Goal: Communication & Community: Answer question/provide support

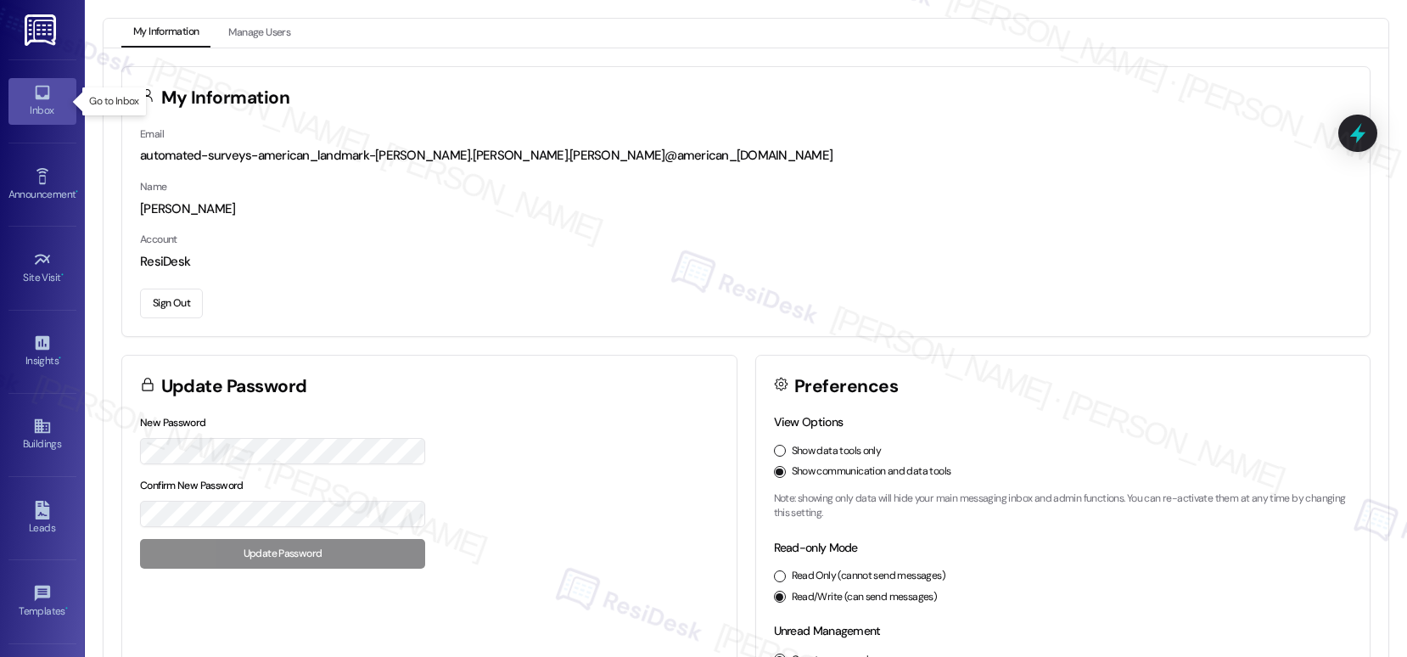
click at [40, 88] on icon at bounding box center [42, 92] width 19 height 19
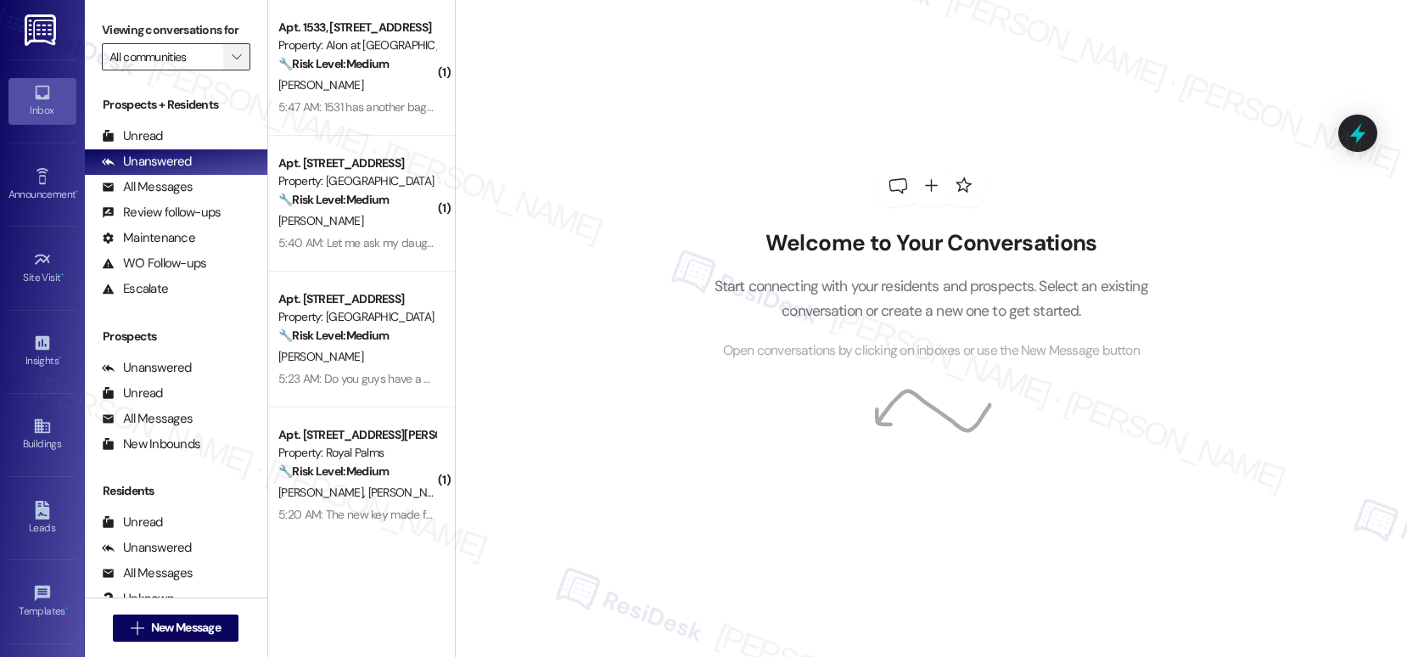
click at [232, 64] on icon "" at bounding box center [236, 57] width 9 height 14
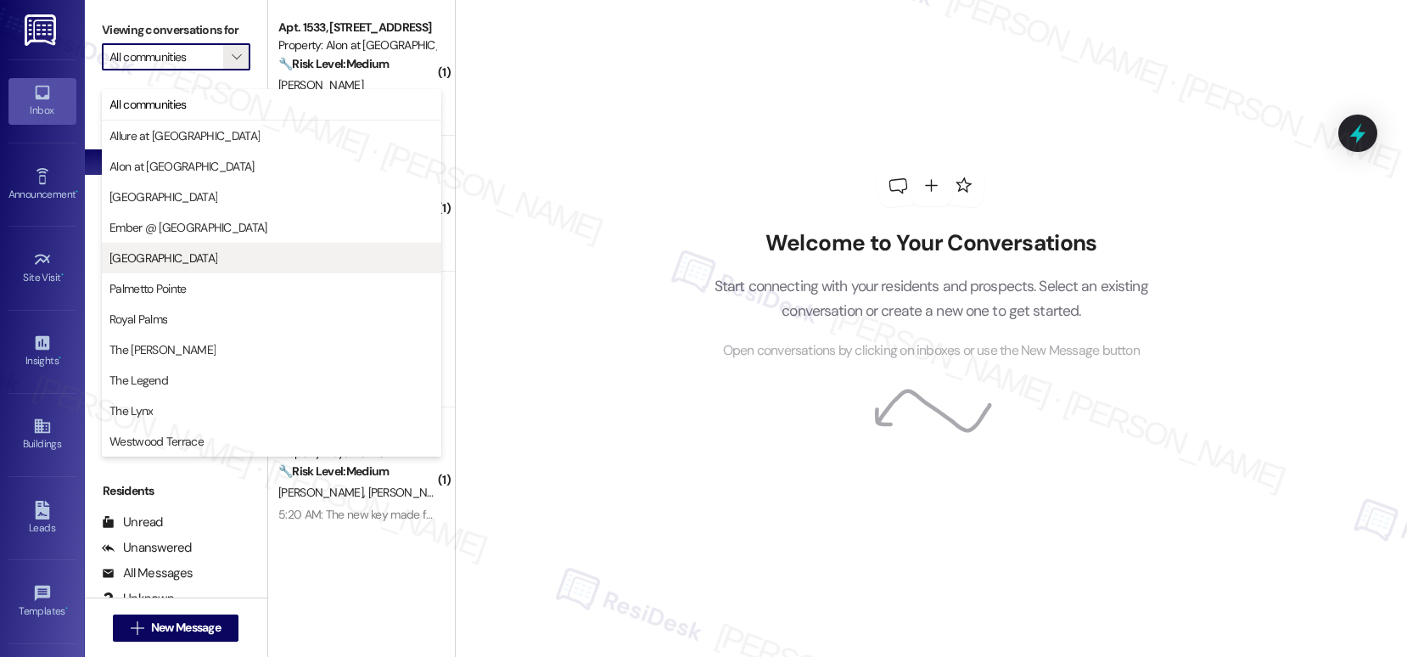
click at [183, 263] on span "[GEOGRAPHIC_DATA]" at bounding box center [271, 257] width 324 height 17
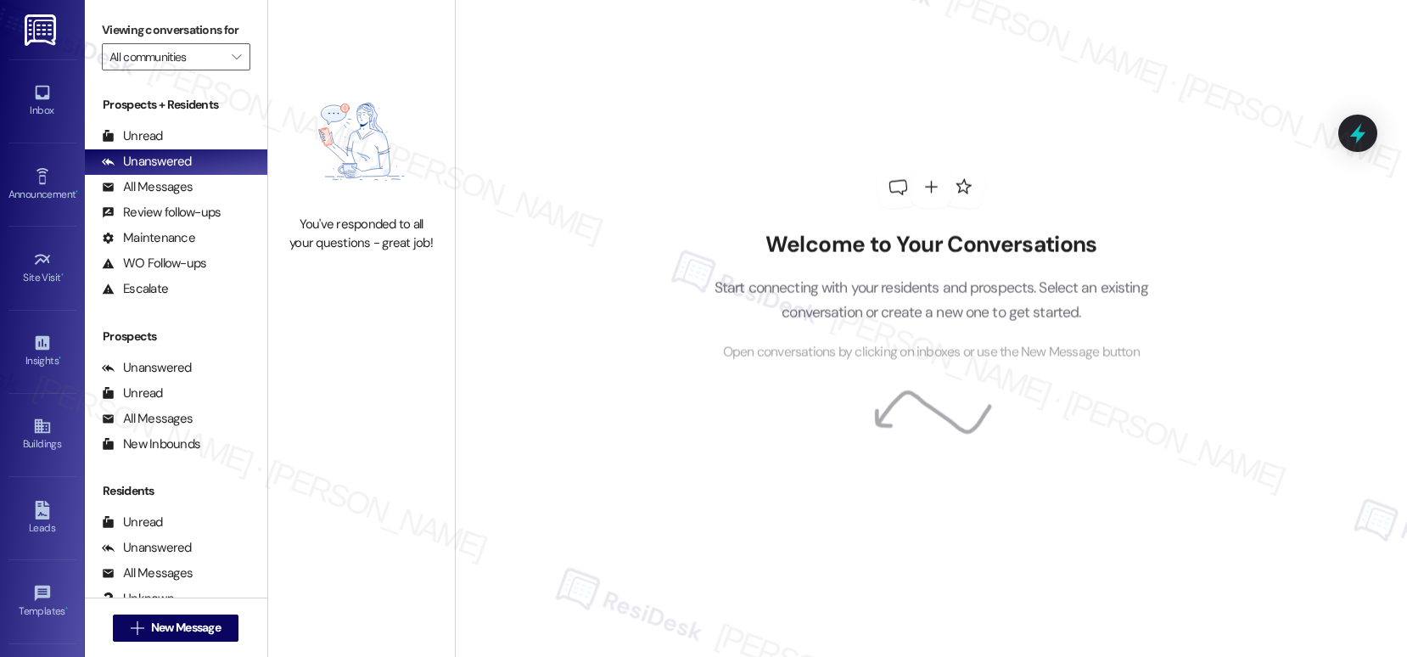
type input "[GEOGRAPHIC_DATA]"
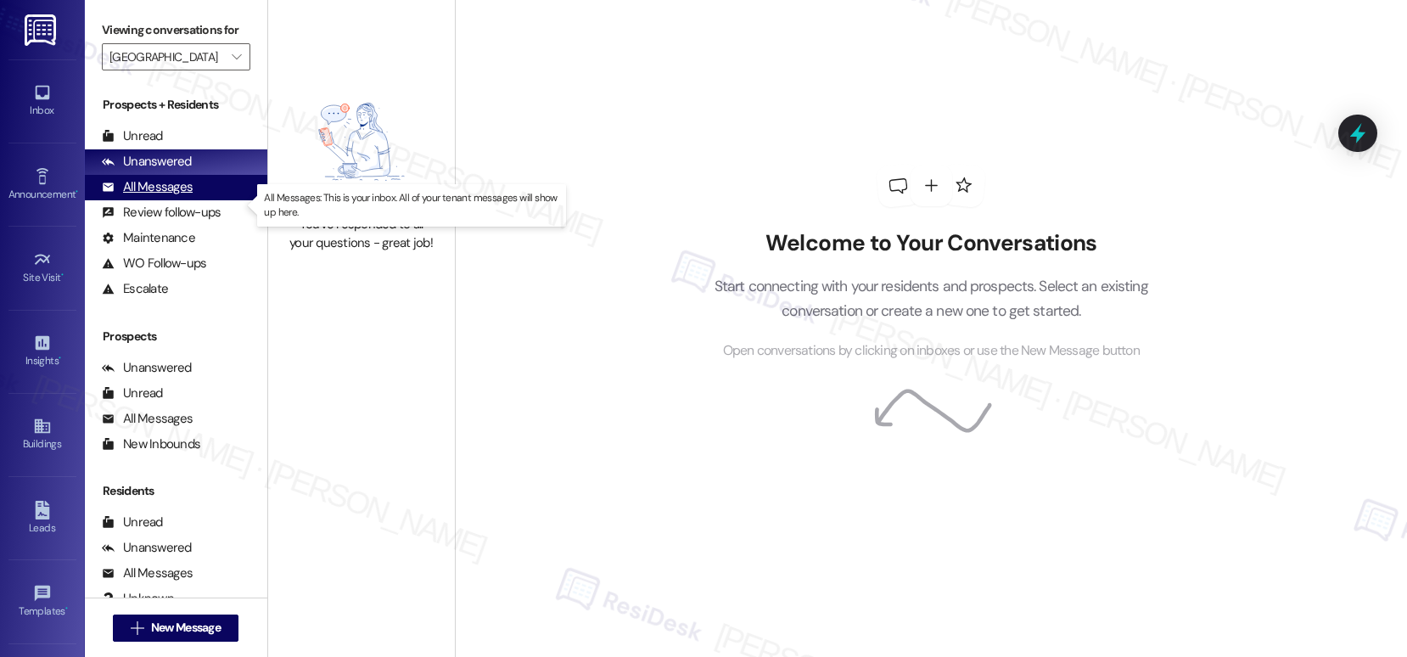
click at [156, 196] on div "All Messages" at bounding box center [147, 187] width 91 height 18
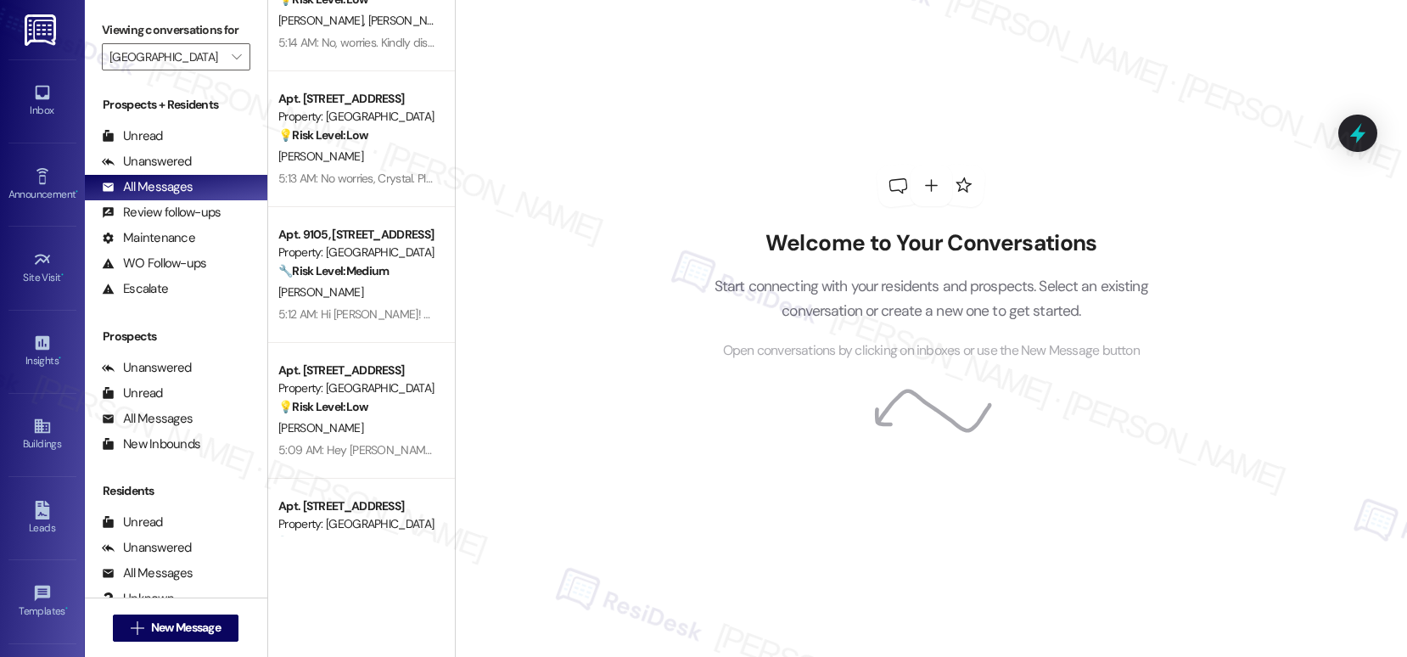
scroll to position [1151, 0]
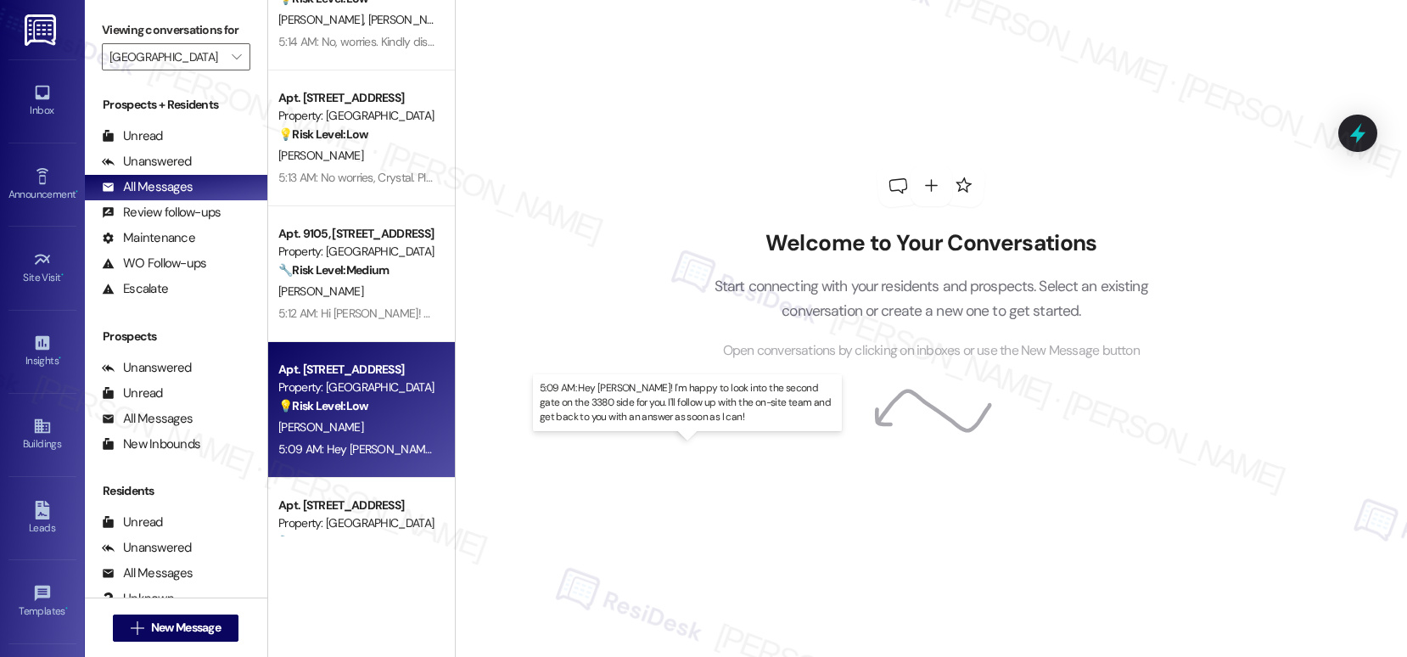
click at [327, 453] on div "5:09 AM: Hey [PERSON_NAME]! I'm happy to look into the second gate on the 3380 …" at bounding box center [730, 448] width 905 height 15
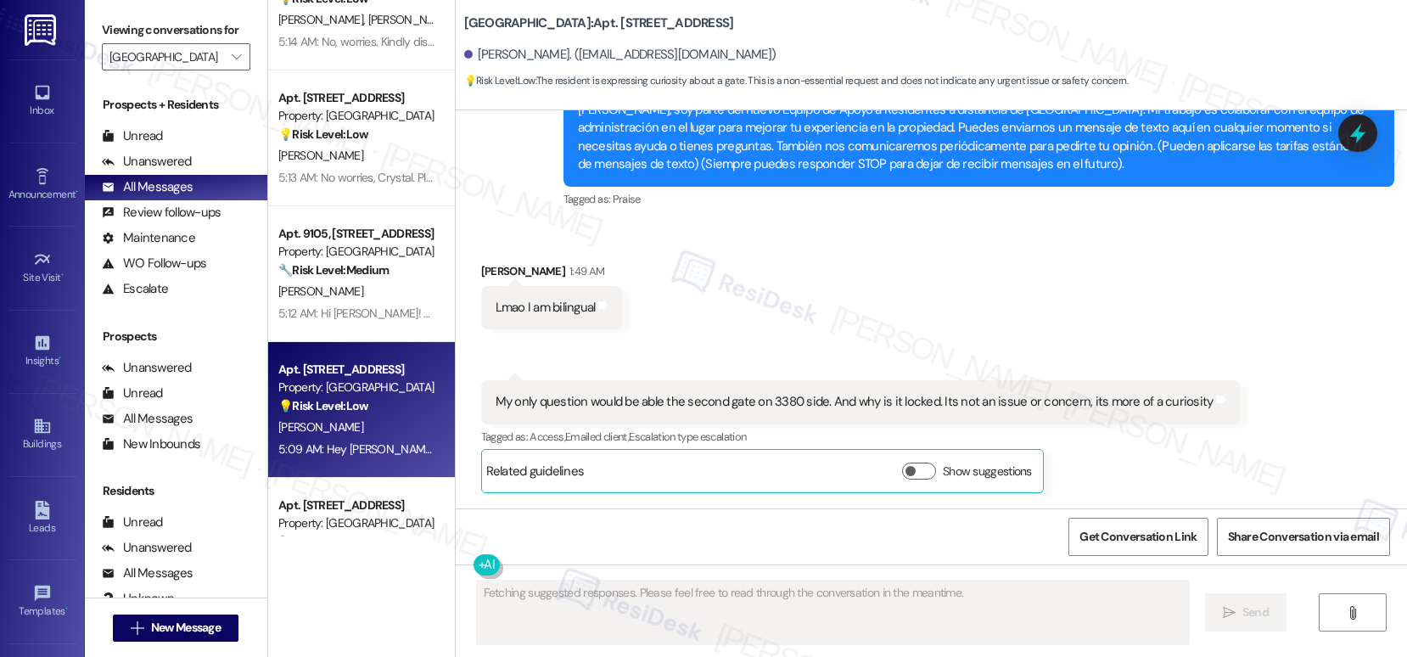
scroll to position [396, 0]
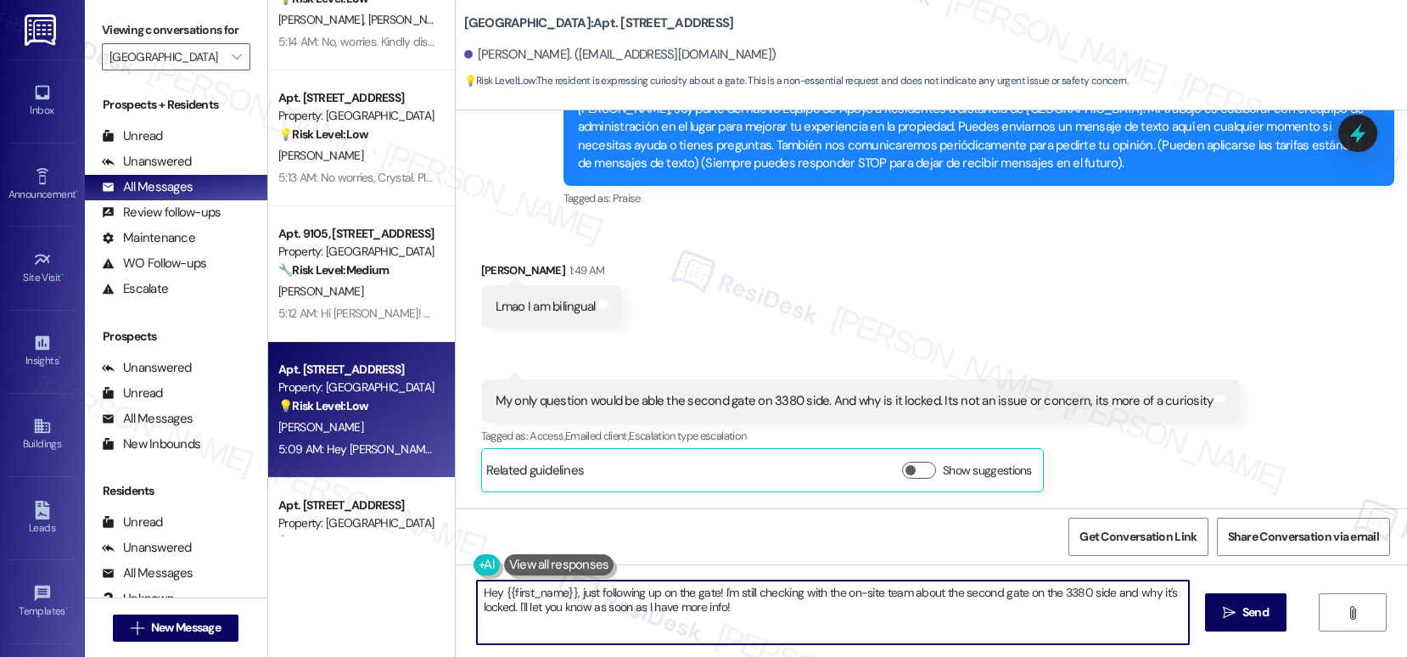
click at [712, 594] on textarea "Hey {{first_name}}, just following up on the gate! I'm still checking with the …" at bounding box center [833, 612] width 712 height 64
drag, startPoint x: 712, startPoint y: 594, endPoint x: 802, endPoint y: 608, distance: 91.1
click at [724, 607] on textarea "Hey {{first_name}}, just following up on the gate! I'm still checking with the …" at bounding box center [829, 612] width 712 height 64
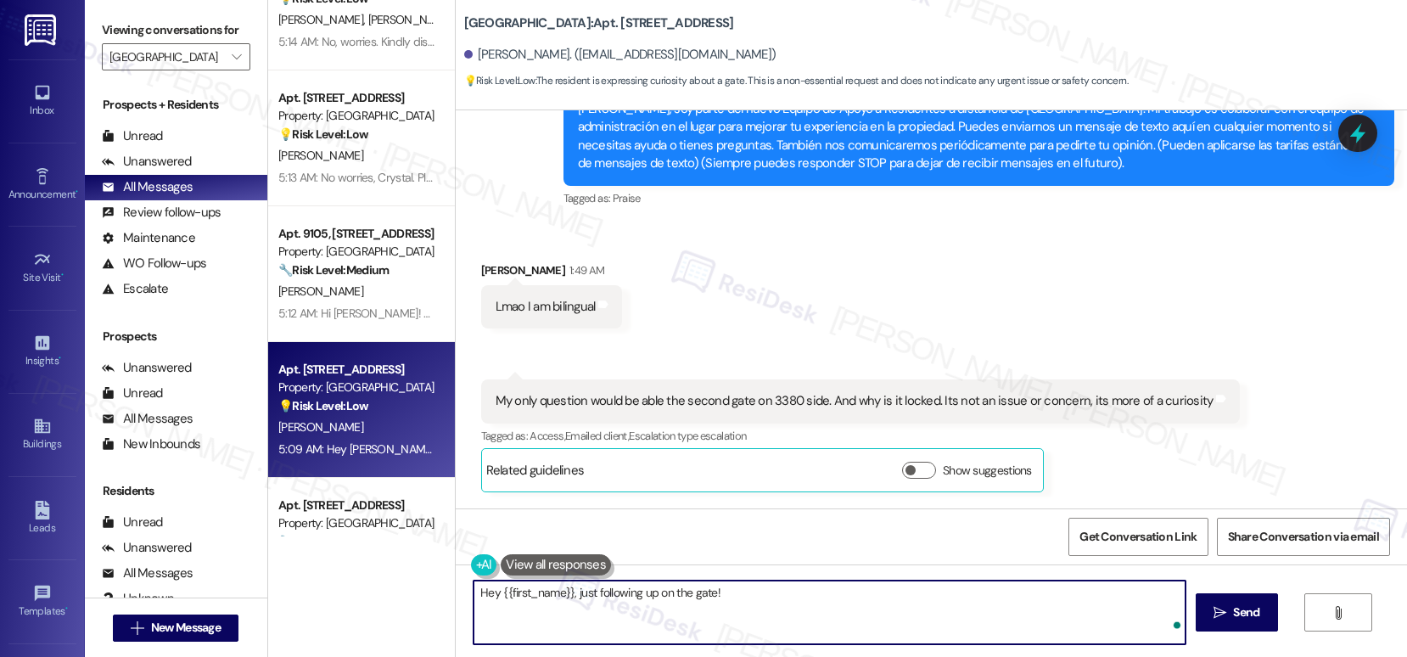
paste textarea "We utilize a mobile app called Gatewise that give residents access inside the p…"
click at [481, 270] on div "[PERSON_NAME] 1:49 AM" at bounding box center [552, 273] width 142 height 24
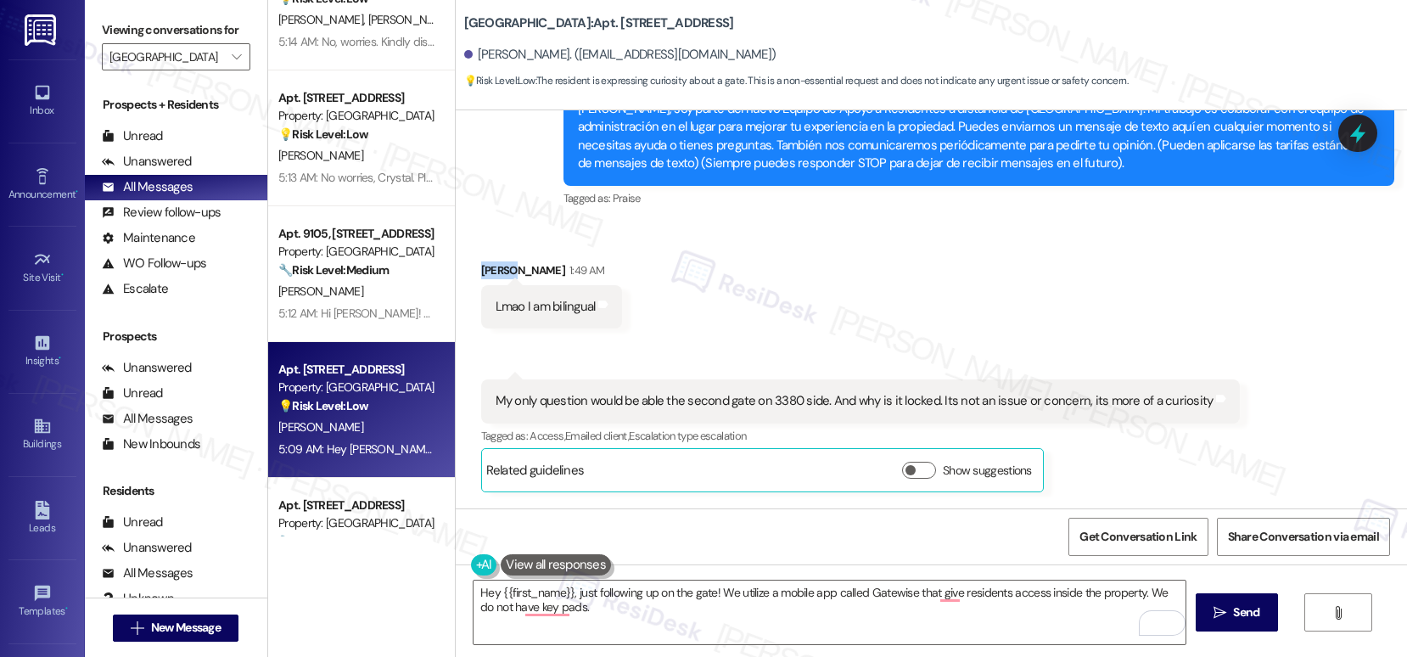
click at [481, 270] on div "[PERSON_NAME] 1:49 AM" at bounding box center [552, 273] width 142 height 24
copy div "[PERSON_NAME]"
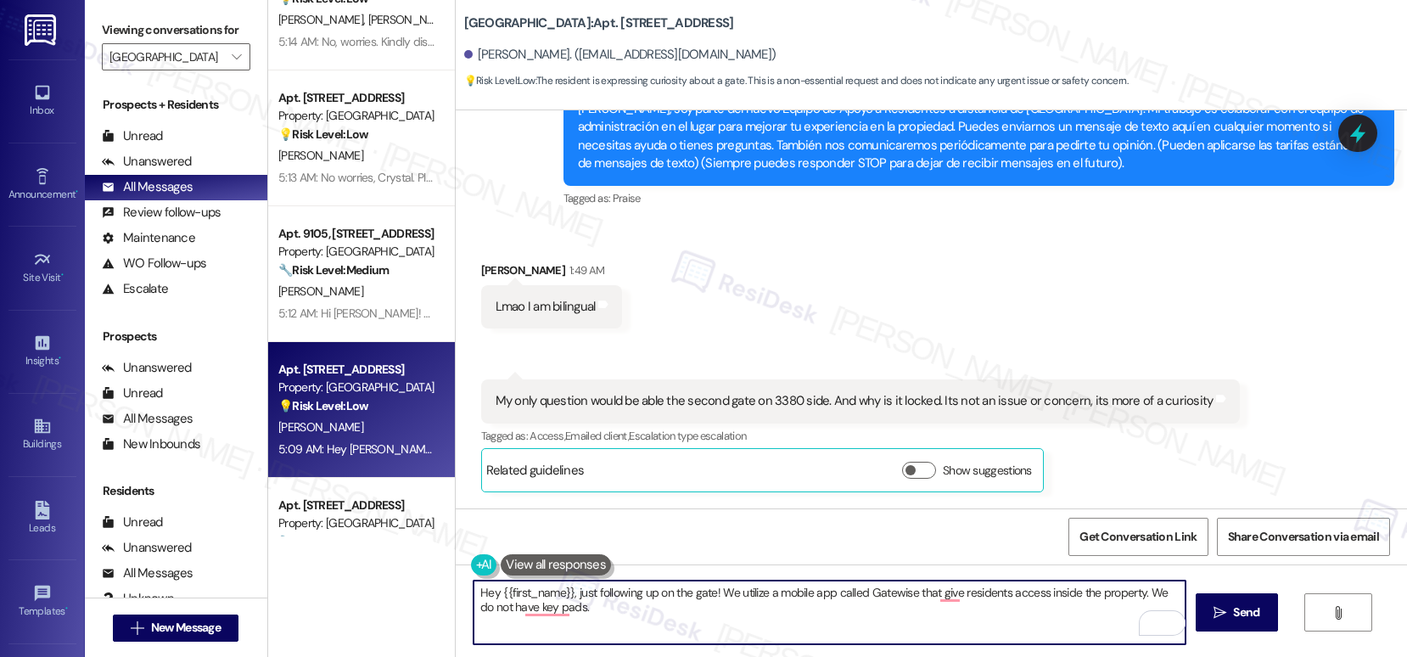
drag, startPoint x: 490, startPoint y: 592, endPoint x: 558, endPoint y: 589, distance: 68.0
click at [558, 589] on textarea "Hey {{first_name}}, just following up on the gate! We utilize a mobile app call…" at bounding box center [829, 612] width 712 height 64
paste textarea "[PERSON_NAME]"
click at [489, 612] on textarea "Hey [PERSON_NAME], just following up on the gate! We utilize a mobile app calle…" at bounding box center [829, 612] width 712 height 64
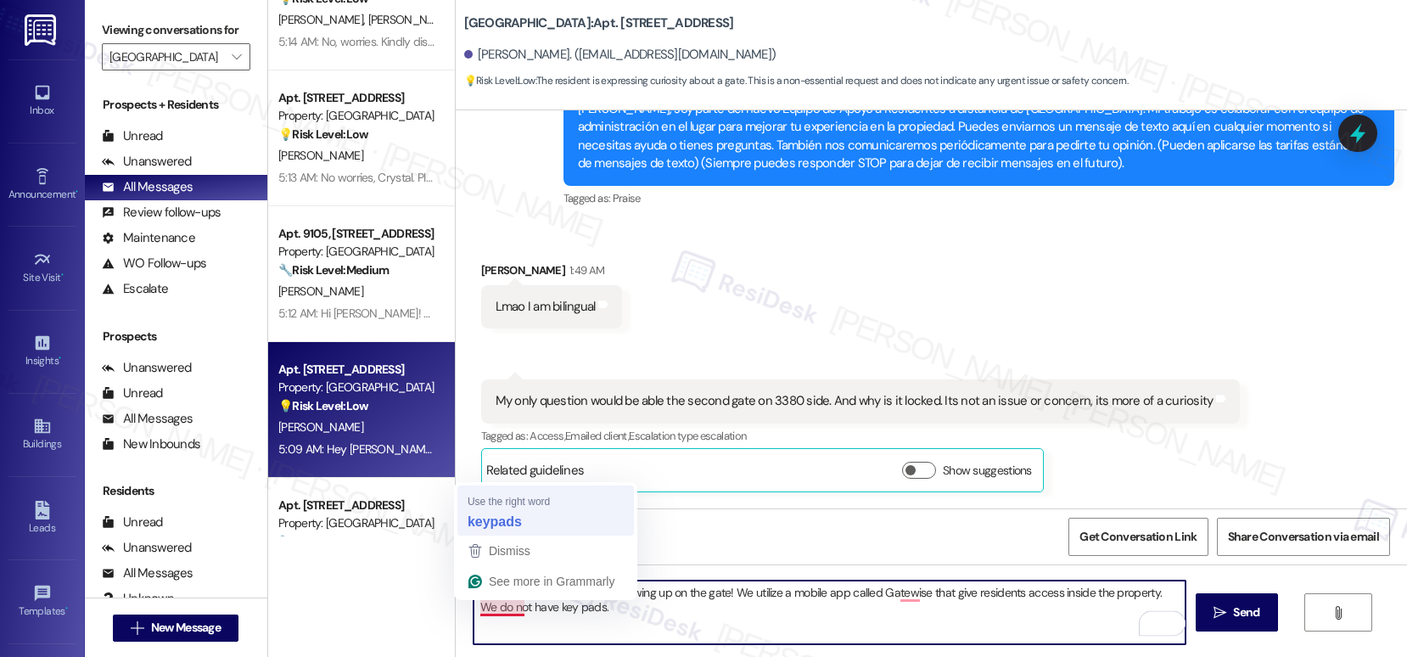
type textarea "Hey [PERSON_NAME], just following up on the gate! We utilize a mobile app calle…"
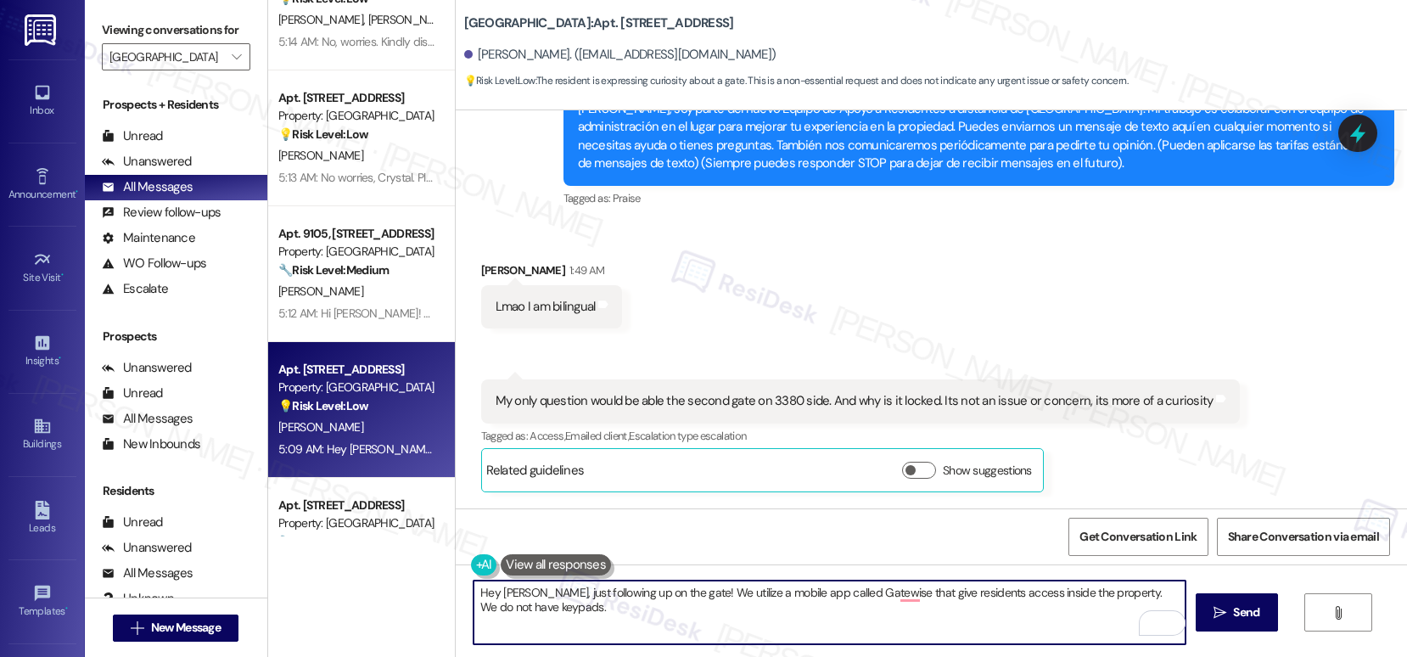
drag, startPoint x: 537, startPoint y: 612, endPoint x: 434, endPoint y: 584, distance: 106.4
click at [434, 584] on div "Apt. 2102, [STREET_ADDRESS] Property: [GEOGRAPHIC_DATA] 🌟 Risk Level: Positive …" at bounding box center [837, 328] width 1138 height 657
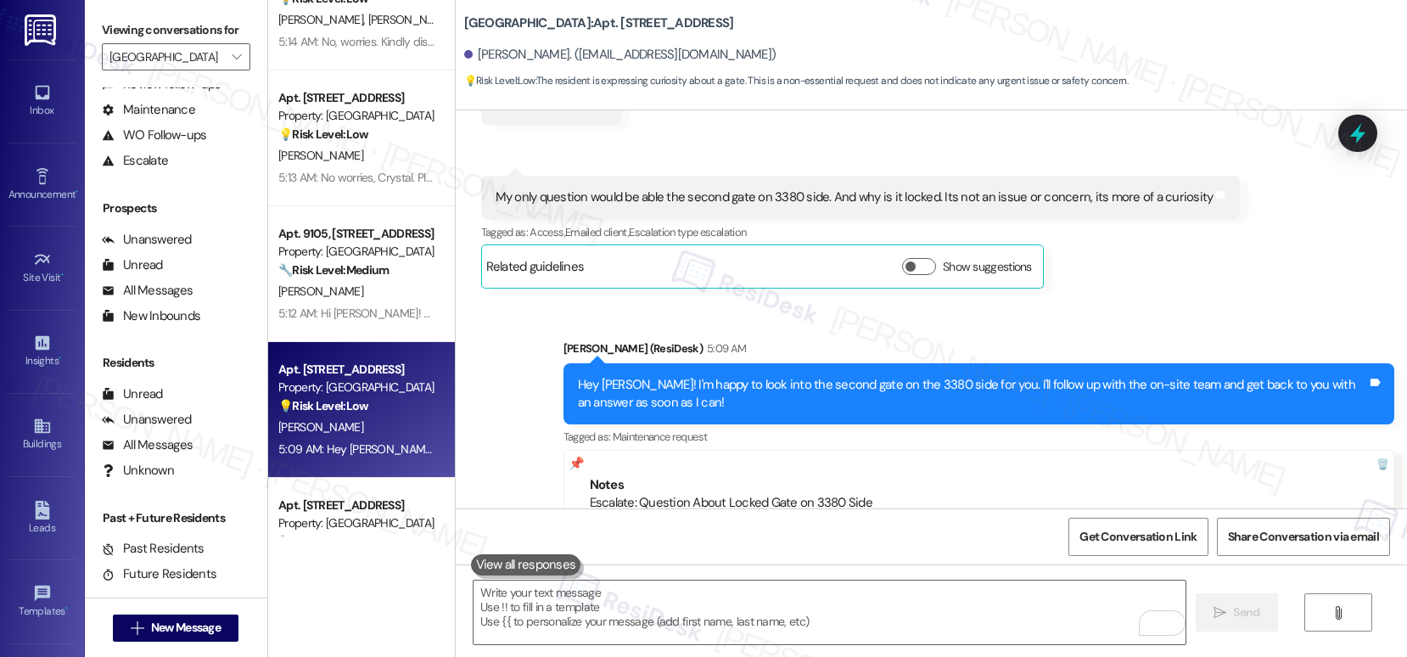
scroll to position [1062, 0]
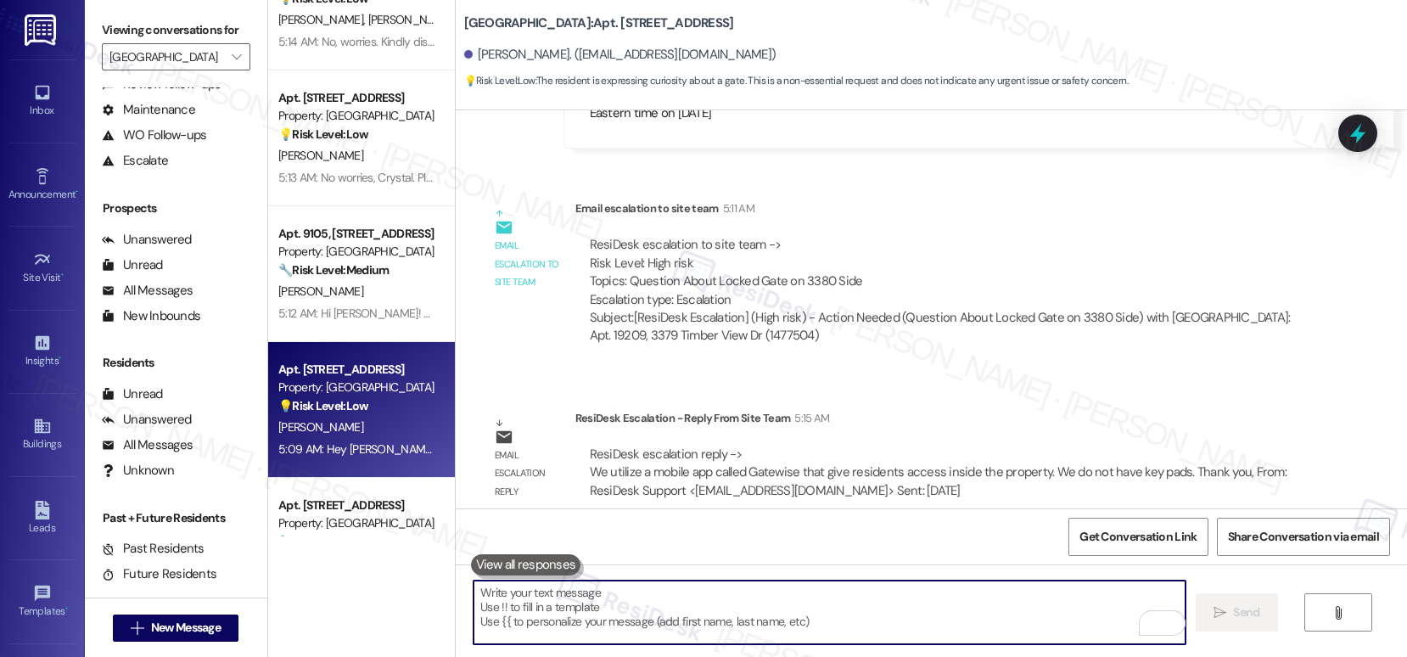
click at [569, 622] on textarea "To enrich screen reader interactions, please activate Accessibility in Grammarl…" at bounding box center [829, 612] width 712 height 64
paste textarea "Hey [PERSON_NAME], just following up on the gate! We utilize a mobile app calle…"
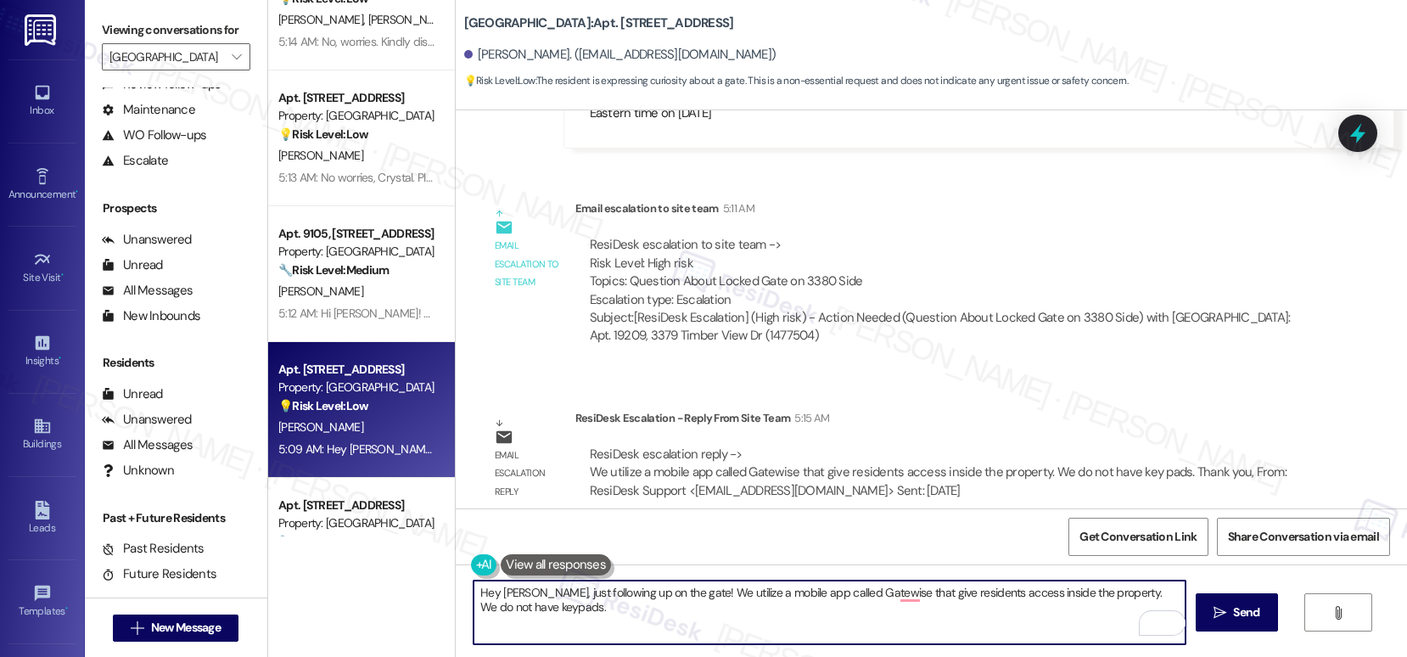
click at [897, 595] on textarea "Hey [PERSON_NAME], just following up on the gate! We utilize a mobile app calle…" at bounding box center [829, 612] width 712 height 64
click at [965, 596] on textarea "Hey [PERSON_NAME], just following up on the gate! We utilize a mobile app calle…" at bounding box center [829, 612] width 712 height 64
click at [671, 610] on textarea "Hey [PERSON_NAME], just following up on the gate! We utilize a mobile app calle…" at bounding box center [829, 612] width 712 height 64
type textarea "Hey [PERSON_NAME], just following up on the gate! We utilize a mobile app calle…"
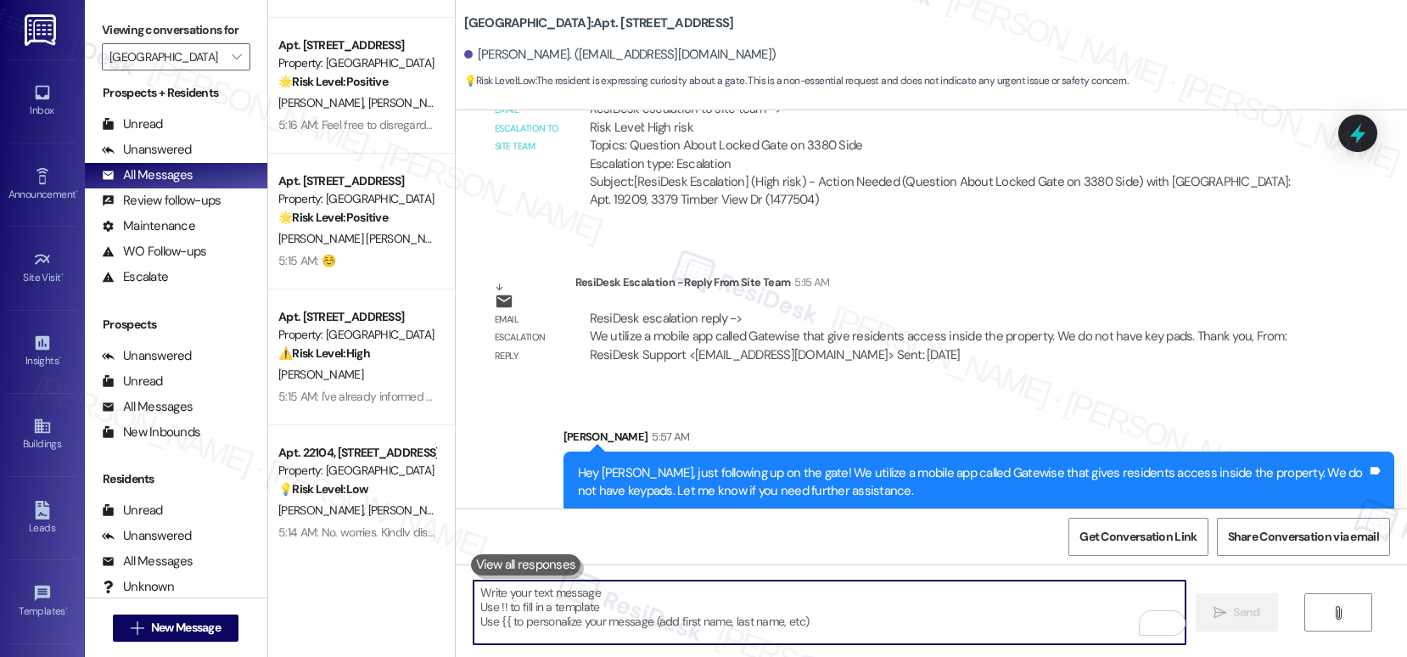
scroll to position [0, 0]
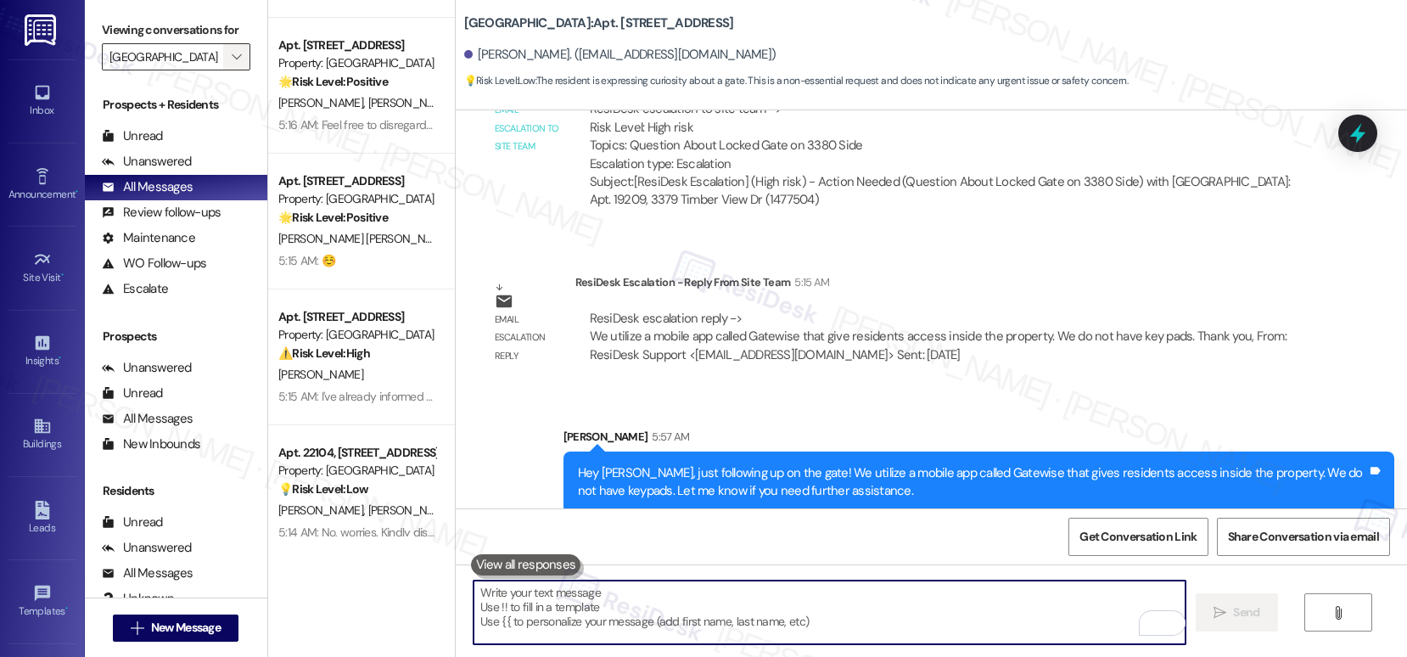
click at [232, 64] on icon "" at bounding box center [236, 57] width 9 height 14
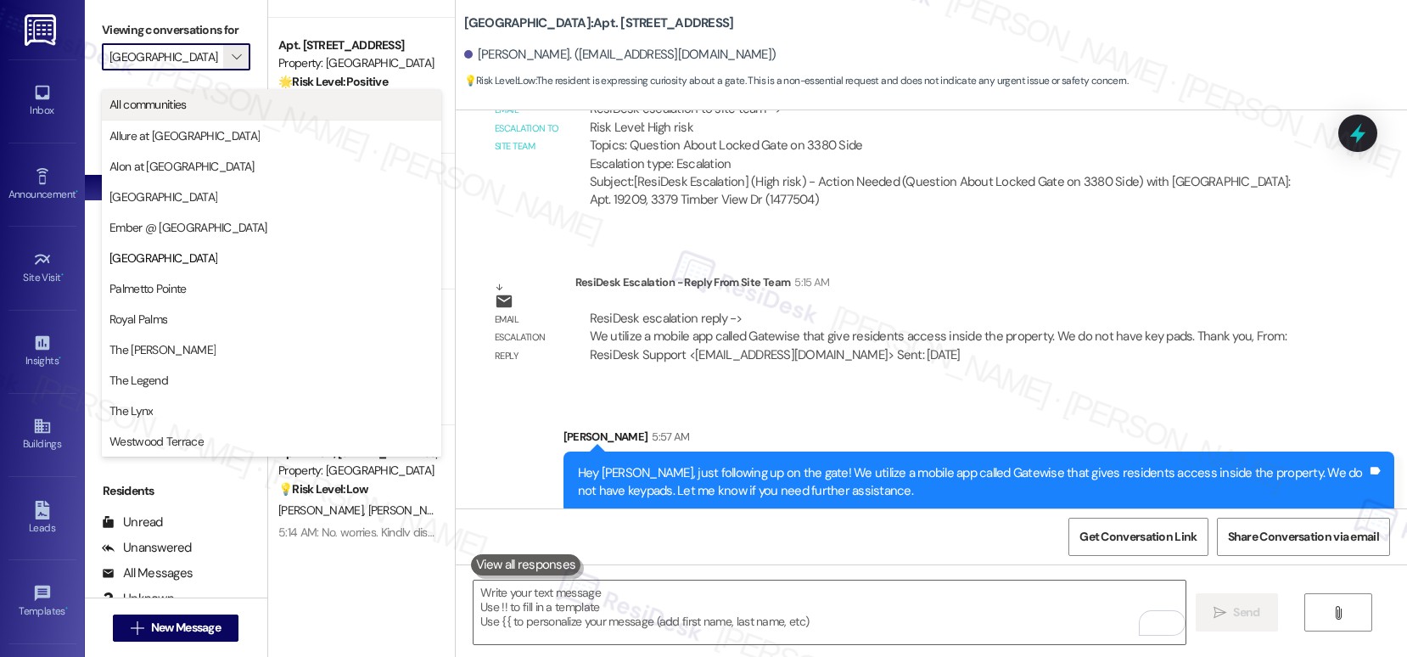
click at [196, 103] on span "All communities" at bounding box center [271, 104] width 324 height 17
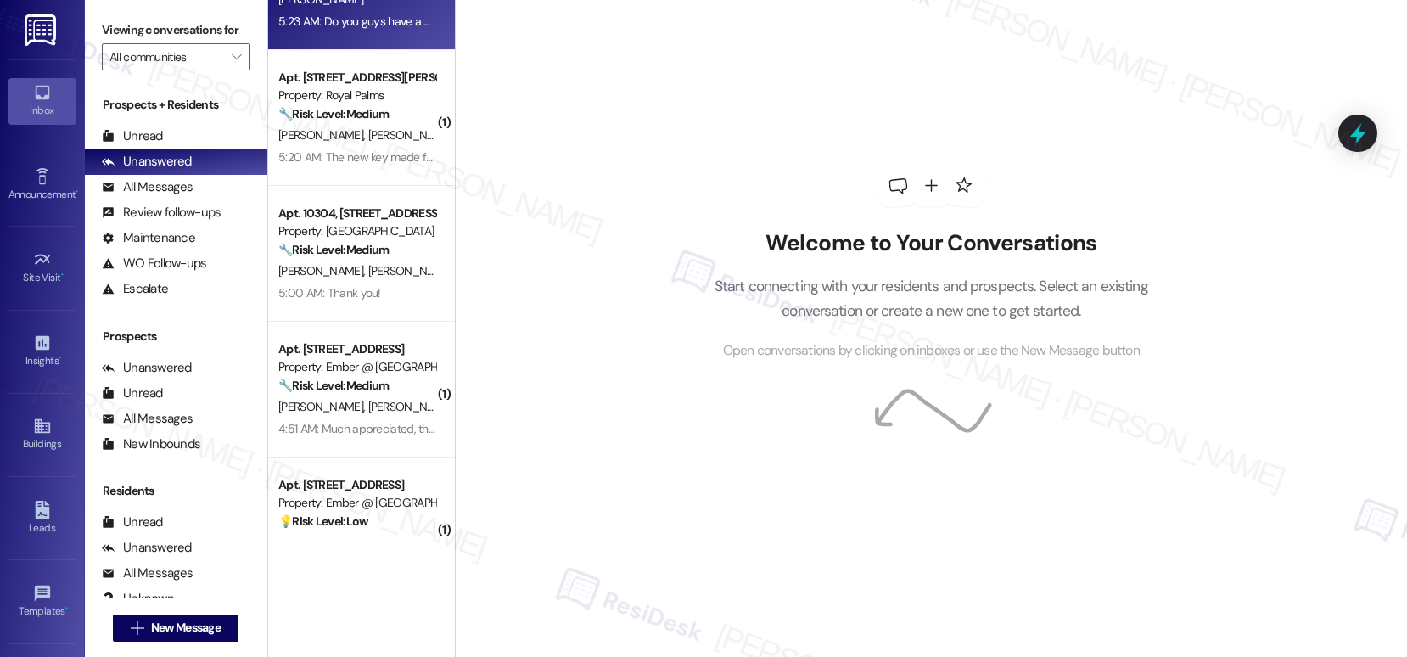
scroll to position [468, 0]
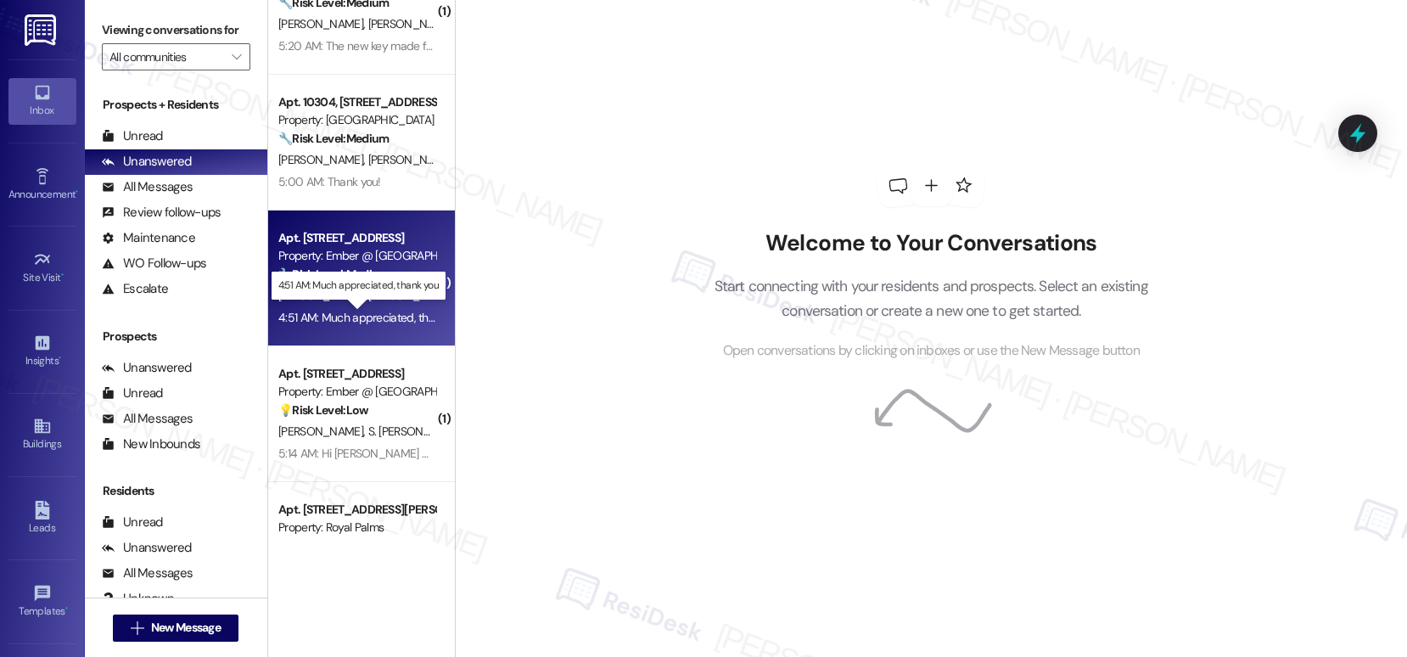
click at [373, 313] on div "4:51 AM: Much appreciated, thank you 4:51 AM: Much appreciated, thank you" at bounding box center [372, 317] width 188 height 15
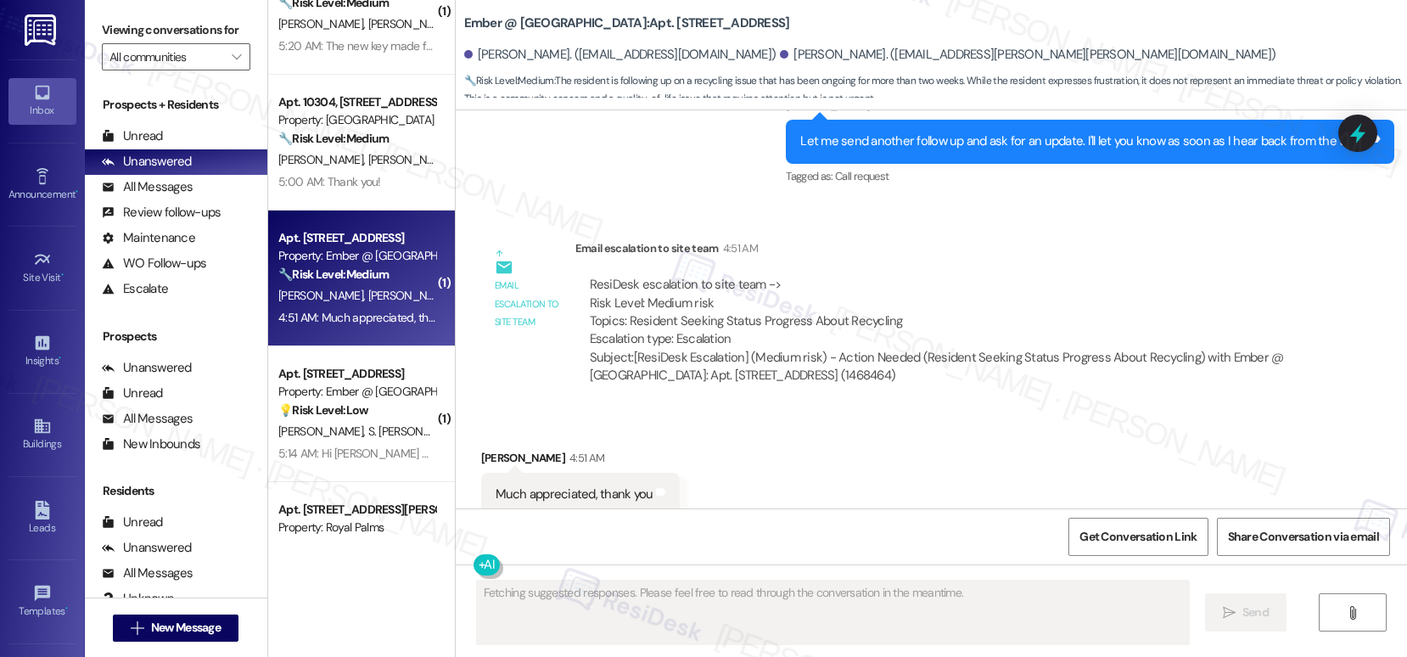
scroll to position [2617, 0]
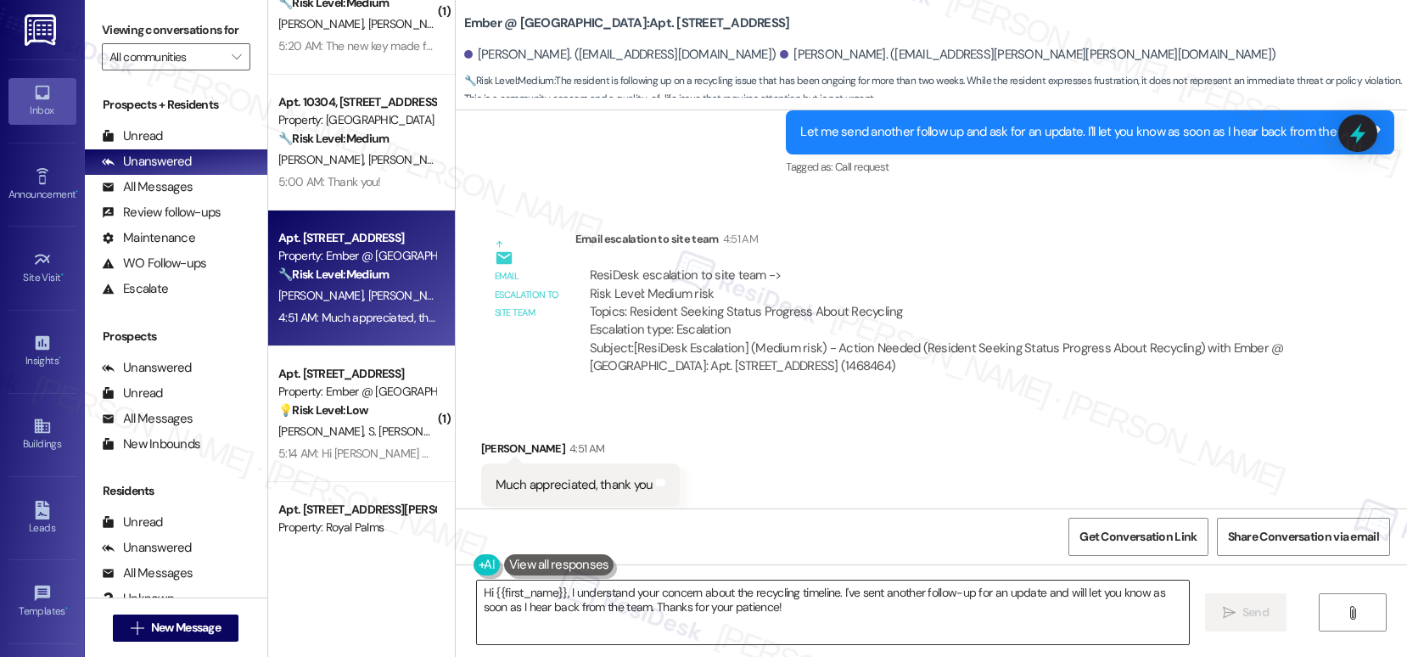
click at [539, 592] on textarea "Hi {{first_name}}, I understand your concern about the recycling timeline. I've…" at bounding box center [833, 612] width 712 height 64
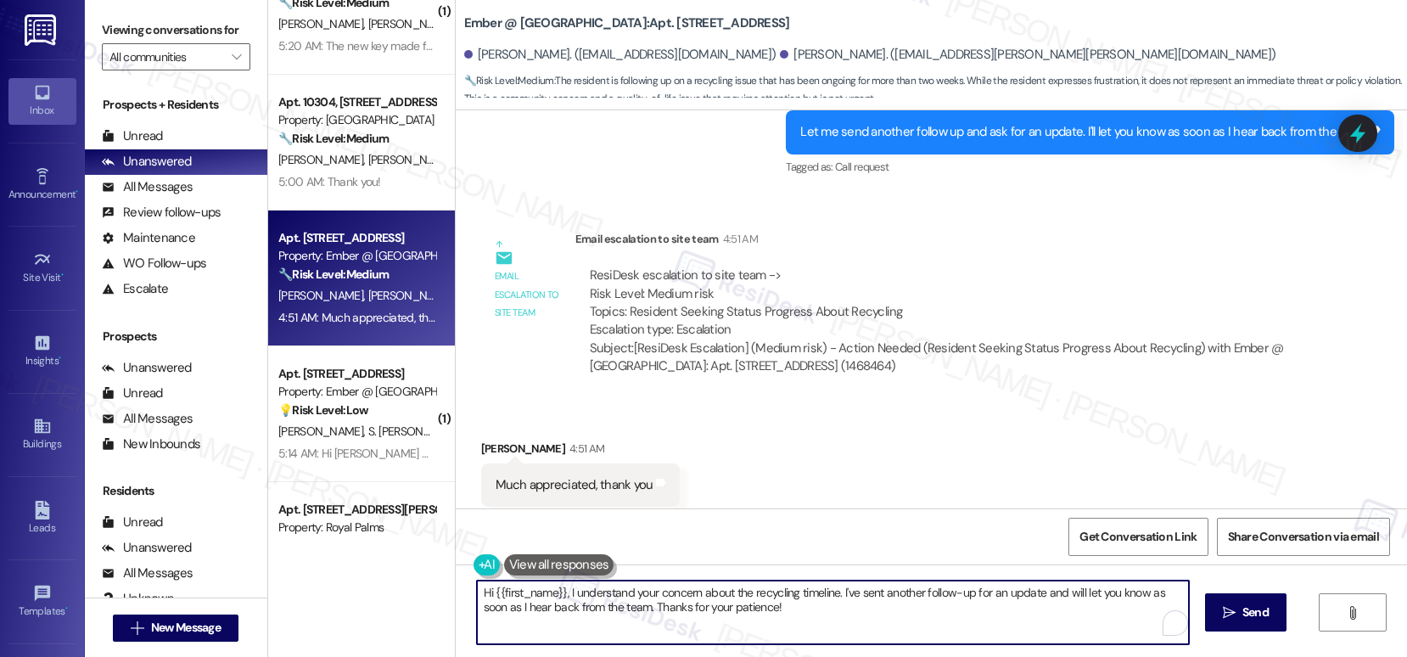
click at [539, 592] on textarea "Hi {{first_name}}, I understand your concern about the recycling timeline. I've…" at bounding box center [833, 612] width 712 height 64
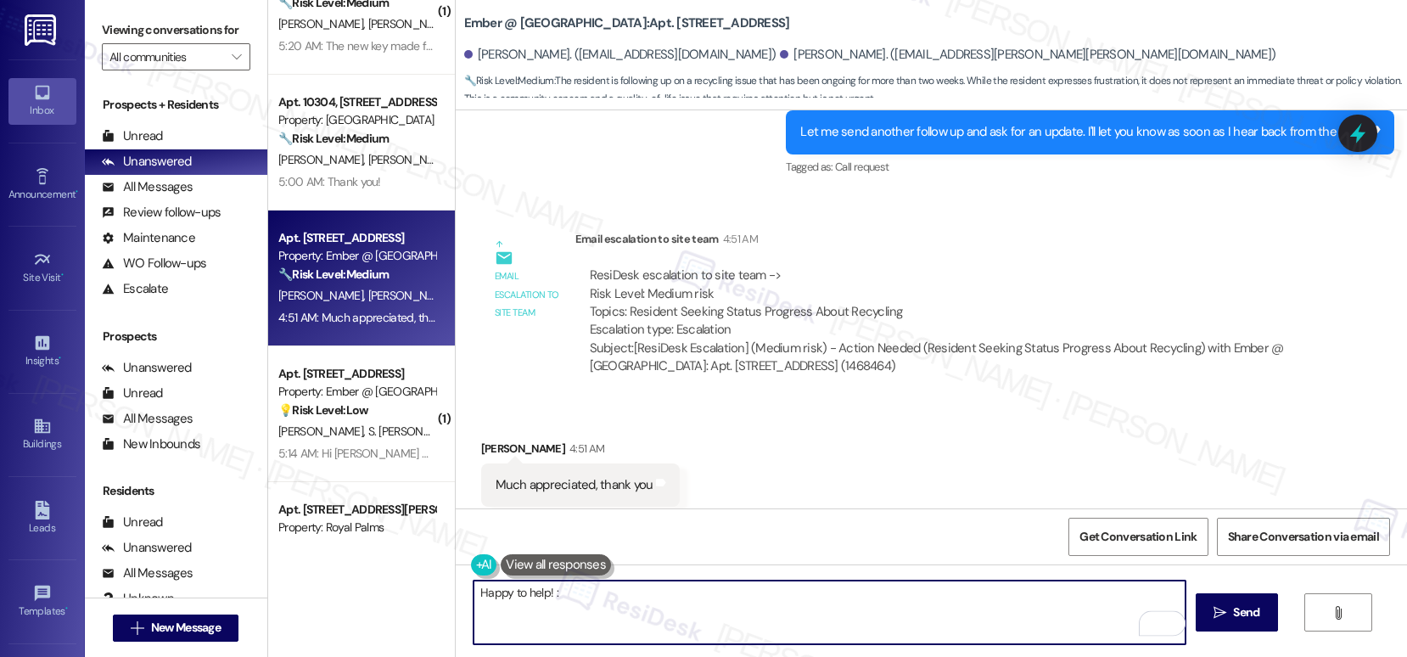
type textarea "Happy to help! :)"
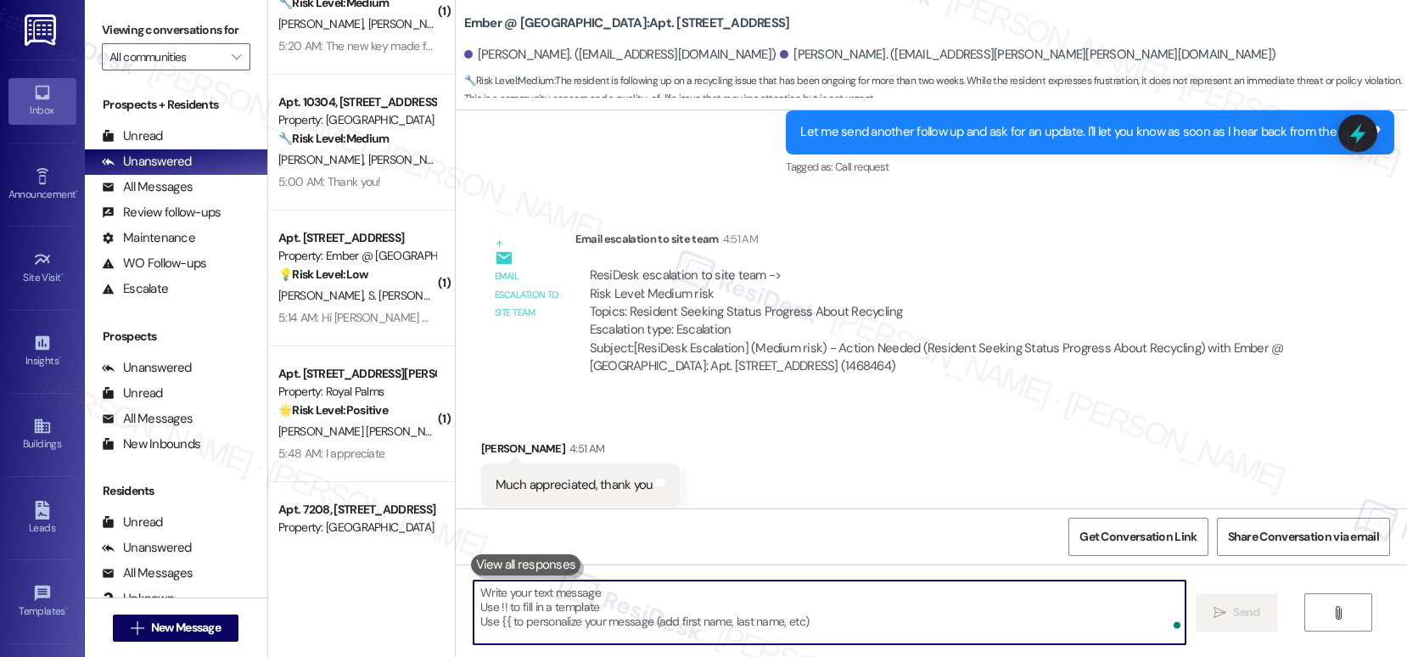
click at [373, 404] on strong "🌟 Risk Level: Positive" at bounding box center [332, 409] width 109 height 15
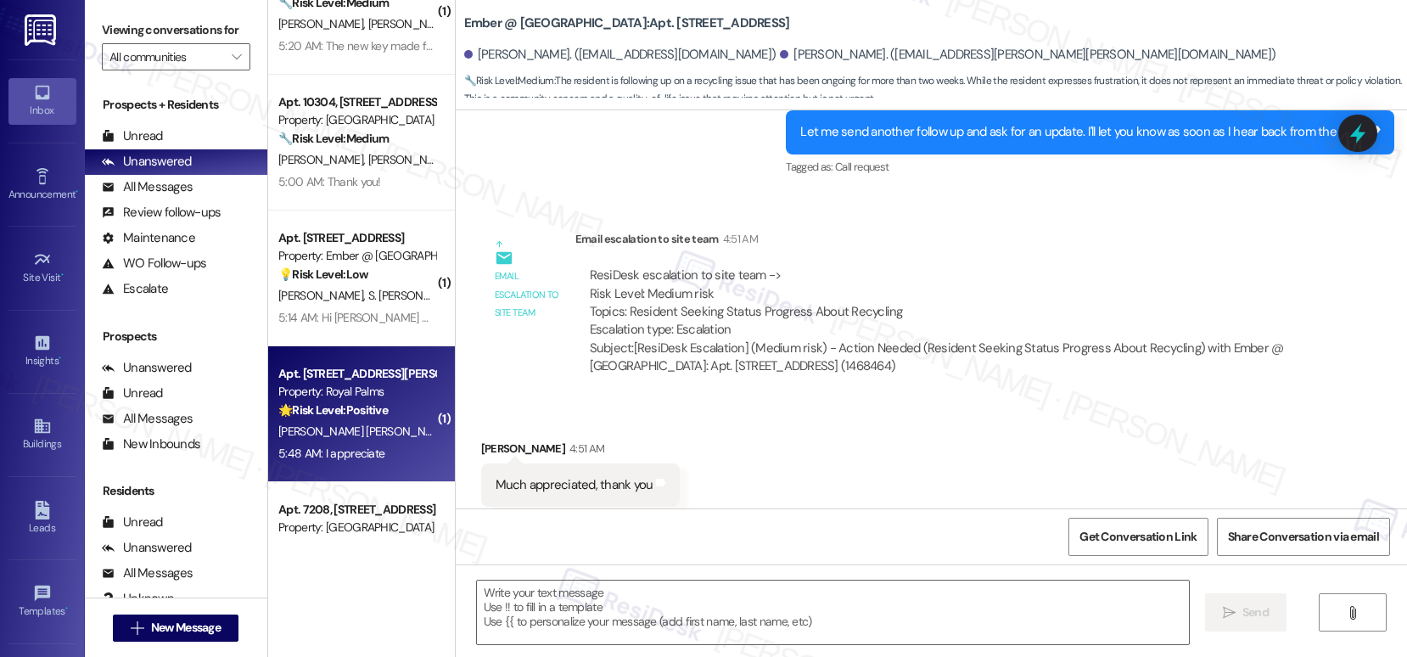
type textarea "Fetching suggested responses. Please feel free to read through the conversation…"
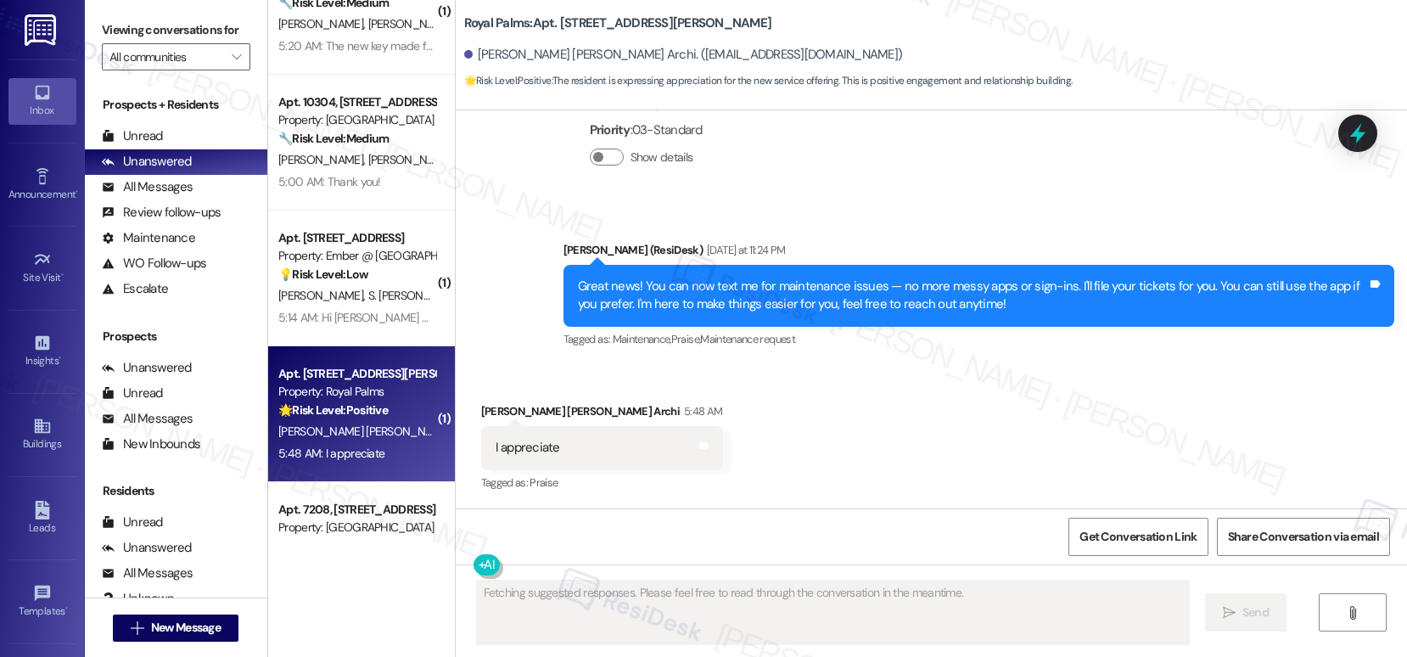
click at [367, 288] on span "S. [PERSON_NAME]" at bounding box center [415, 295] width 96 height 15
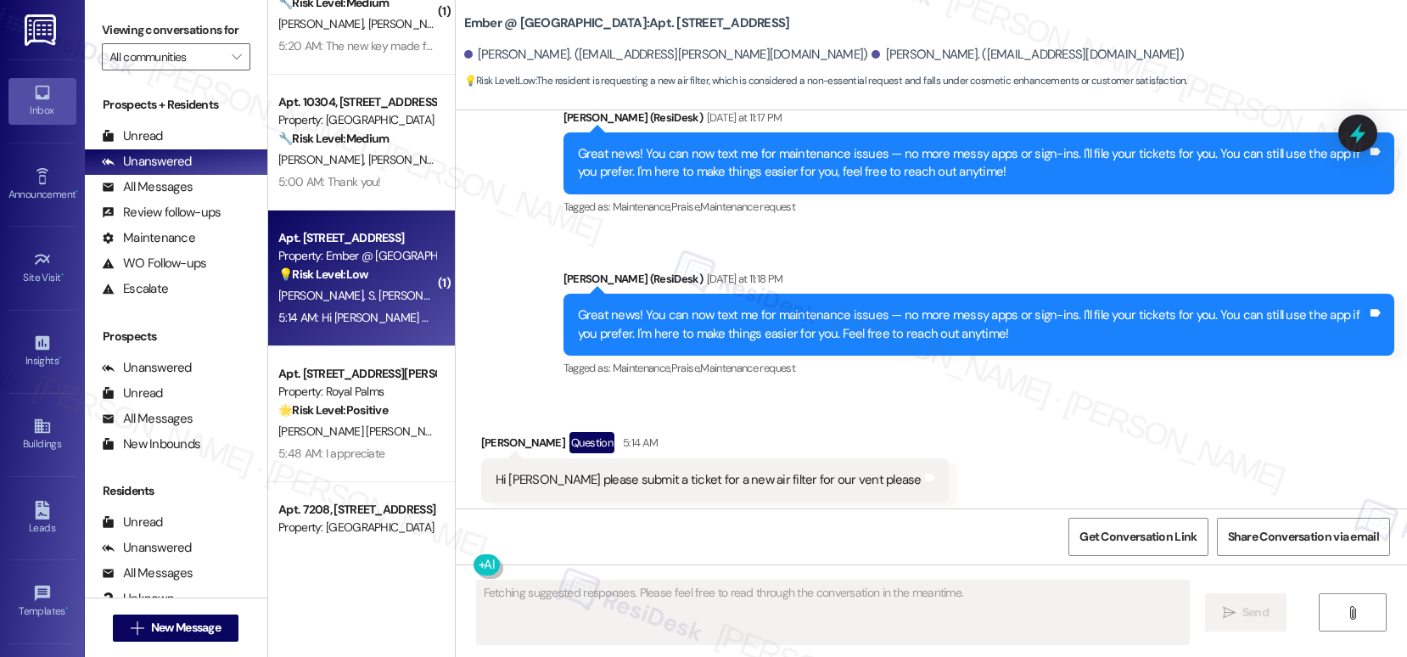
scroll to position [4340, 0]
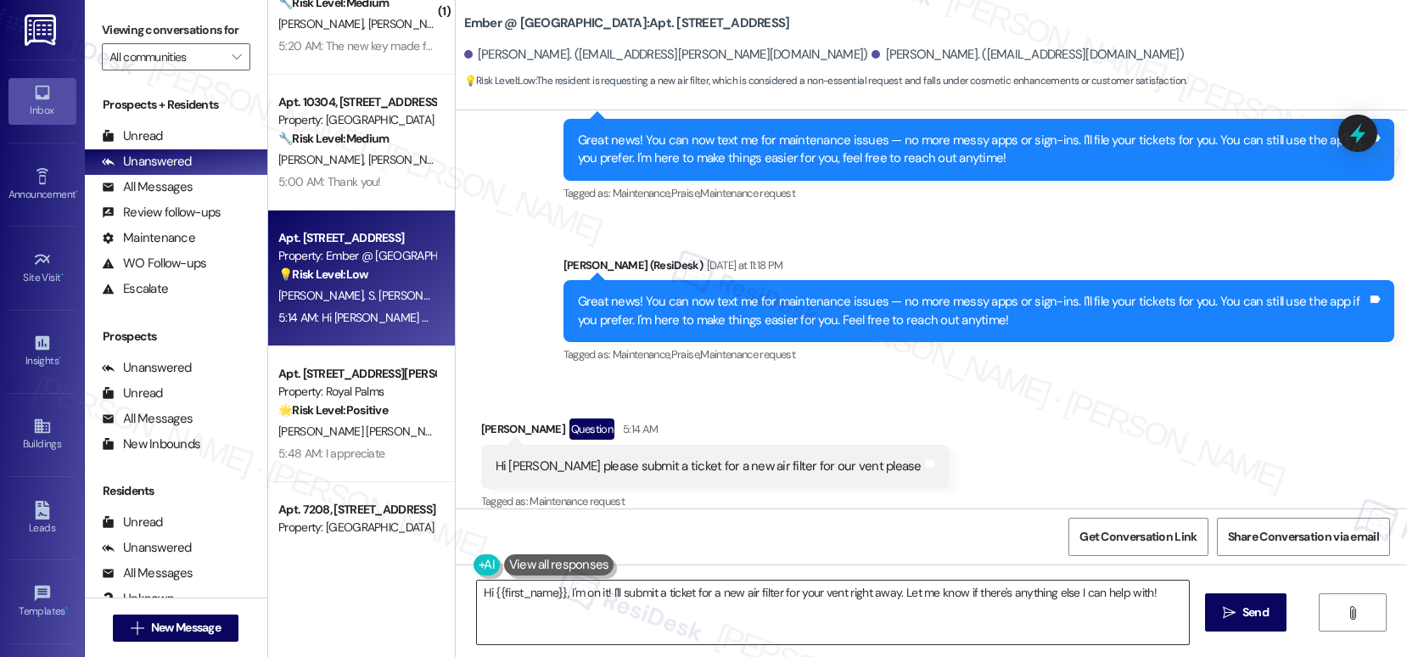
click at [696, 592] on textarea "Hi {{first_name}}, I'm on it! I'll submit a ticket for a new air filter for you…" at bounding box center [833, 612] width 712 height 64
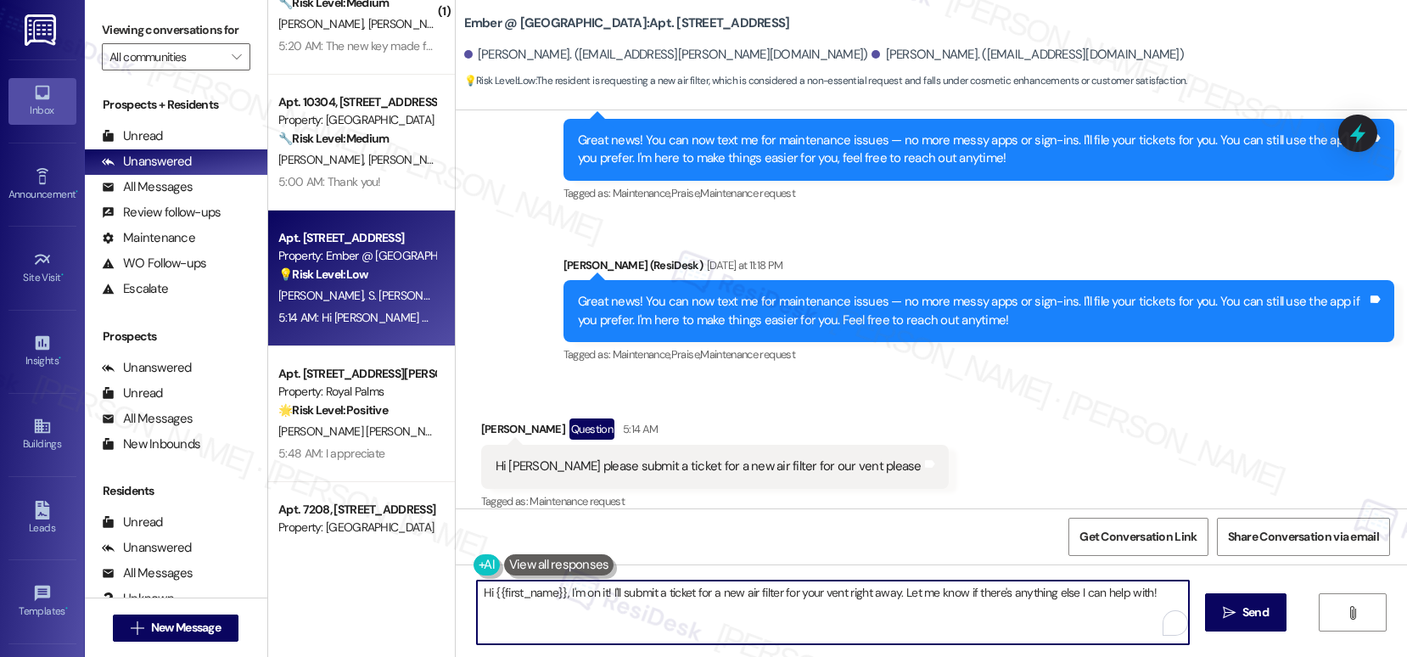
click at [696, 592] on textarea "Hi {{first_name}}, I'm on it! I'll submit a ticket for a new air filter for you…" at bounding box center [833, 612] width 712 height 64
type textarea "Thank you for reaching out, Orion. Can you please advise if we have permission …"
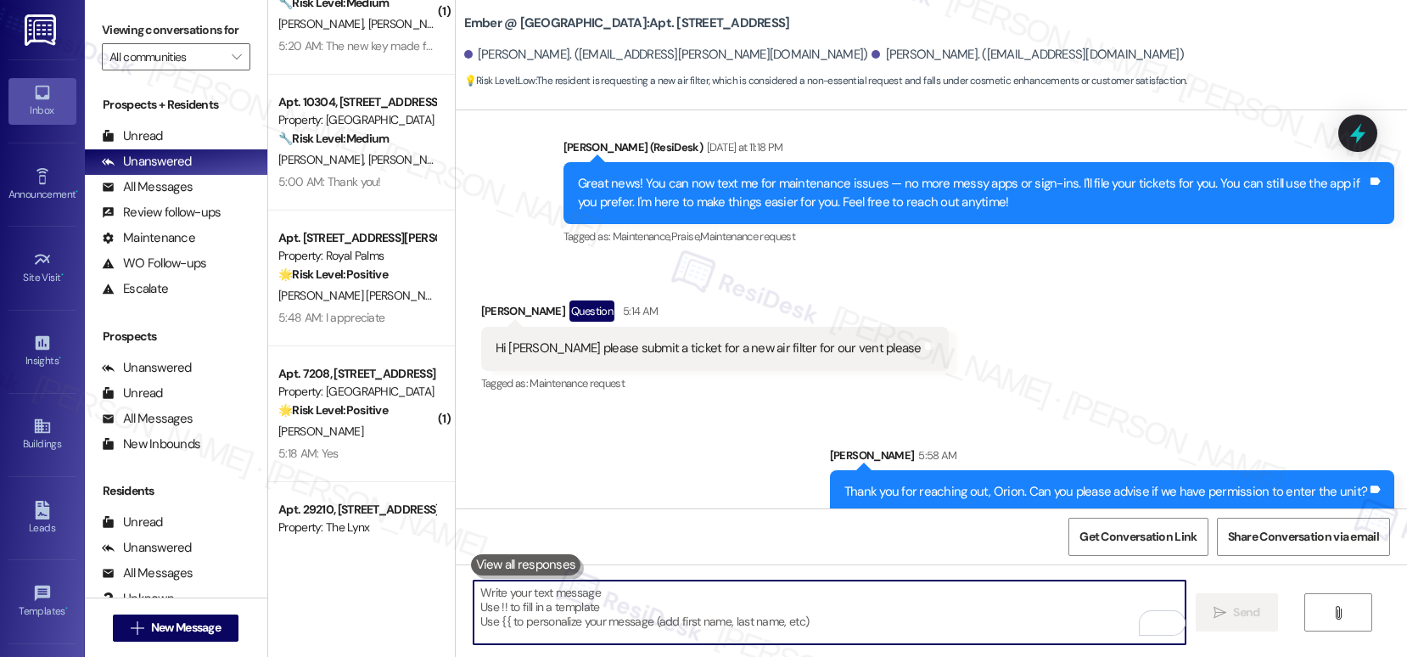
scroll to position [4459, 0]
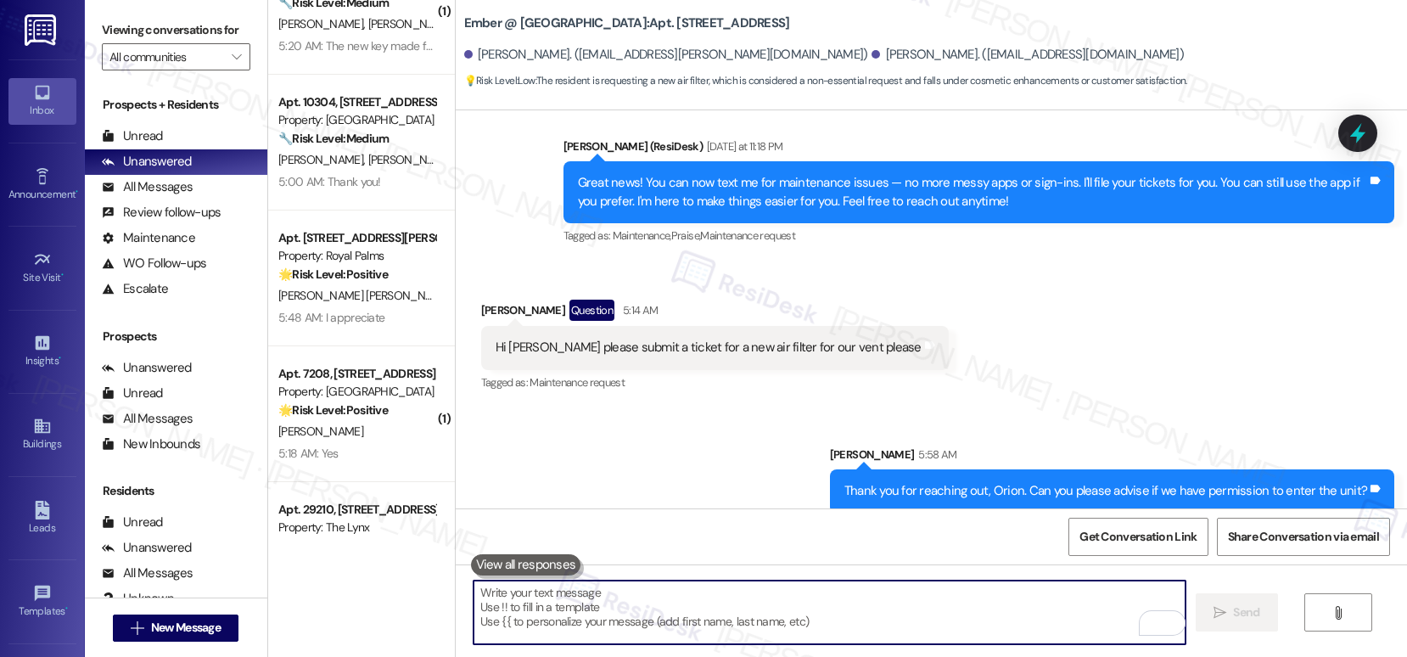
click at [685, 642] on textarea "To enrich screen reader interactions, please activate Accessibility in Grammarl…" at bounding box center [829, 612] width 712 height 64
click at [1020, 604] on textarea "To enrich screen reader interactions, please activate Accessibility in Grammarl…" at bounding box center [829, 612] width 712 height 64
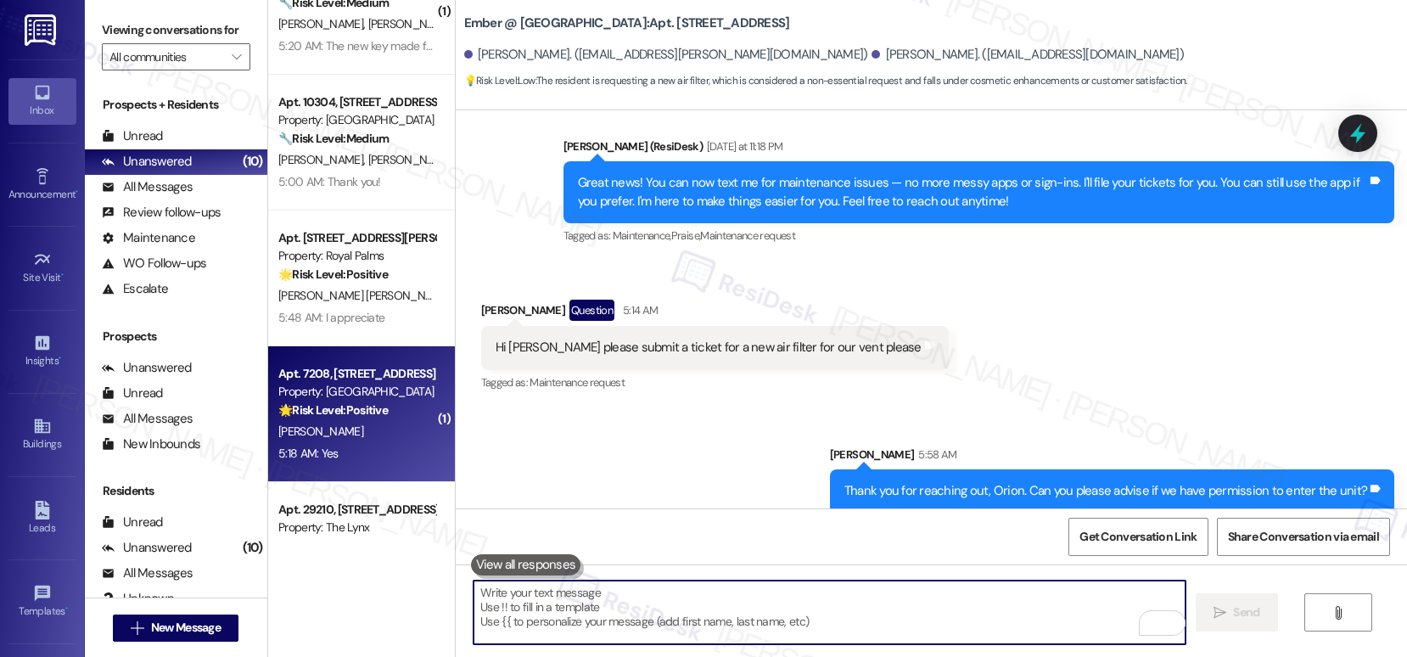
click at [353, 452] on div "5:18 AM: Yes 5:18 AM: Yes" at bounding box center [357, 453] width 160 height 21
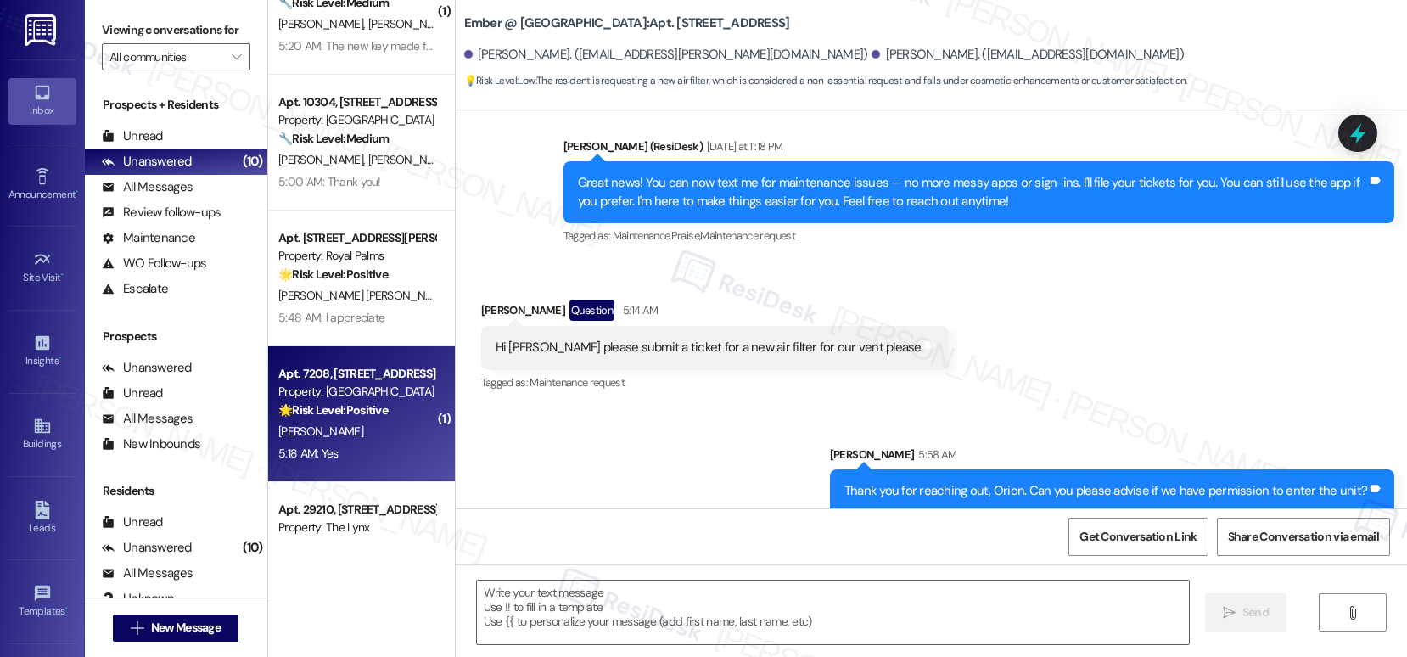
type textarea "Fetching suggested responses. Please feel free to read through the conversation…"
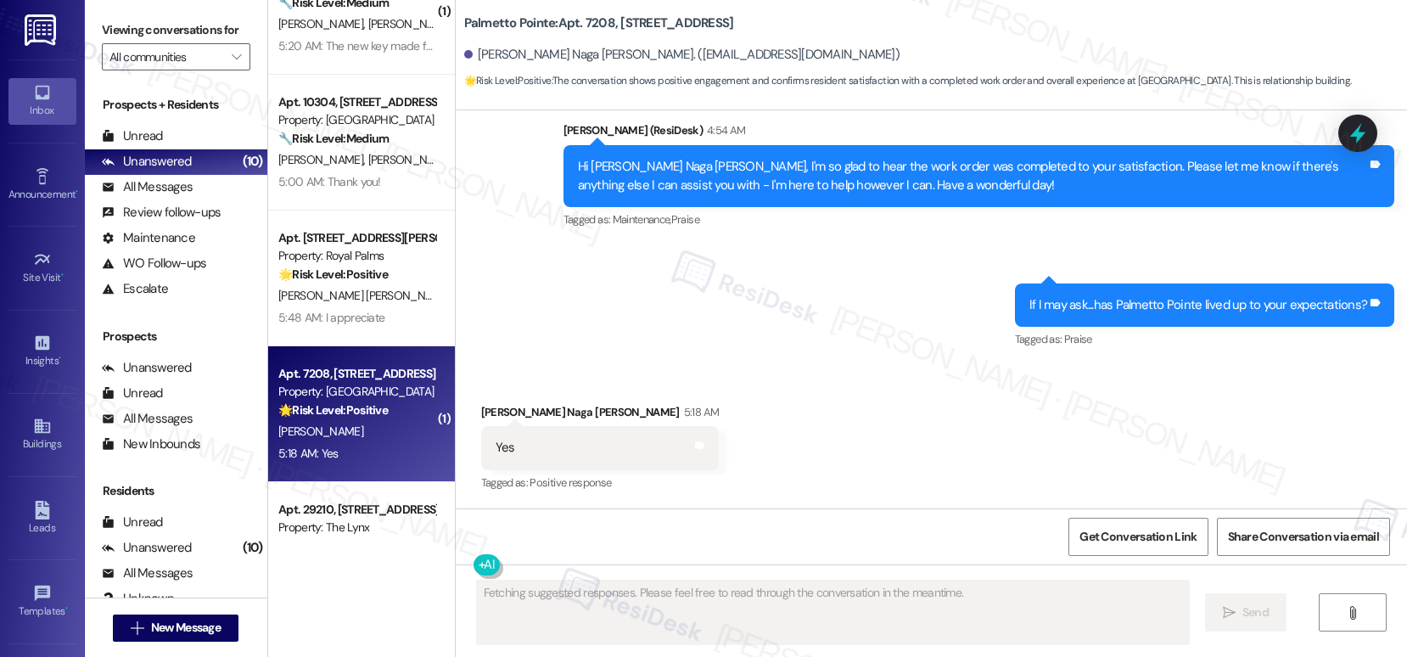
scroll to position [624, 0]
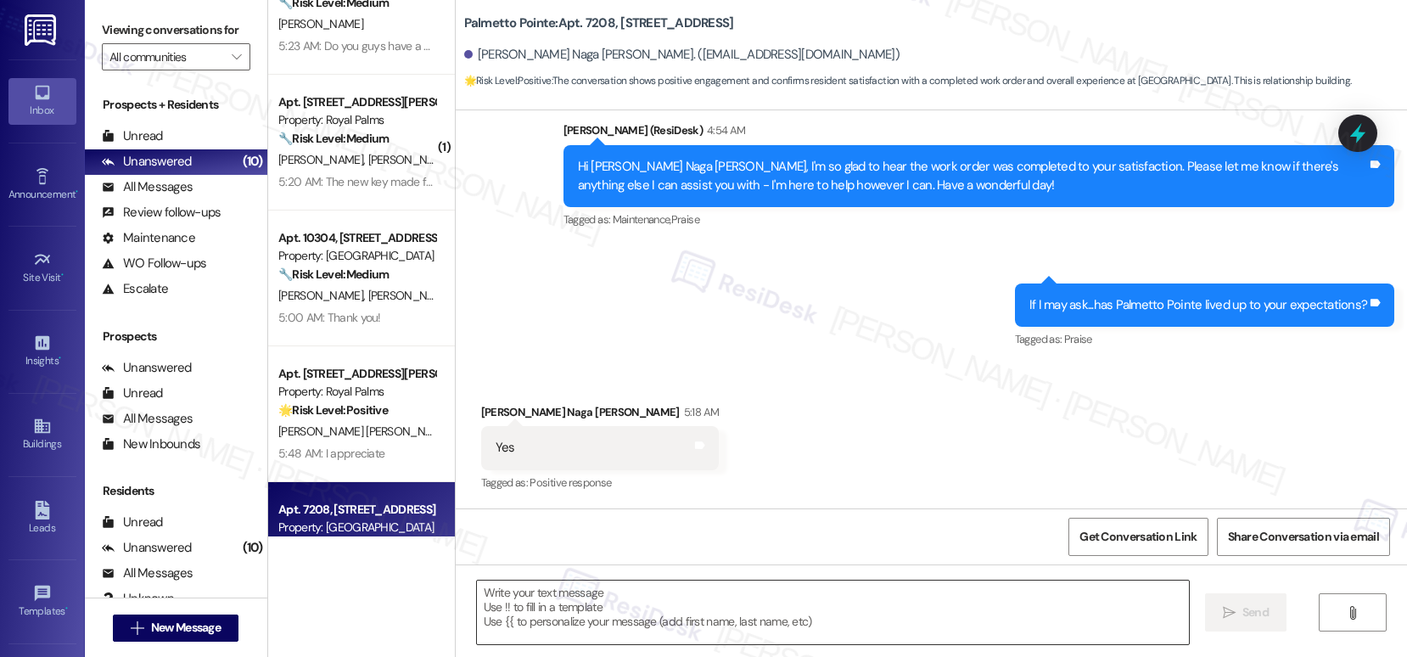
click at [526, 612] on textarea at bounding box center [833, 612] width 712 height 64
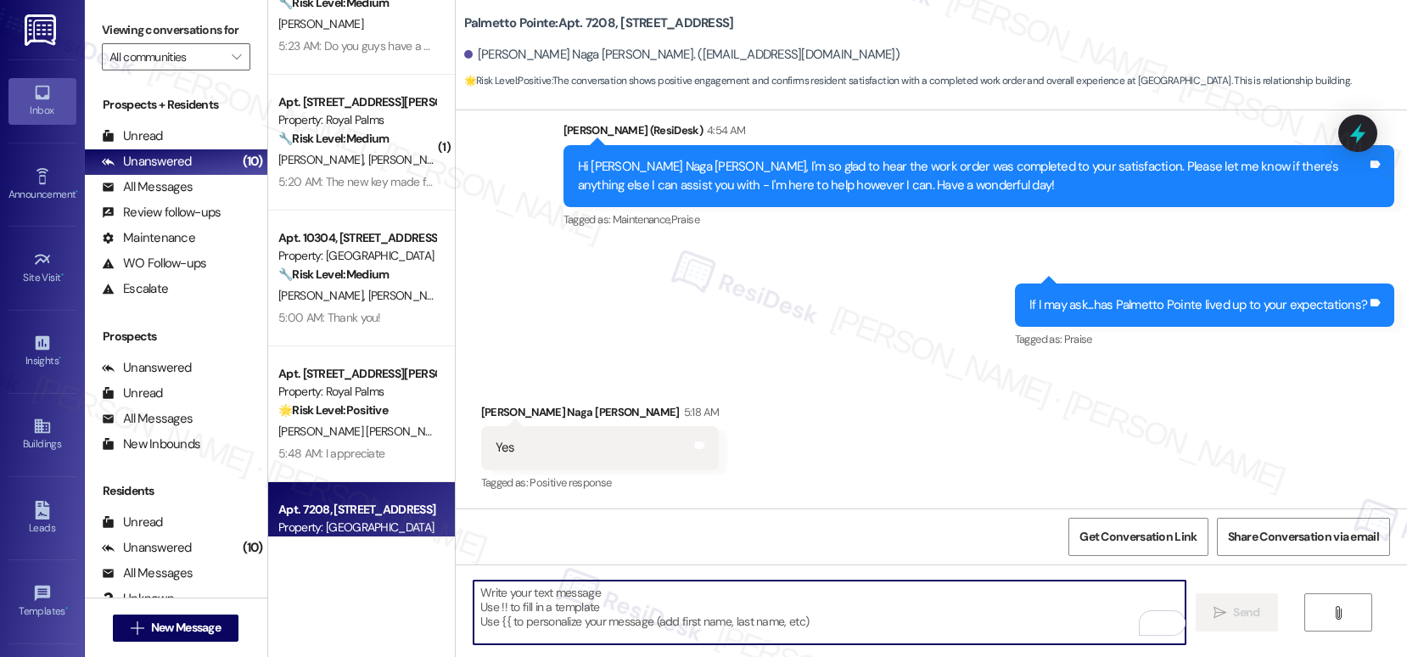
click at [552, 609] on textarea "To enrich screen reader interactions, please activate Accessibility in Grammarl…" at bounding box center [829, 612] width 712 height 64
paste textarea "Thank you, {{first_name}}! I'm so glad to hear that the property has lived up t…"
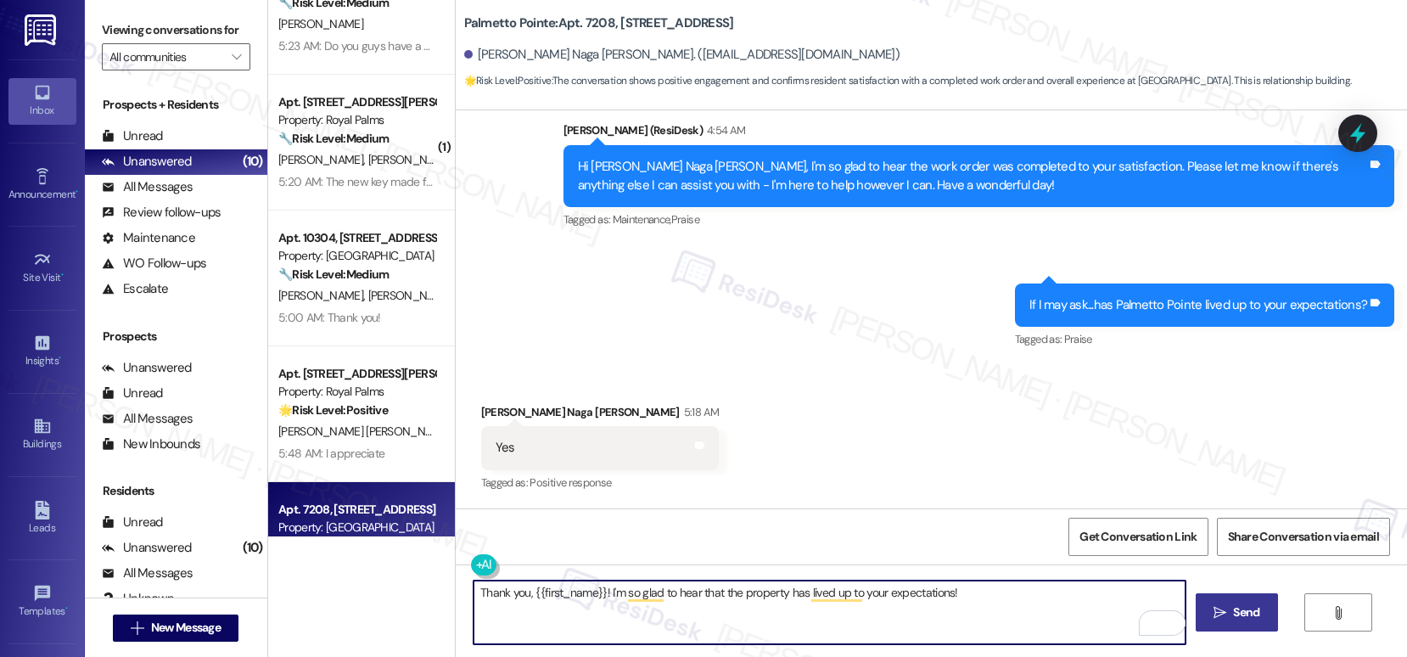
type textarea "Thank you, {{first_name}}! I'm so glad to hear that the property has lived up t…"
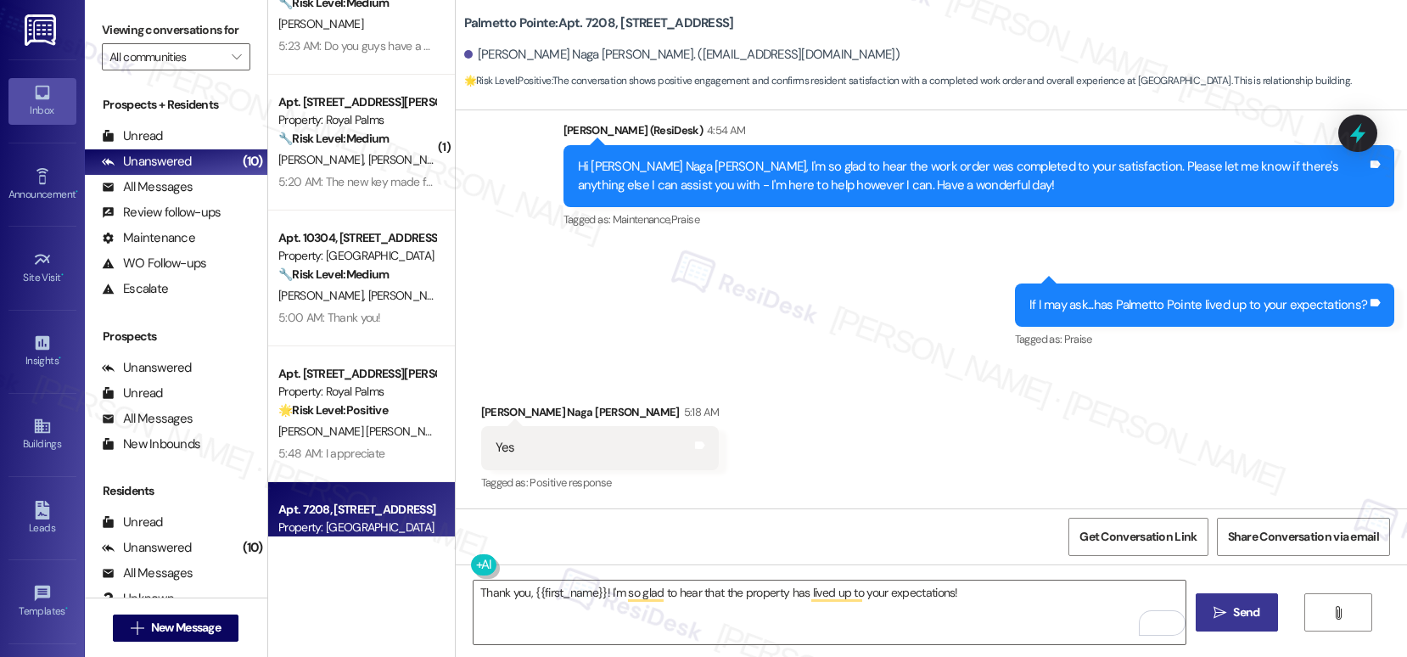
click at [1243, 621] on span "Send" at bounding box center [1246, 612] width 26 height 18
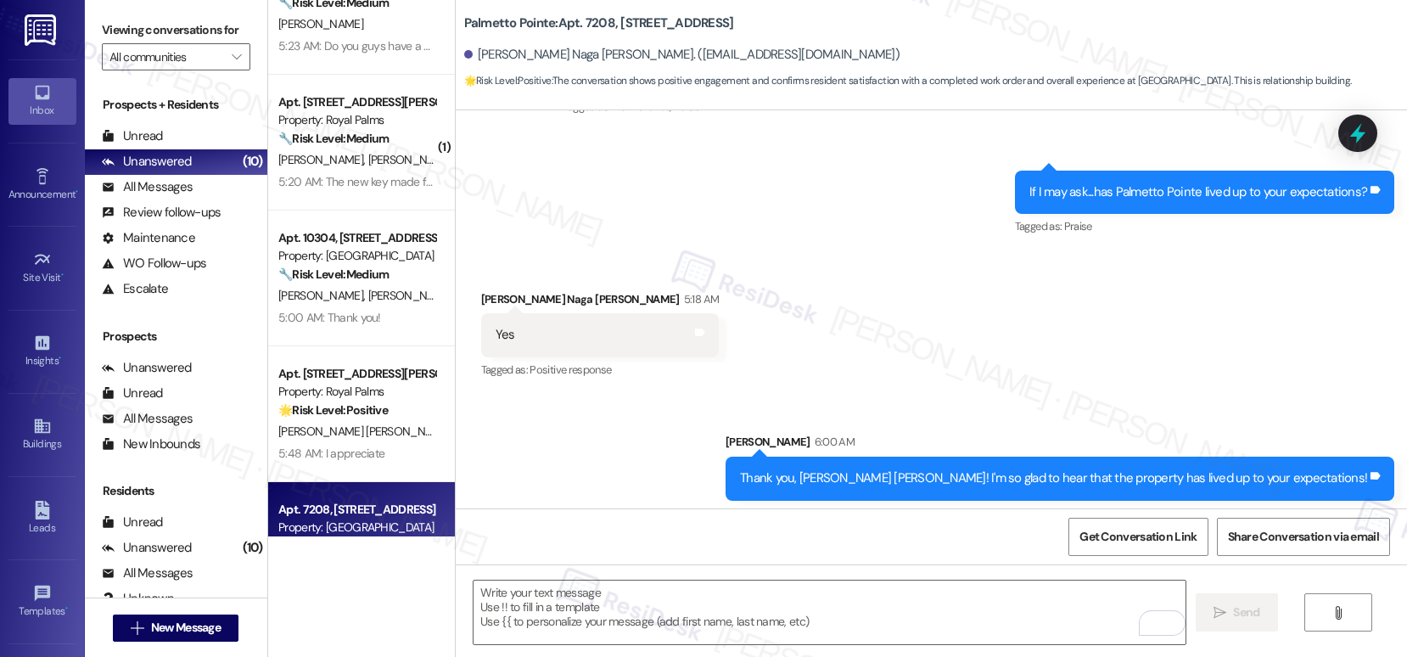
scroll to position [743, 0]
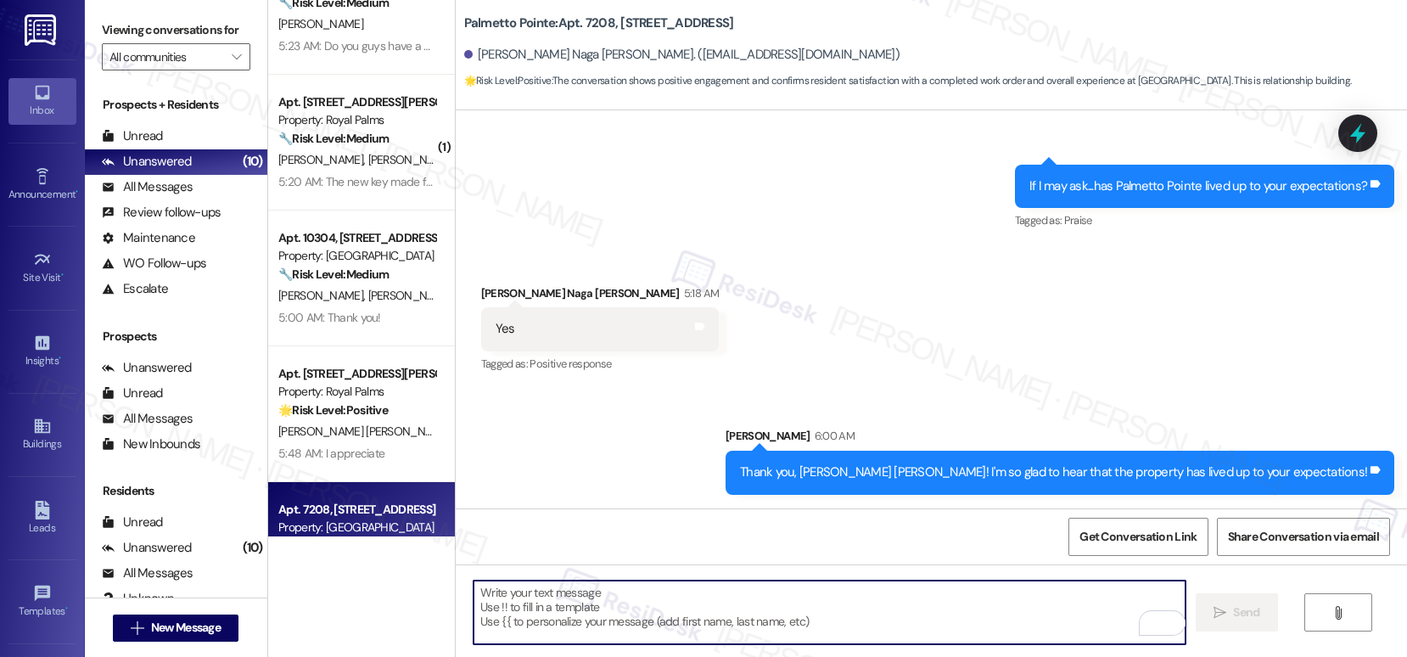
click at [556, 601] on textarea "To enrich screen reader interactions, please activate Accessibility in Grammarl…" at bounding box center [829, 612] width 712 height 64
paste textarea "Let us know if there's anything we can do to make your experience even better!"
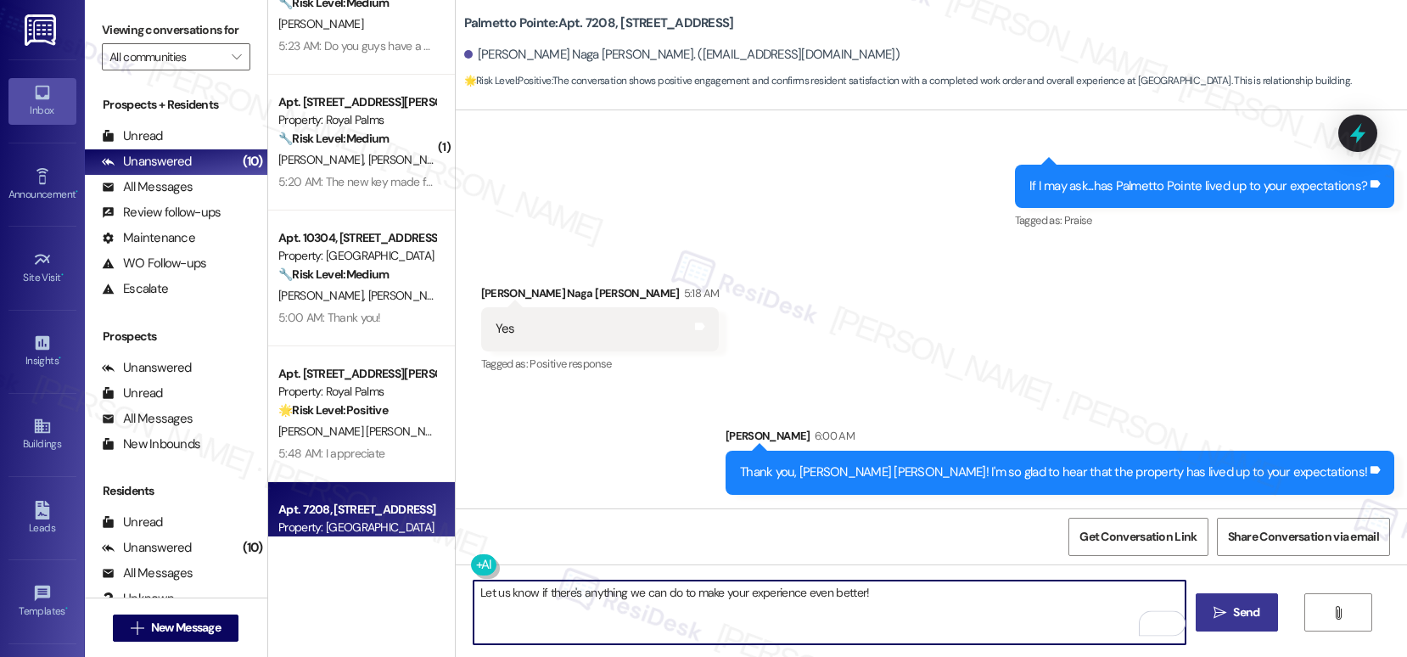
type textarea "Let us know if there's anything we can do to make your experience even better!"
click at [1233, 616] on span "Send" at bounding box center [1246, 612] width 26 height 18
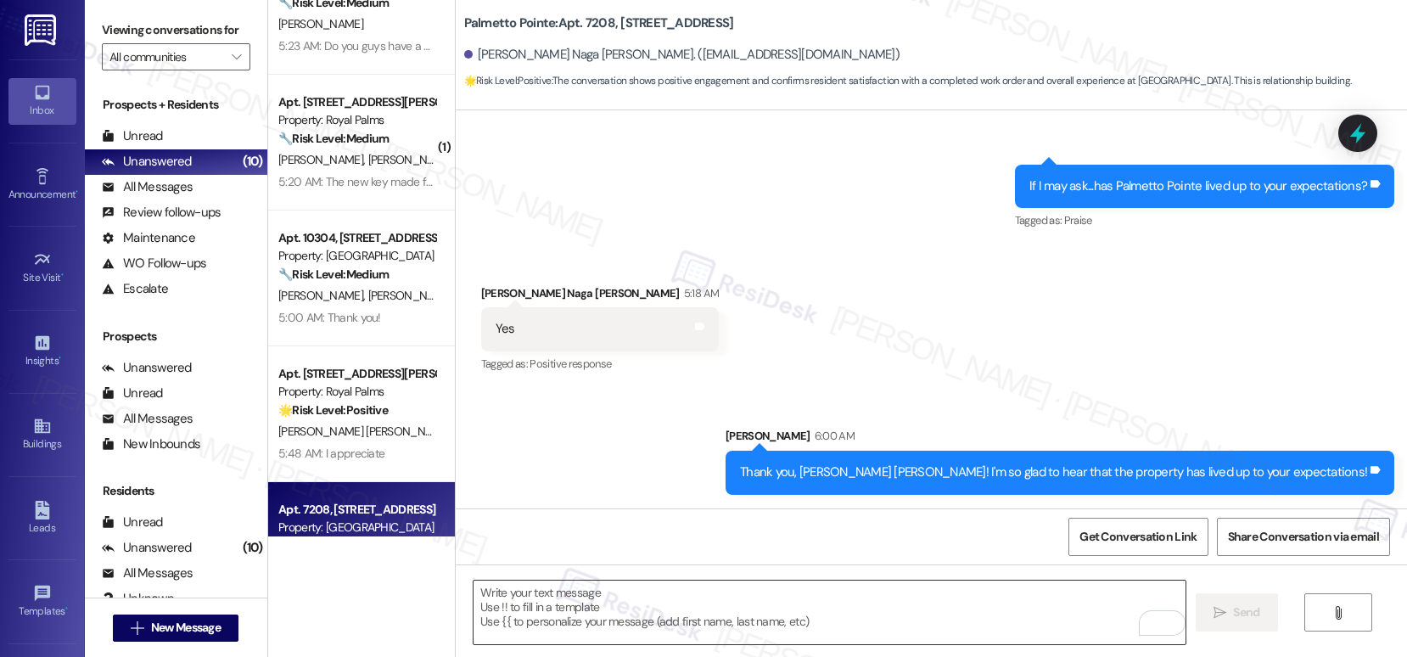
click at [551, 596] on textarea "To enrich screen reader interactions, please activate Accessibility in Grammarl…" at bounding box center [829, 612] width 712 height 64
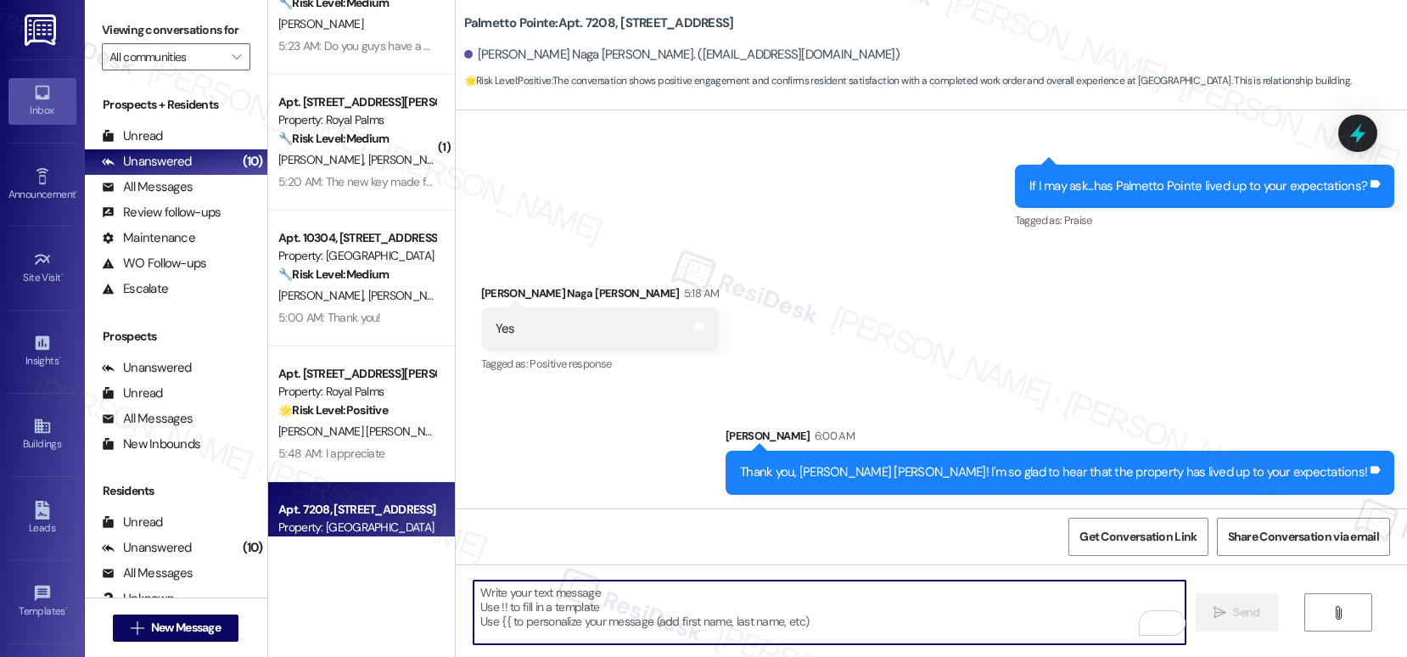
click at [551, 596] on textarea "To enrich screen reader interactions, please activate Accessibility in Grammarl…" at bounding box center [829, 612] width 712 height 64
paste textarea "Can I ask a quick favor? If you have a moment, would you mind leaving us a Goog…"
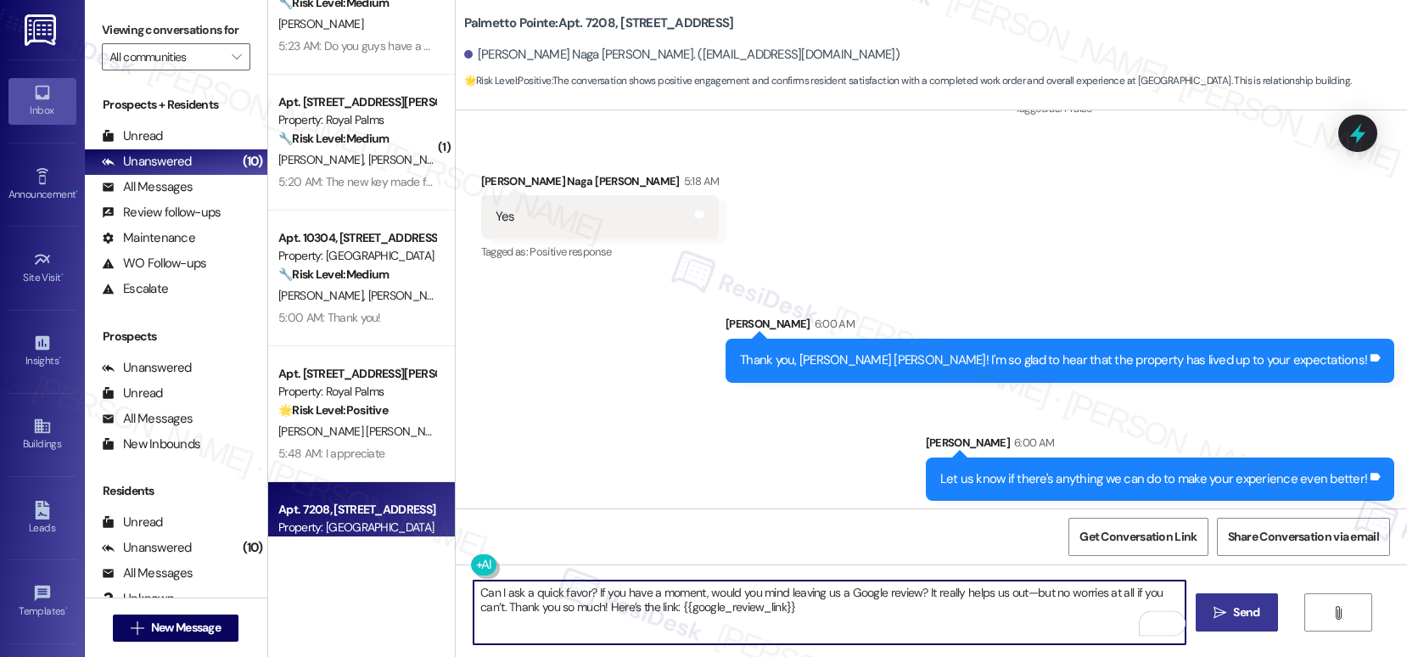
scroll to position [861, 0]
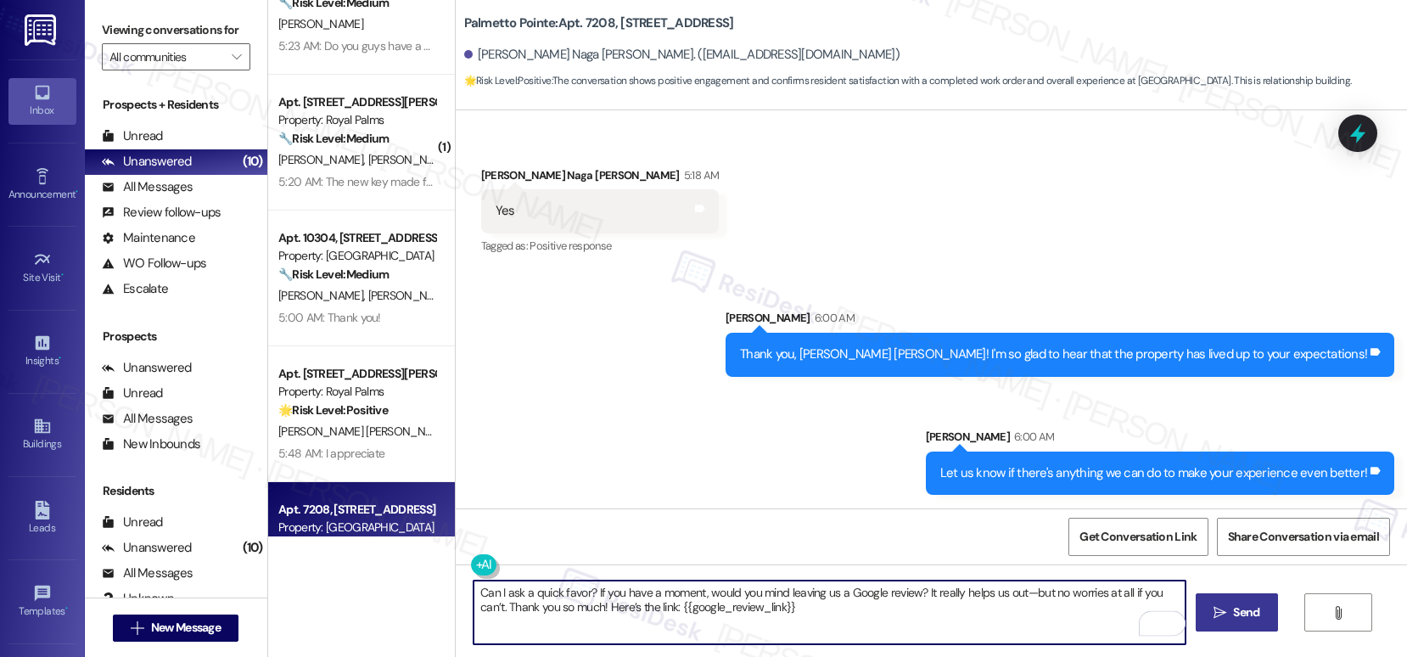
type textarea "Can I ask a quick favor? If you have a moment, would you mind leaving us a Goog…"
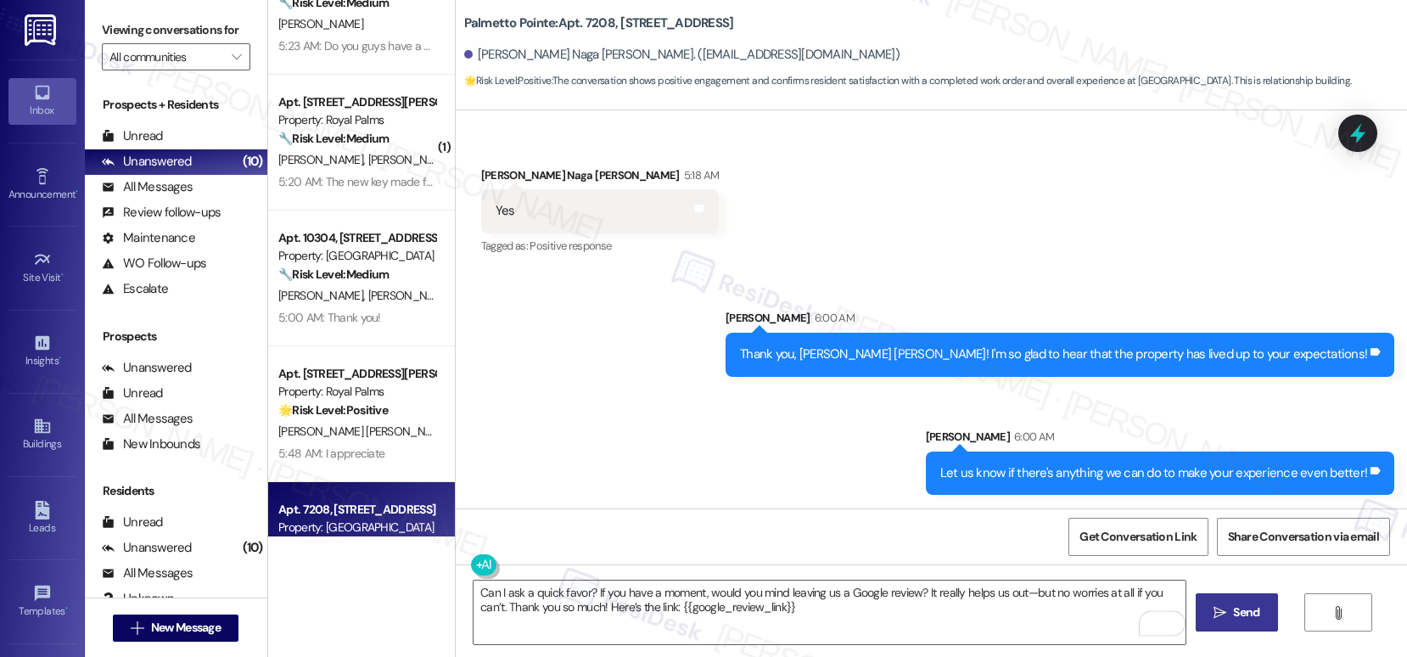
click at [1222, 621] on button " Send" at bounding box center [1236, 612] width 82 height 38
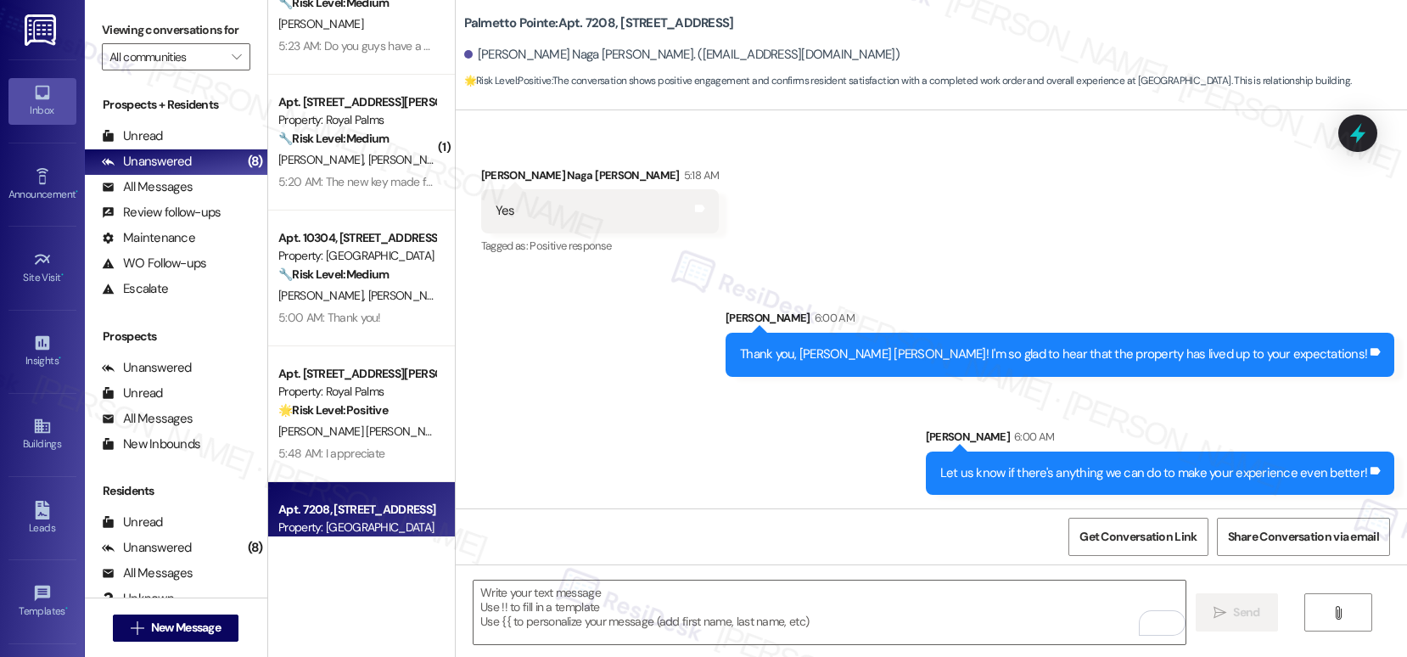
scroll to position [998, 0]
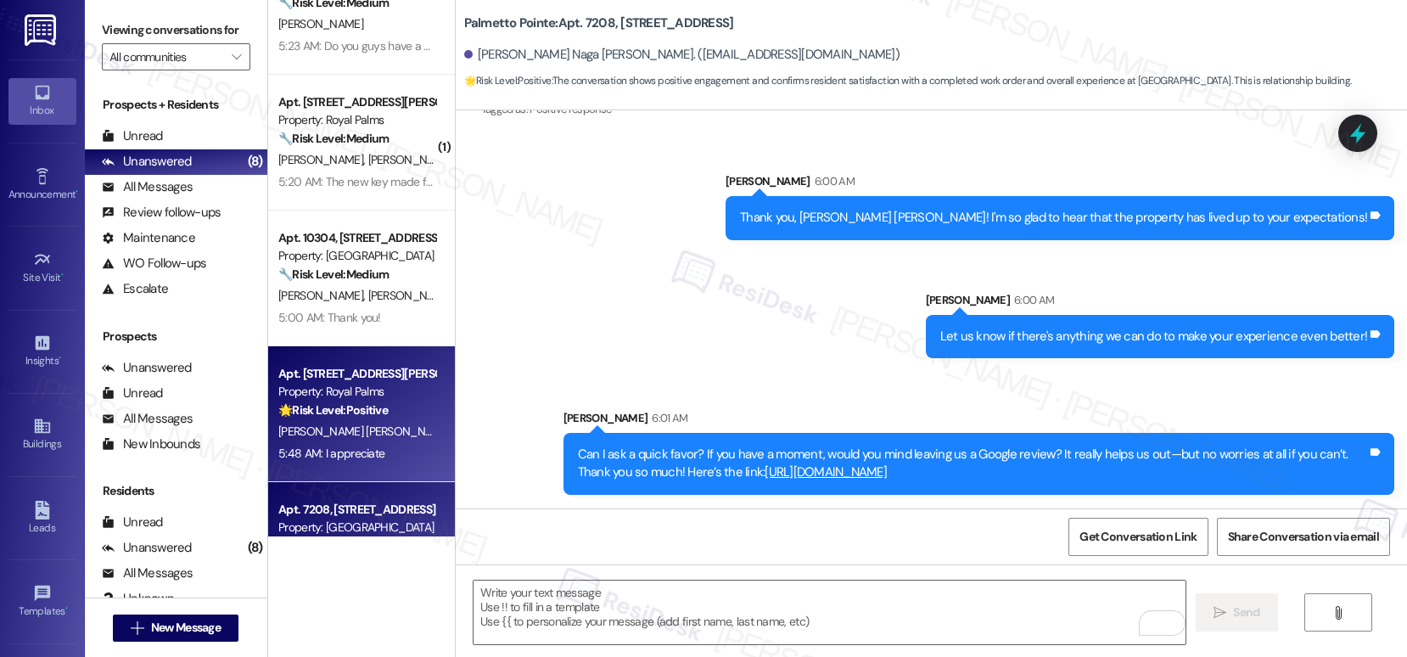
click at [350, 433] on span "[PERSON_NAME] [PERSON_NAME] Archi" at bounding box center [378, 430] width 200 height 15
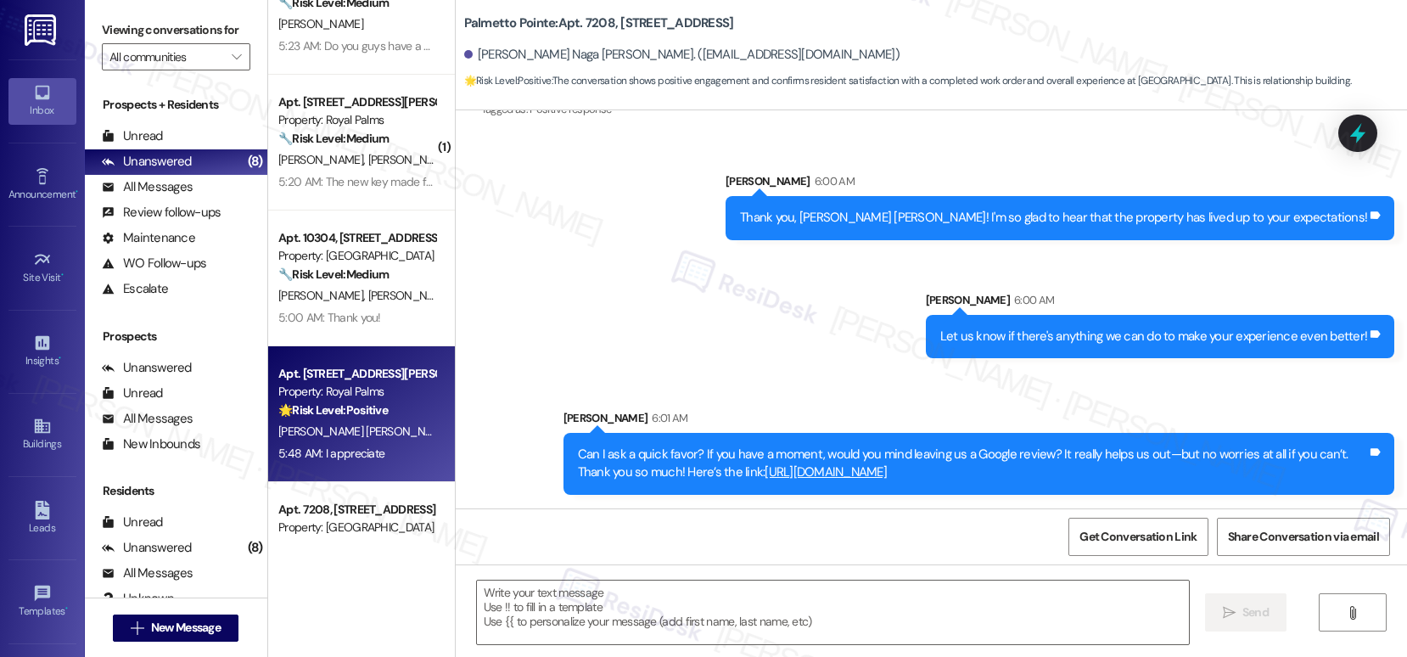
type textarea "Fetching suggested responses. Please feel free to read through the conversation…"
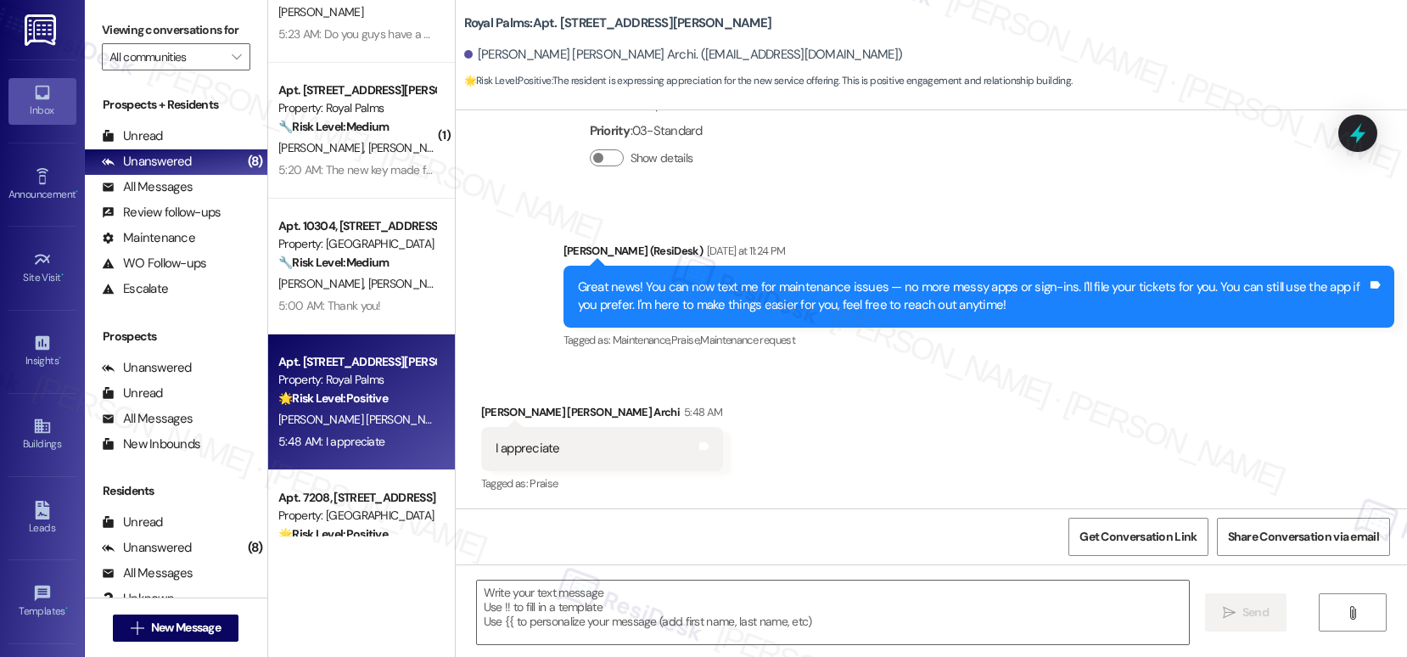
scroll to position [474, 0]
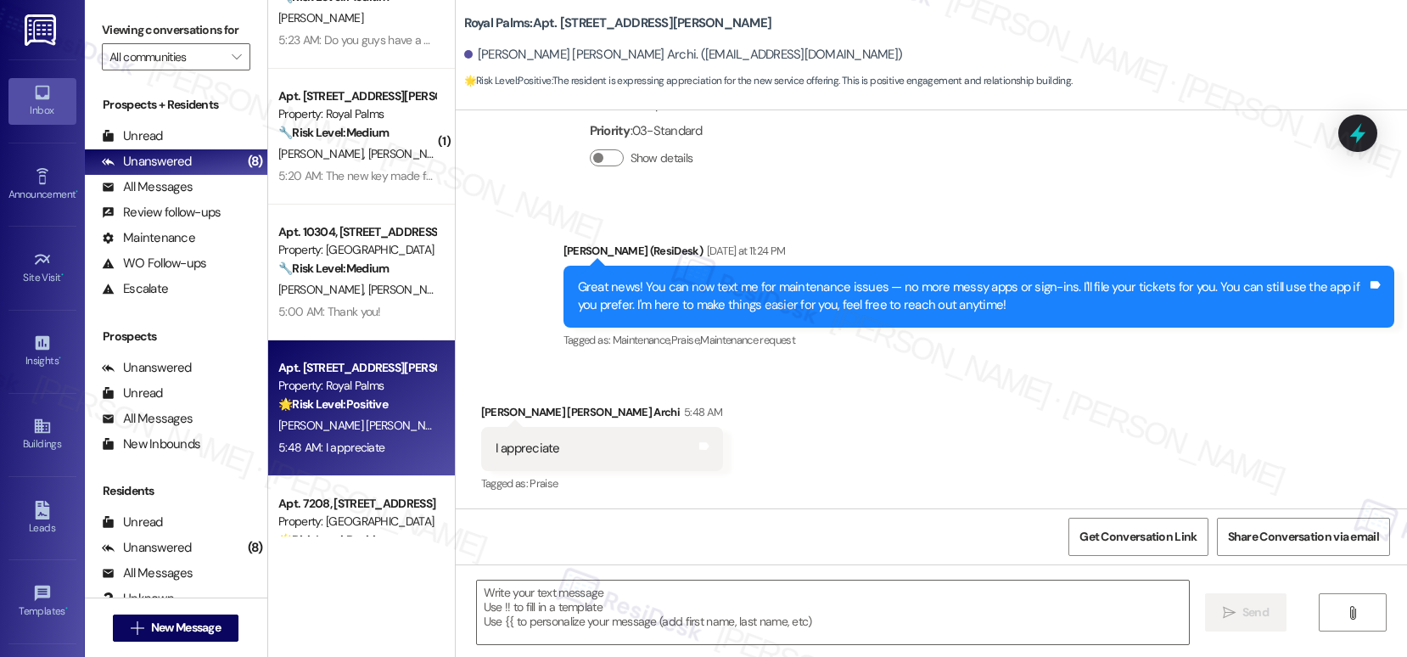
click at [356, 310] on div "5:00 AM: Thank you! 5:00 AM: Thank you!" at bounding box center [329, 311] width 103 height 15
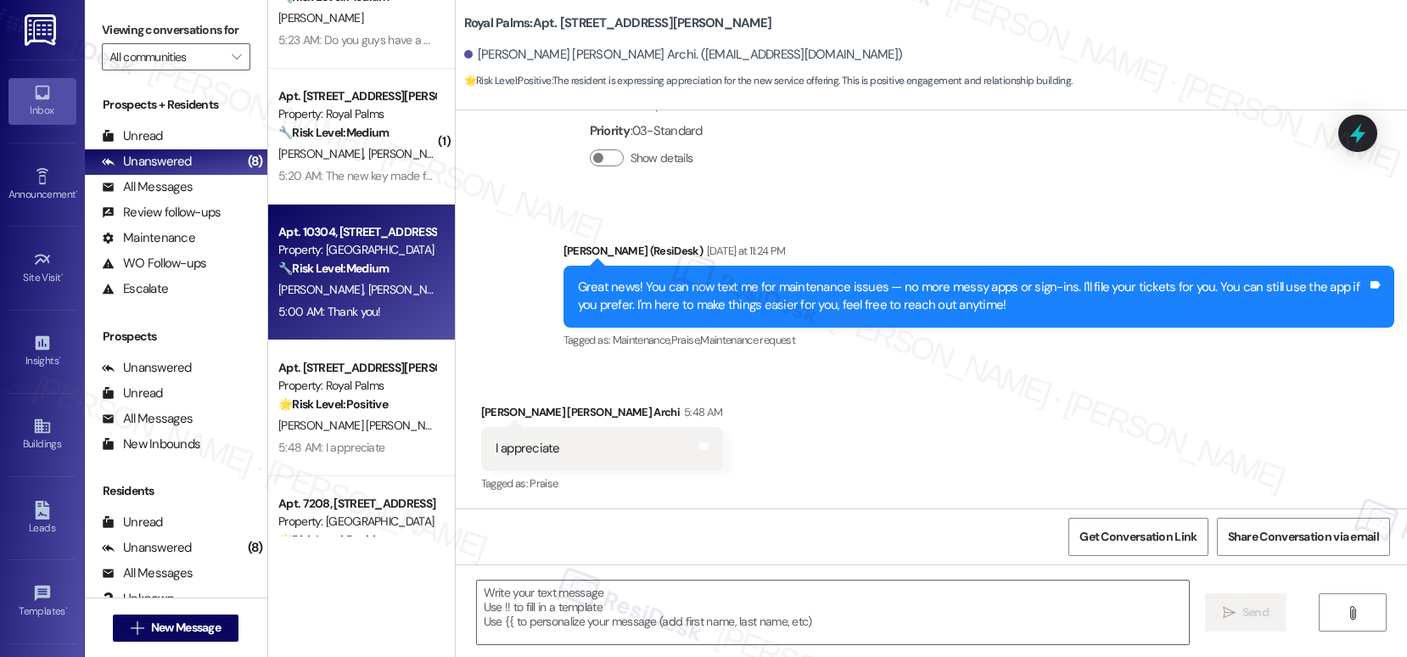
click at [356, 310] on div "5:00 AM: Thank you! 5:00 AM: Thank you!" at bounding box center [329, 311] width 103 height 15
type textarea "Fetching suggested responses. Please feel free to read through the conversation…"
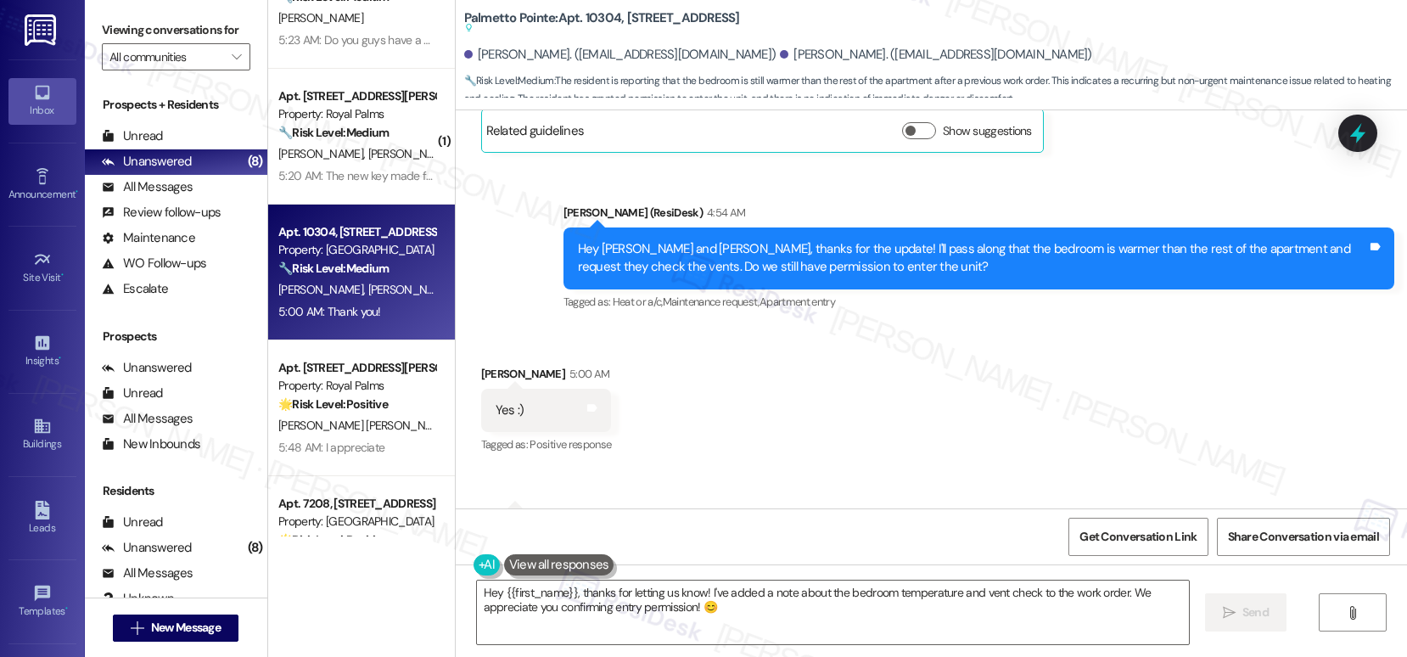
scroll to position [591, 0]
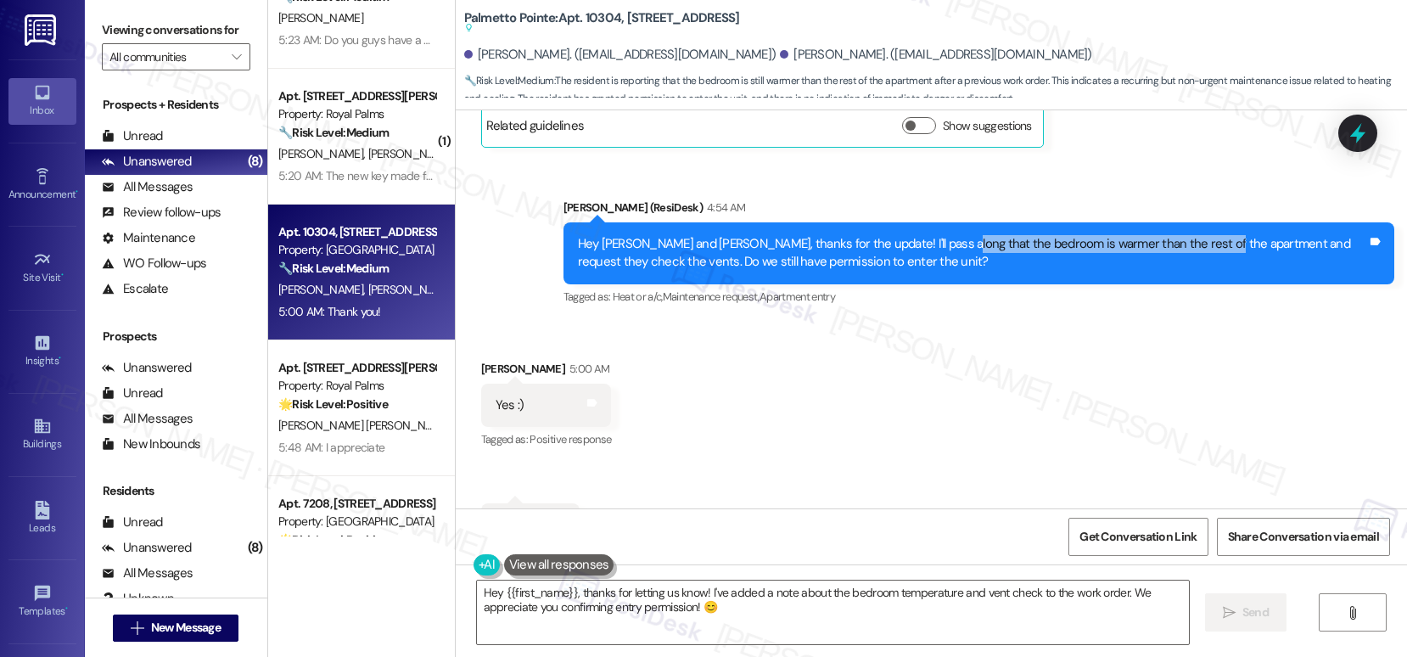
drag, startPoint x: 924, startPoint y: 246, endPoint x: 1193, endPoint y: 238, distance: 269.1
click at [1193, 238] on div "Hey [PERSON_NAME] and [PERSON_NAME], thanks for the update! I'll pass along tha…" at bounding box center [972, 253] width 789 height 36
copy div "bedroom is warmer than the rest of the apartment"
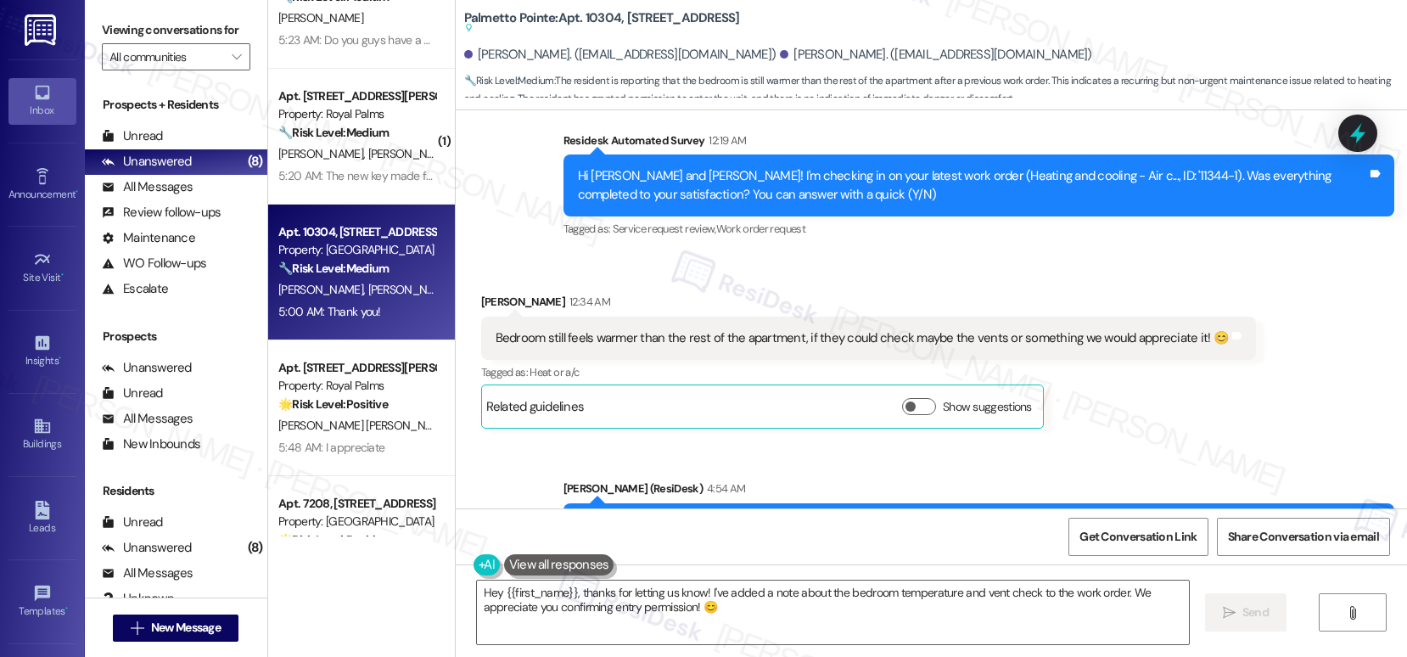
scroll to position [279, 0]
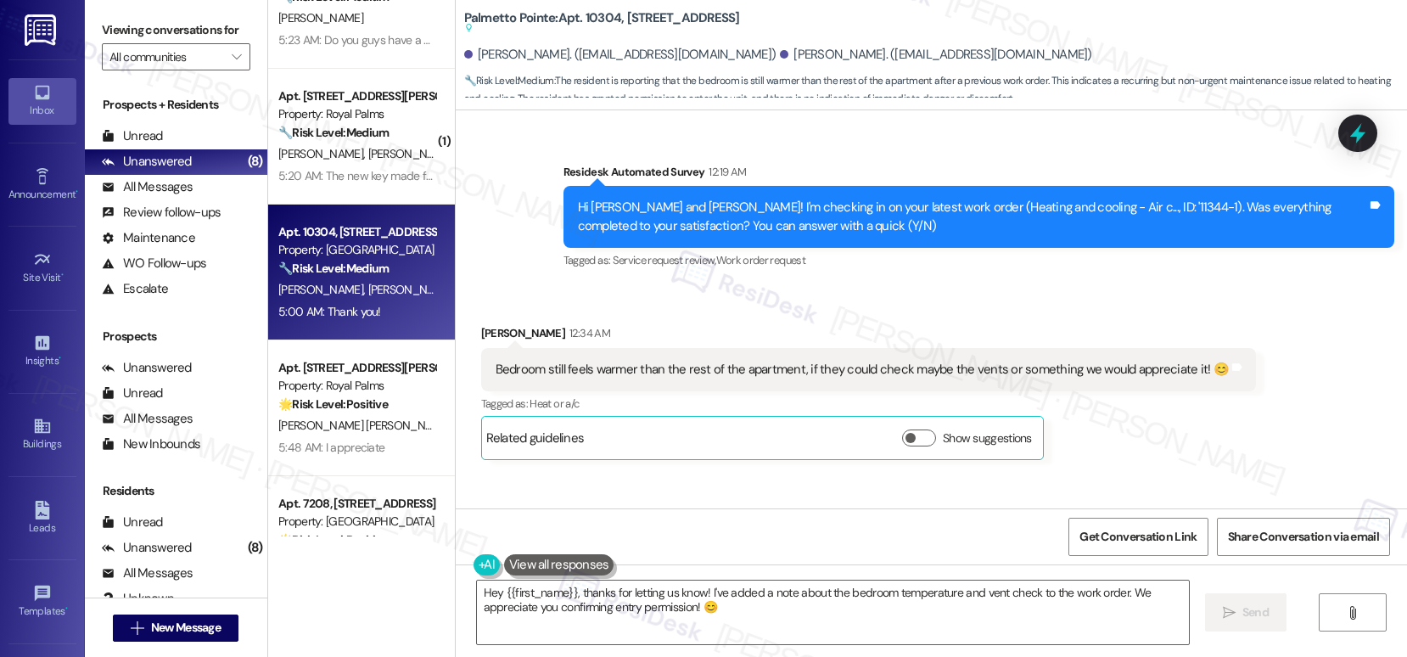
click at [535, 367] on div "Bedroom still feels warmer than the rest of the apartment, if they could check …" at bounding box center [861, 370] width 733 height 18
drag, startPoint x: 495, startPoint y: 370, endPoint x: 857, endPoint y: 372, distance: 362.2
click at [857, 372] on div "Bedroom still feels warmer than the rest of the apartment, if they could check …" at bounding box center [861, 370] width 733 height 18
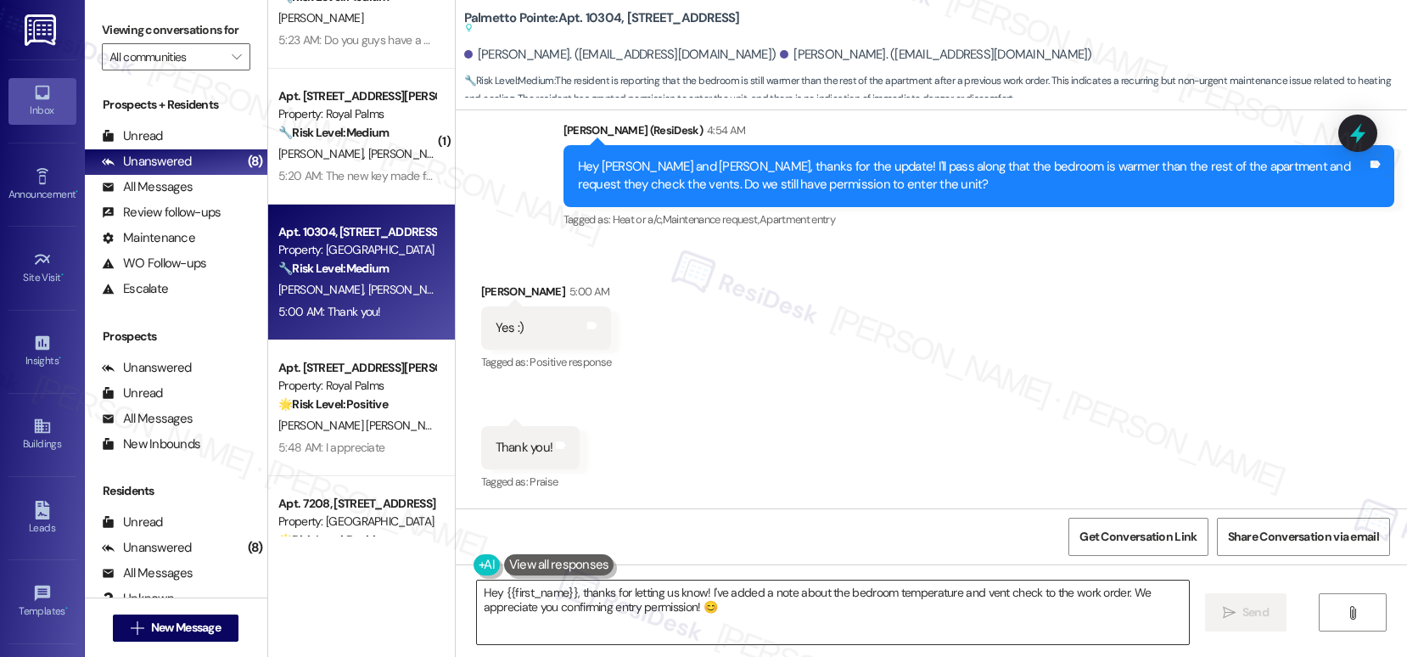
click at [760, 621] on textarea "Hey {{first_name}}, thanks for letting us know! I've added a note about the bed…" at bounding box center [833, 612] width 712 height 64
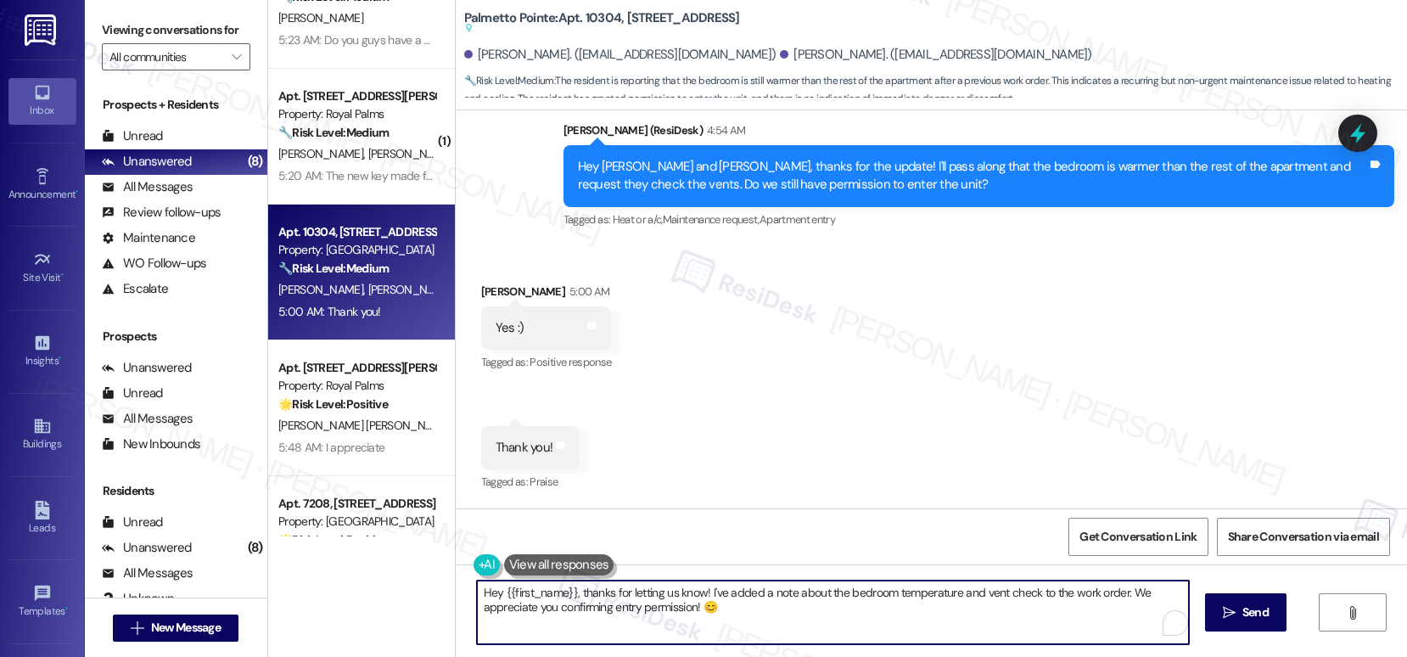
click at [760, 621] on textarea "Hey {{first_name}}, thanks for letting us know! I've added a note about the bed…" at bounding box center [833, 612] width 712 height 64
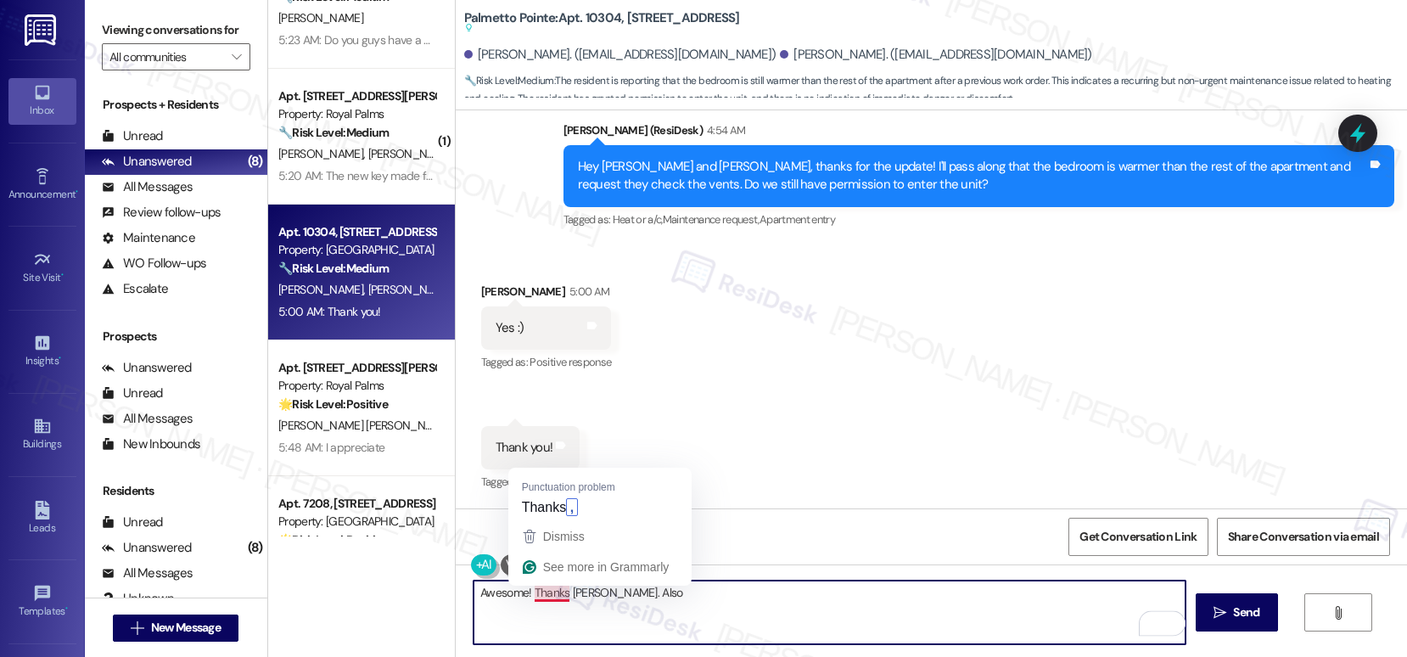
click at [530, 591] on textarea "Awesome! Thanks [PERSON_NAME]. Also" at bounding box center [829, 612] width 712 height 64
click at [674, 590] on textarea "Awesome! Thanks, [PERSON_NAME]. Also" at bounding box center [829, 612] width 712 height 64
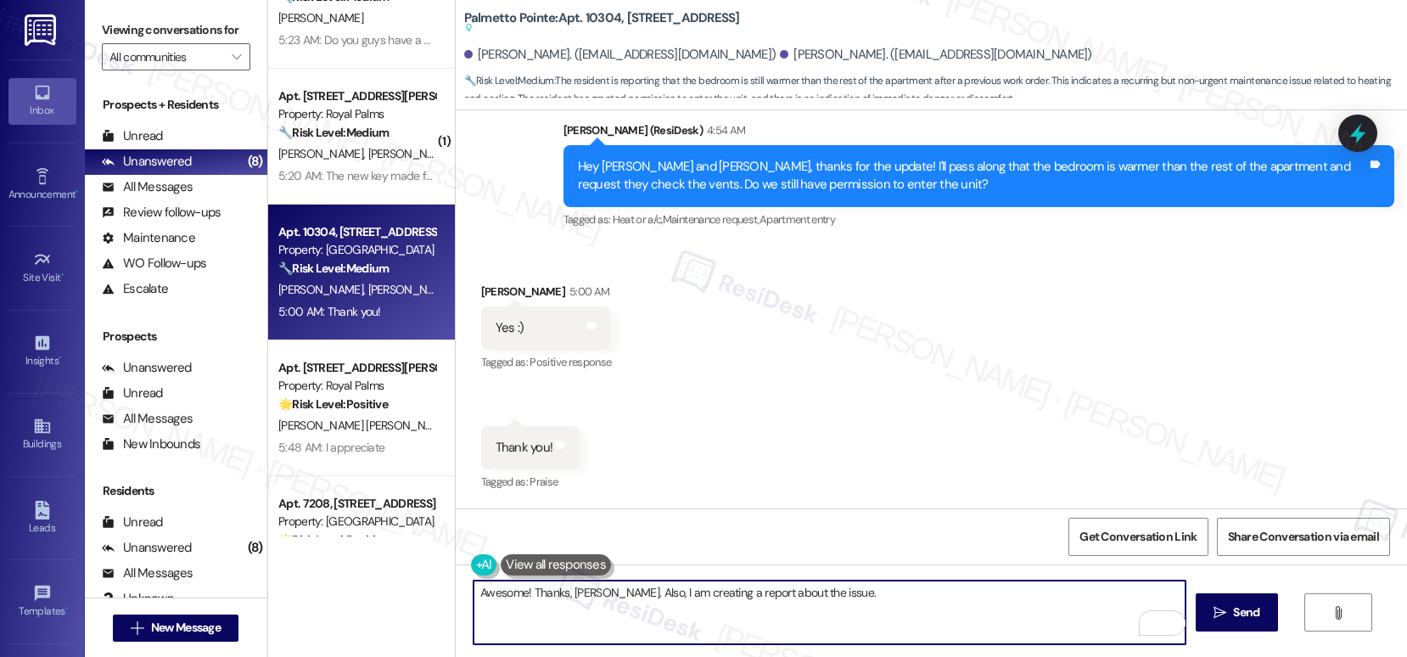
paste textarea "To help us better understand, can you share a bit more detail?"
paste textarea "Do you notice the difference at certain times of day (like afternoons) or is it…"
paste textarea "How is the airflow from the vent in your bedroom compared to other rooms — weak…"
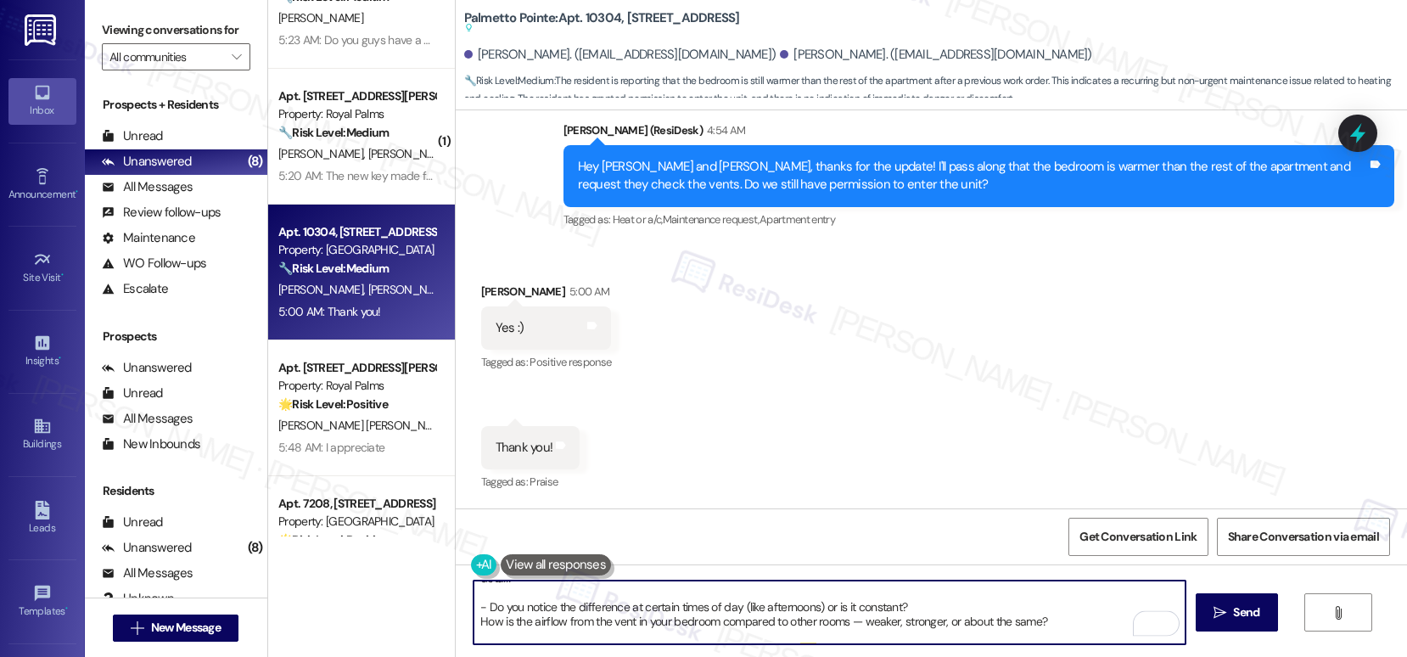
click at [473, 606] on textarea "Awesome! Thanks, [PERSON_NAME]. Also, I am creating a report about the issue. T…" at bounding box center [829, 612] width 712 height 64
click at [473, 632] on textarea "Awesome! Thanks, [PERSON_NAME]. Also, I am creating a report about the issue. T…" at bounding box center [829, 612] width 712 height 64
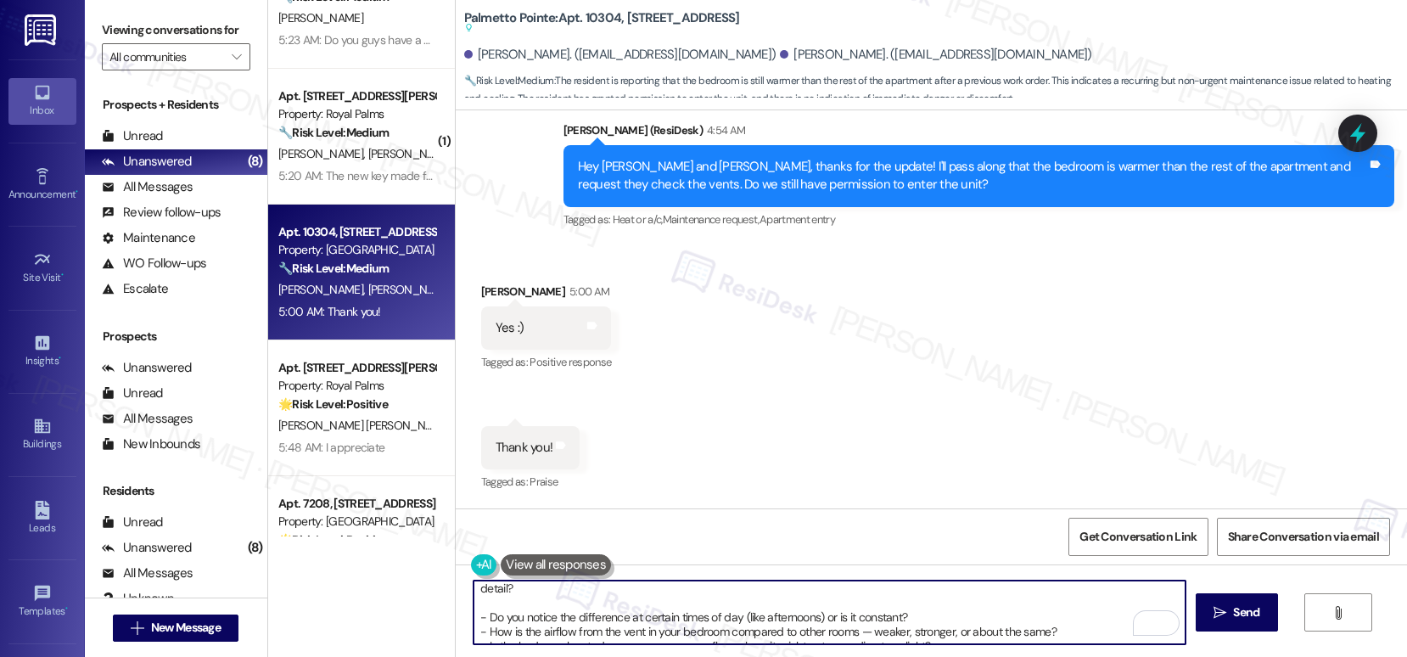
click at [945, 632] on textarea "Awesome! Thanks, [PERSON_NAME]. Also, I am creating a report about the issue. T…" at bounding box center [829, 612] width 712 height 64
paste textarea "Have you noticed any unusual sounds or smells coming from the vent in that room?"
click at [473, 635] on textarea "Awesome! Thanks, [PERSON_NAME]. Also, I am creating a report about the issue. T…" at bounding box center [829, 612] width 712 height 64
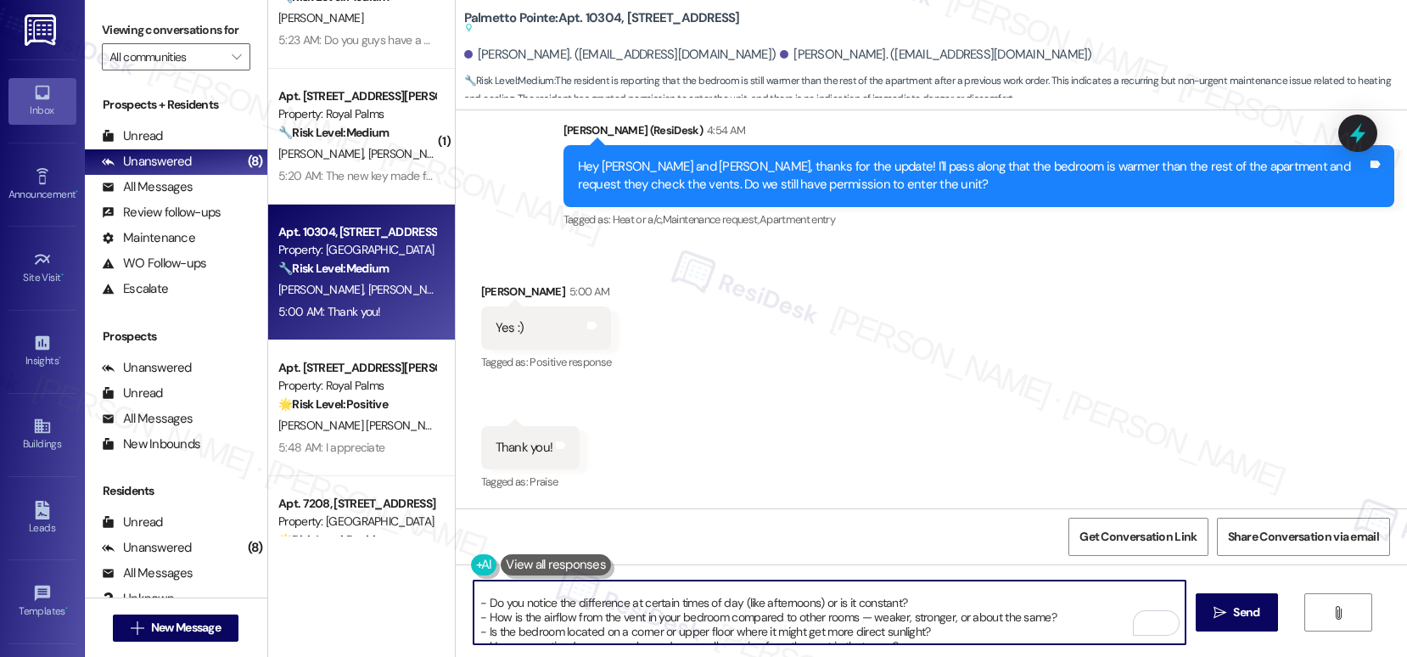
click at [913, 629] on textarea "Awesome! Thanks, [PERSON_NAME]. Also, I am creating a report about the issue. T…" at bounding box center [829, 612] width 712 height 64
paste textarea "This info will help us figure out whether it’s an airflow, insulation, or equip…"
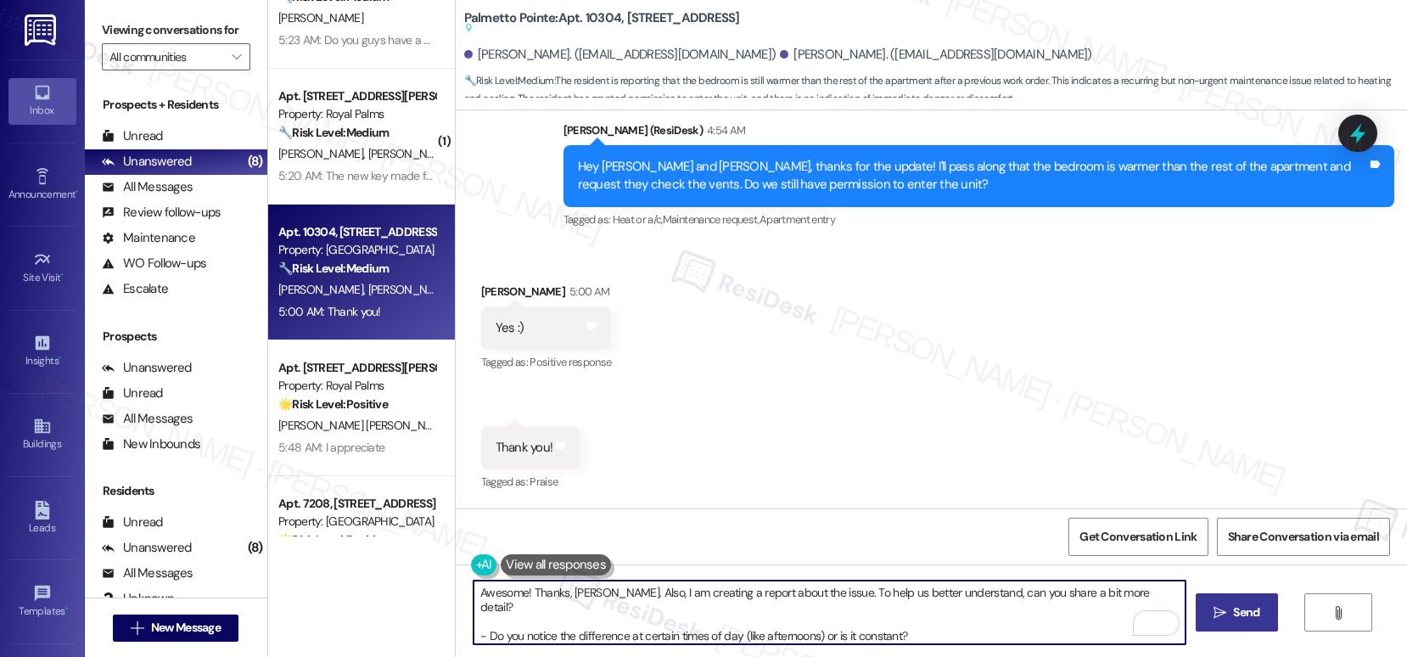
type textarea "Awesome! Thanks, [PERSON_NAME]. Also, I am creating a report about the issue. T…"
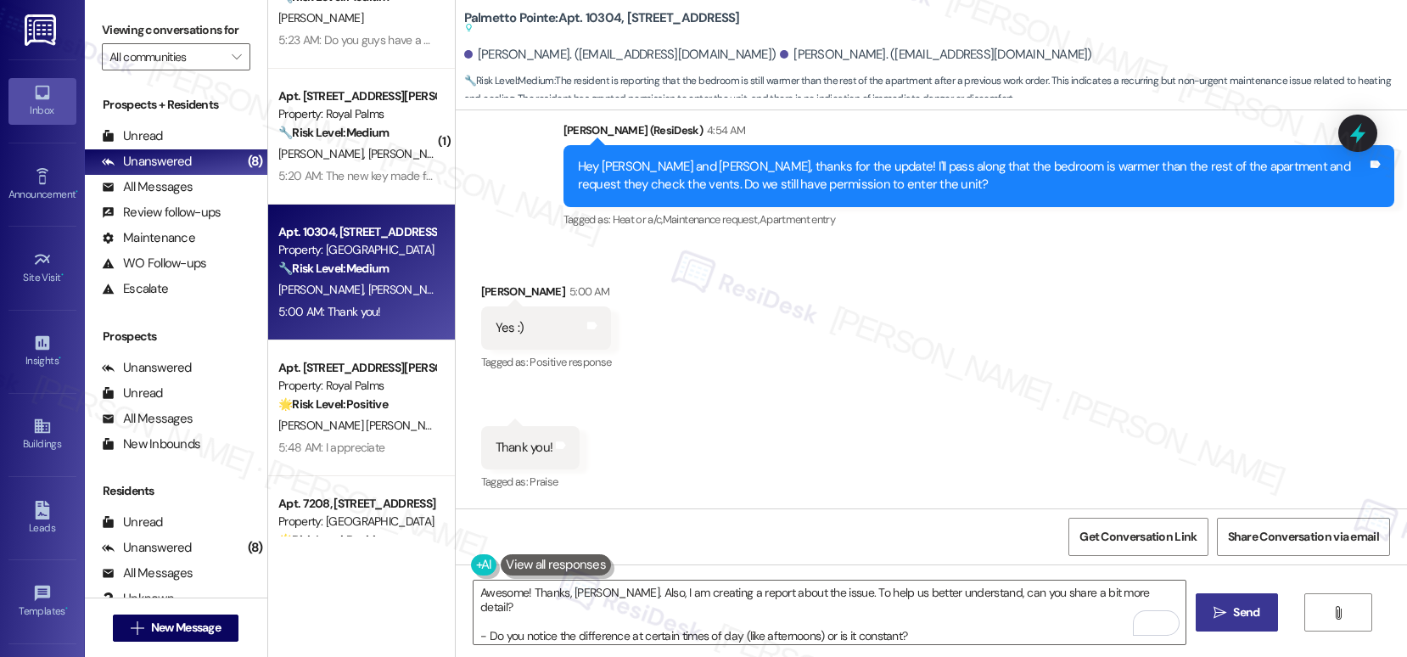
click at [1239, 619] on span "Send" at bounding box center [1246, 612] width 26 height 18
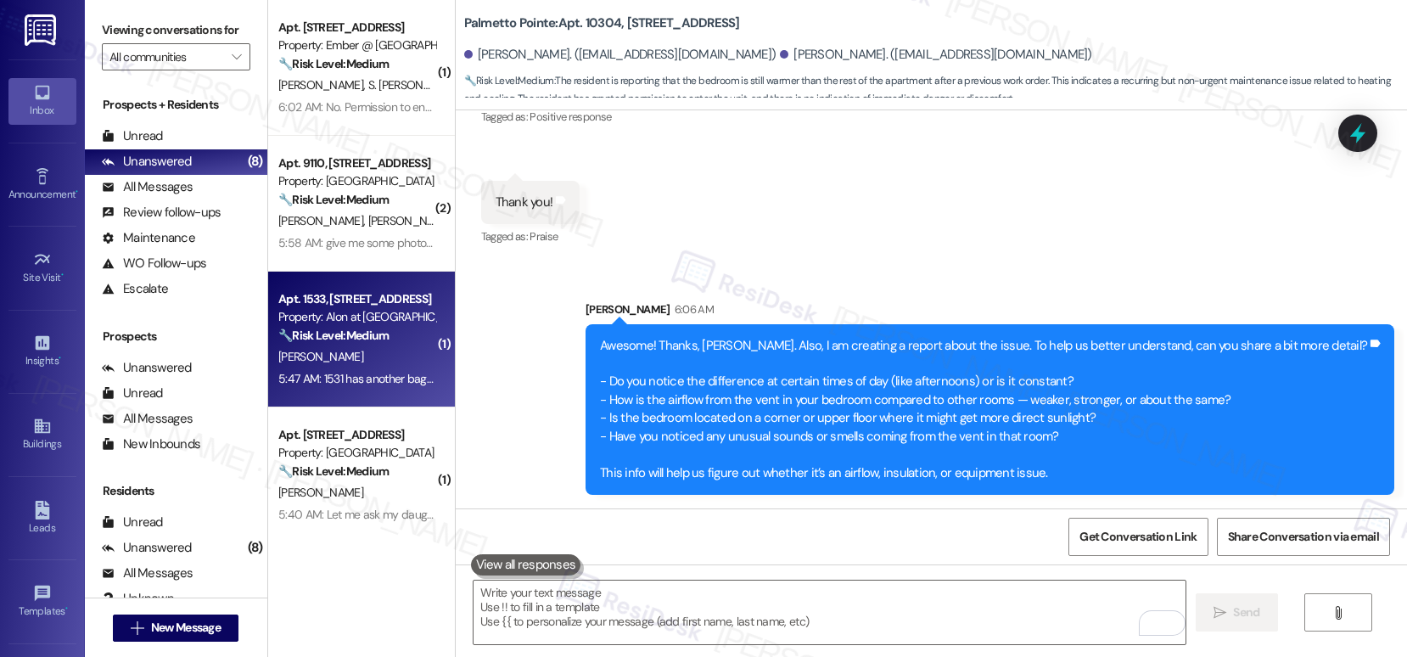
click at [349, 368] on div "5:47 AM: 1531 has another bag of trash outside their apt right now. 5:47 AM: 15…" at bounding box center [357, 378] width 160 height 21
type textarea "Fetching suggested responses. Please feel free to read through the conversation…"
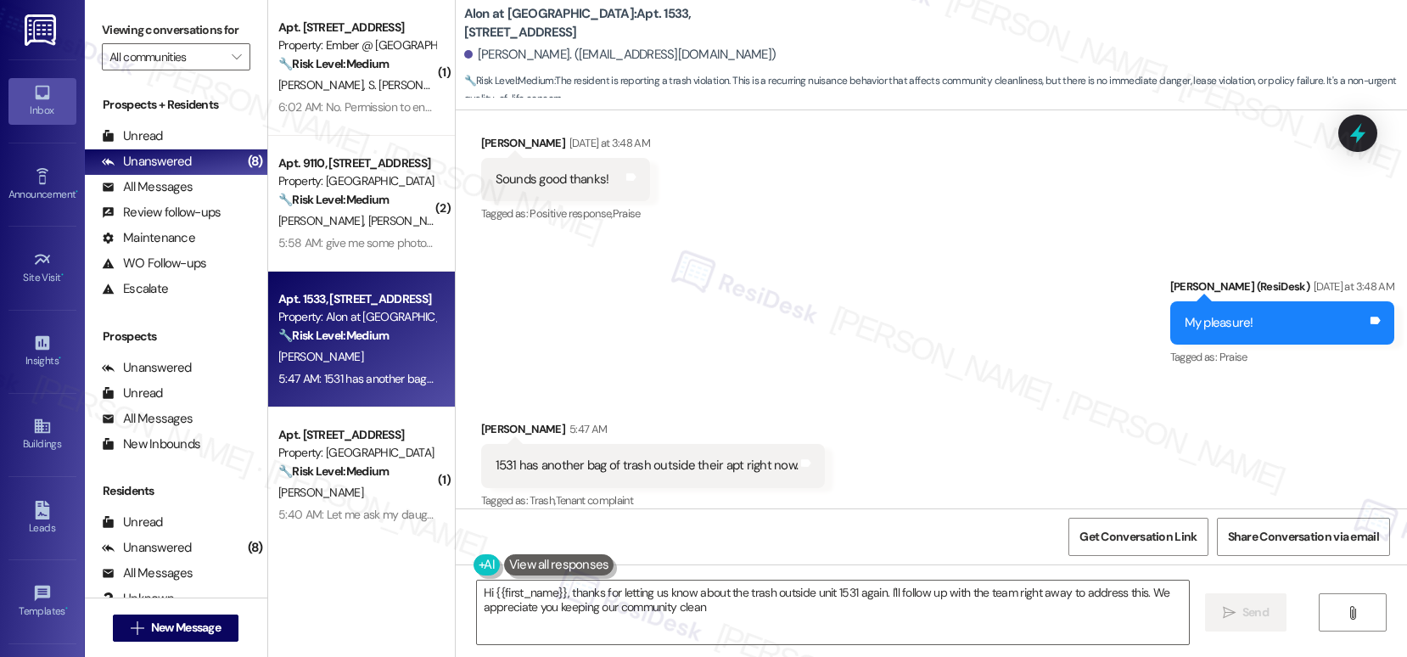
type textarea "Hi {{first_name}}, thanks for letting us know about the trash outside unit 1531…"
click at [593, 456] on div "1531 has another bag of trash outside their apt right now." at bounding box center [646, 465] width 303 height 18
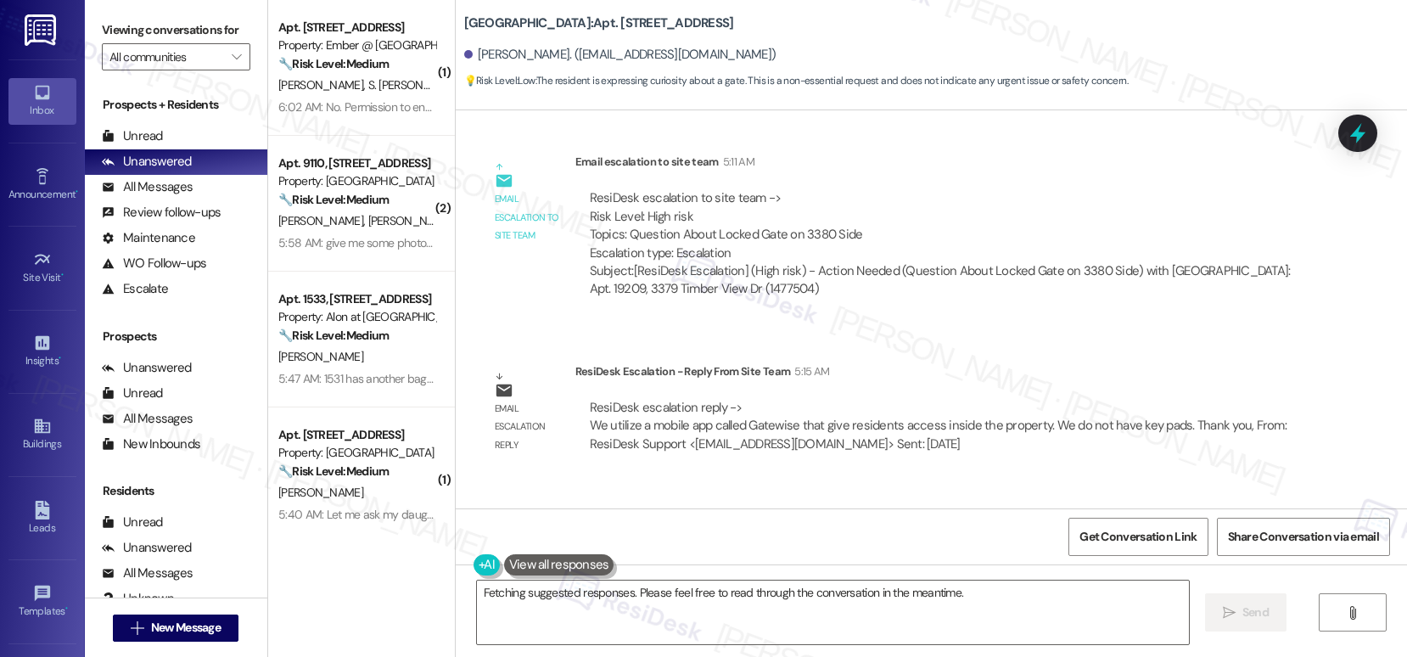
scroll to position [909, 0]
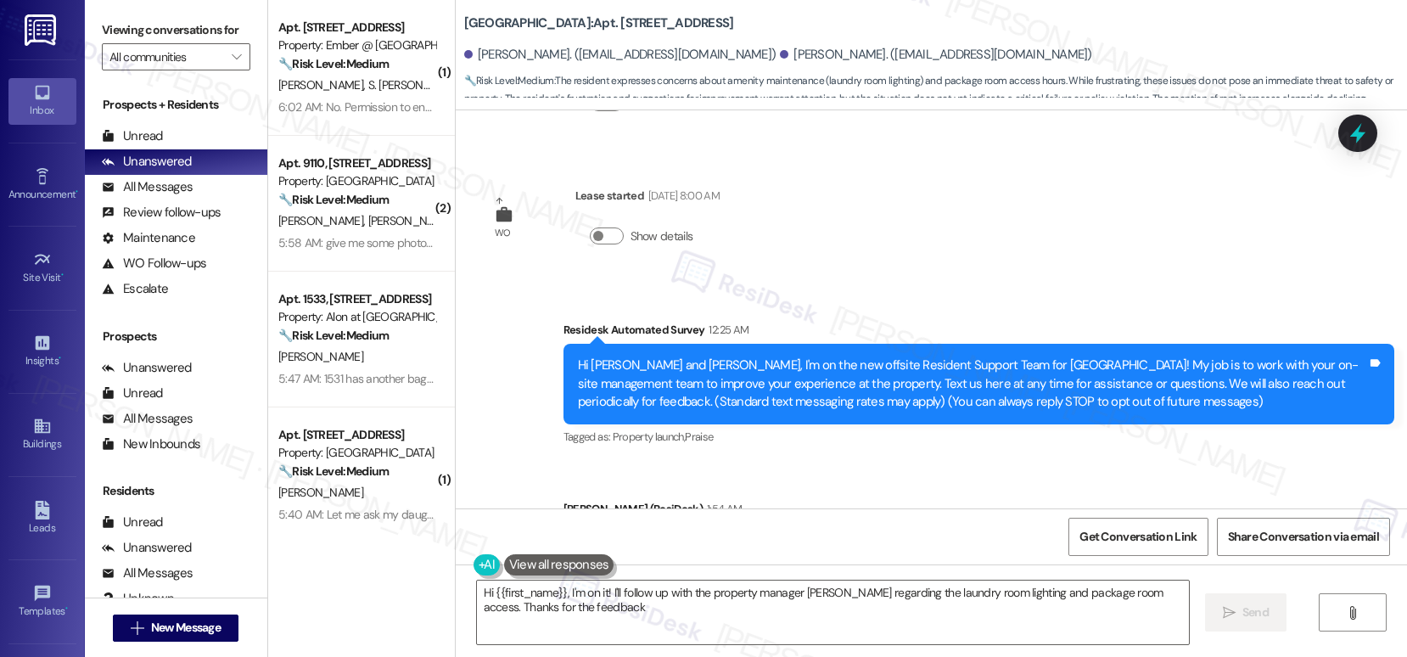
type textarea "Hi {{first_name}}, I'm on it! I'll follow up with the property manager ASAP reg…"
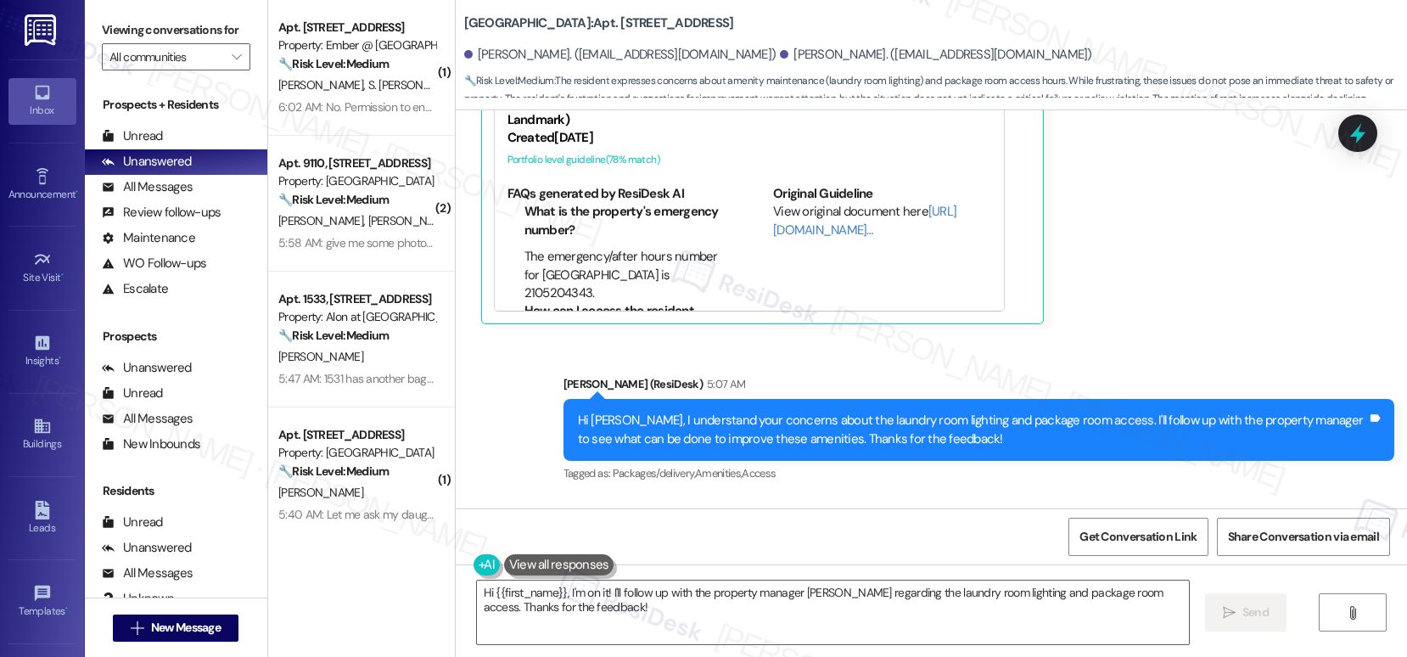
scroll to position [1172, 0]
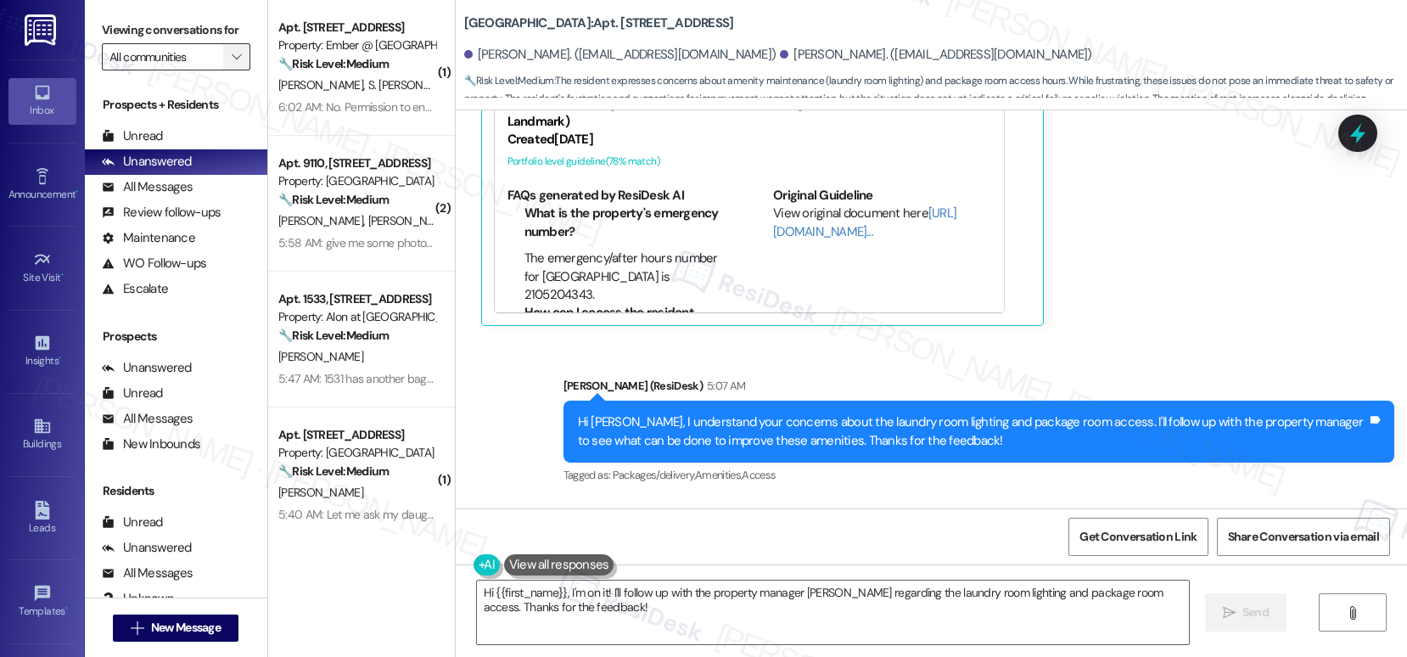
click at [228, 70] on span "" at bounding box center [236, 56] width 16 height 27
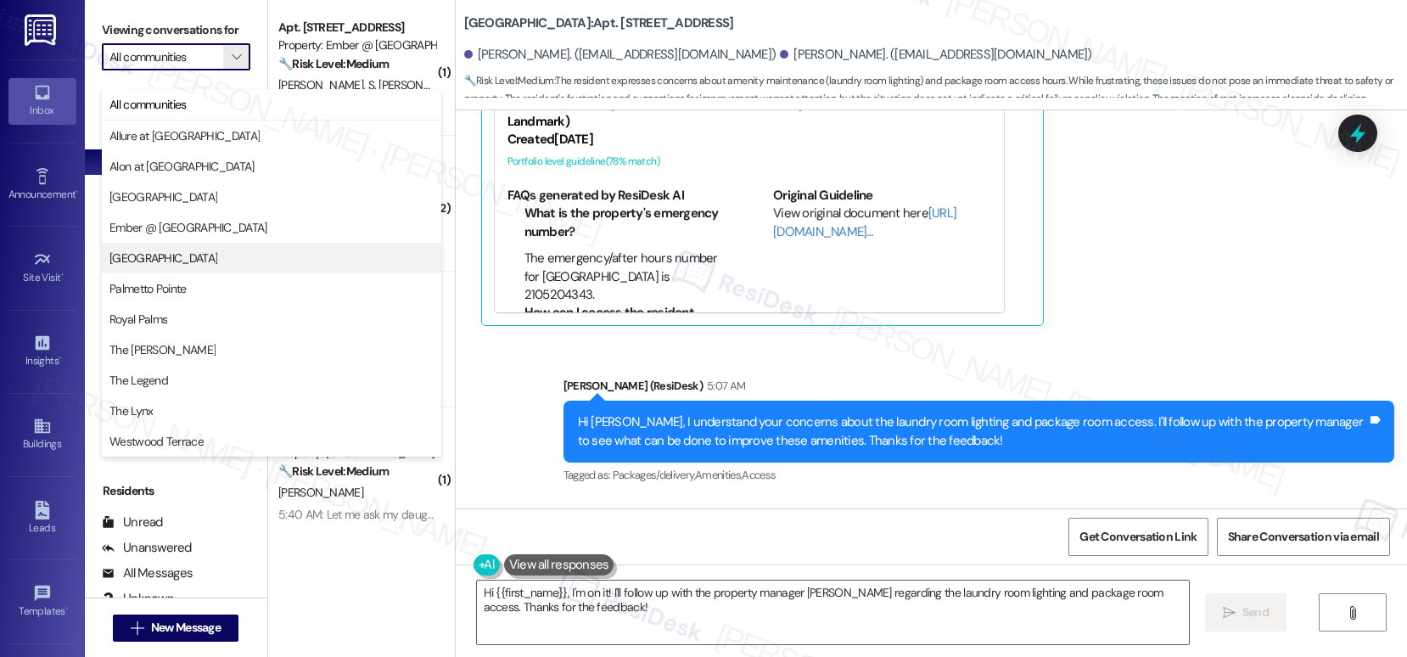
click at [151, 252] on span "[GEOGRAPHIC_DATA]" at bounding box center [163, 257] width 108 height 17
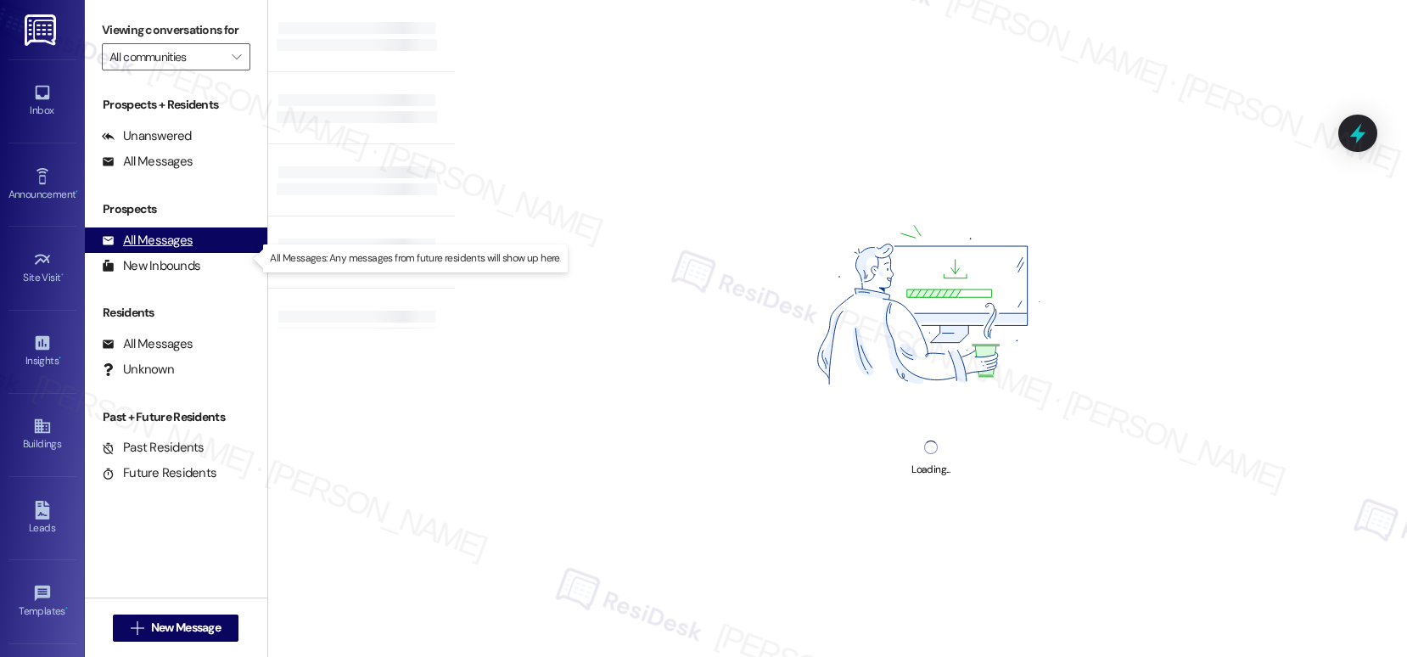
type input "[GEOGRAPHIC_DATA]"
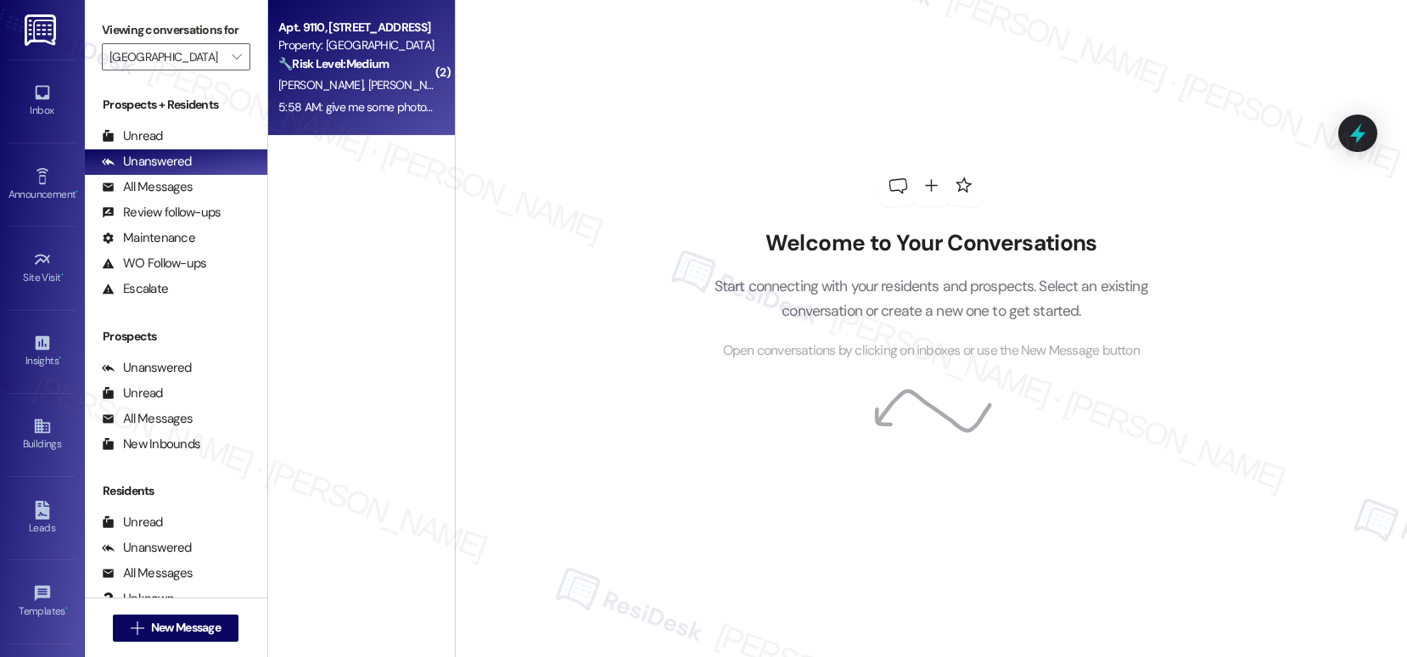
click at [301, 113] on div "5:58 AM: give me some photos of every day concerns 5:58 AM: give me some photos…" at bounding box center [411, 106] width 267 height 15
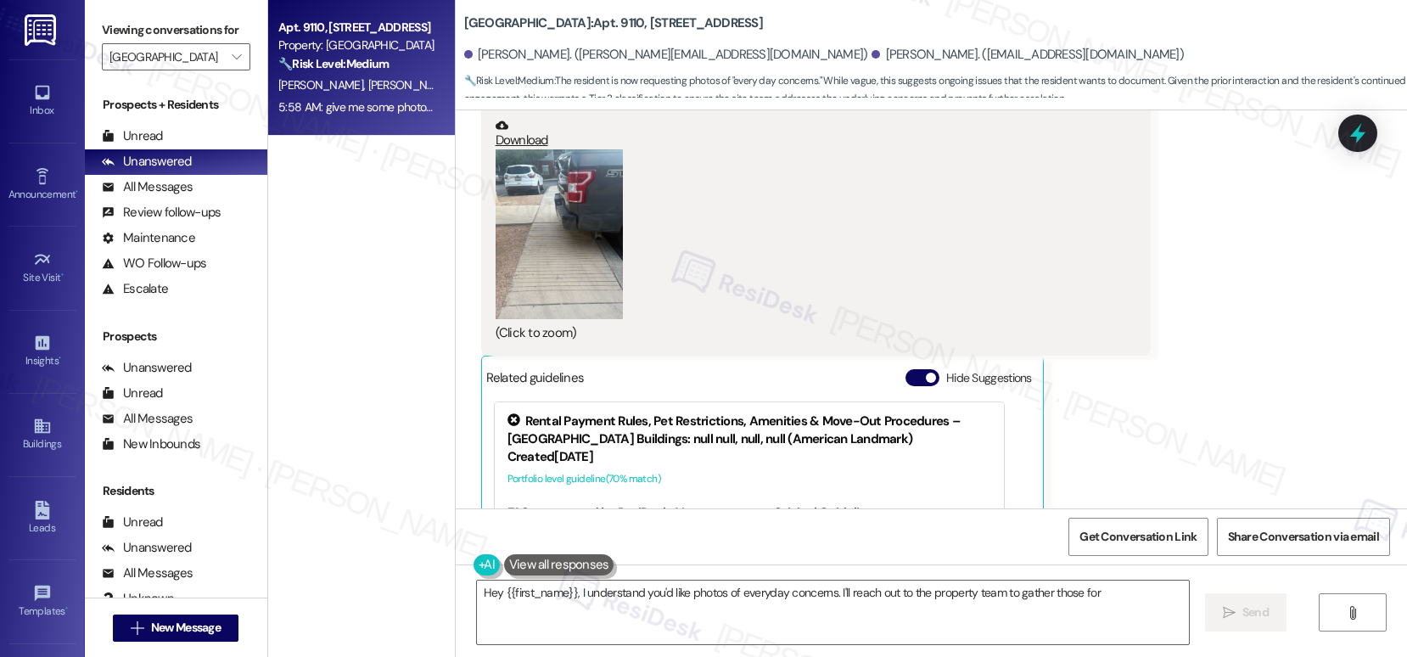
scroll to position [3070, 0]
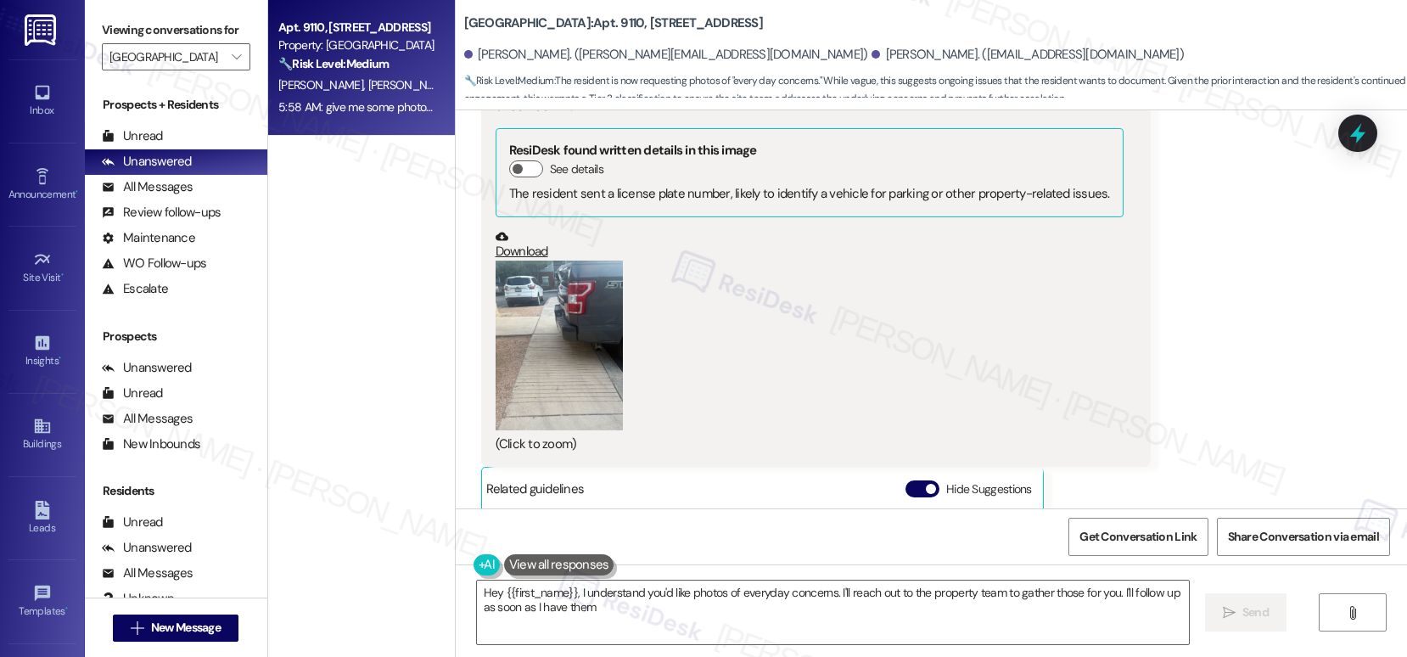
type textarea "Hey {{first_name}}, I understand you'd like photos of everyday concerns. I'll r…"
click at [905, 490] on button "Hide Suggestions" at bounding box center [922, 488] width 34 height 17
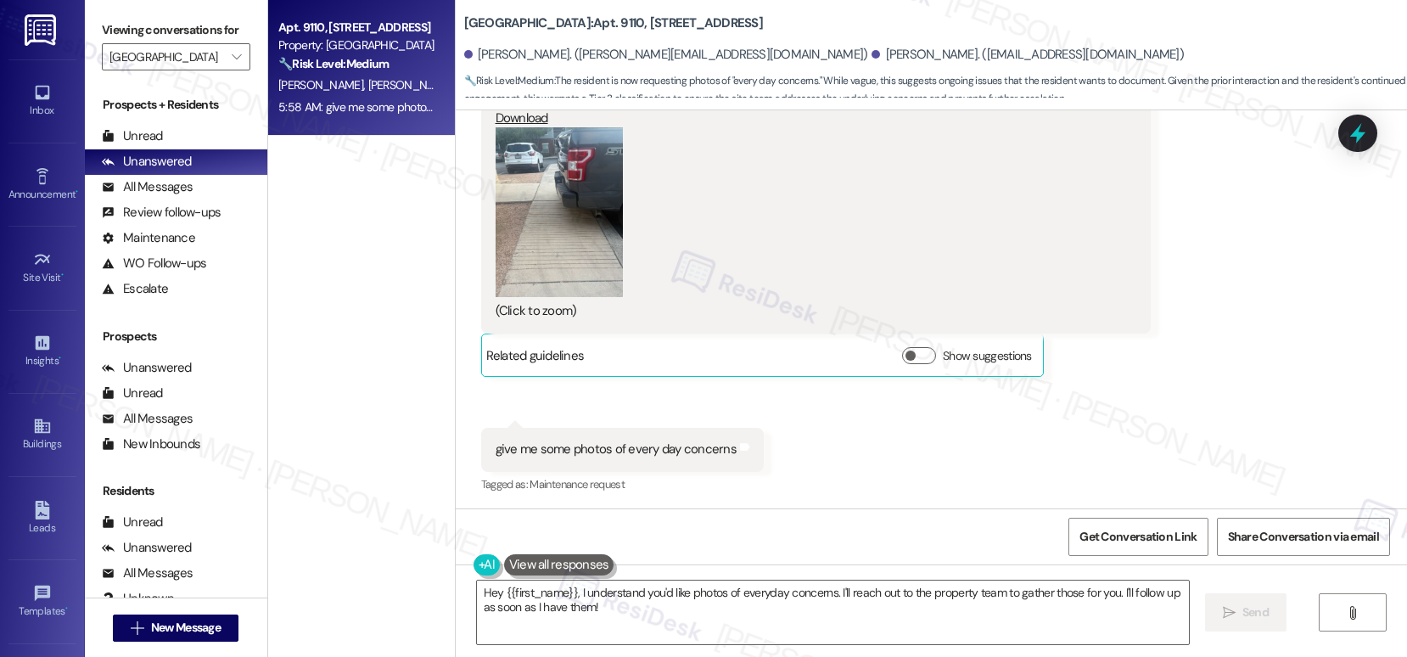
scroll to position [3205, 0]
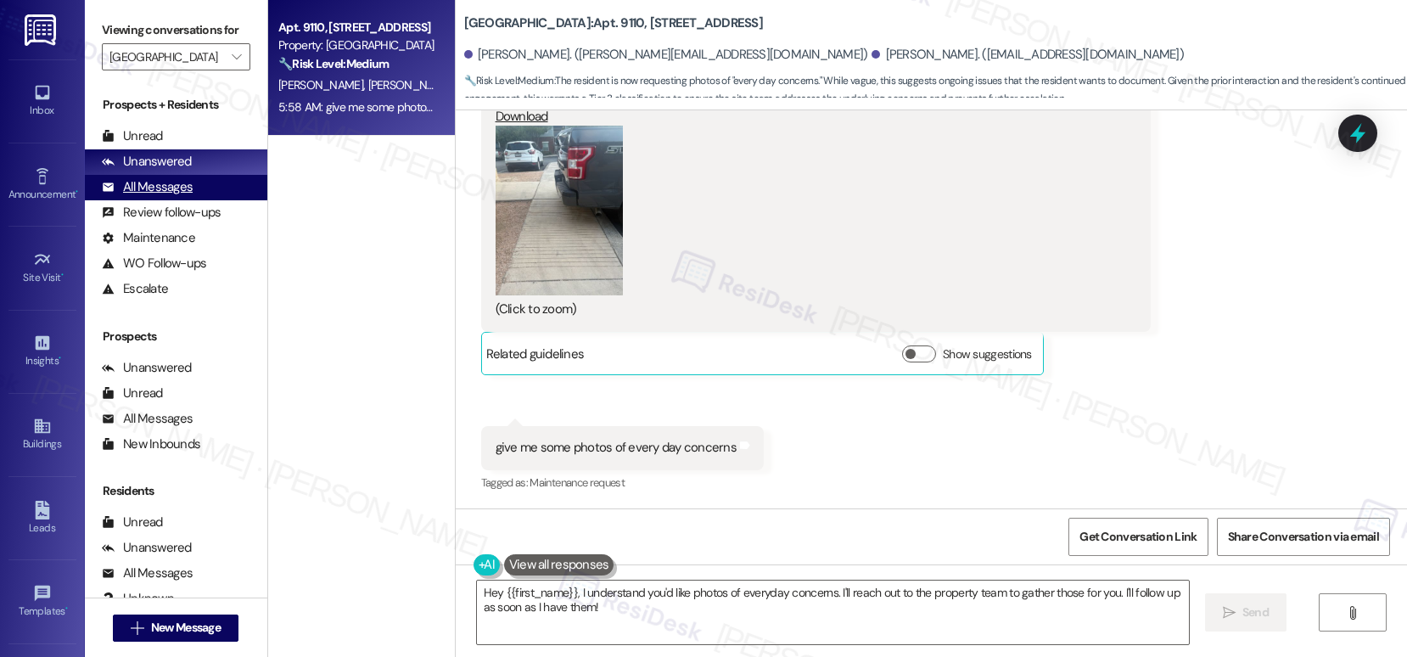
click at [167, 196] on div "All Messages" at bounding box center [147, 187] width 91 height 18
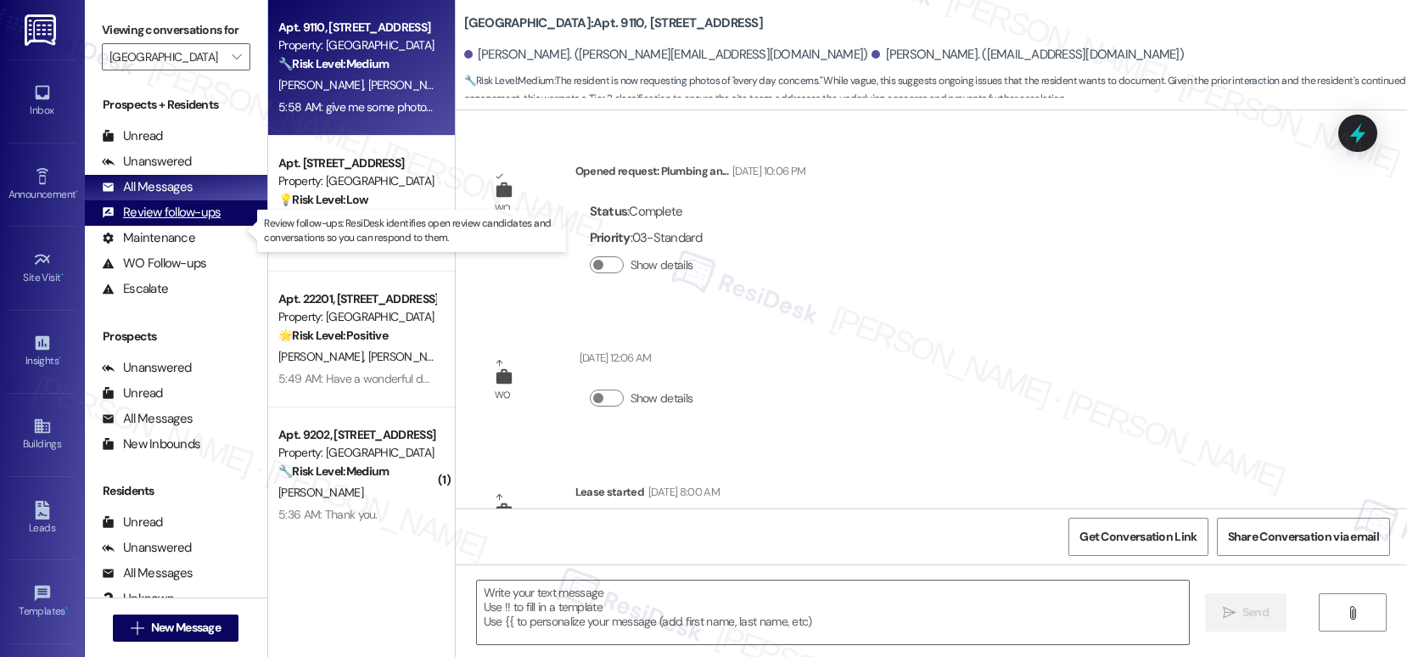
scroll to position [3467, 0]
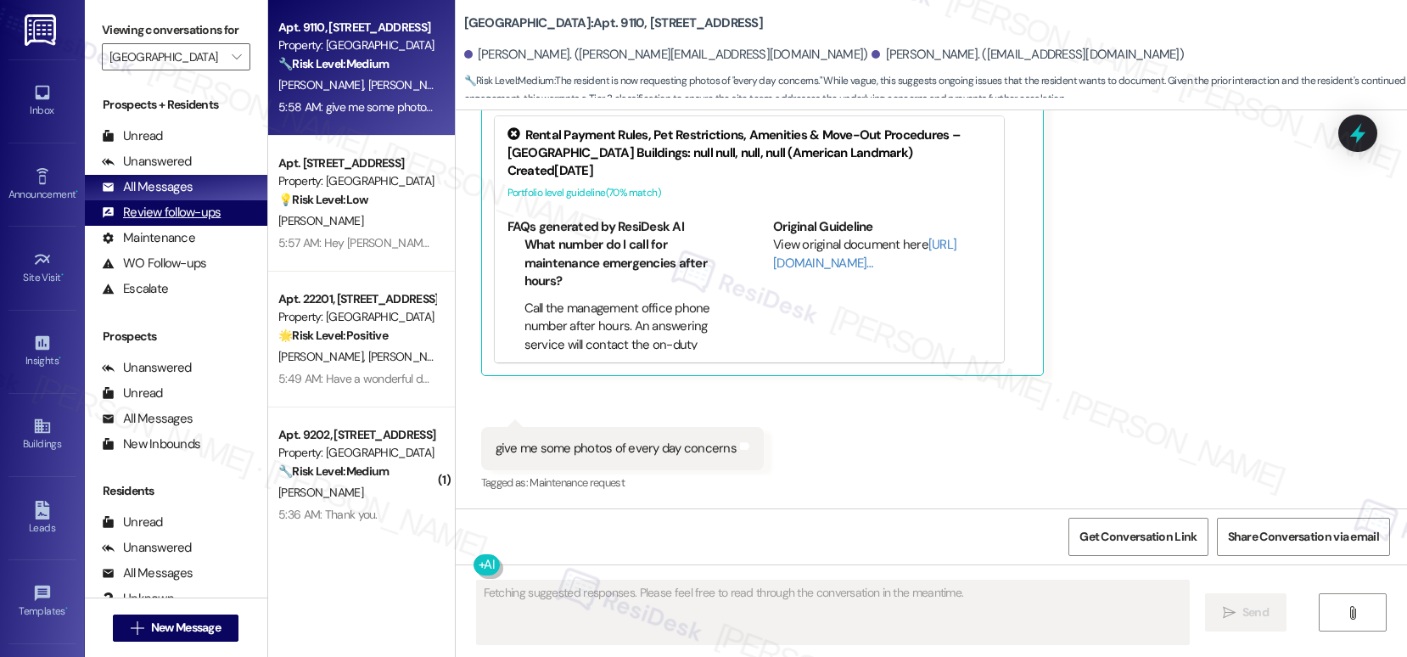
click at [167, 221] on div "Review follow-ups" at bounding box center [161, 213] width 119 height 18
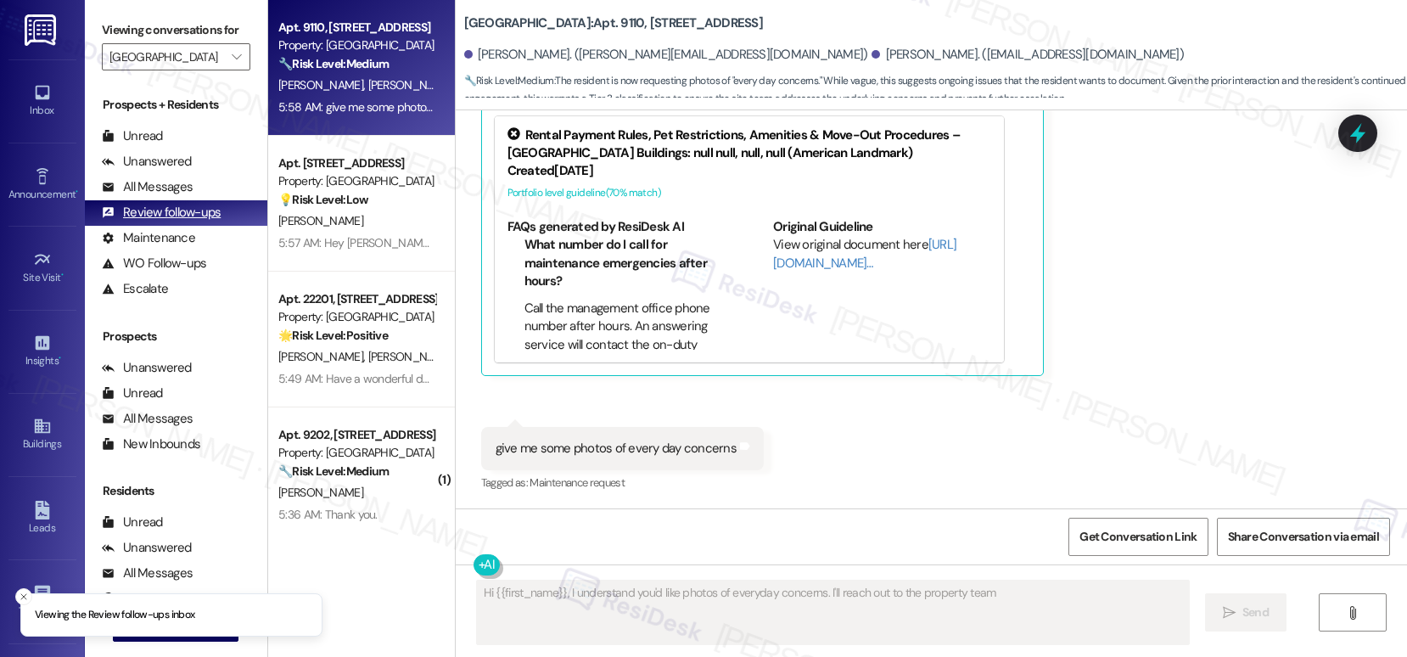
type textarea "Hi {{first_name}}, I understand you'd like photos of everyday concerns. I'll re…"
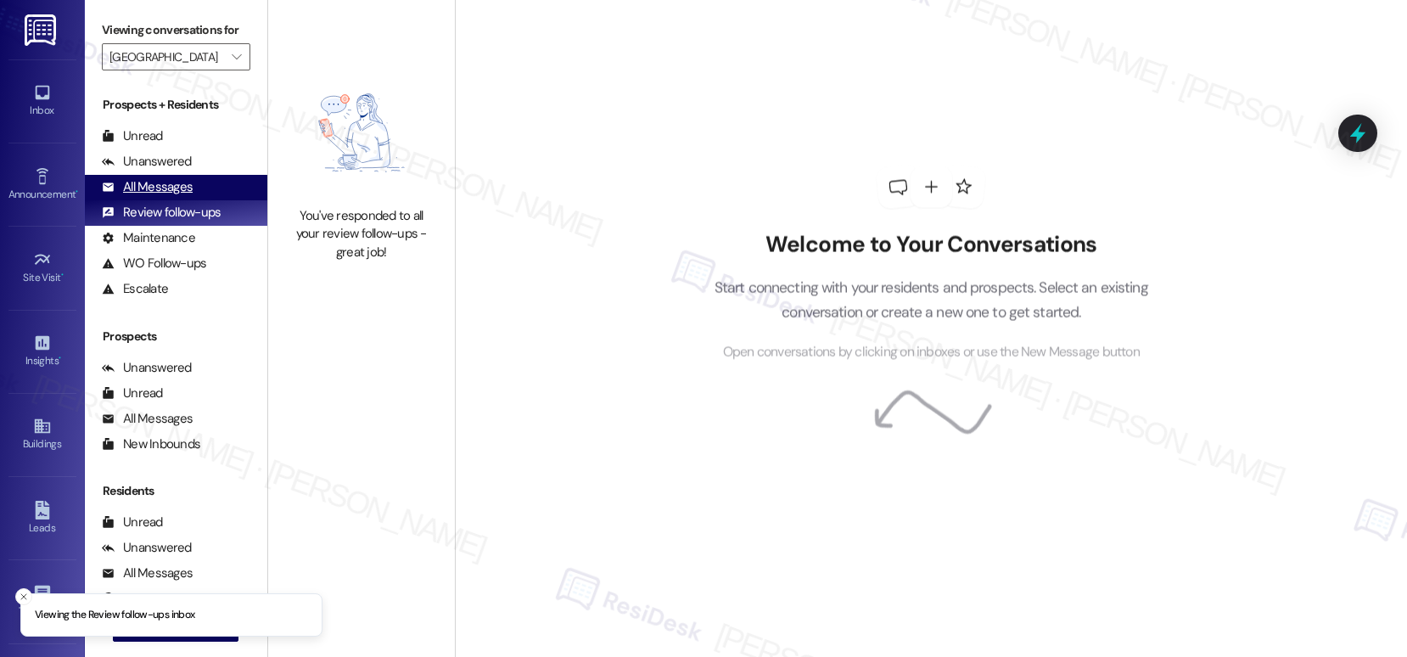
click at [158, 196] on div "All Messages" at bounding box center [147, 187] width 91 height 18
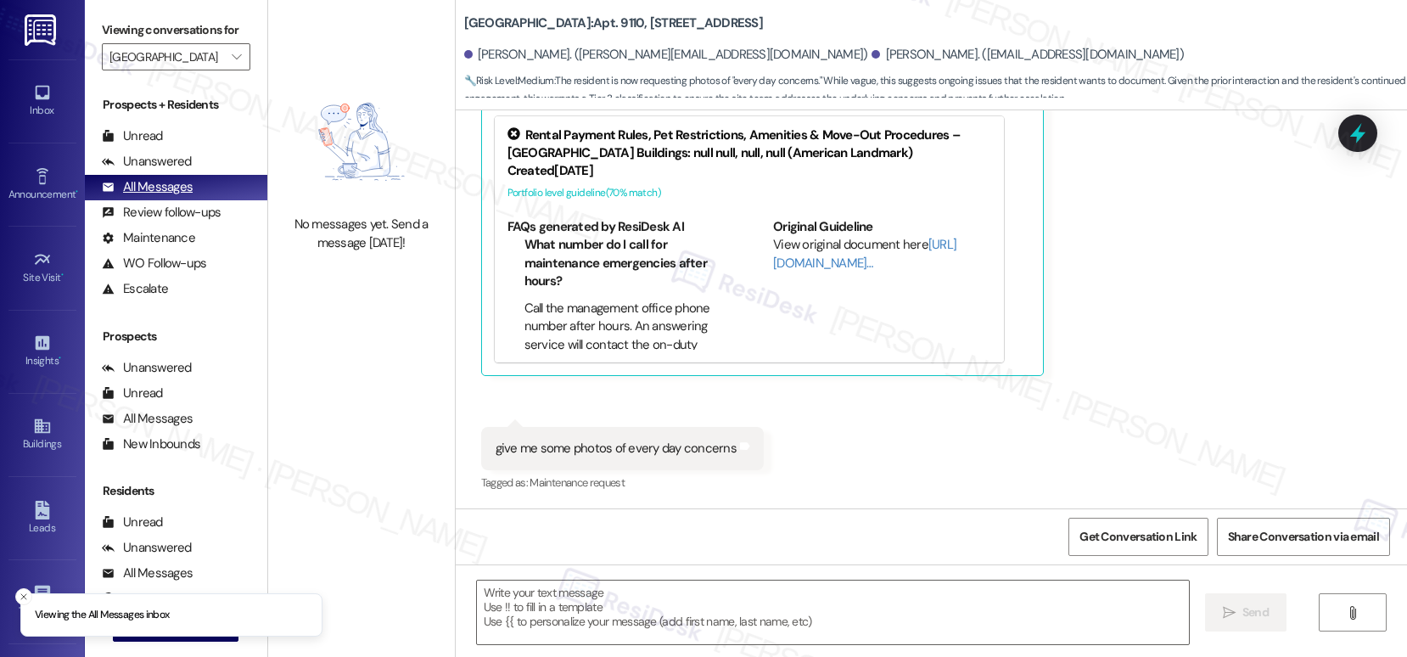
type textarea "Fetching suggested responses. Please feel free to read through the conversation…"
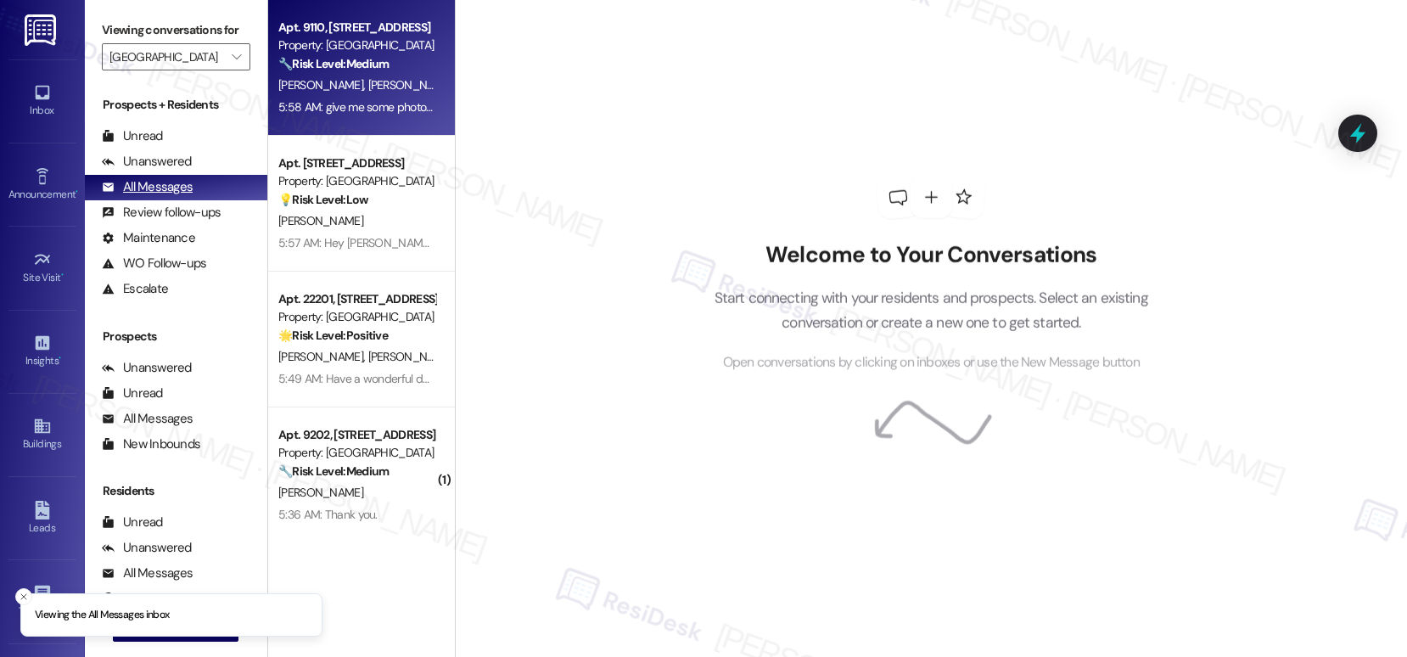
click at [157, 196] on div "All Messages" at bounding box center [147, 187] width 91 height 18
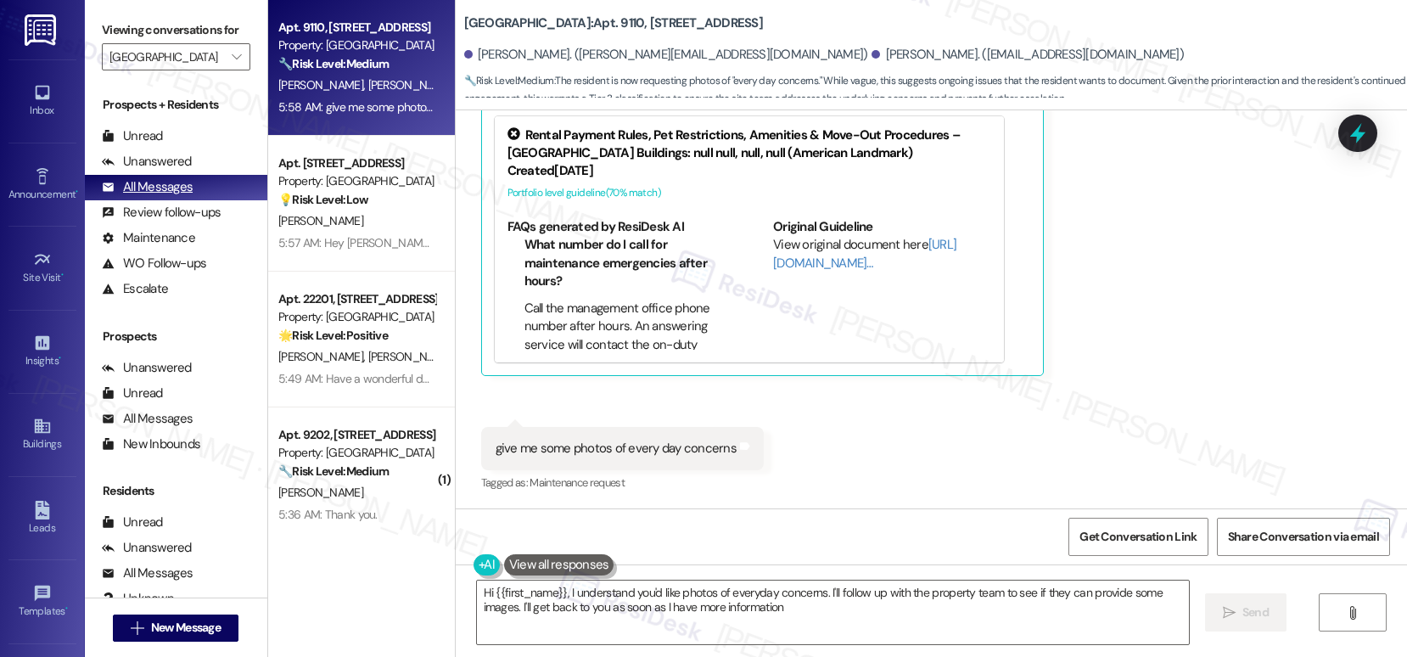
type textarea "Hi {{first_name}}, I understand you'd like photos of everyday concerns. I'll fo…"
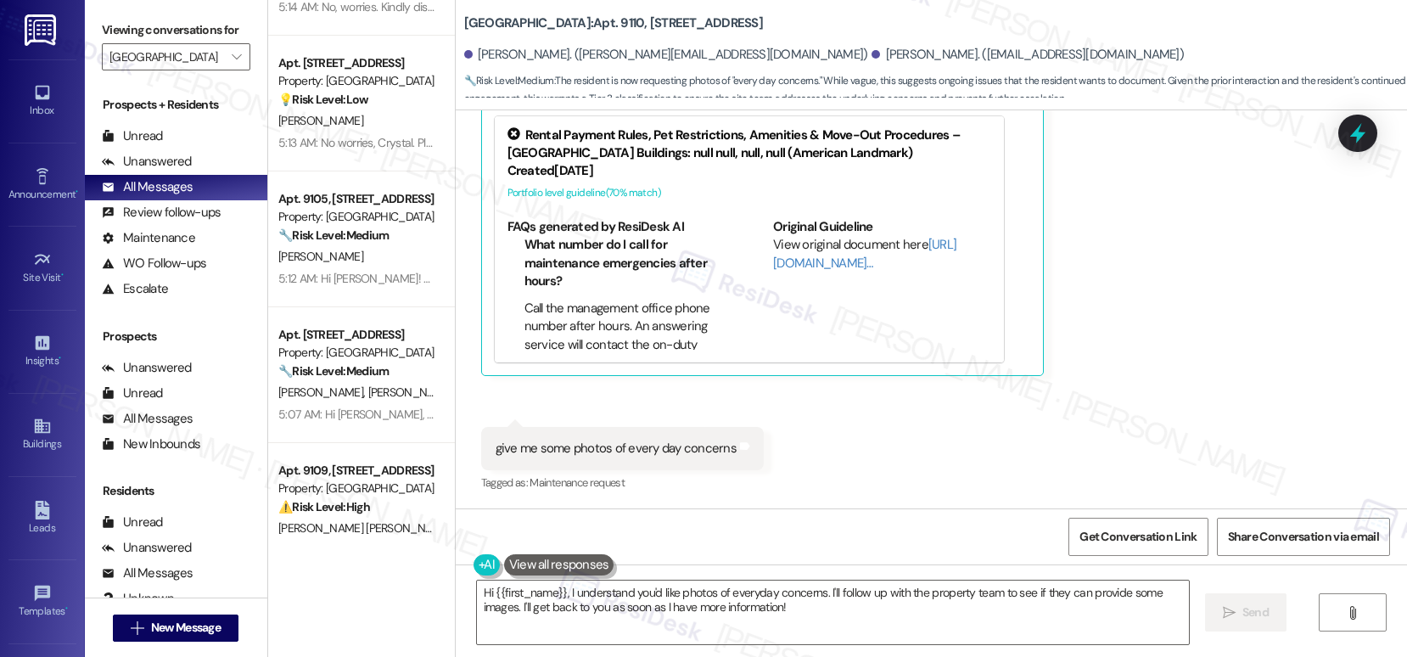
scroll to position [1325, 0]
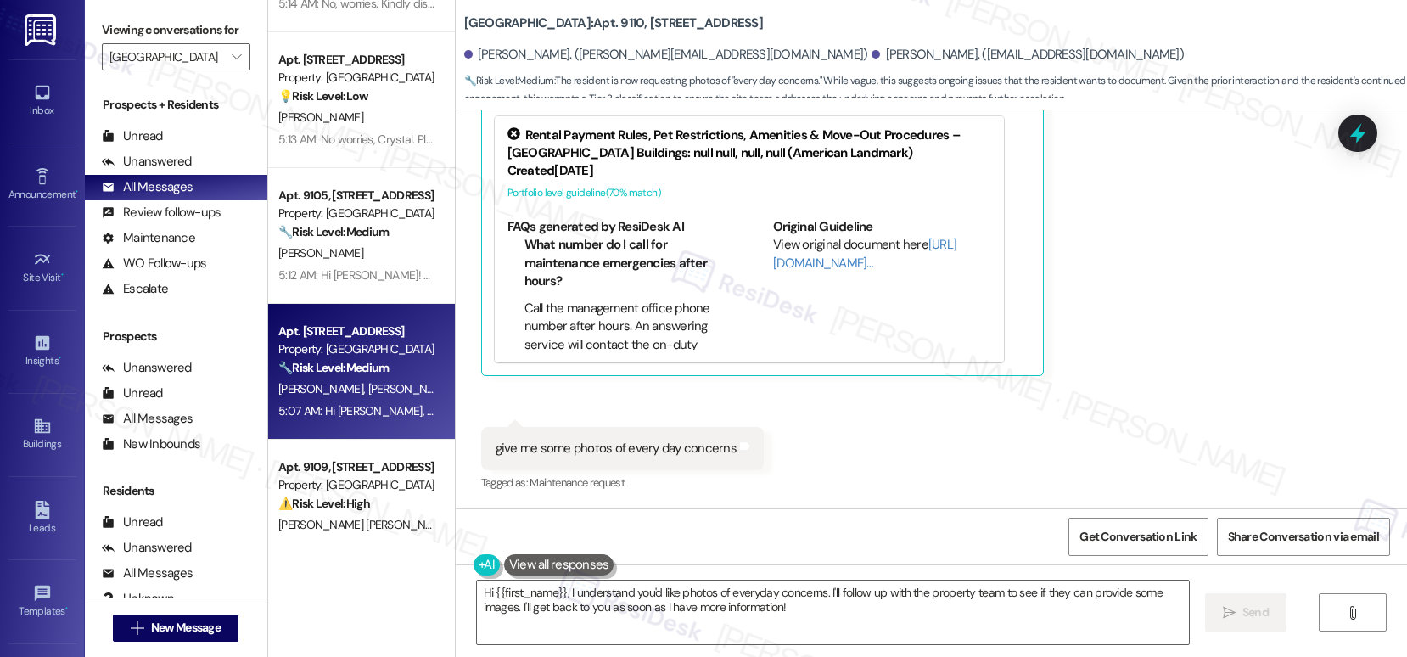
click at [367, 383] on span "[PERSON_NAME]" at bounding box center [409, 388] width 85 height 15
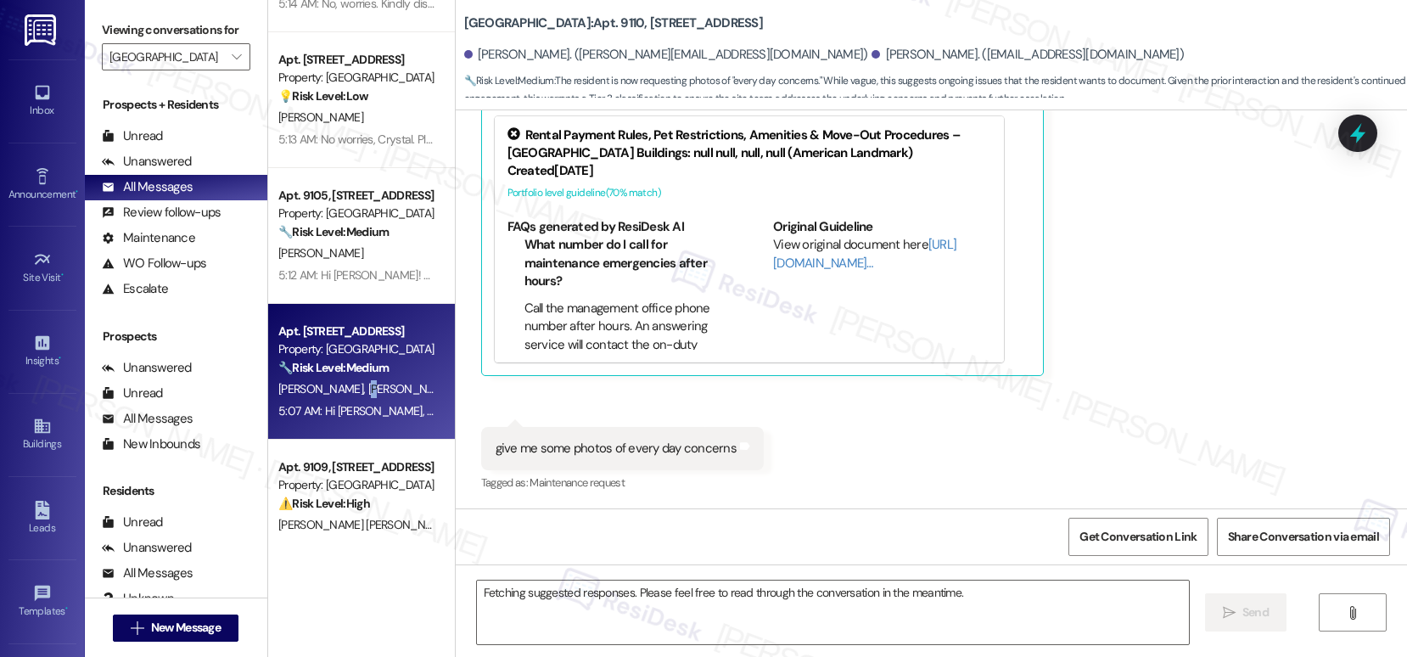
scroll to position [1510, 0]
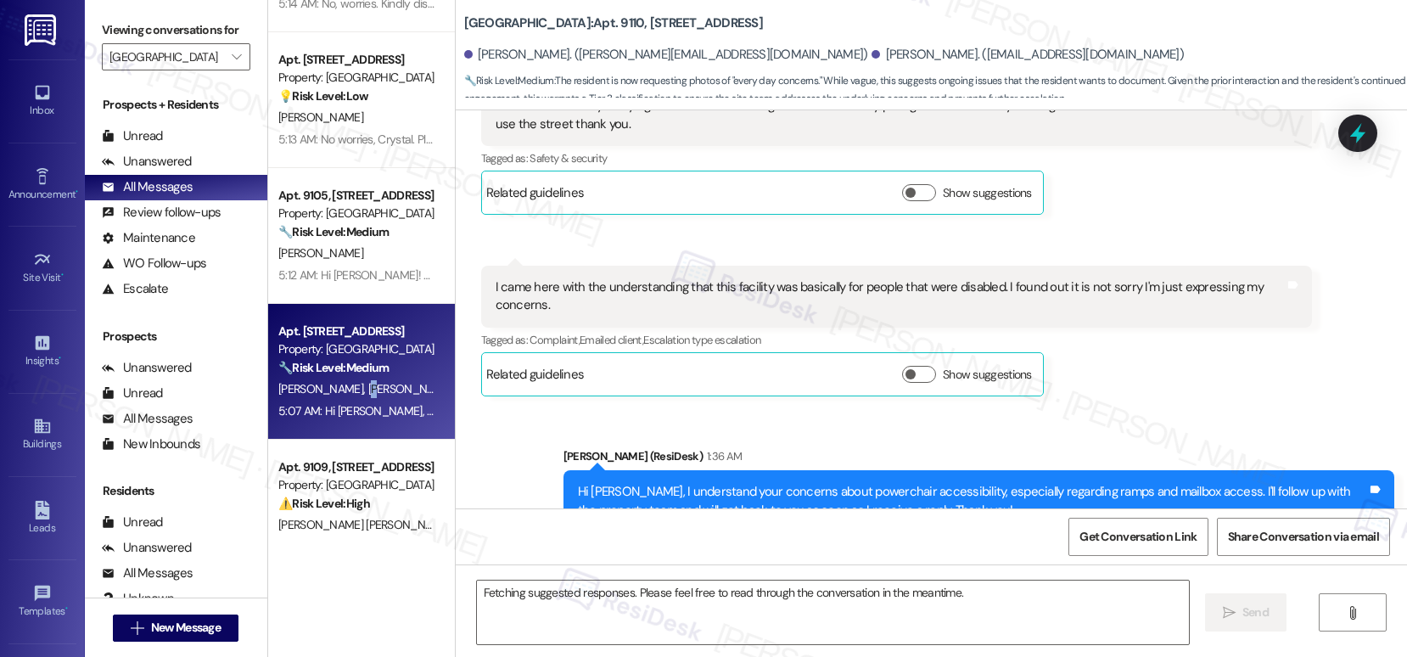
click at [367, 383] on span "[PERSON_NAME]" at bounding box center [409, 388] width 85 height 15
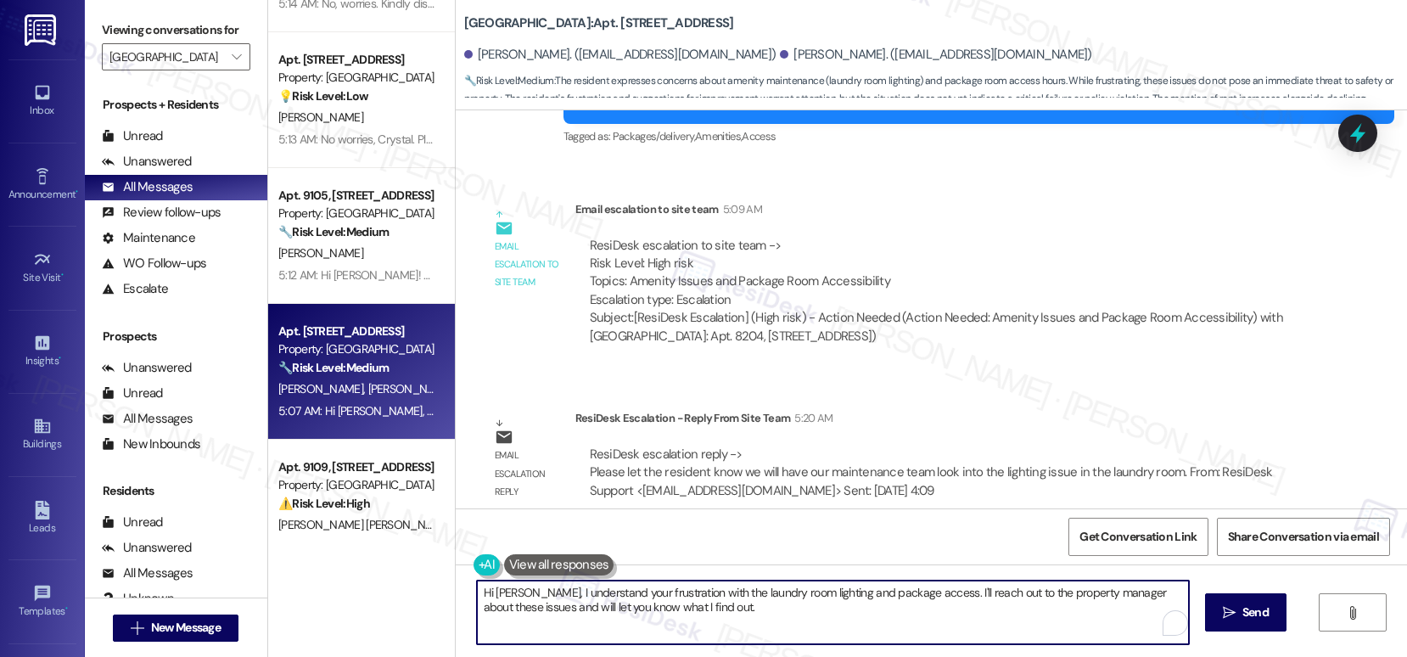
drag, startPoint x: 527, startPoint y: 596, endPoint x: 617, endPoint y: 616, distance: 92.2
click at [664, 617] on textarea "Hi Gracie, I understand your frustration with the laundry room lighting and pac…" at bounding box center [833, 612] width 712 height 64
paste textarea "Thank you for letting us know about the lighting issue in the laundry room. Our…"
click at [522, 596] on textarea "Hi Gracie, Thank you for letting us know about the lighting issue in the laundr…" at bounding box center [829, 612] width 712 height 64
click at [625, 624] on textarea "Hi Gracie, thank you for letting us know about the lighting issue in the laundr…" at bounding box center [829, 612] width 712 height 64
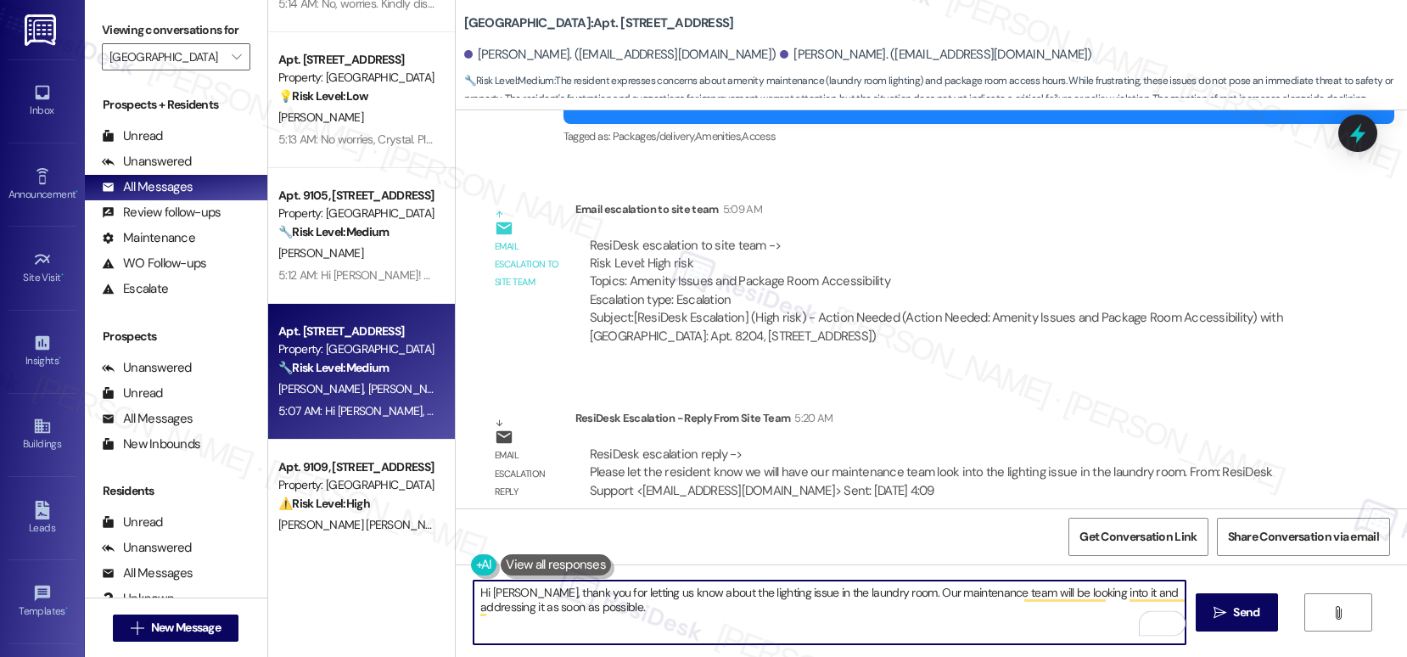
click at [961, 624] on textarea "Hi Gracie, thank you for letting us know about the lighting issue in the laundr…" at bounding box center [829, 612] width 712 height 64
type textarea "Hi Gracie, thank you for letting us know about the lighting issue in the laundr…"
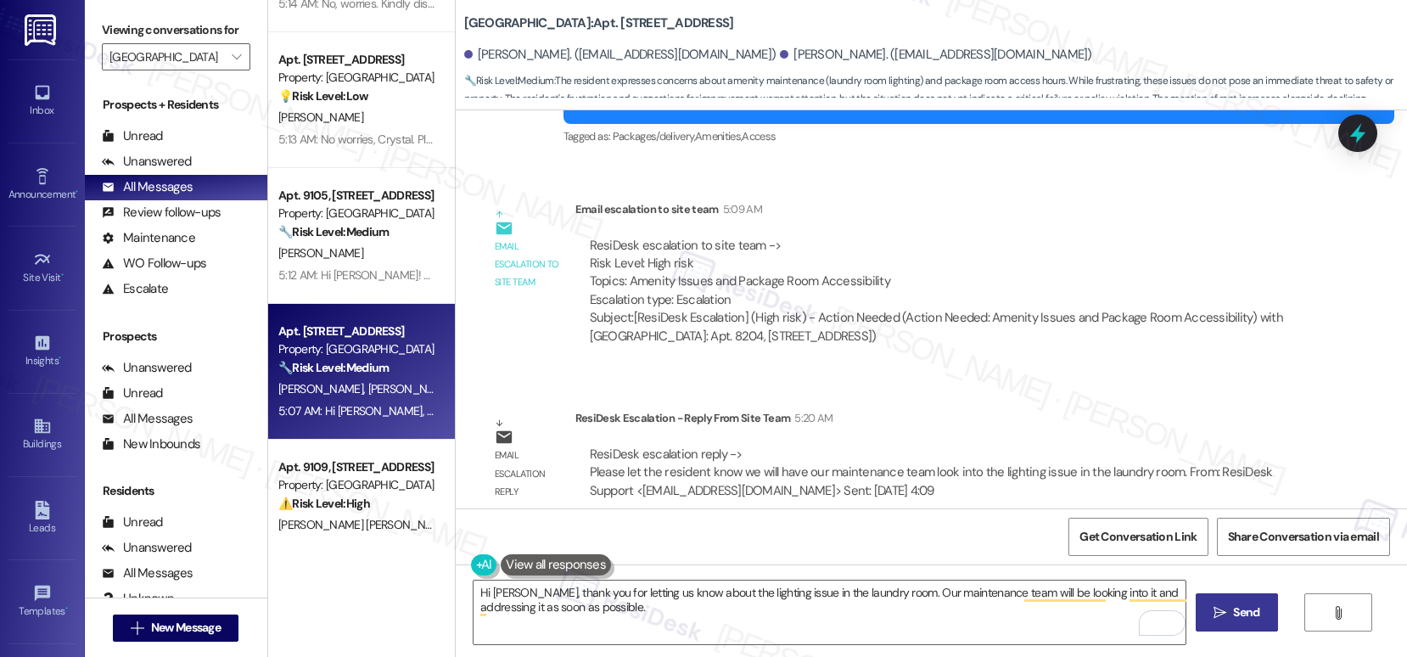
click at [1216, 612] on icon "" at bounding box center [1219, 613] width 13 height 14
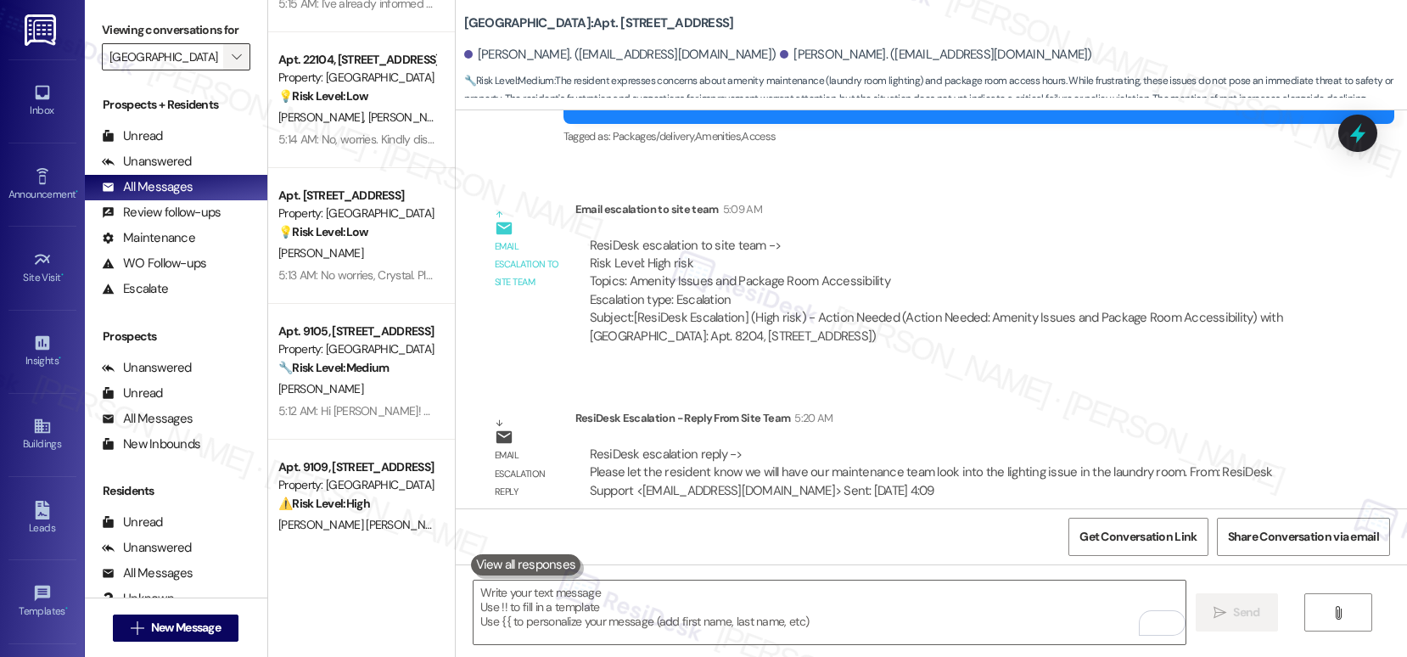
drag, startPoint x: 231, startPoint y: 71, endPoint x: 223, endPoint y: 78, distance: 10.2
click at [231, 70] on span "" at bounding box center [236, 56] width 16 height 27
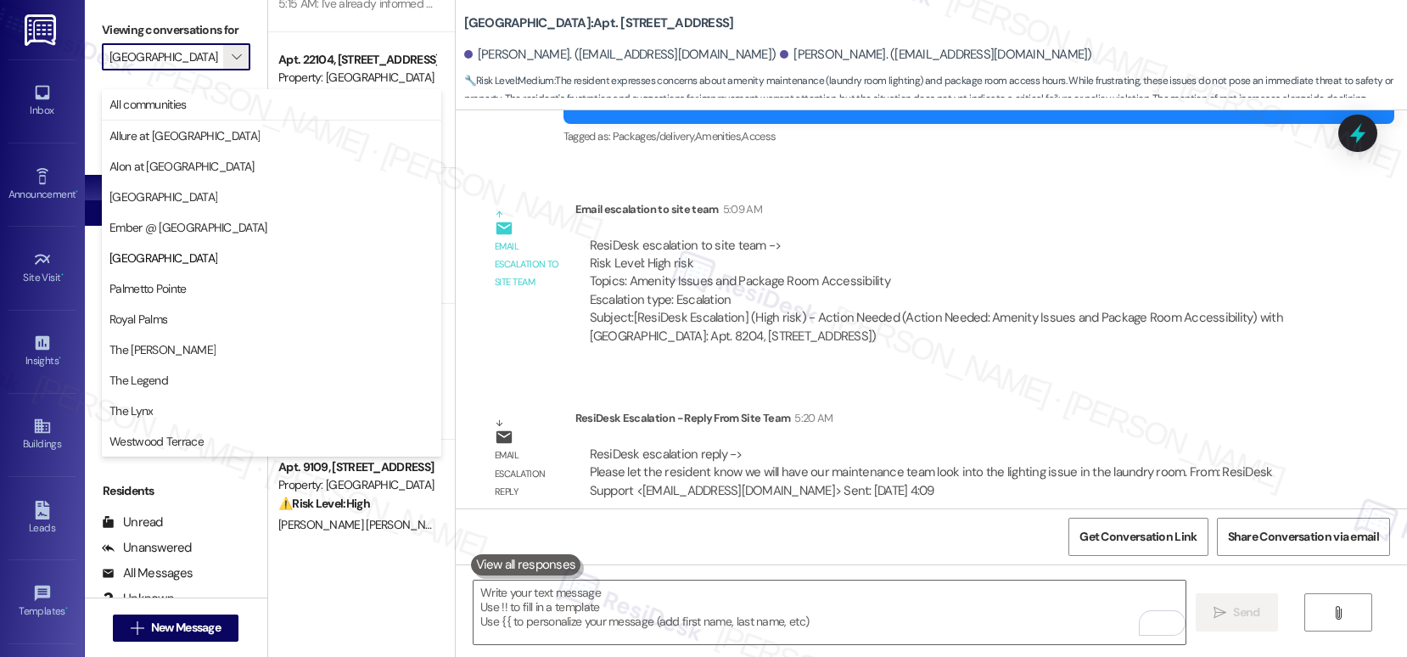
click at [182, 236] on button "Ember @ [GEOGRAPHIC_DATA]" at bounding box center [271, 227] width 339 height 31
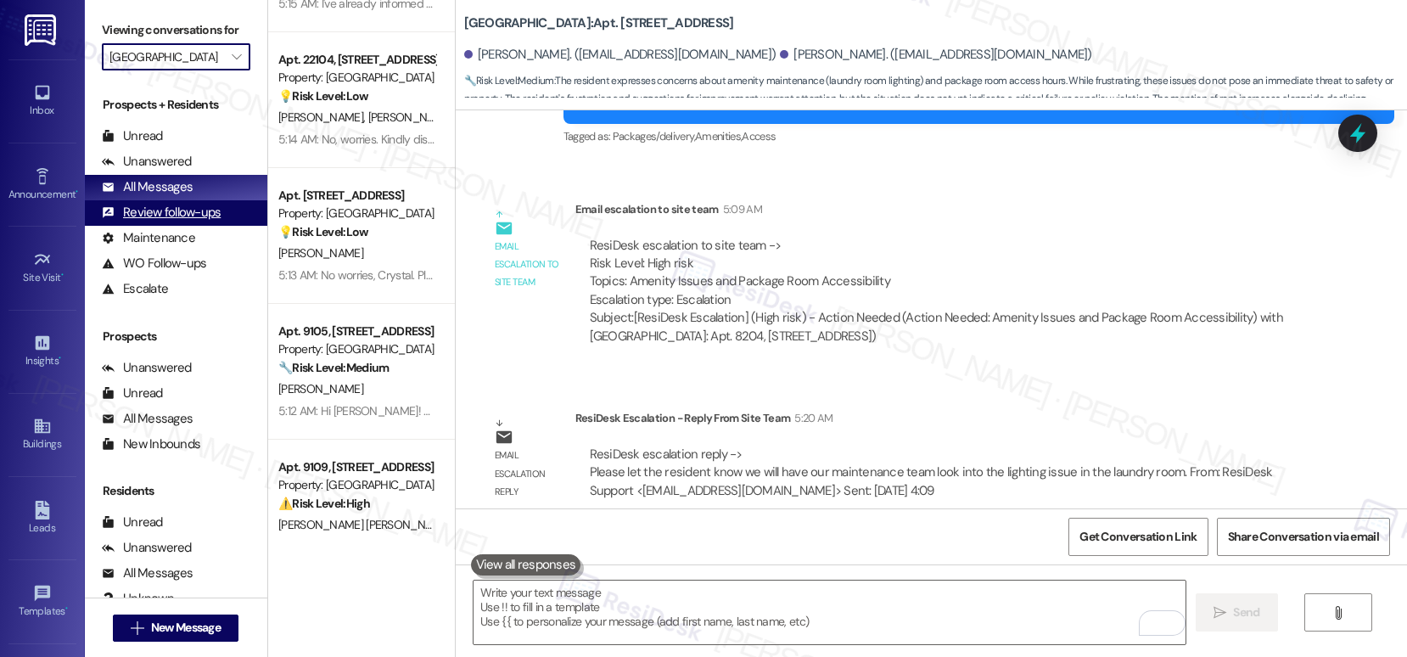
type input "Ember @ [GEOGRAPHIC_DATA]"
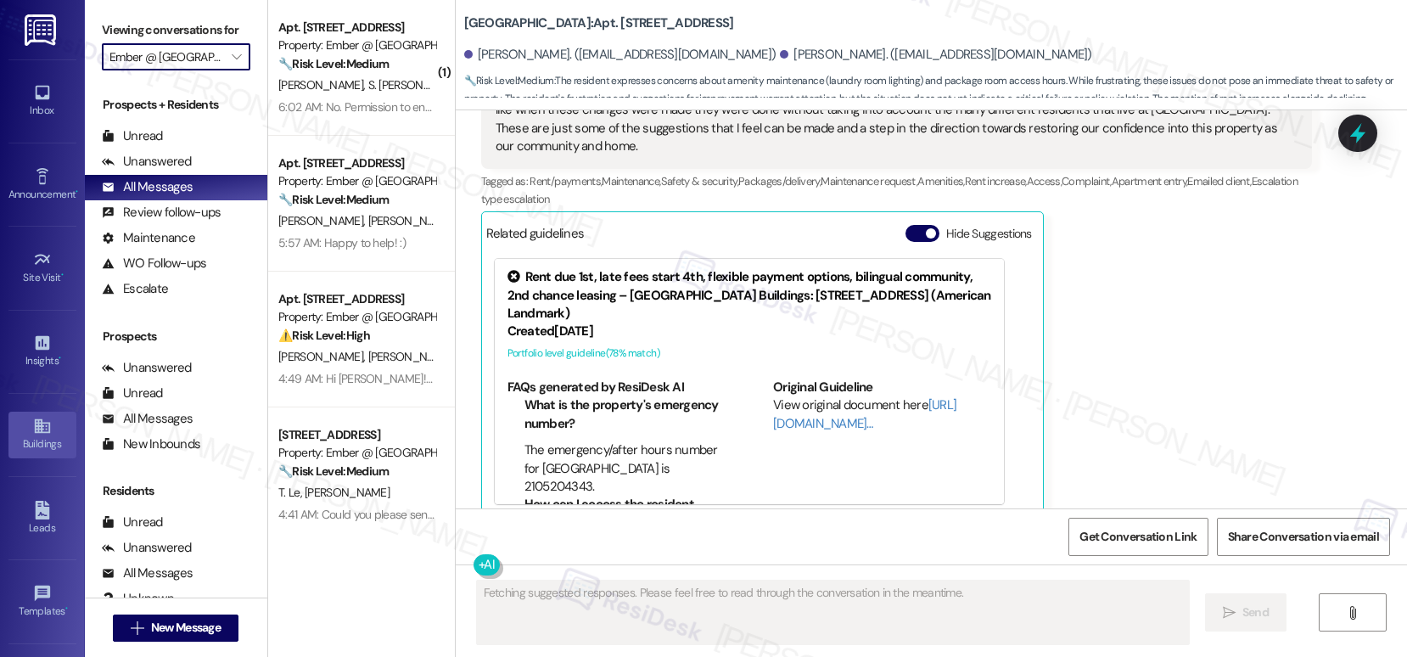
scroll to position [984, 0]
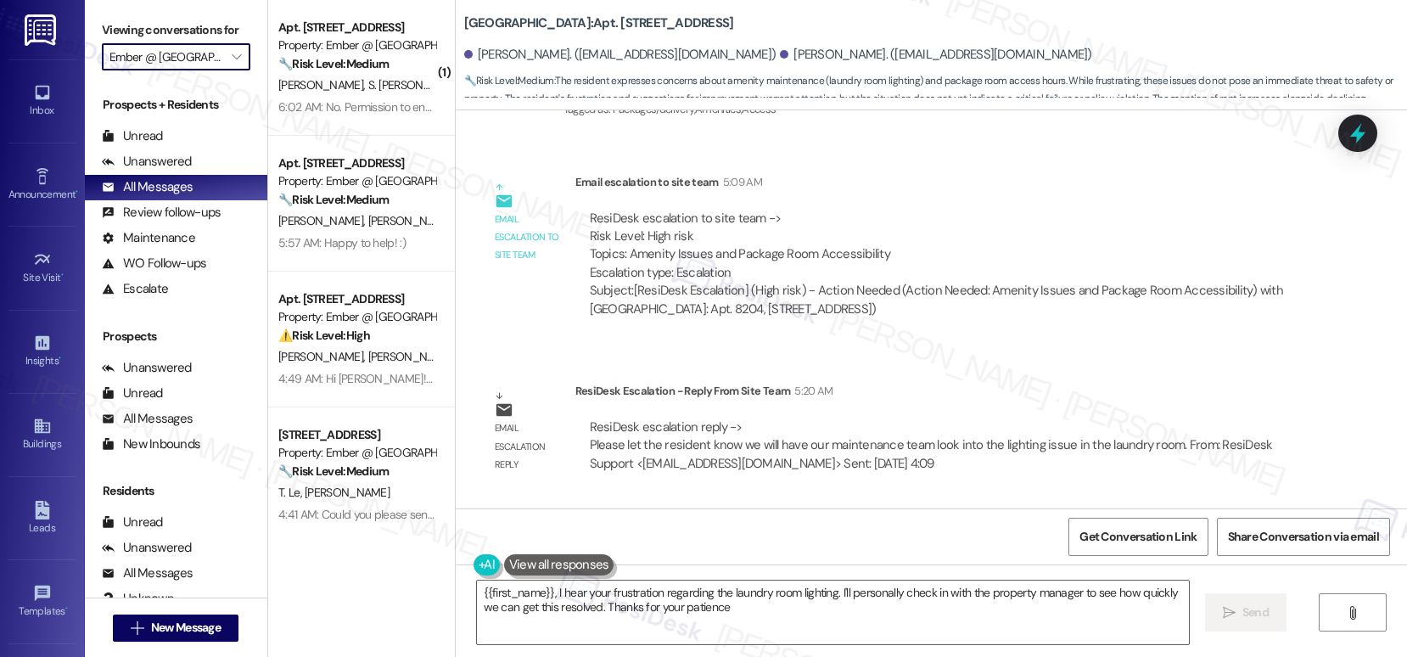
type textarea "{{first_name}}, I hear your frustration regarding the laundry room lighting. I'…"
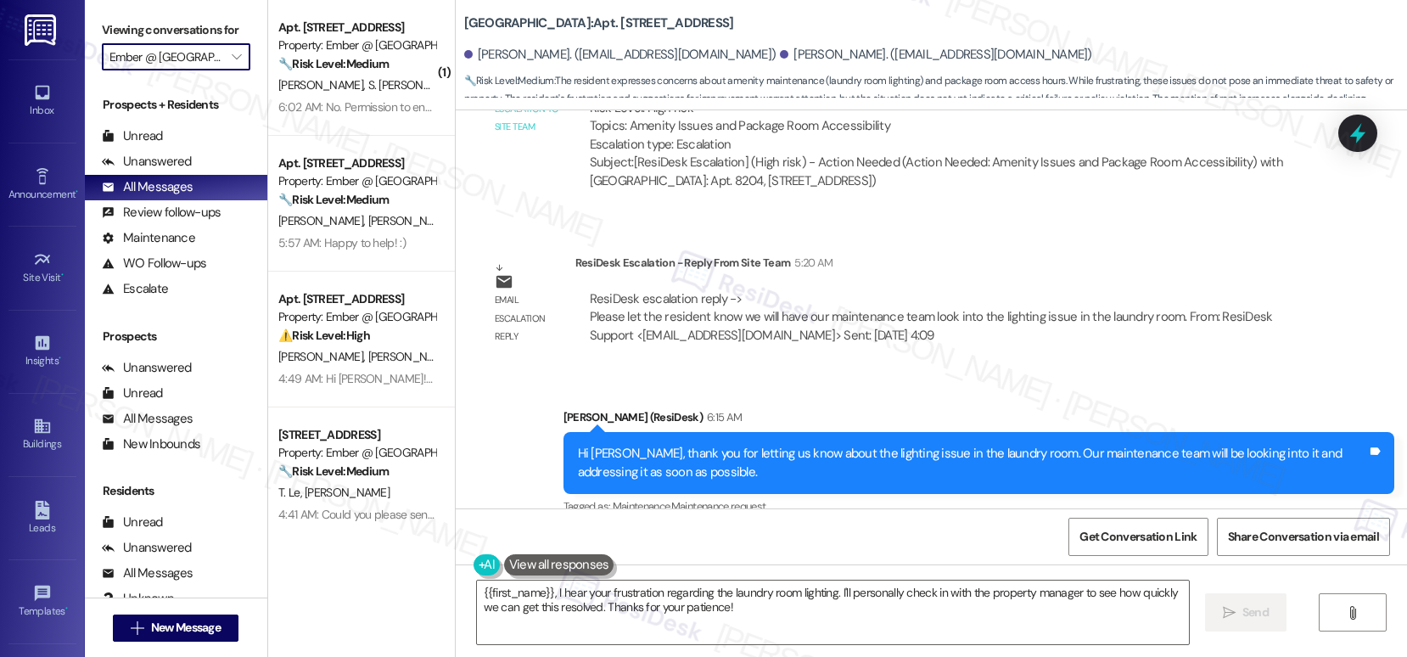
scroll to position [1671, 0]
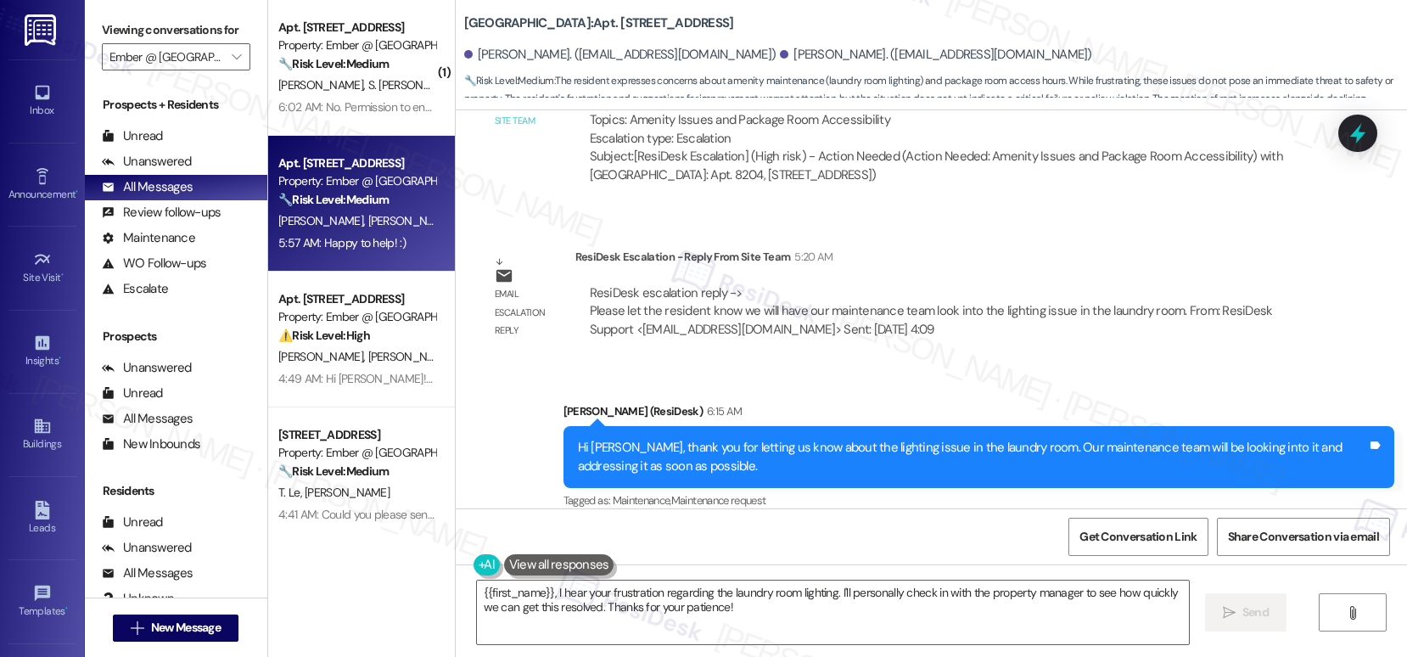
click at [367, 221] on span "[PERSON_NAME]" at bounding box center [409, 220] width 85 height 15
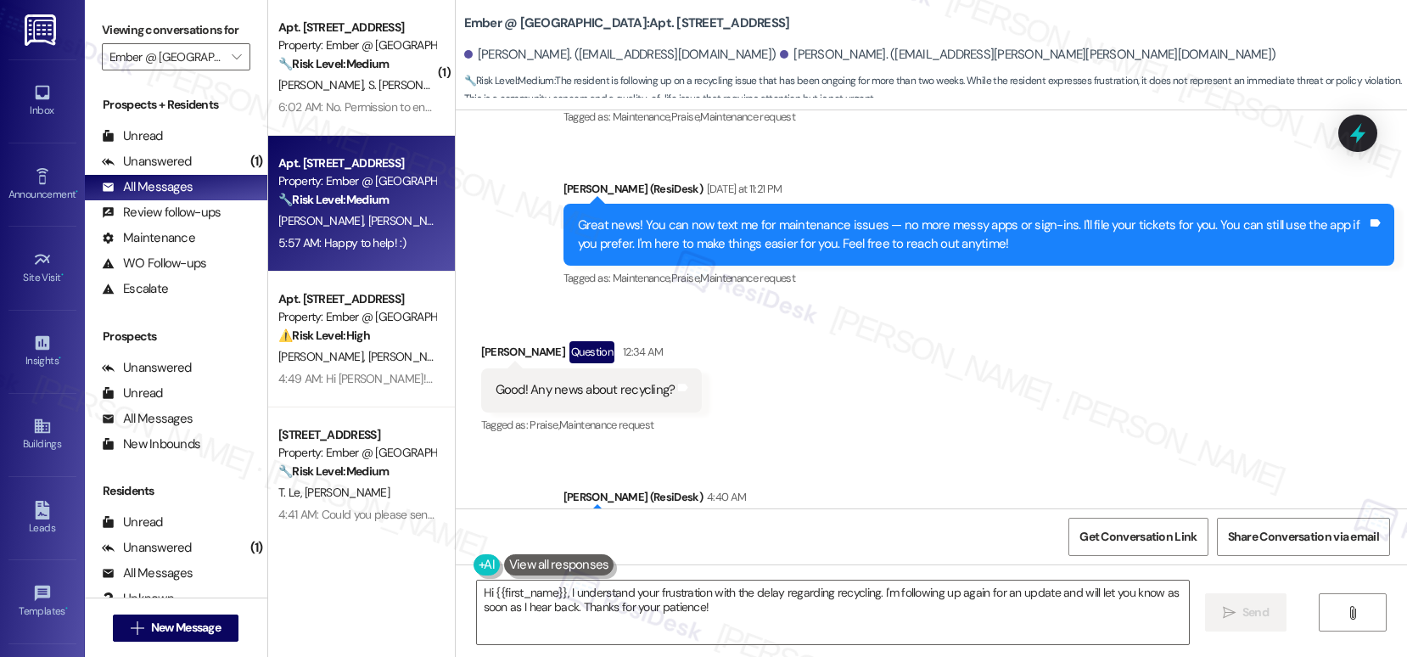
scroll to position [1705, 0]
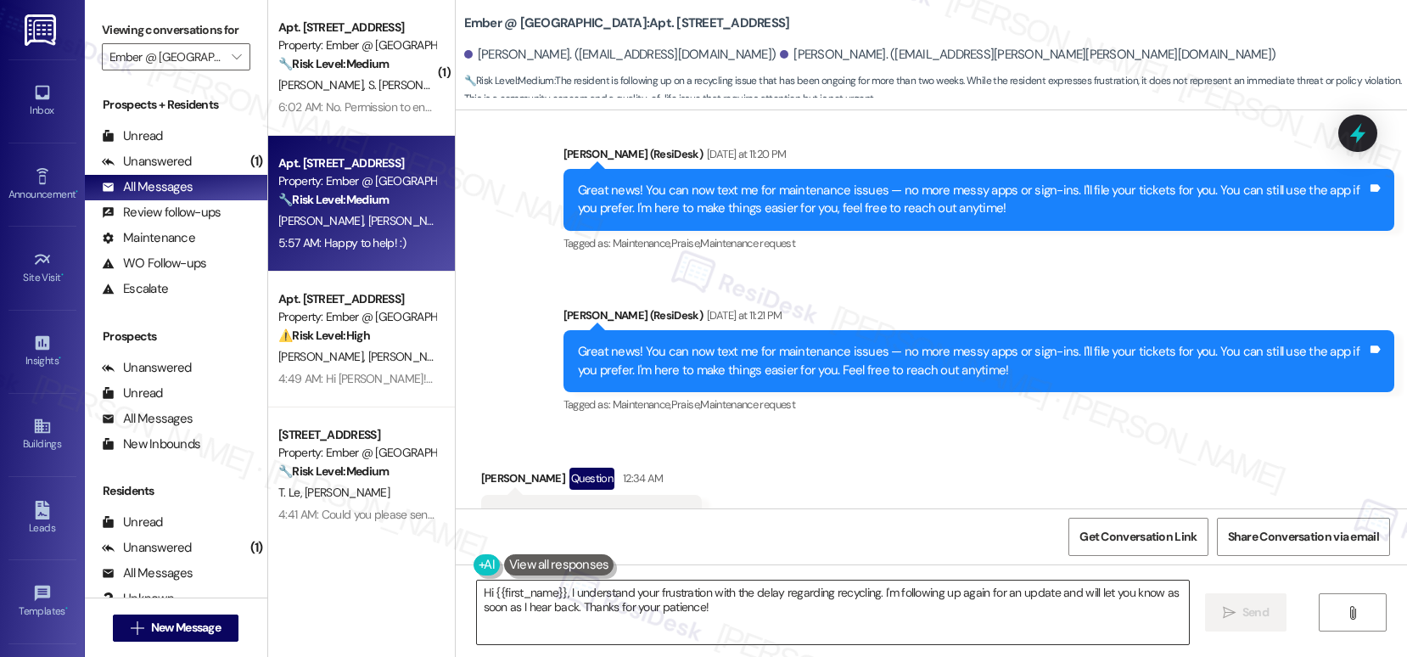
click at [649, 605] on textarea "Hi {{first_name}}, I understand your frustration with the delay regarding recyc…" at bounding box center [833, 612] width 712 height 64
click at [648, 605] on textarea "Hi {{first_name}}, I understand your frustration with the delay regarding recyc…" at bounding box center [833, 612] width 712 height 64
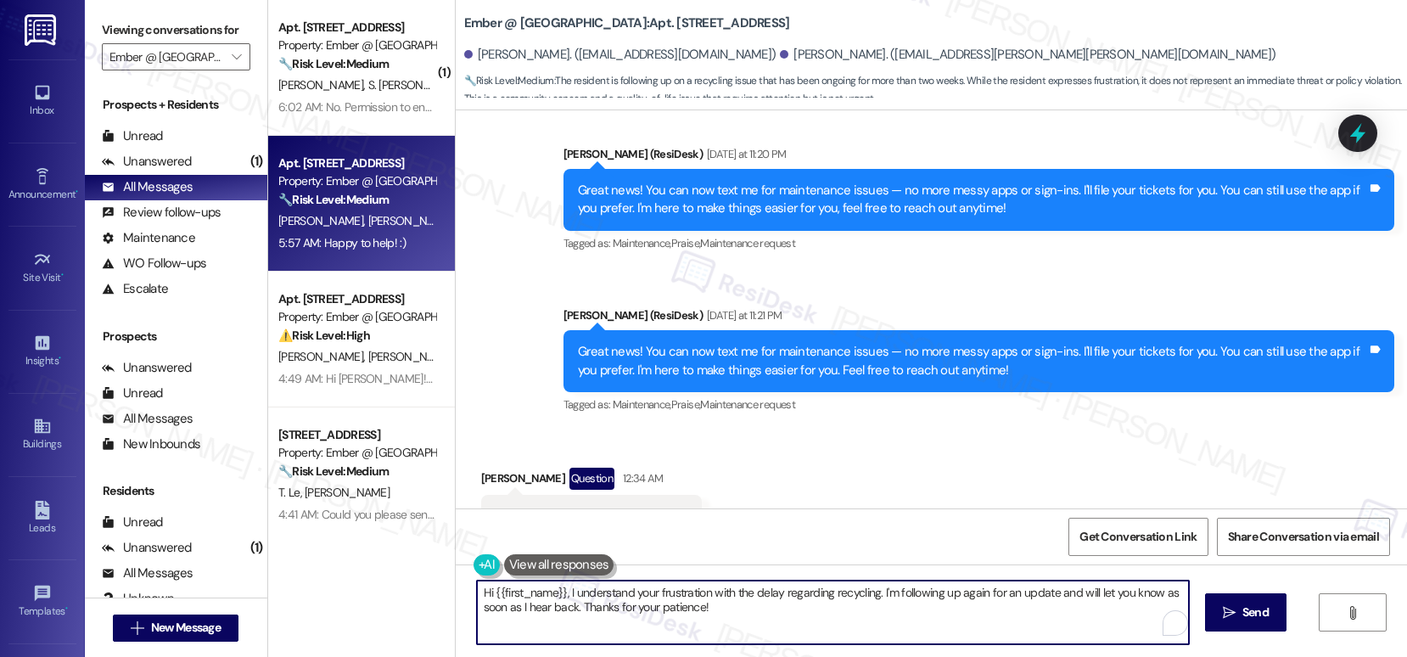
drag, startPoint x: 648, startPoint y: 605, endPoint x: 675, endPoint y: 612, distance: 28.2
click at [648, 605] on textarea "Hi {{first_name}}, I understand your frustration with the delay regarding recyc…" at bounding box center [833, 612] width 712 height 64
click at [728, 618] on textarea "Hi {{first_name}}, I understand your frustration with the delay regarding recyc…" at bounding box center [833, 612] width 712 height 64
drag, startPoint x: 726, startPoint y: 614, endPoint x: 556, endPoint y: 593, distance: 171.8
click at [556, 593] on textarea "Hi {{first_name}}, I understand your frustration with the delay regarding recyc…" at bounding box center [829, 612] width 712 height 64
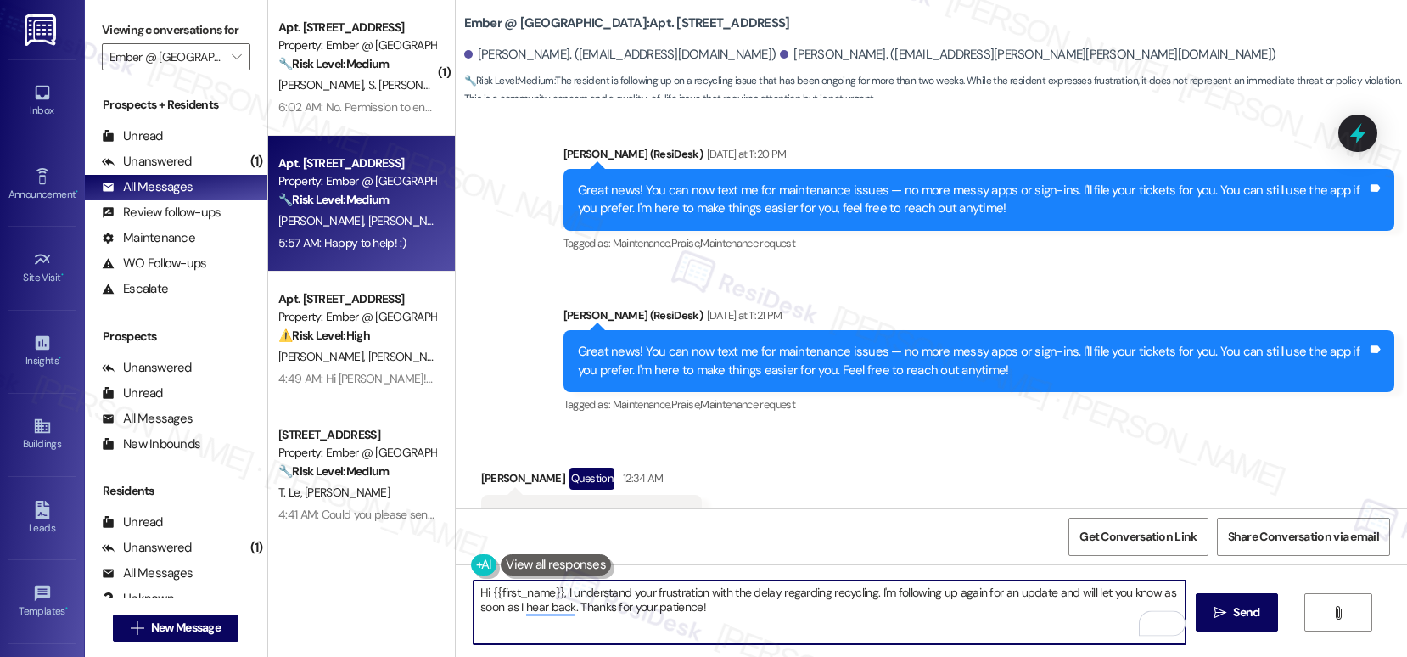
click at [556, 595] on textarea "Hi {{first_name}}, I understand your frustration with the delay regarding recyc…" at bounding box center [829, 612] width 712 height 64
drag, startPoint x: 736, startPoint y: 612, endPoint x: 422, endPoint y: 589, distance: 314.8
click at [422, 589] on div "( 1 ) Apt. 8301, 11022 Culebra Rd Property: Ember @ Alamo Ranch 🔧 Risk Level: M…" at bounding box center [837, 328] width 1138 height 657
paste textarea "We do not offer recycling at this time but will be looking into it"
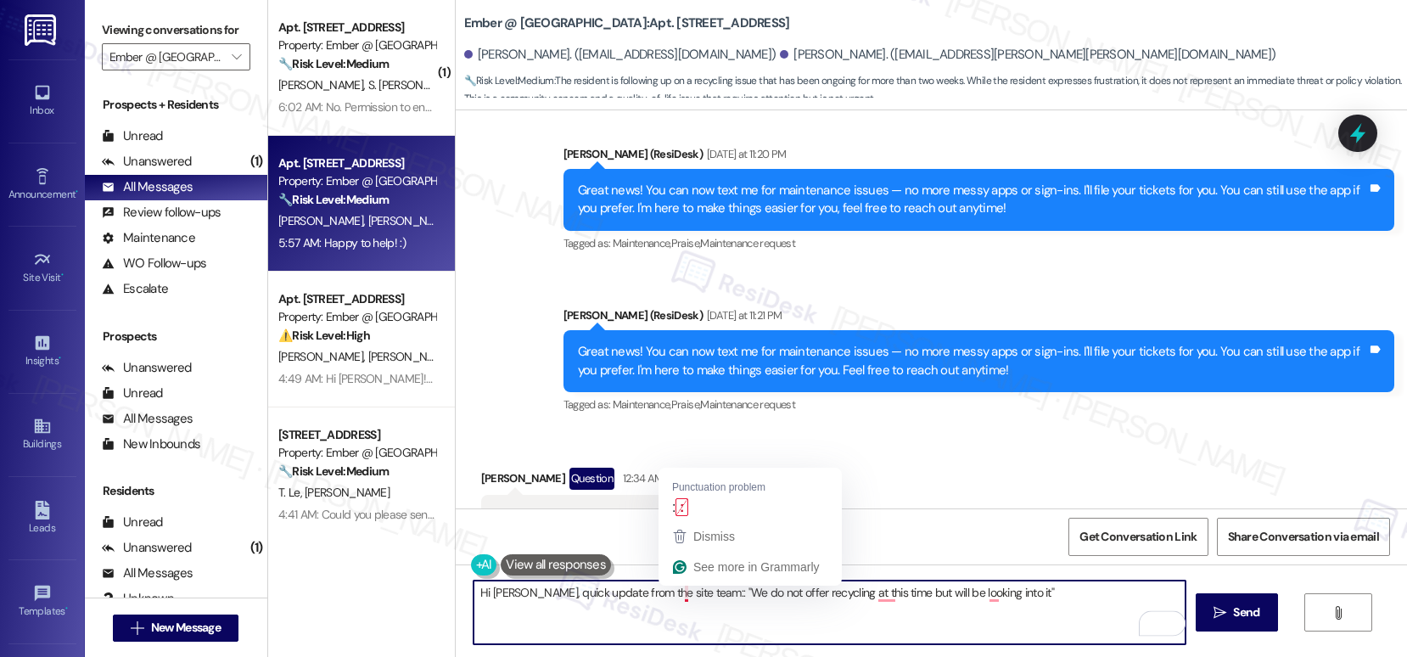
click at [674, 597] on textarea "Hi Aaron, quick update from the site team:: "We do not offer recycling at this …" at bounding box center [829, 612] width 712 height 64
click at [869, 592] on textarea "Hi Aaron, quick update from the site team: "We do not offer recycling at this t…" at bounding box center [829, 612] width 712 height 64
click at [976, 596] on textarea "Hi Aaron, quick update from the site team: "We do not offer recycling at this t…" at bounding box center [829, 612] width 712 height 64
click at [1024, 589] on textarea "Hi Aaron, quick update from the site team: "We do not offer recycling at this t…" at bounding box center [829, 612] width 712 height 64
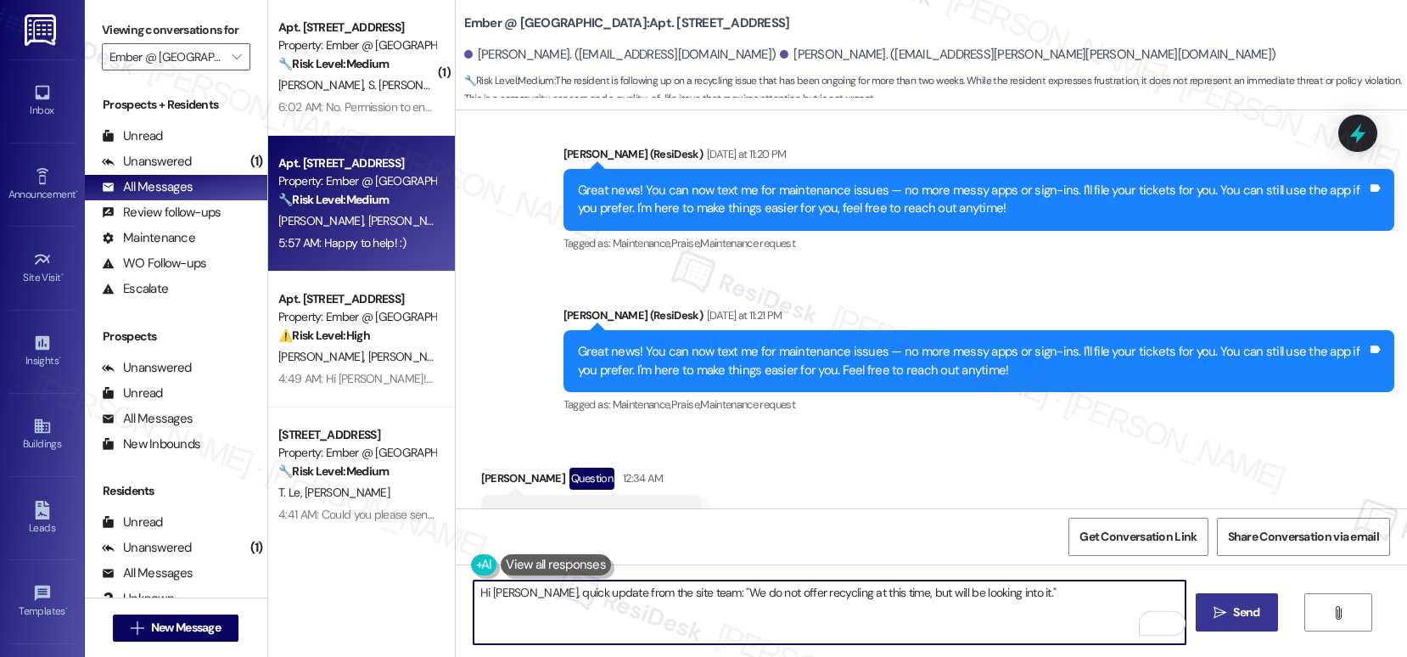
type textarea "Hi Aaron, quick update from the site team: "We do not offer recycling at this t…"
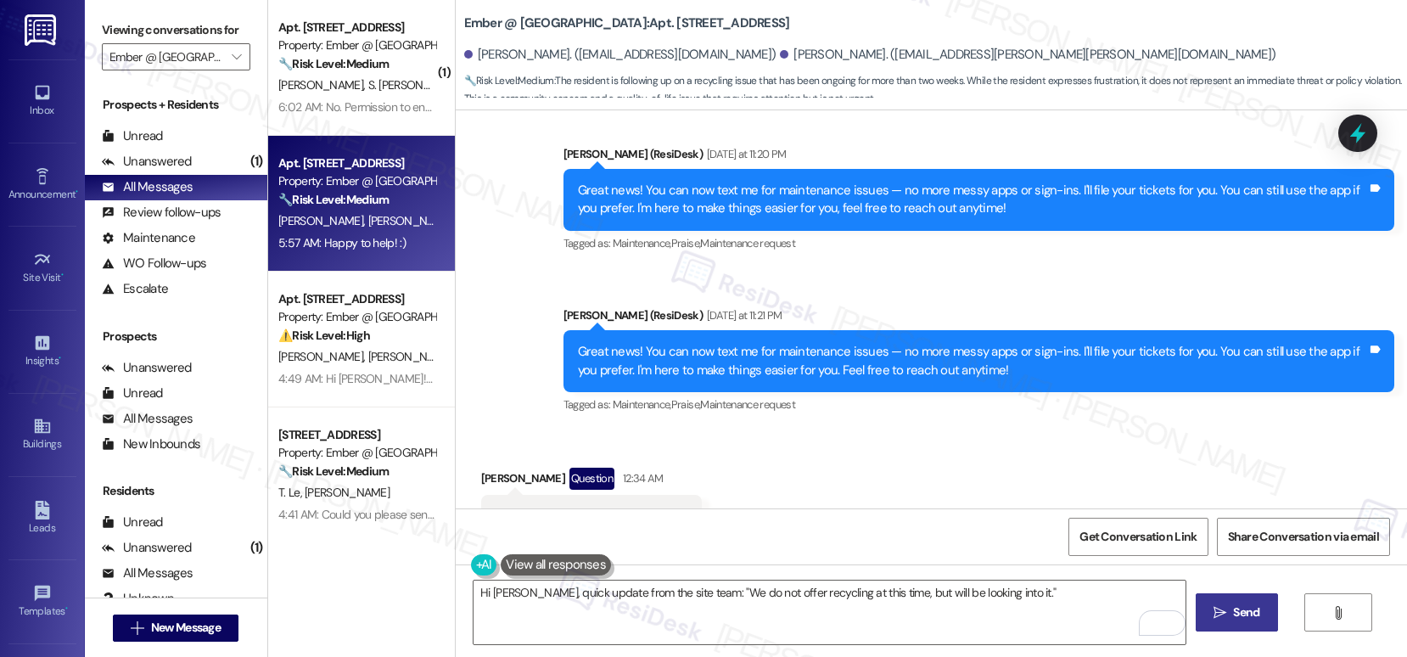
click at [1213, 606] on icon "" at bounding box center [1219, 613] width 13 height 14
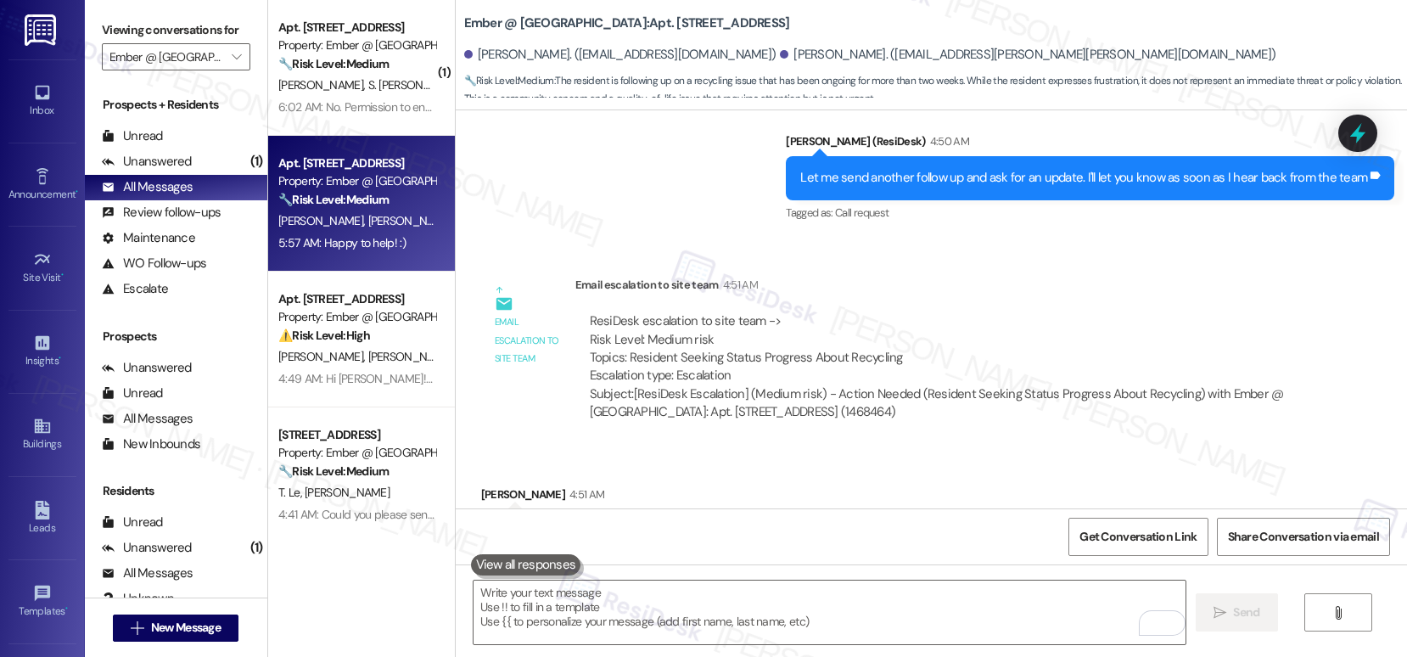
scroll to position [2617, 0]
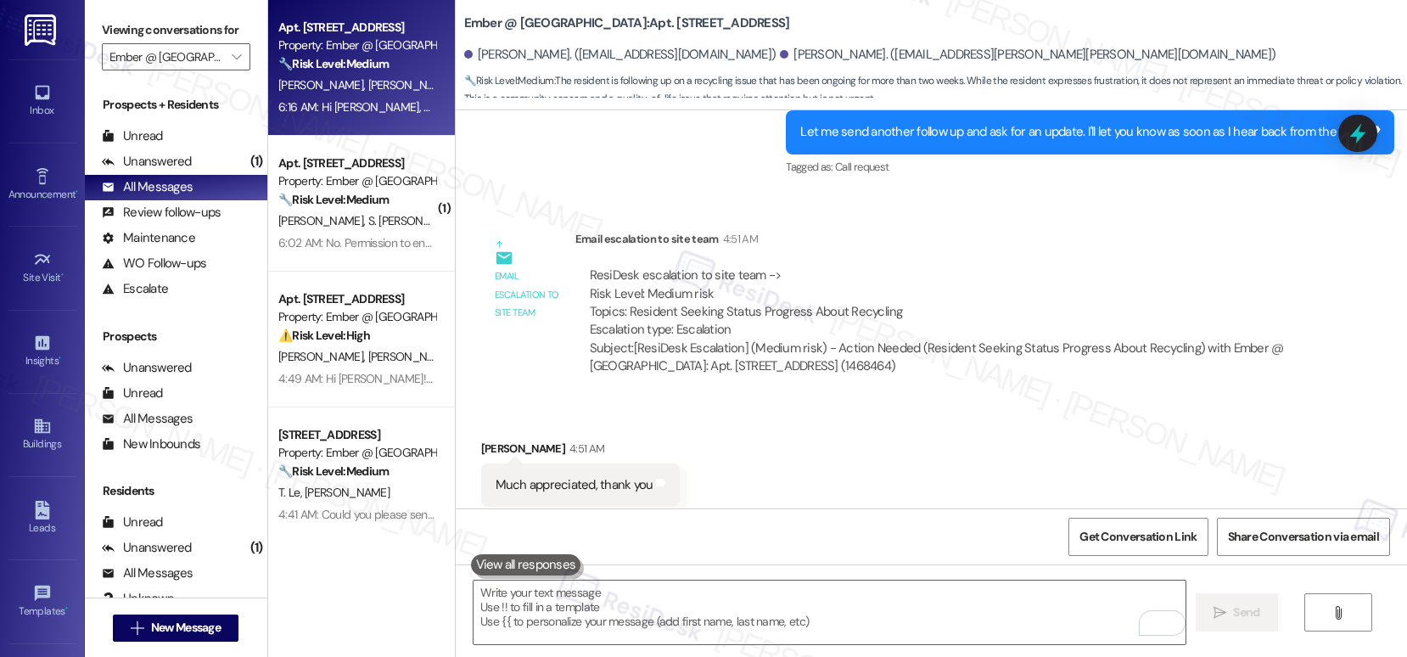
click at [792, 419] on div "Received via SMS Shannon Morgan 4:51 AM Much appreciated, thank you Tags and no…" at bounding box center [931, 472] width 951 height 143
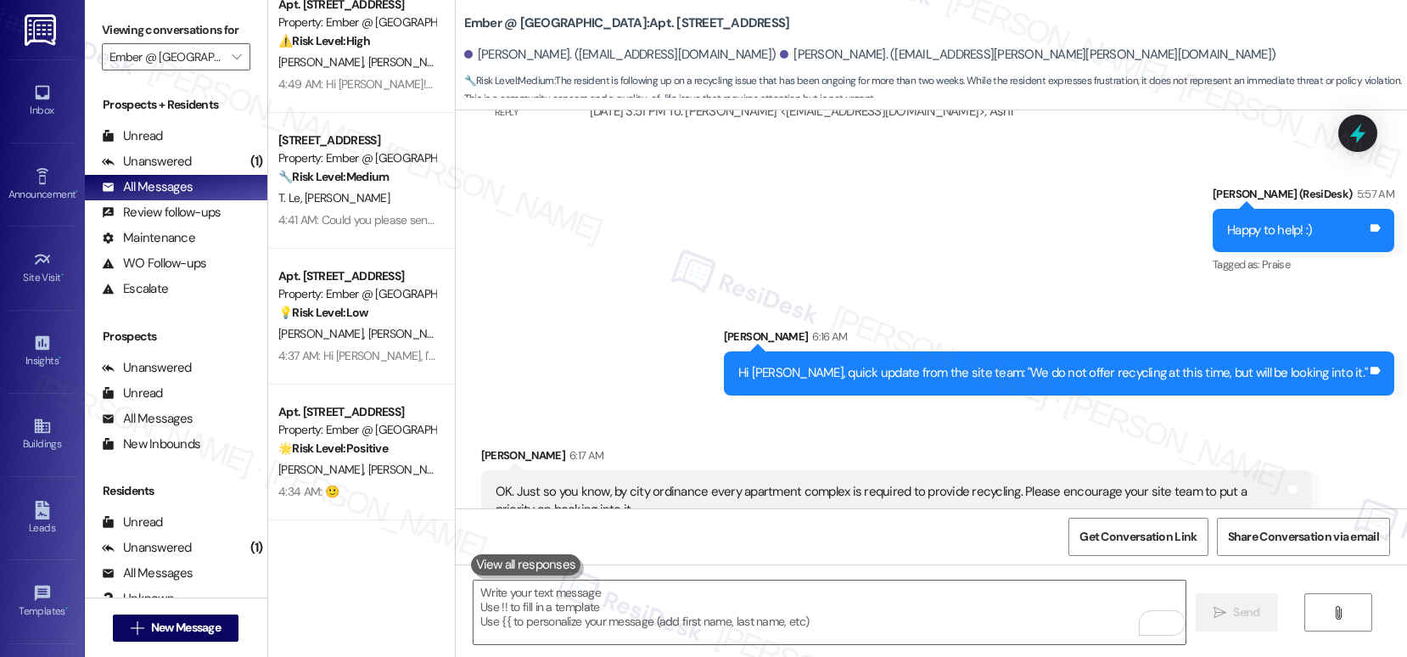
scroll to position [3170, 0]
click at [776, 623] on textarea "To enrich screen reader interactions, please activate Accessibility in Grammarl…" at bounding box center [829, 612] width 712 height 64
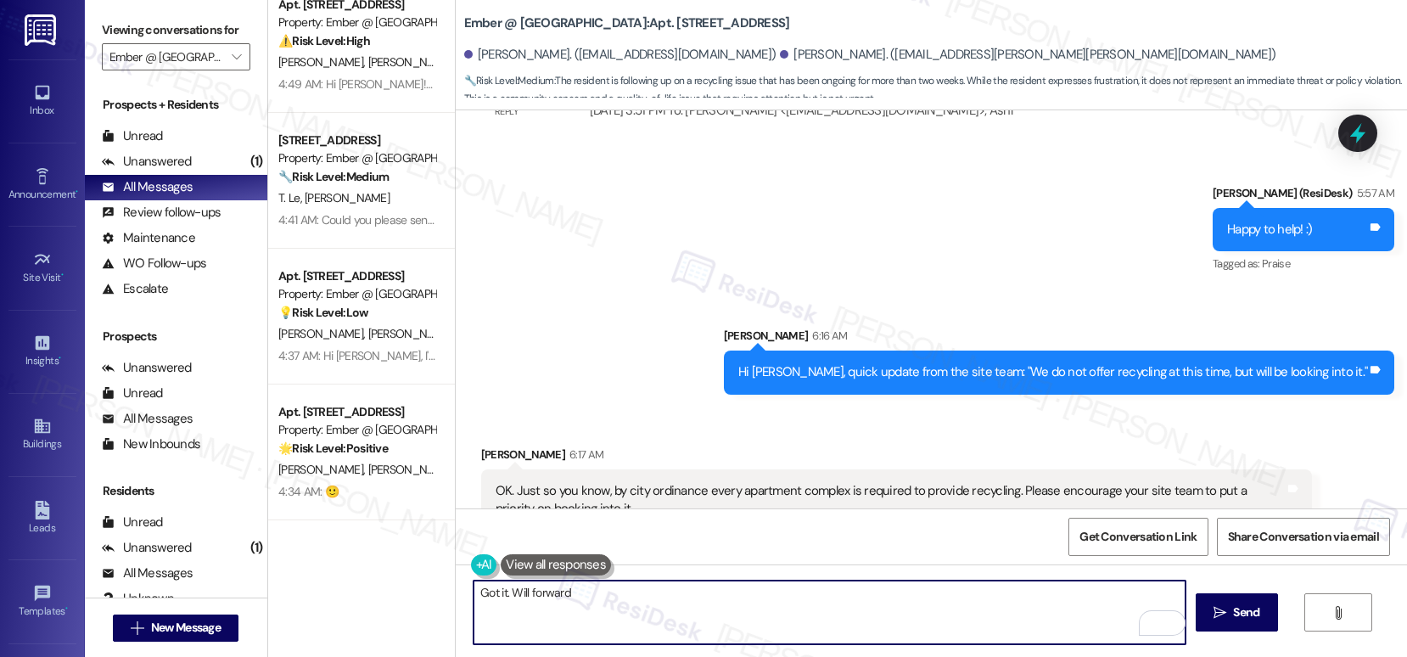
click at [496, 592] on textarea "Got it. Will forward" at bounding box center [829, 612] width 712 height 64
drag, startPoint x: 631, startPoint y: 590, endPoint x: 534, endPoint y: 591, distance: 97.6
click at [534, 591] on textarea "Got it., Aaron Will forward" at bounding box center [829, 612] width 712 height 64
type textarea "Got it., Aaron. I forwarded your message to the site team."
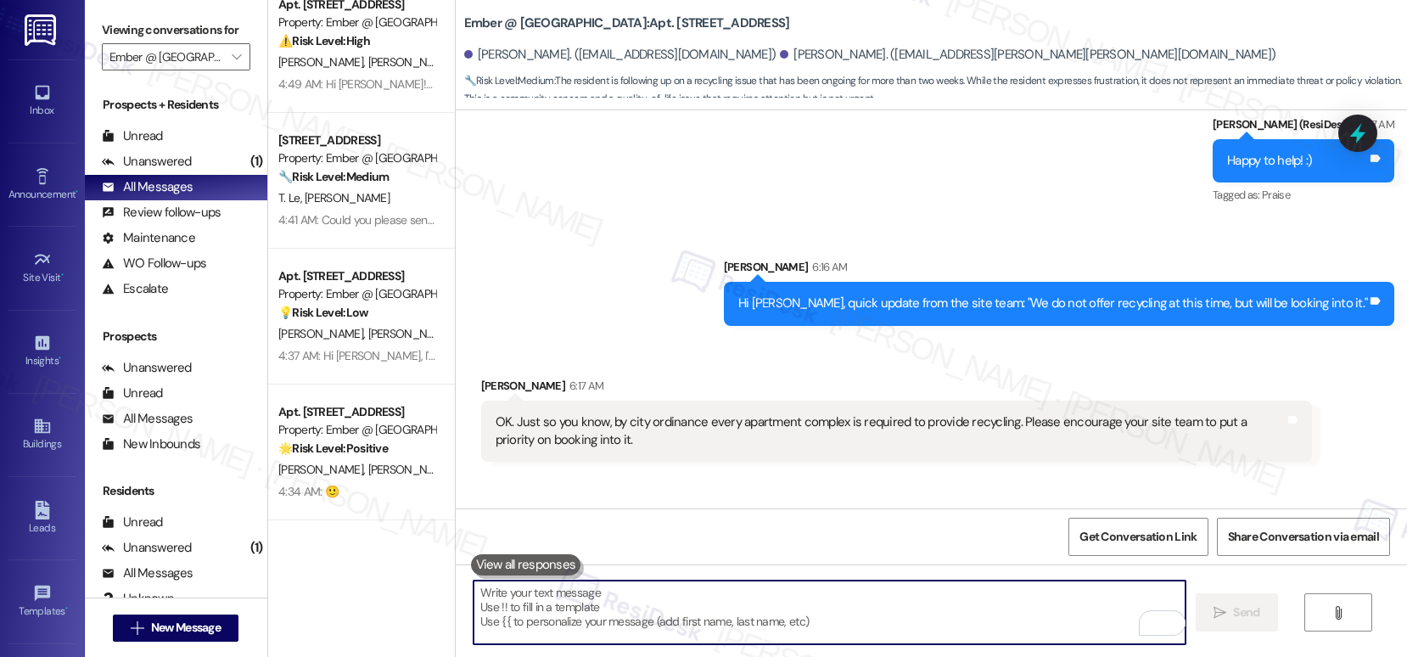
scroll to position [3288, 0]
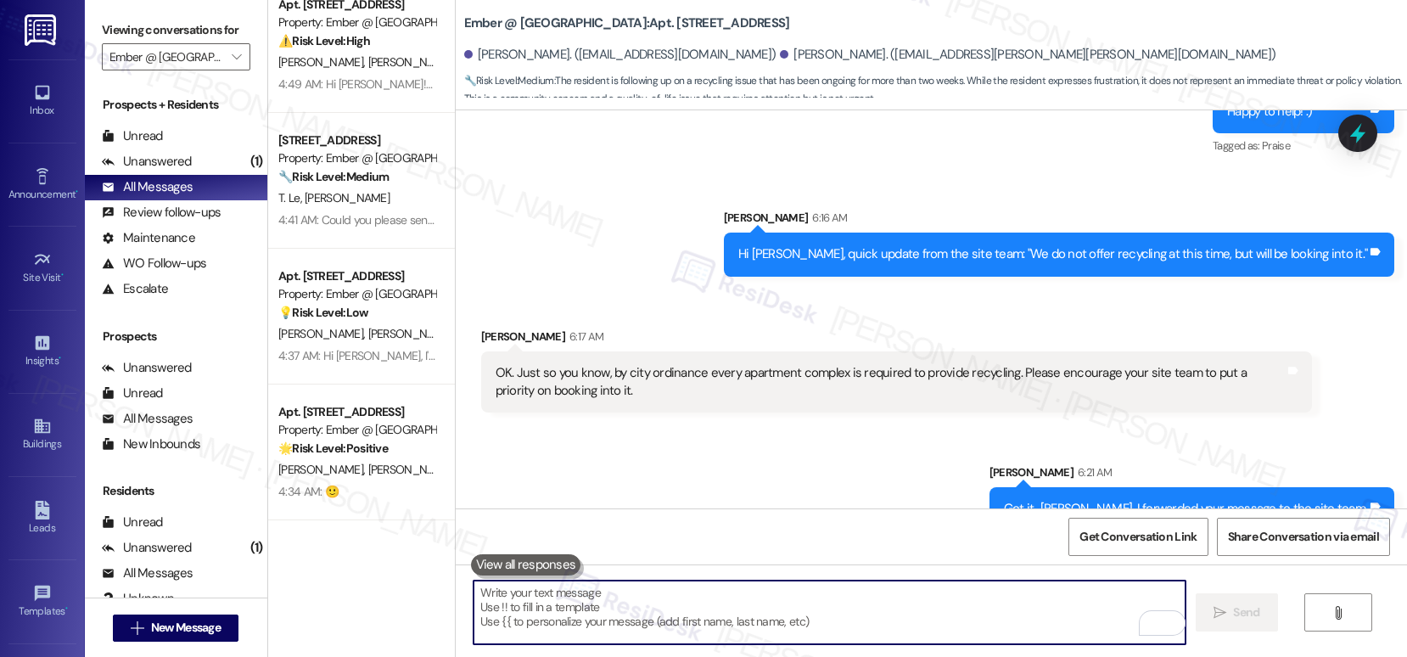
click at [732, 615] on textarea "To enrich screen reader interactions, please activate Accessibility in Grammarl…" at bounding box center [829, 612] width 712 height 64
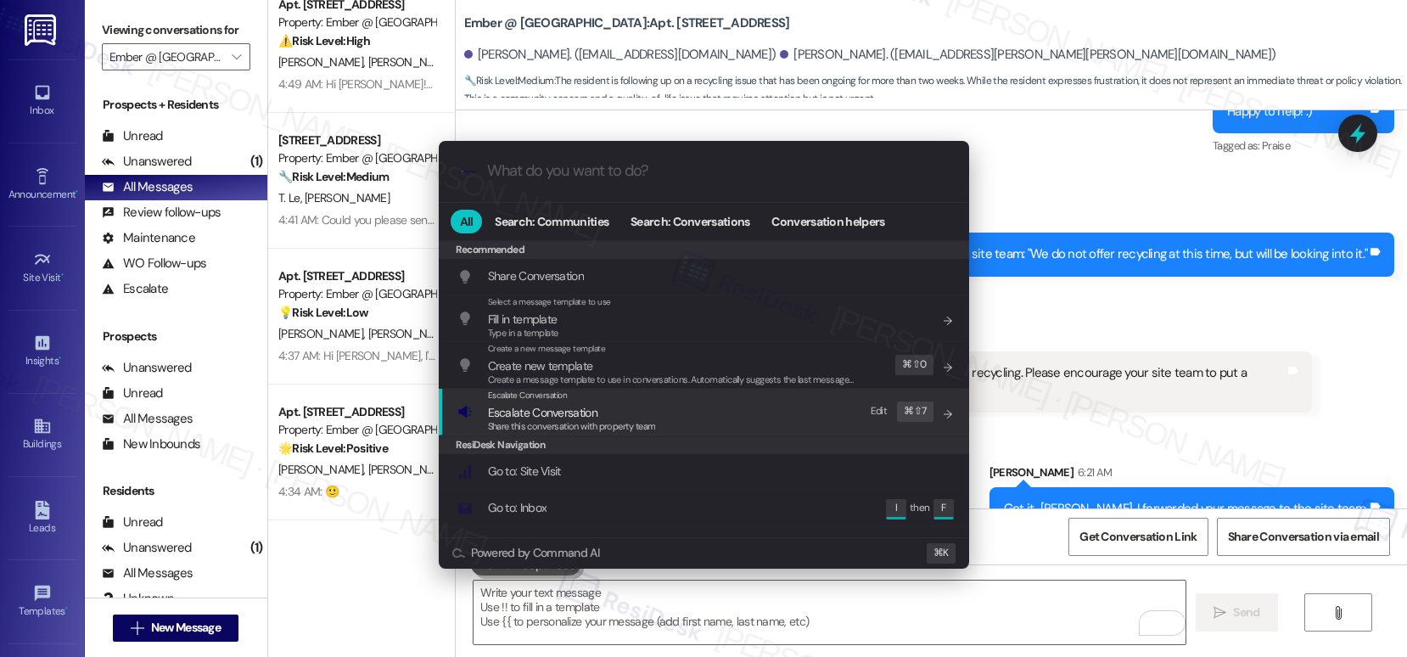
click at [635, 400] on div "Escalate Conversation" at bounding box center [572, 396] width 168 height 14
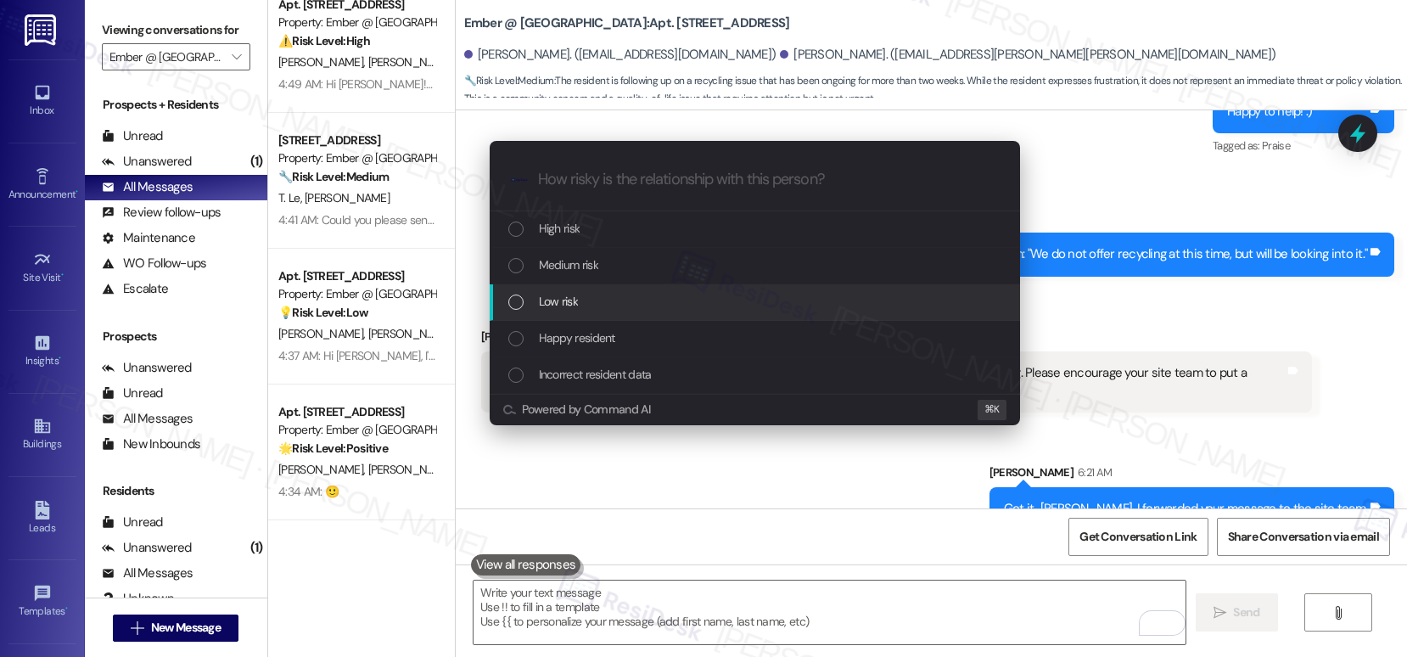
click at [632, 307] on div "Low risk" at bounding box center [756, 301] width 496 height 19
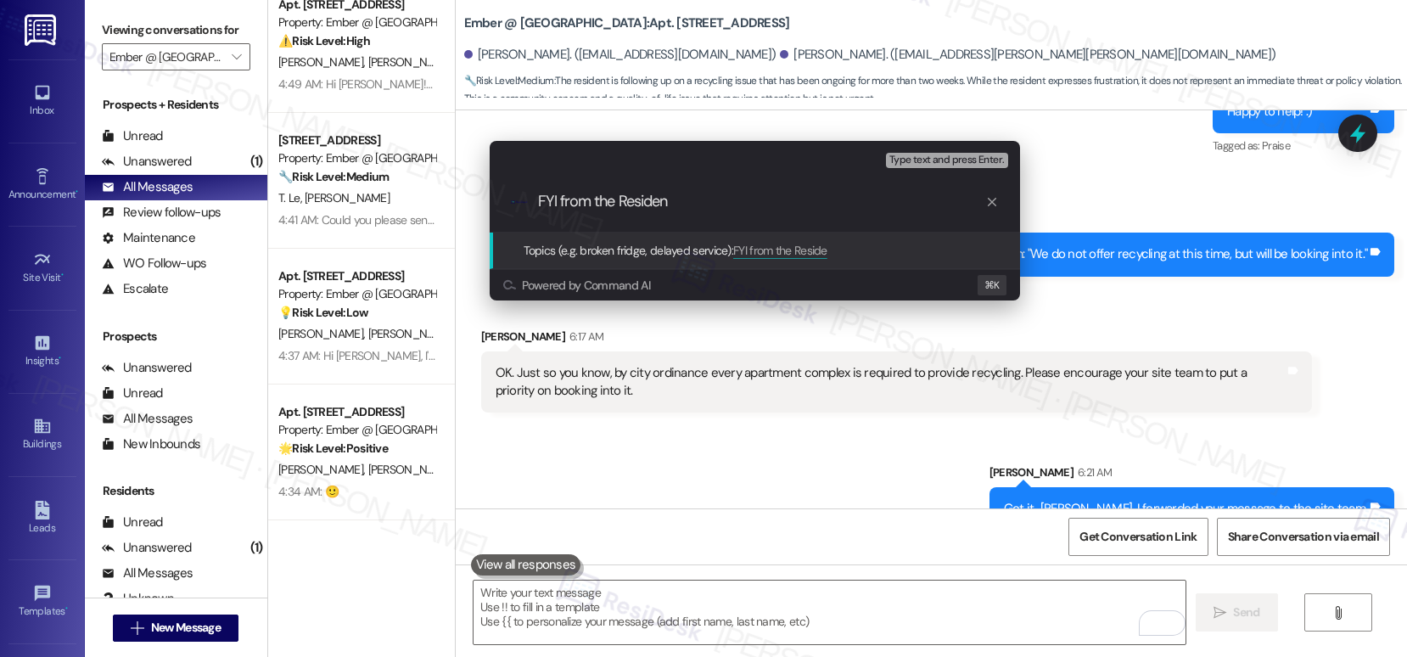
type input "FYI from the Resident"
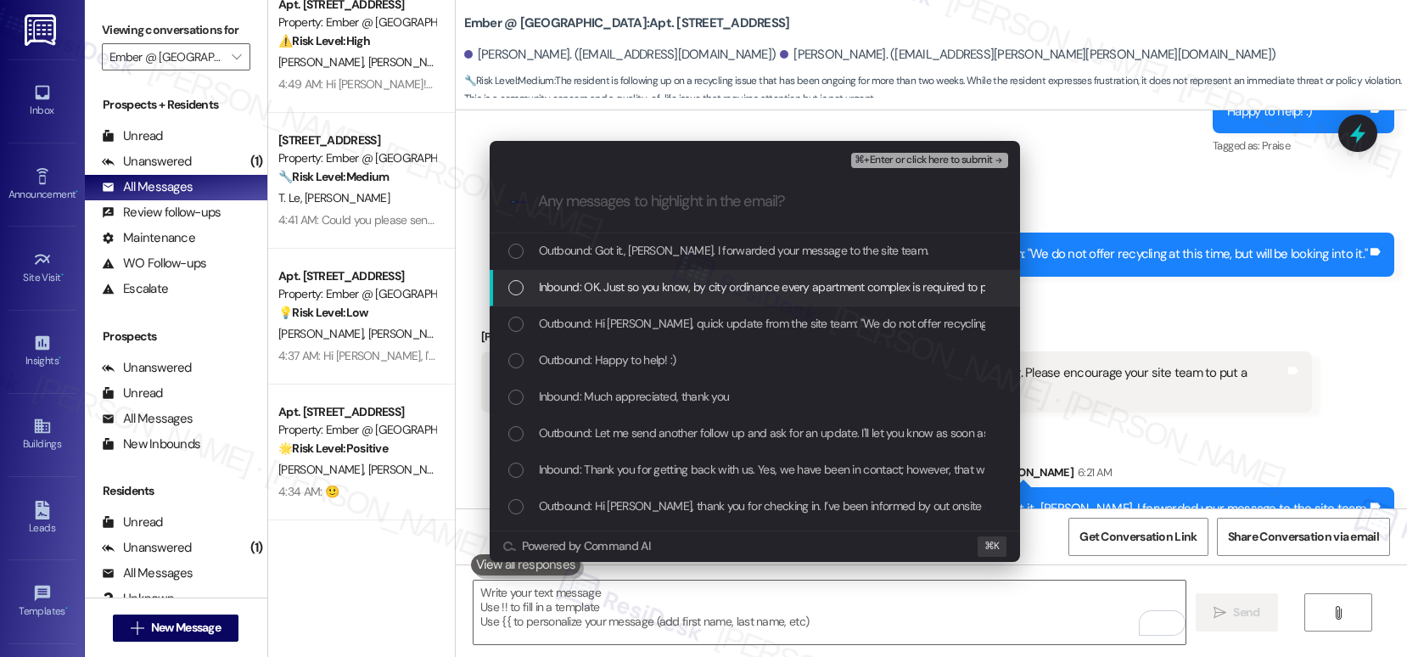
click at [812, 284] on span "Inbound: OK. Just so you know, by city ordinance every apartment complex is req…" at bounding box center [968, 286] width 858 height 19
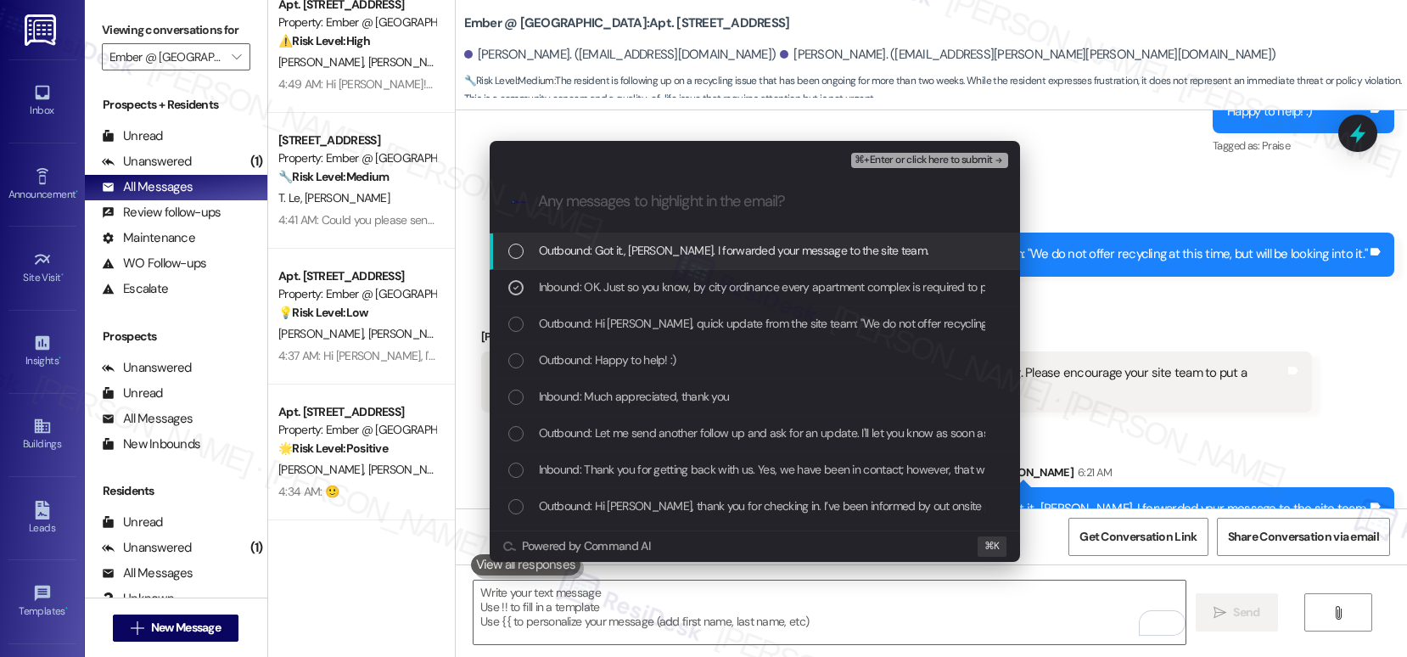
click at [819, 252] on span "Outbound: Got it., Aaron. I forwarded your message to the site team." at bounding box center [734, 250] width 390 height 19
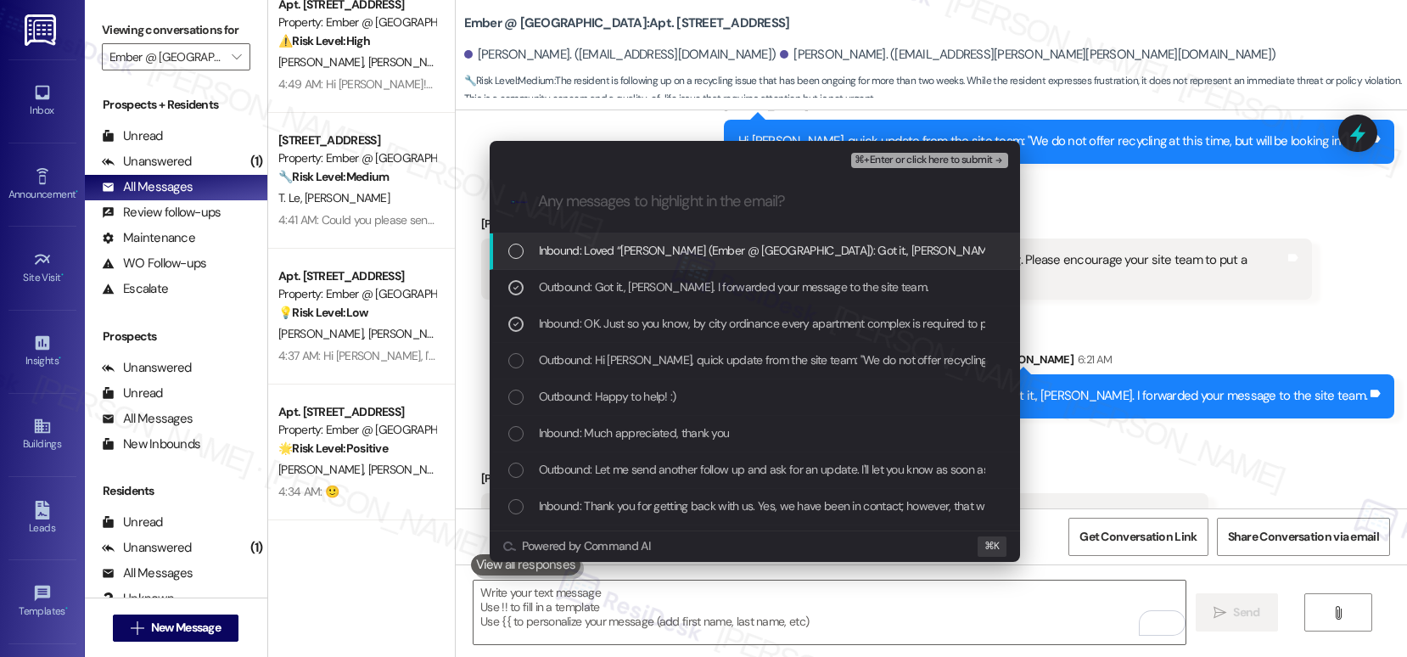
scroll to position [3405, 0]
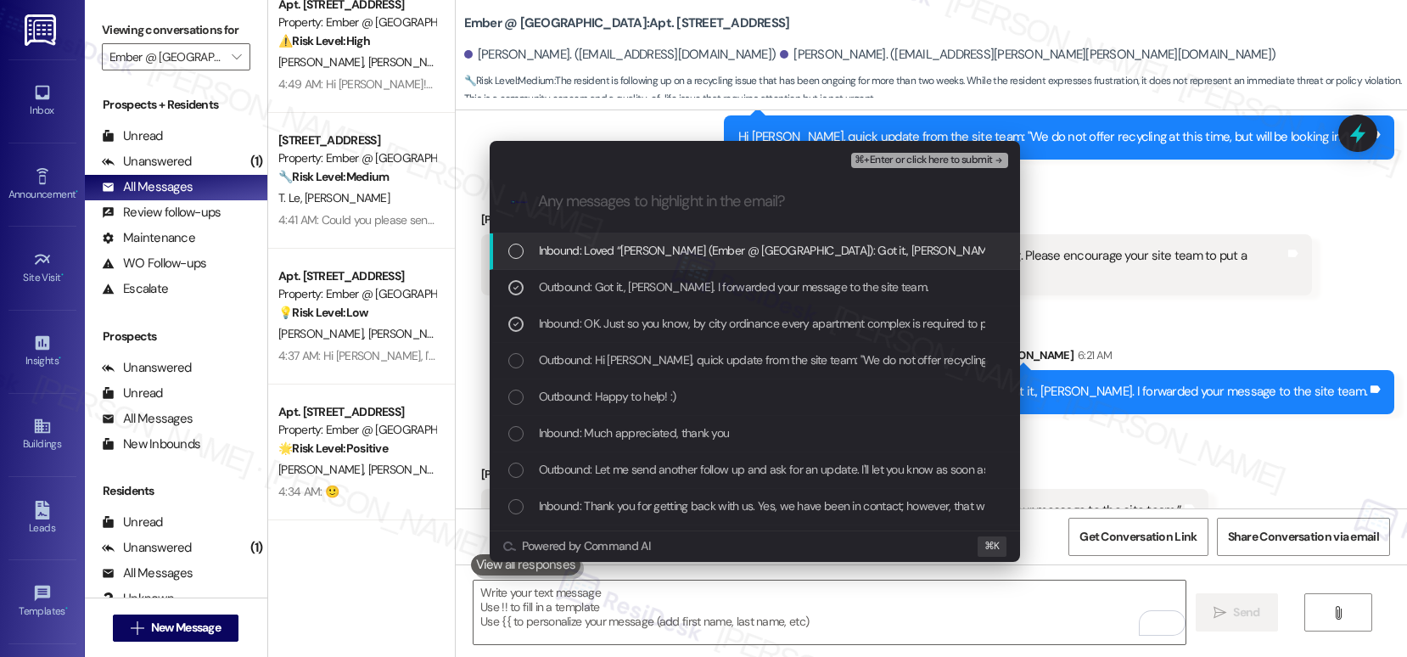
click at [945, 162] on span "⌘+Enter or click here to submit" at bounding box center [922, 160] width 137 height 12
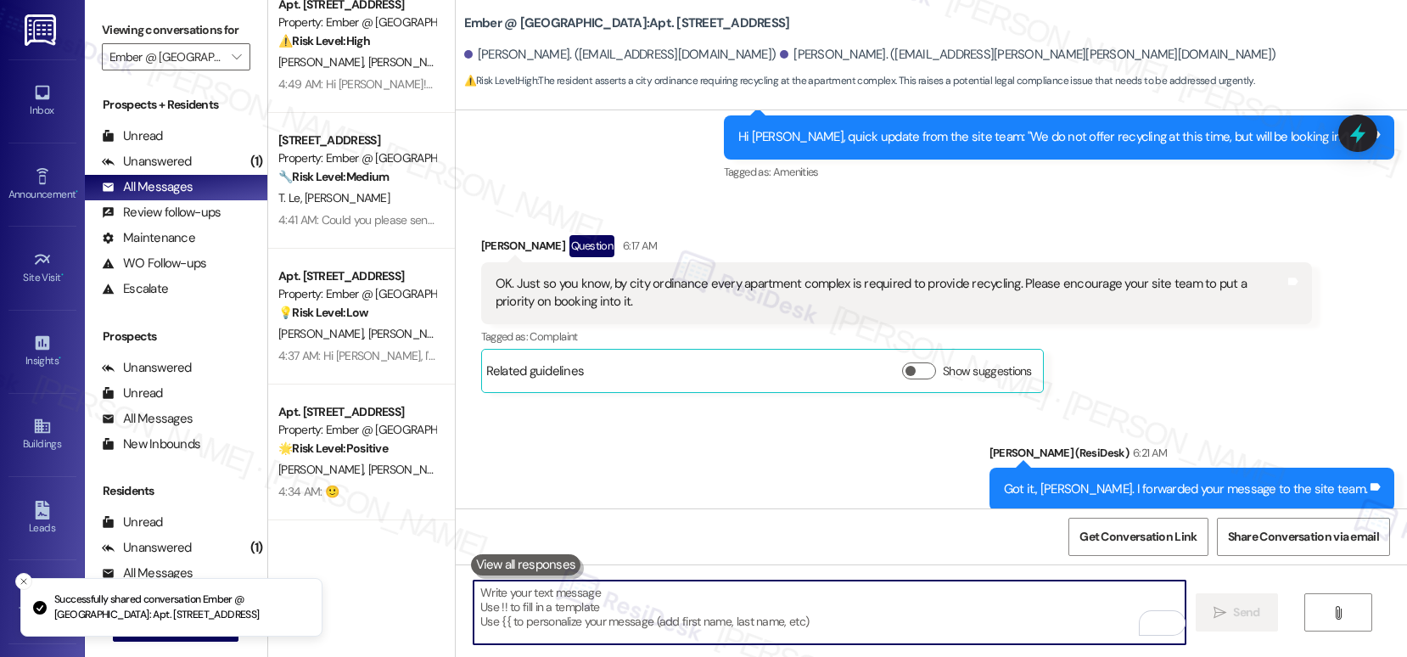
scroll to position [3553, 0]
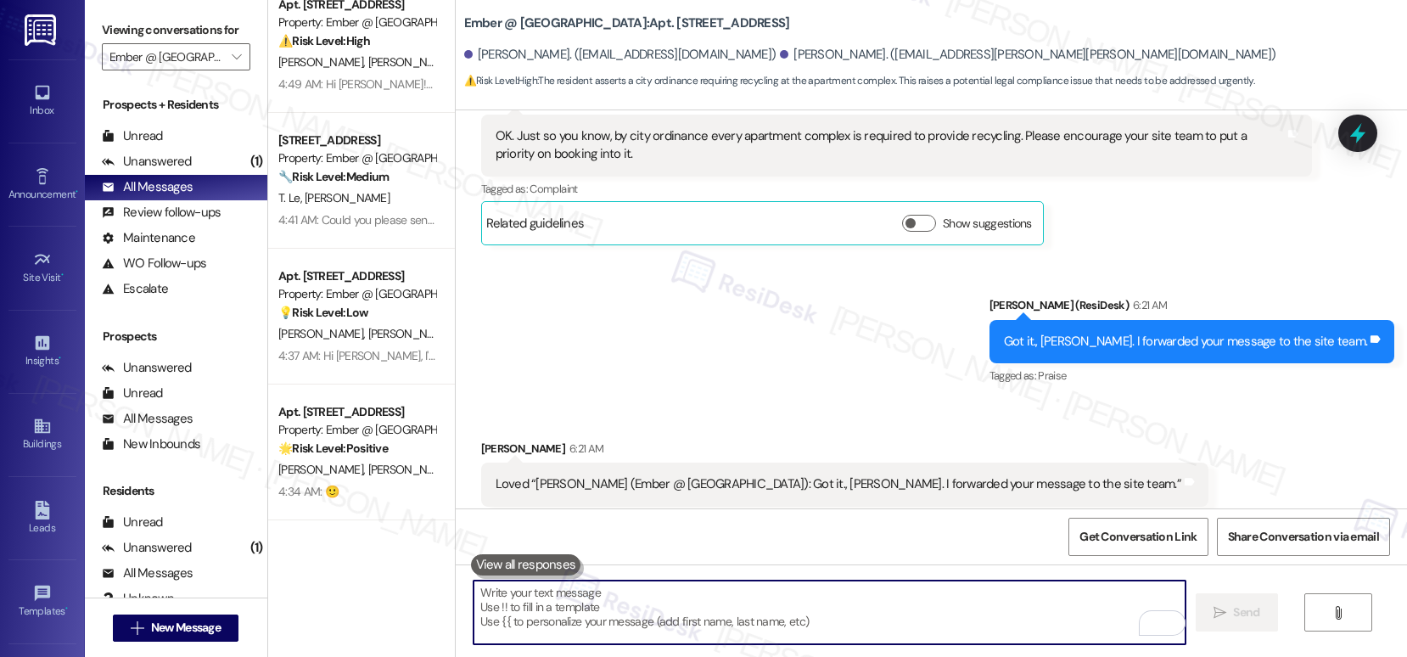
click at [870, 606] on textarea "To enrich screen reader interactions, please activate Accessibility in Grammarl…" at bounding box center [829, 612] width 712 height 64
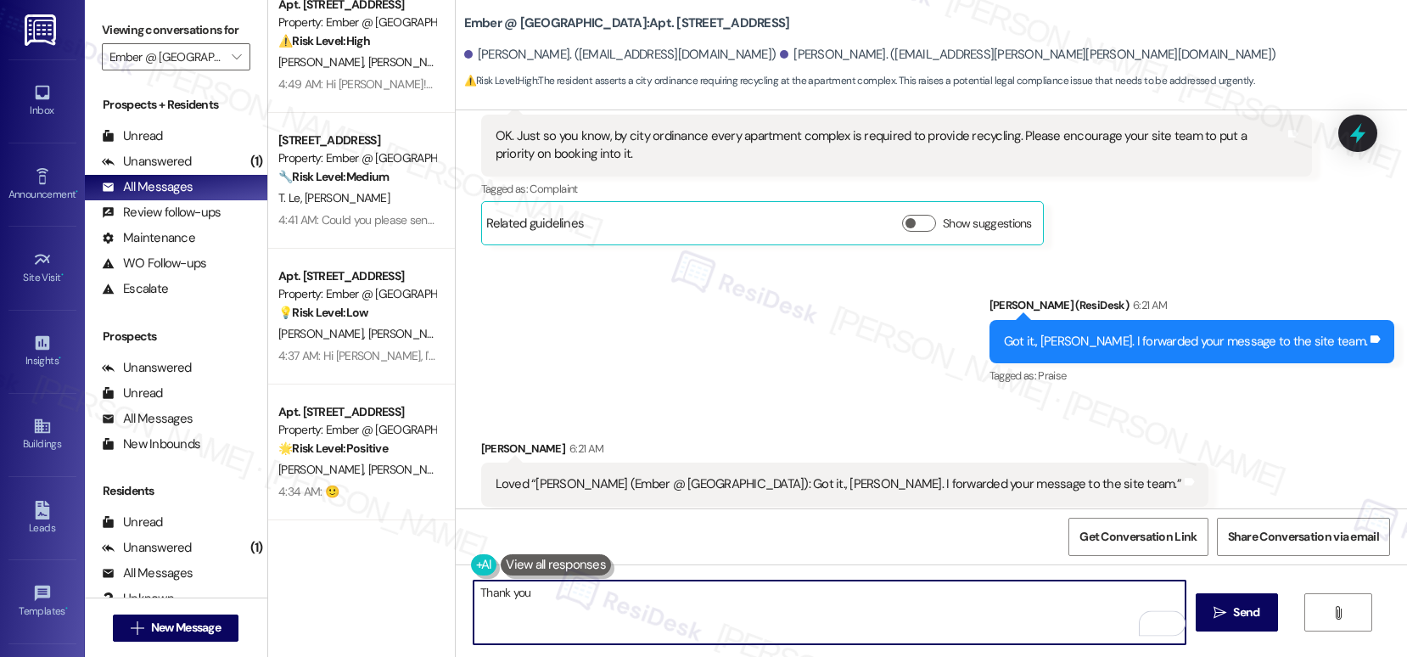
type textarea "Thank you."
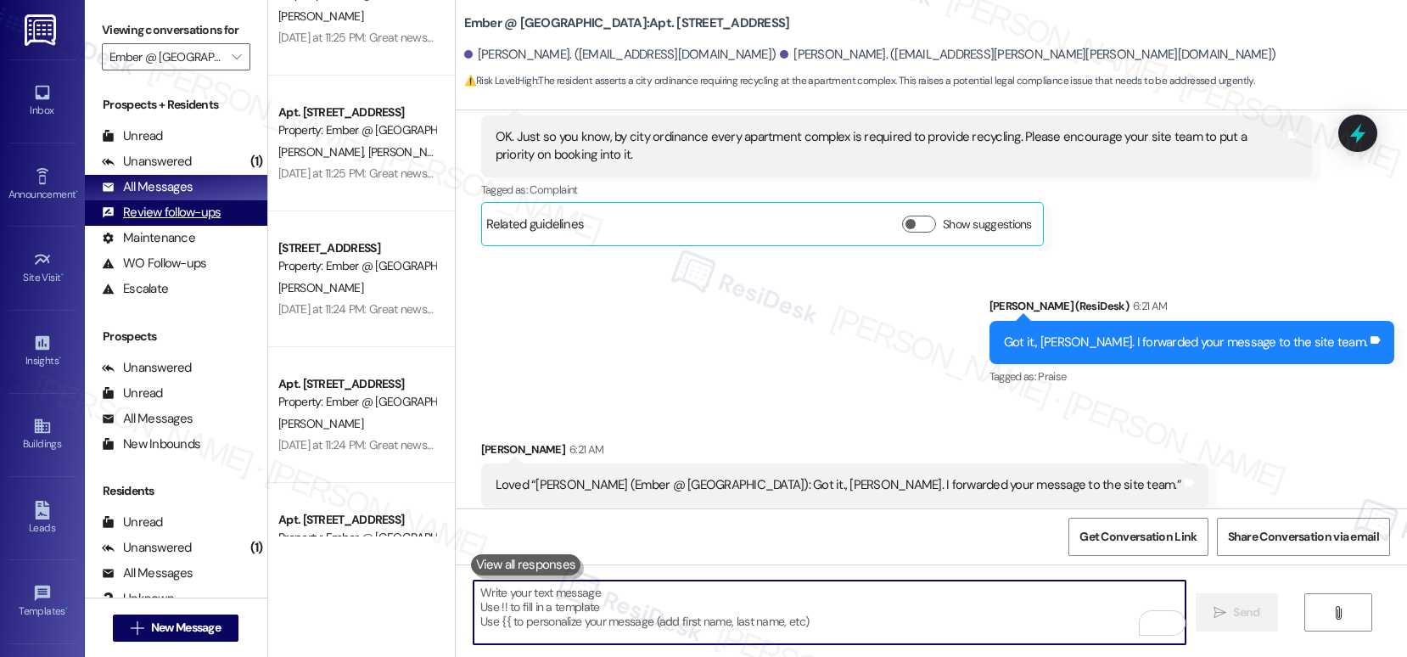
scroll to position [2928, 0]
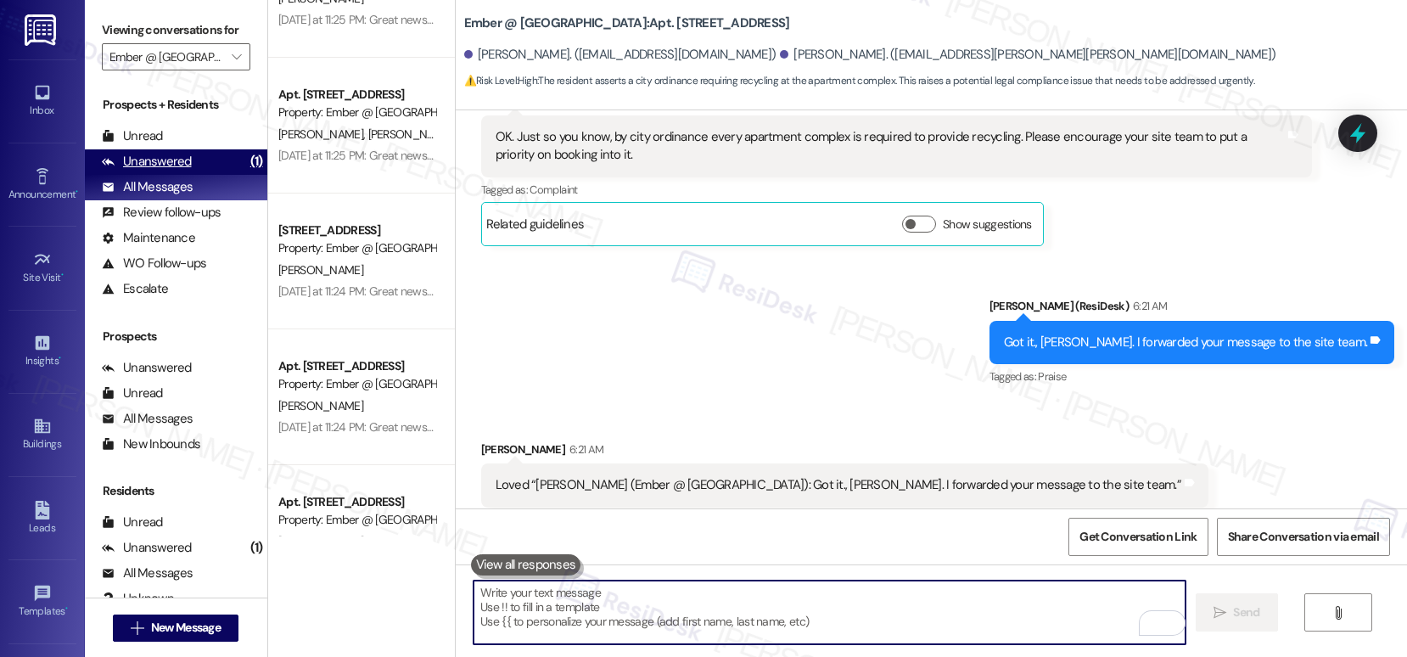
click at [167, 171] on div "Unanswered" at bounding box center [147, 162] width 90 height 18
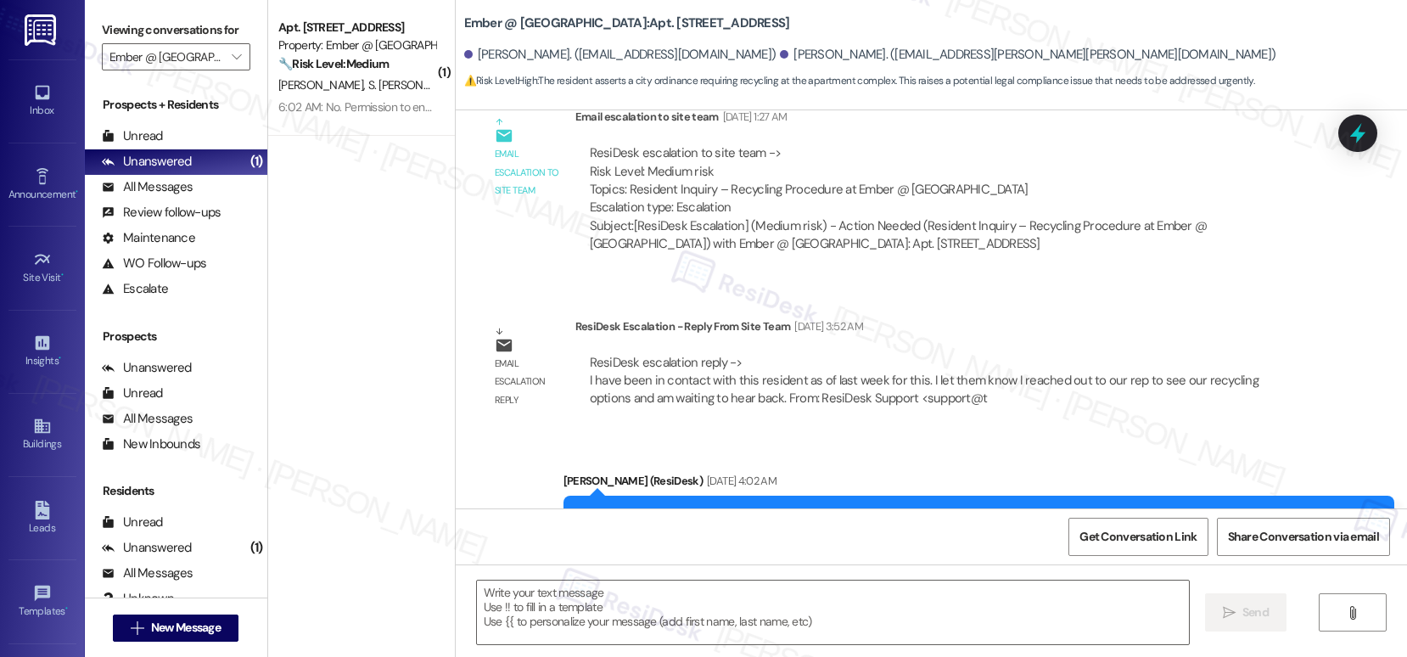
type textarea "Fetching suggested responses. Please feel free to read through the conversation…"
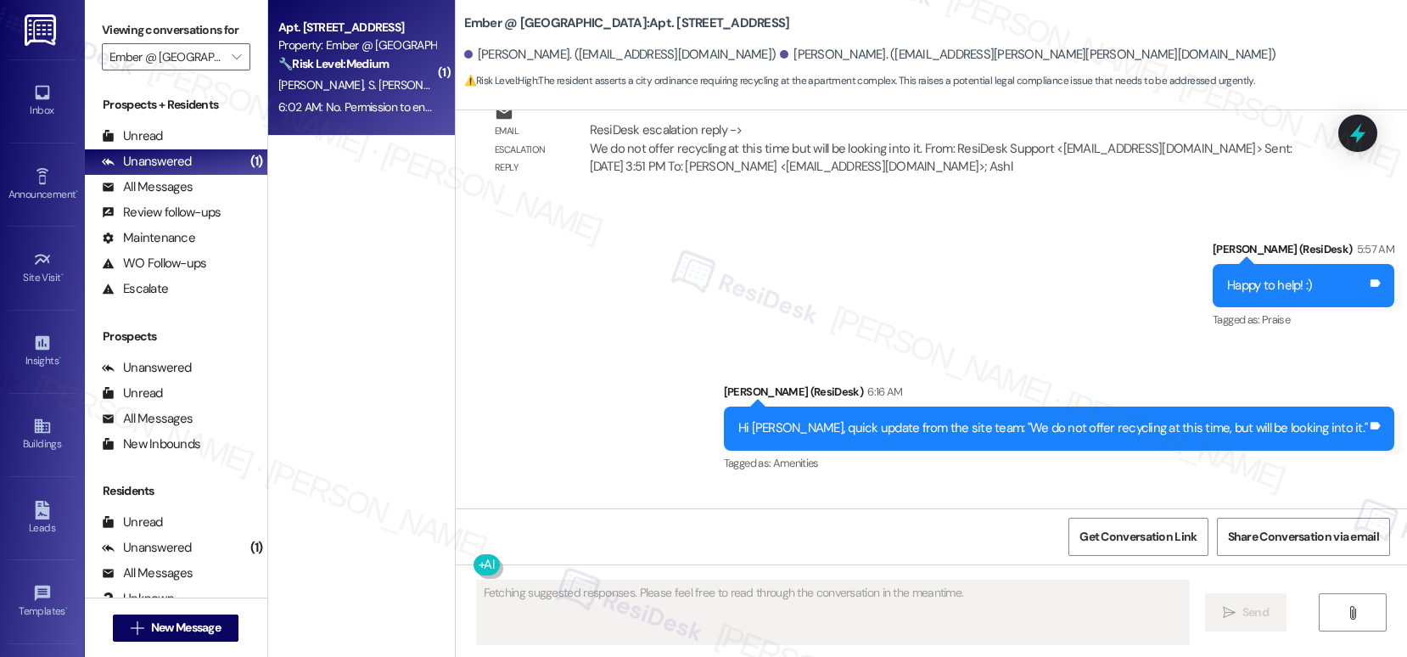
scroll to position [3552, 0]
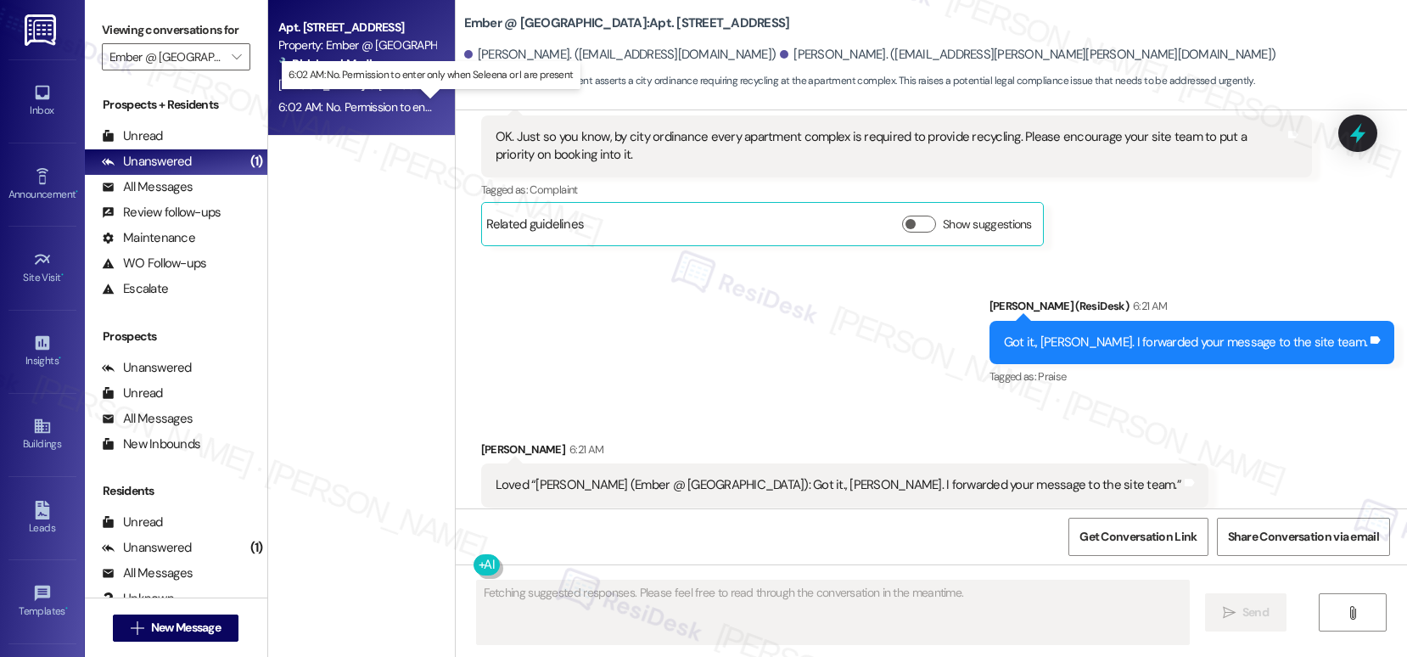
click at [325, 101] on div "6:02 AM: No. Permission to enter only when Seleena or I are present 6:02 AM: No…" at bounding box center [444, 106] width 333 height 15
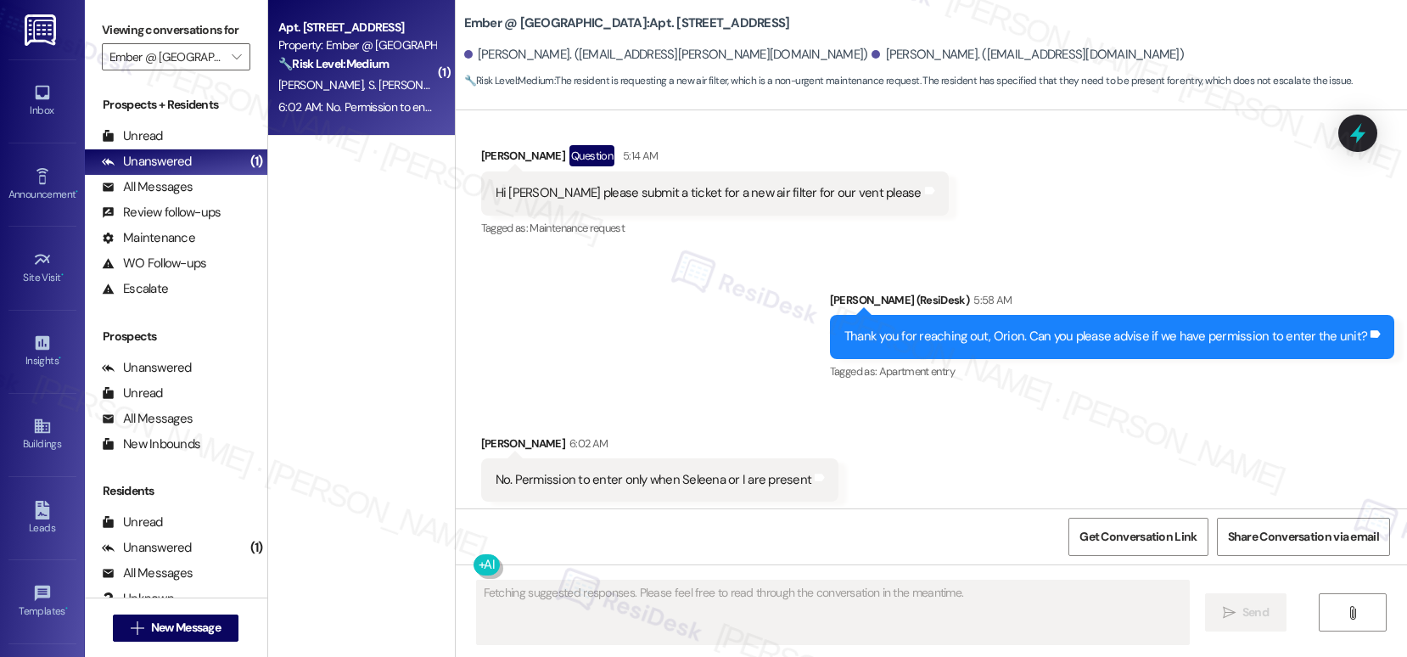
scroll to position [4626, 0]
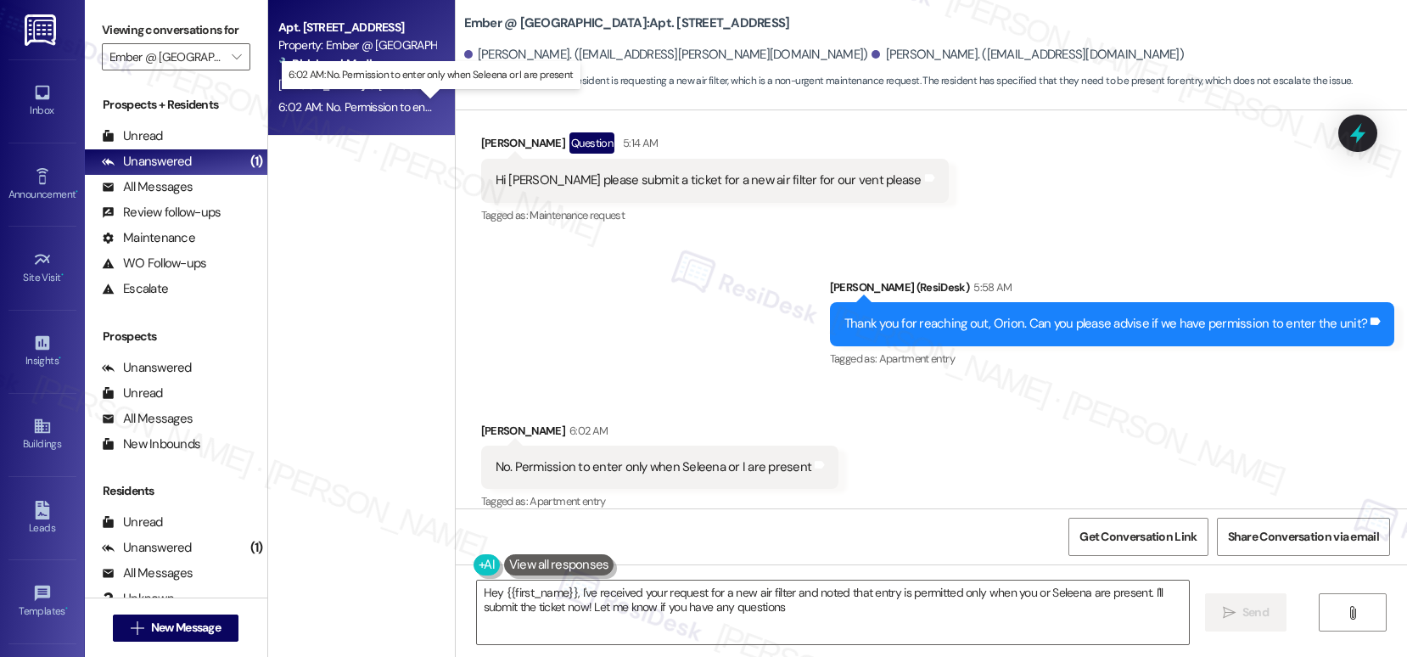
type textarea "Hey {{first_name}}, I've received your request for a new air filter and noted t…"
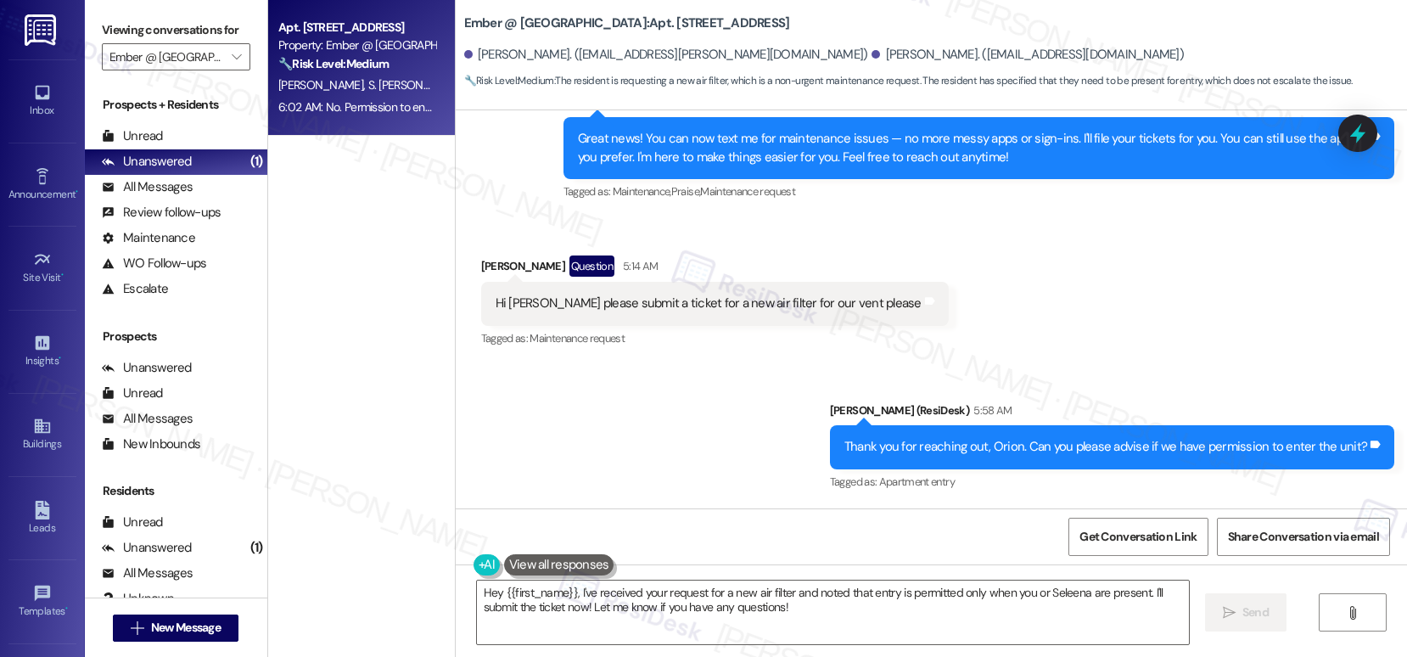
scroll to position [4627, 0]
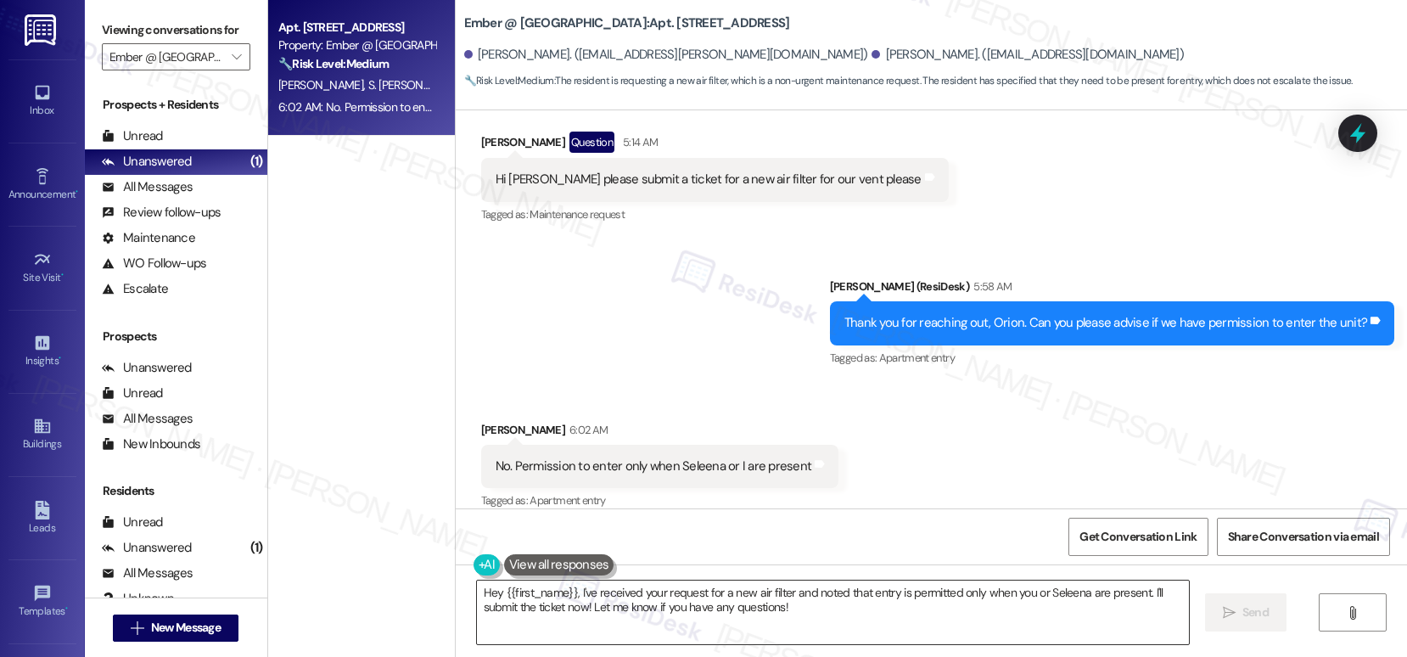
click at [695, 605] on textarea "Hey {{first_name}}, I've received your request for a new air filter and noted t…" at bounding box center [833, 612] width 712 height 64
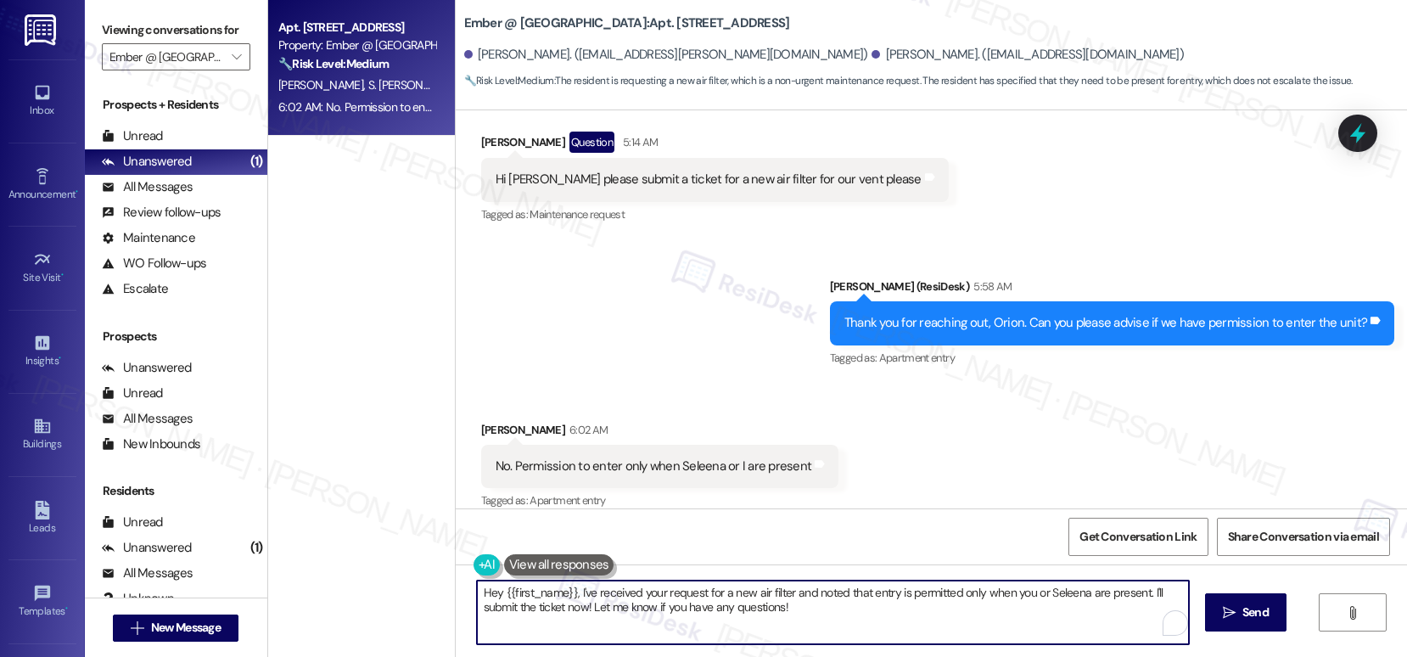
click at [695, 605] on textarea "Hey {{first_name}}, I've received your request for a new air filter and noted t…" at bounding box center [833, 612] width 712 height 64
click at [624, 23] on b "Ember @ Alamo Ranch: Apt. 8301, 11022 Culebra Rd" at bounding box center [627, 23] width 326 height 18
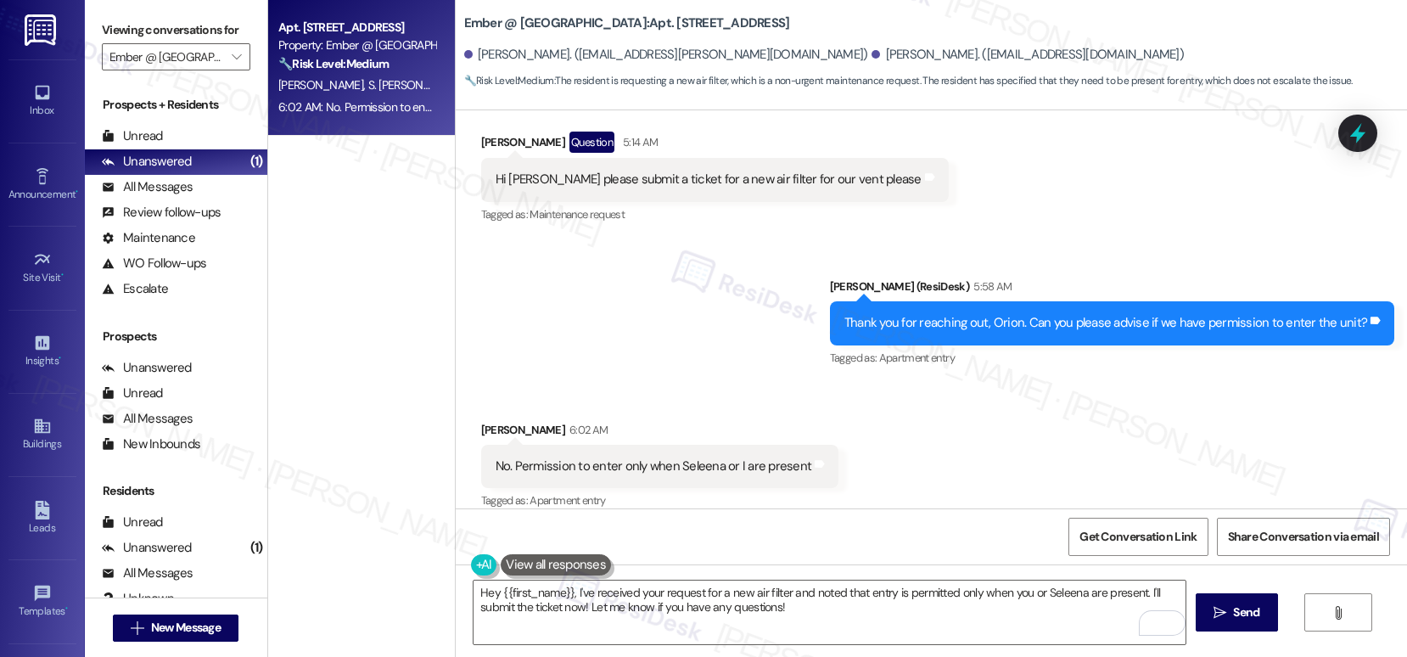
click at [624, 23] on b "Ember @ Alamo Ranch: Apt. 8301, 11022 Culebra Rd" at bounding box center [627, 23] width 326 height 18
copy b "8301"
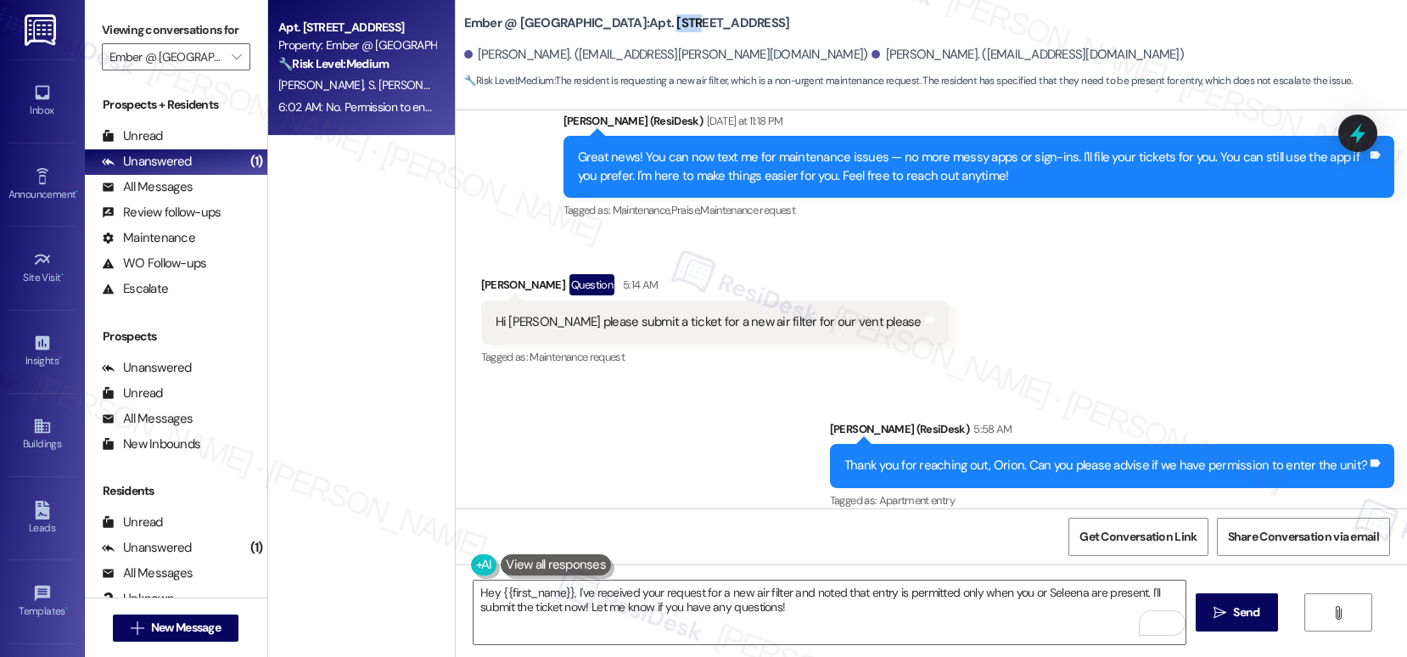
scroll to position [4477, 0]
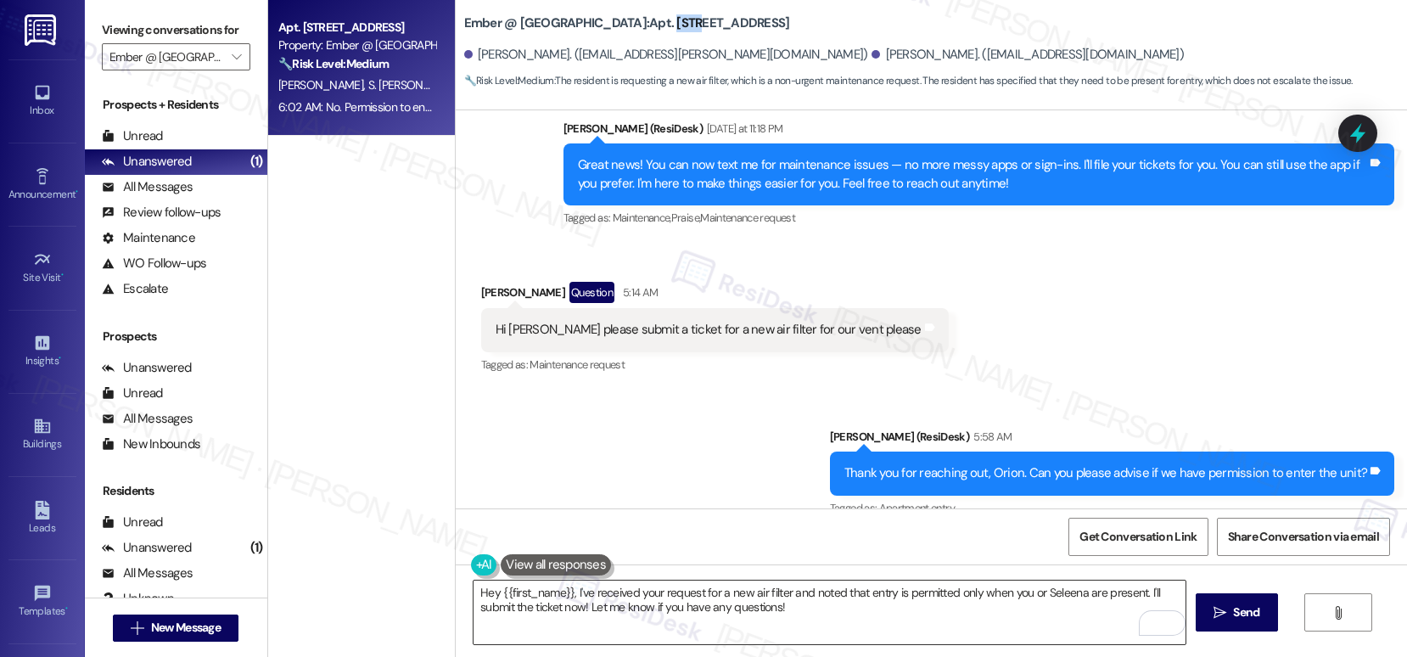
click at [578, 612] on textarea "Hey {{first_name}}, I've received your request for a new air filter and noted t…" at bounding box center [829, 612] width 712 height 64
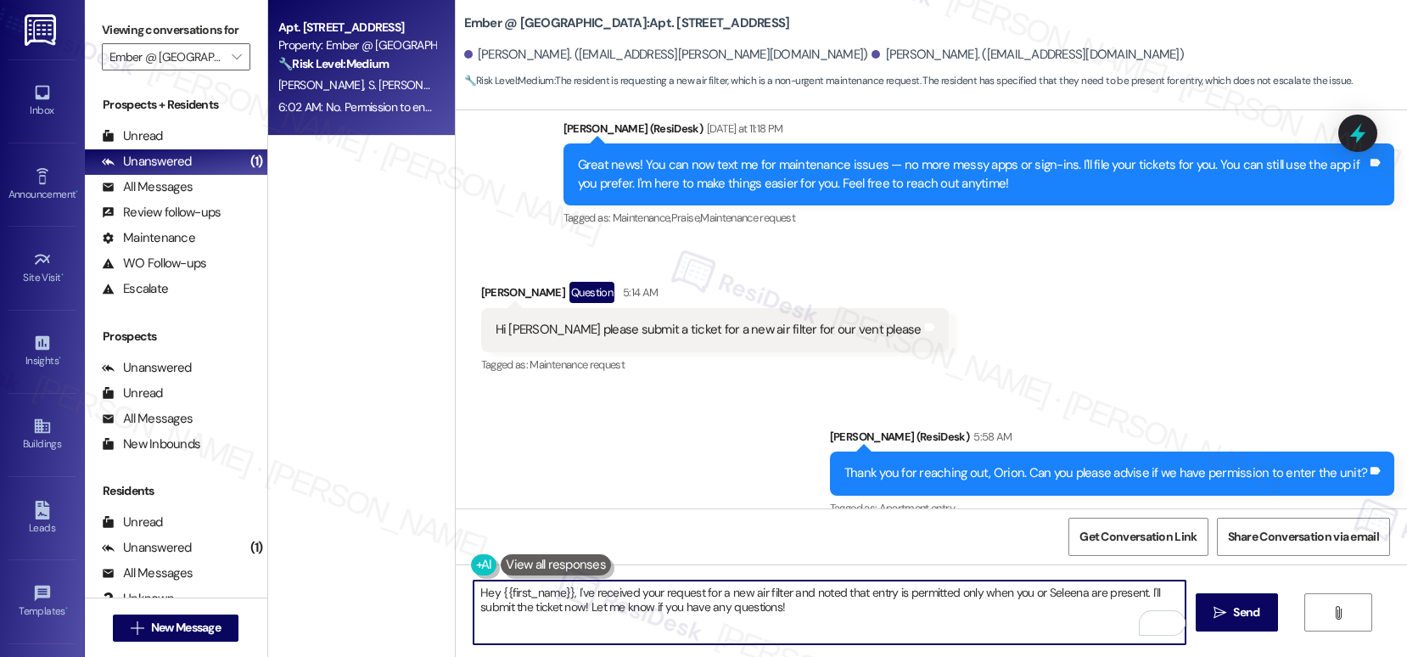
click at [578, 612] on textarea "Hey {{first_name}}, I've received your request for a new air filter and noted t…" at bounding box center [829, 612] width 712 height 64
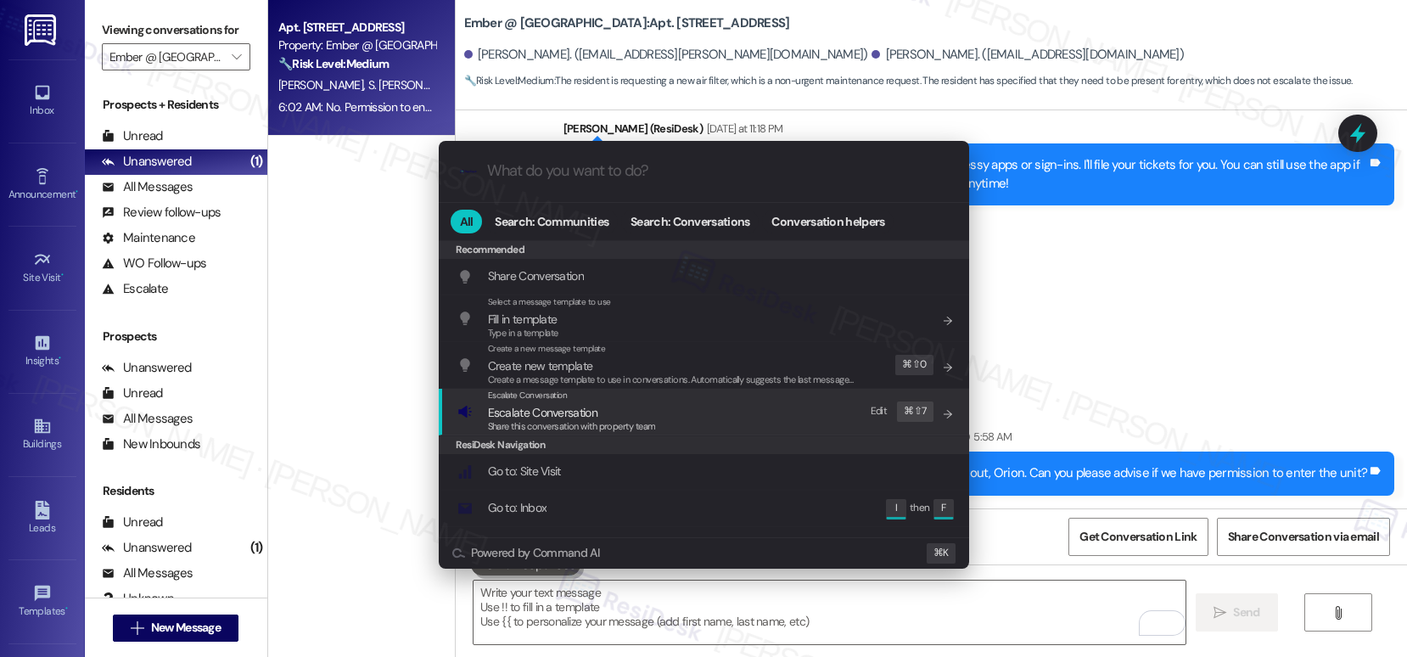
click at [595, 405] on span "Escalate Conversation" at bounding box center [542, 412] width 109 height 15
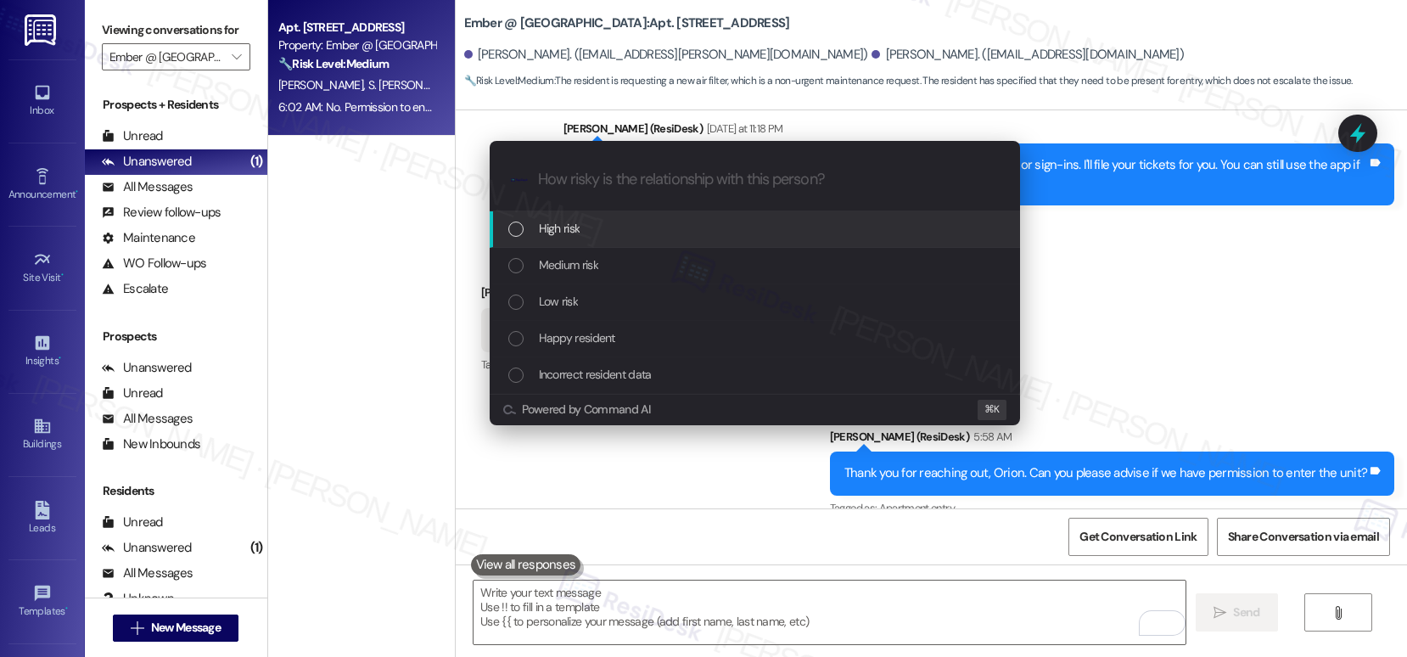
click at [595, 405] on span "Powered by Command AI" at bounding box center [586, 409] width 128 height 11
click at [618, 227] on div "High risk" at bounding box center [756, 228] width 496 height 19
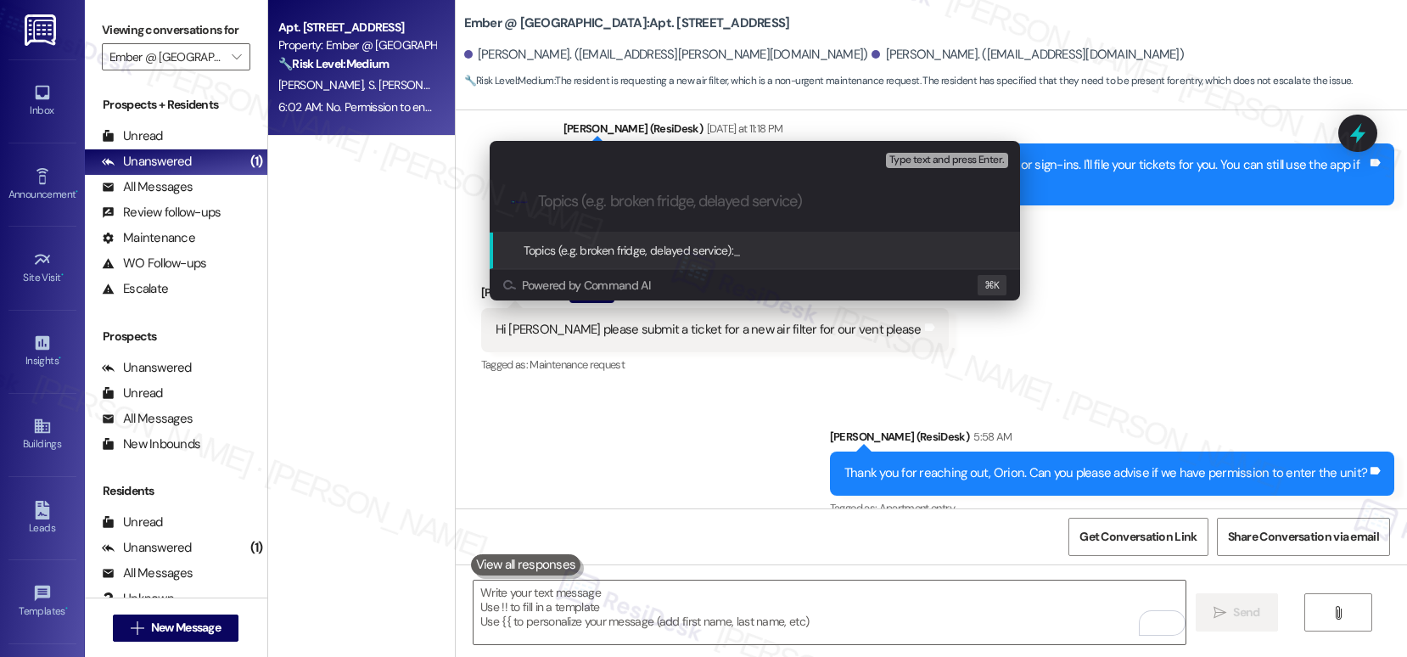
paste input "4034-1"
click at [534, 204] on div ".cls-1{fill:#0a055f;}.cls-2{fill:#0cc4c4;} resideskLogoBlueOrange 4034-1" at bounding box center [754, 201] width 530 height 60
click at [545, 203] on input "4034-1" at bounding box center [761, 202] width 447 height 18
paste input "Work order submitted by Residesk | Work order #"
click at [938, 202] on input "Work order submitted by Residesk | Work order #4034-1" at bounding box center [761, 202] width 447 height 18
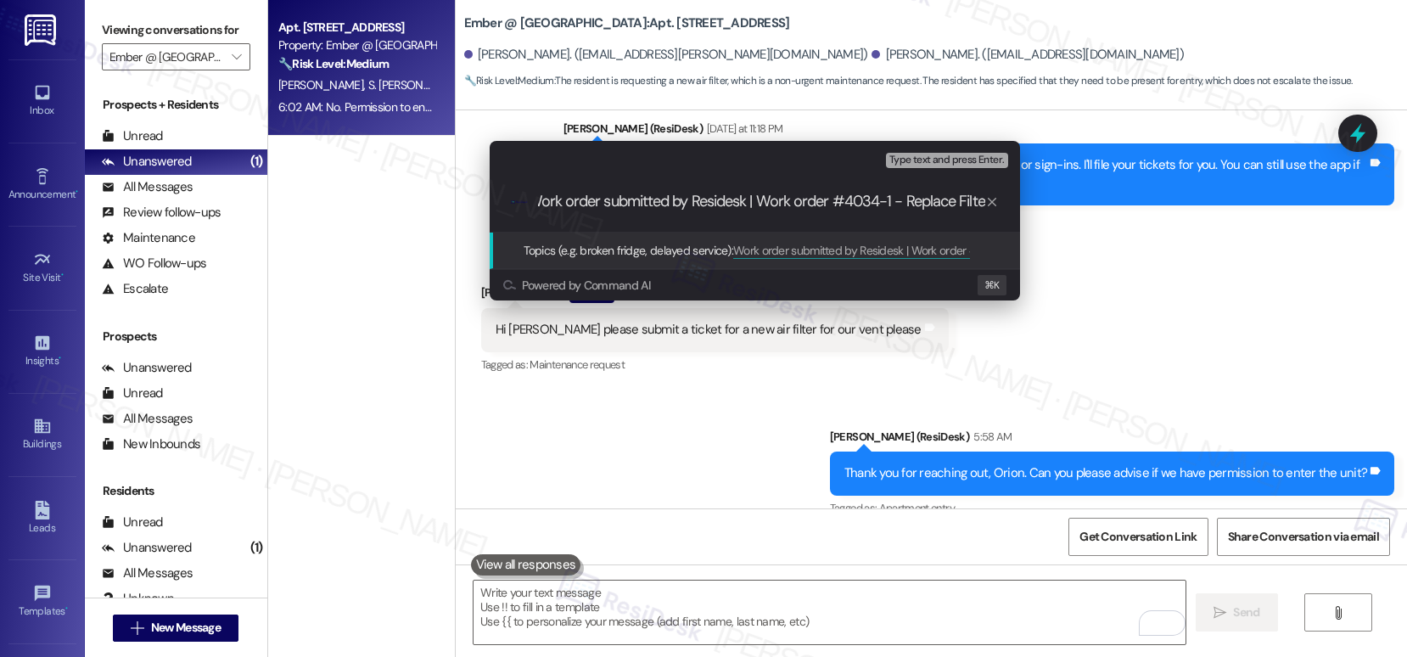
type input "Work order submitted by Residesk | Work order #4034-1 - Replace Filter"
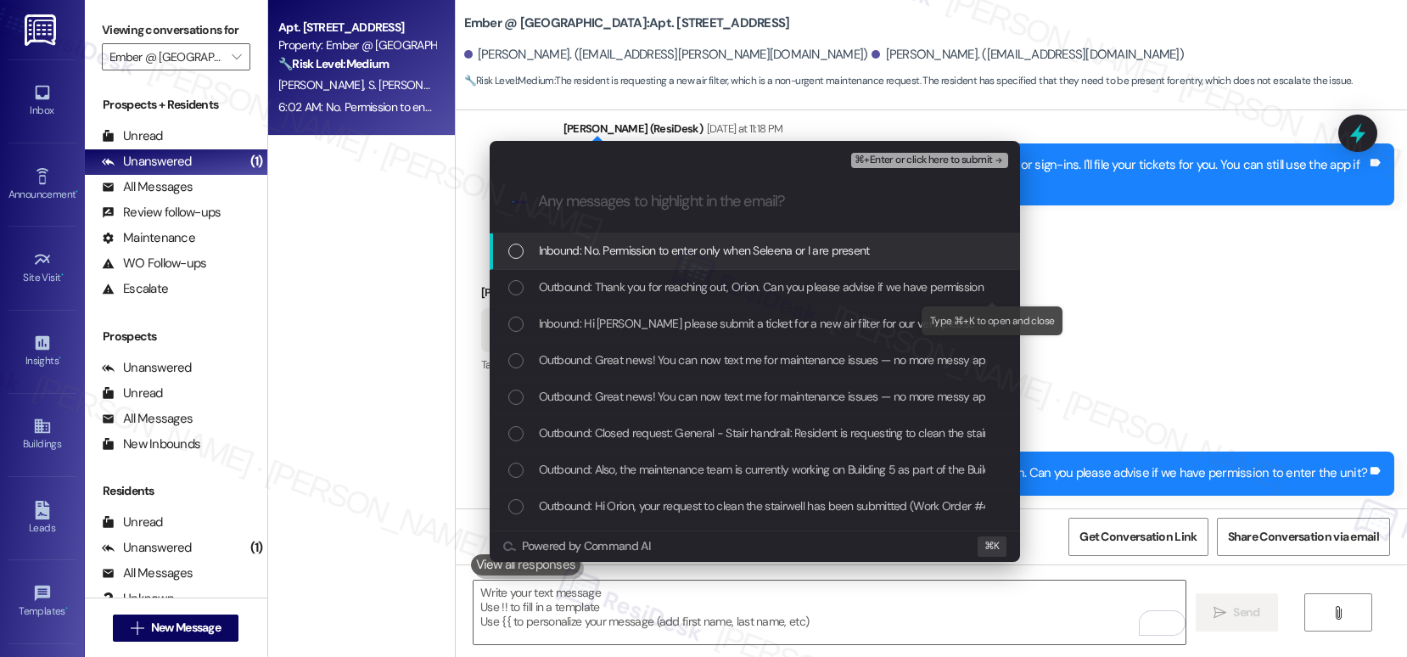
scroll to position [0, 0]
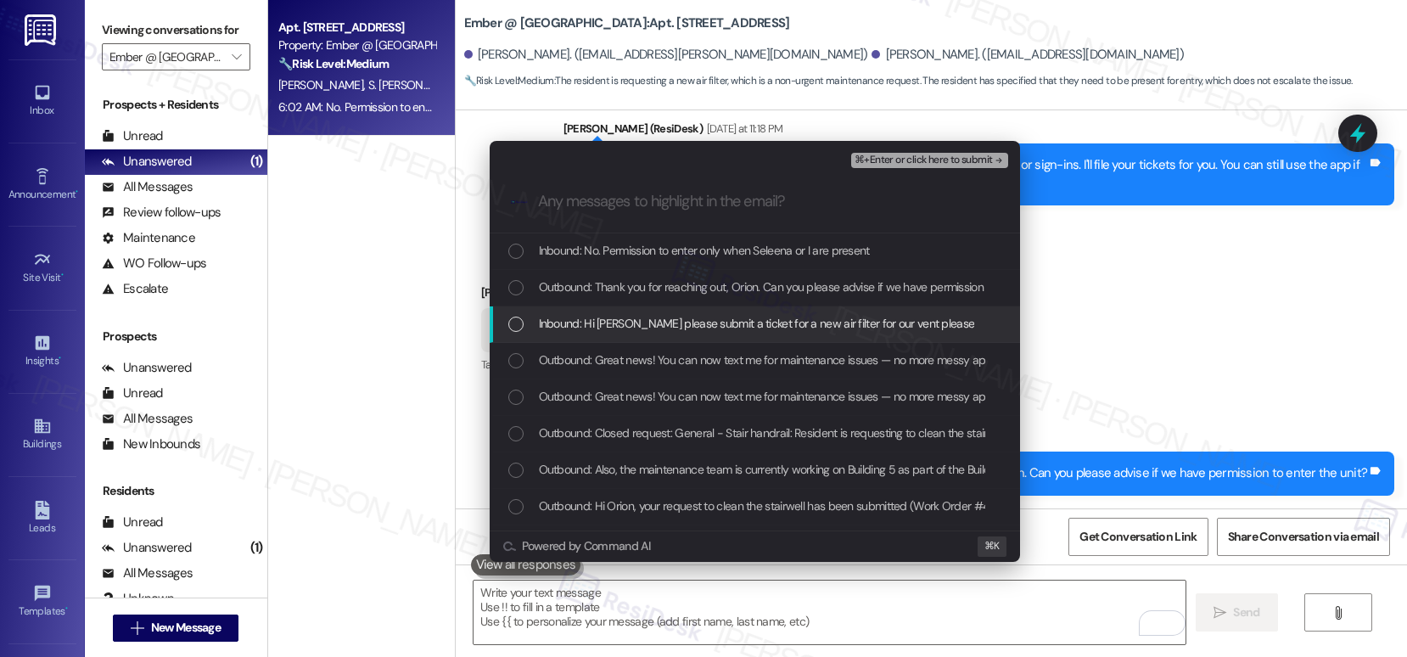
click at [858, 333] on div "Inbound: Hi Sarah please submit a ticket for a new air filter for our vent plea…" at bounding box center [754, 324] width 530 height 36
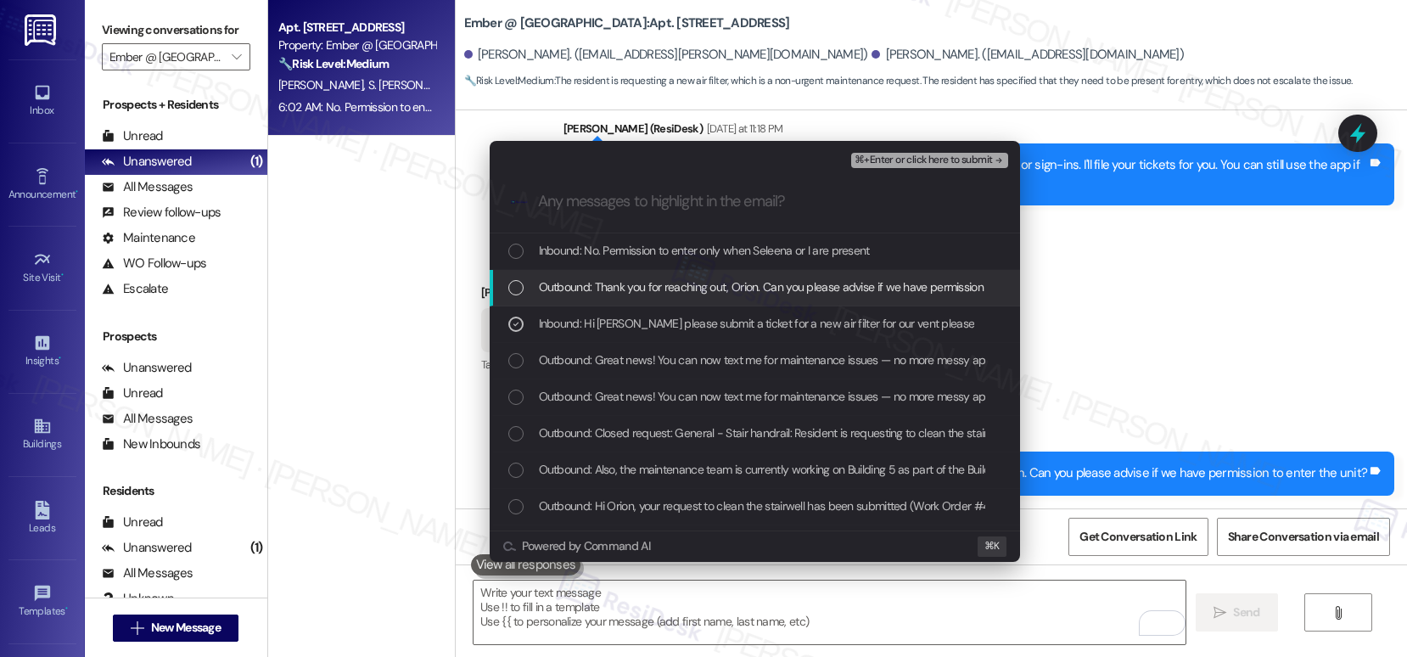
click at [864, 301] on div "Outbound: Thank you for reaching out, Orion. Can you please advise if we have p…" at bounding box center [754, 288] width 530 height 36
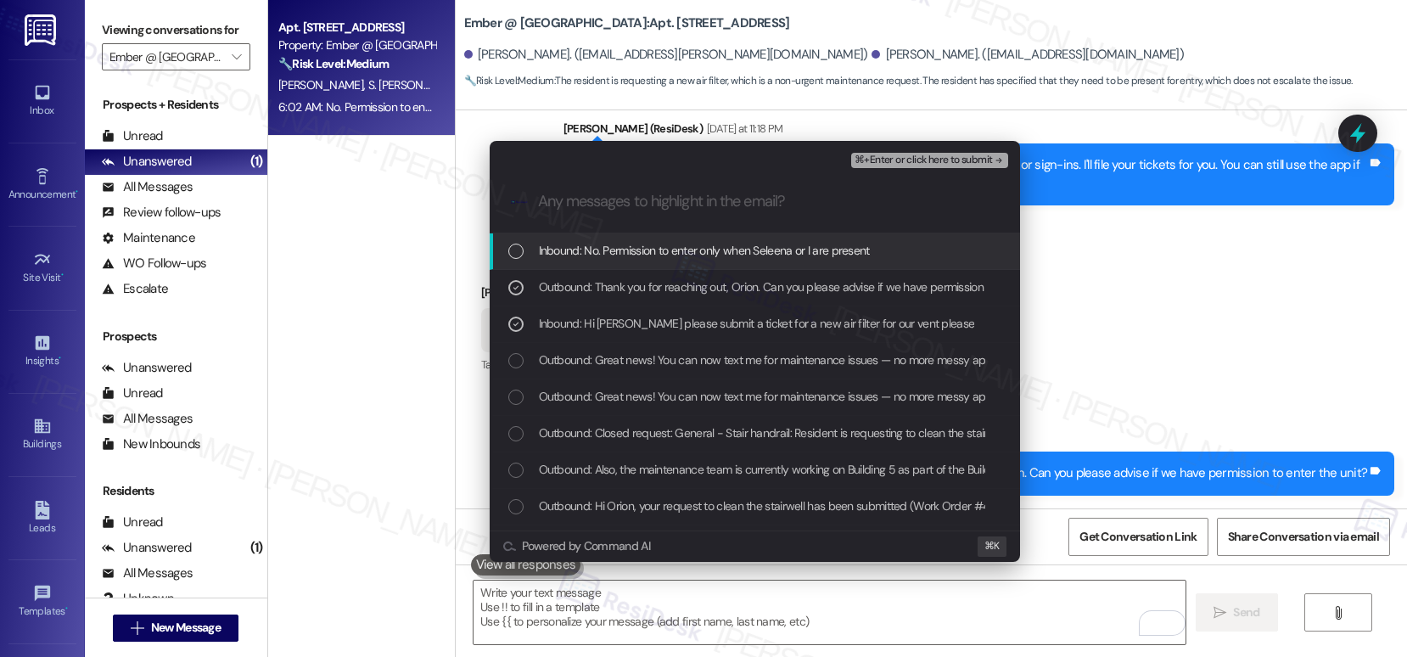
click at [875, 246] on div "Inbound: No. Permission to enter only when Seleena or I are present" at bounding box center [756, 250] width 496 height 19
click at [927, 154] on span "⌘+Enter or click here to submit" at bounding box center [922, 160] width 137 height 12
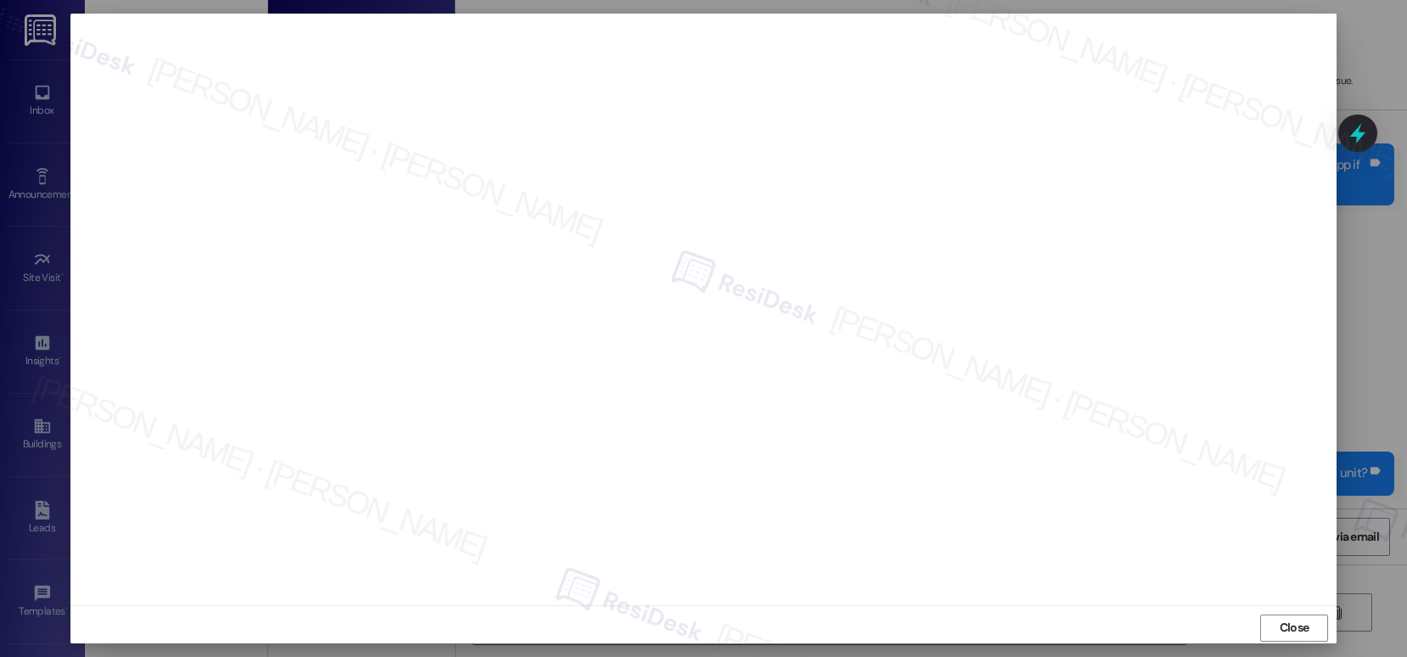
scroll to position [7, 0]
click at [1289, 621] on span "Close" at bounding box center [1294, 621] width 30 height 18
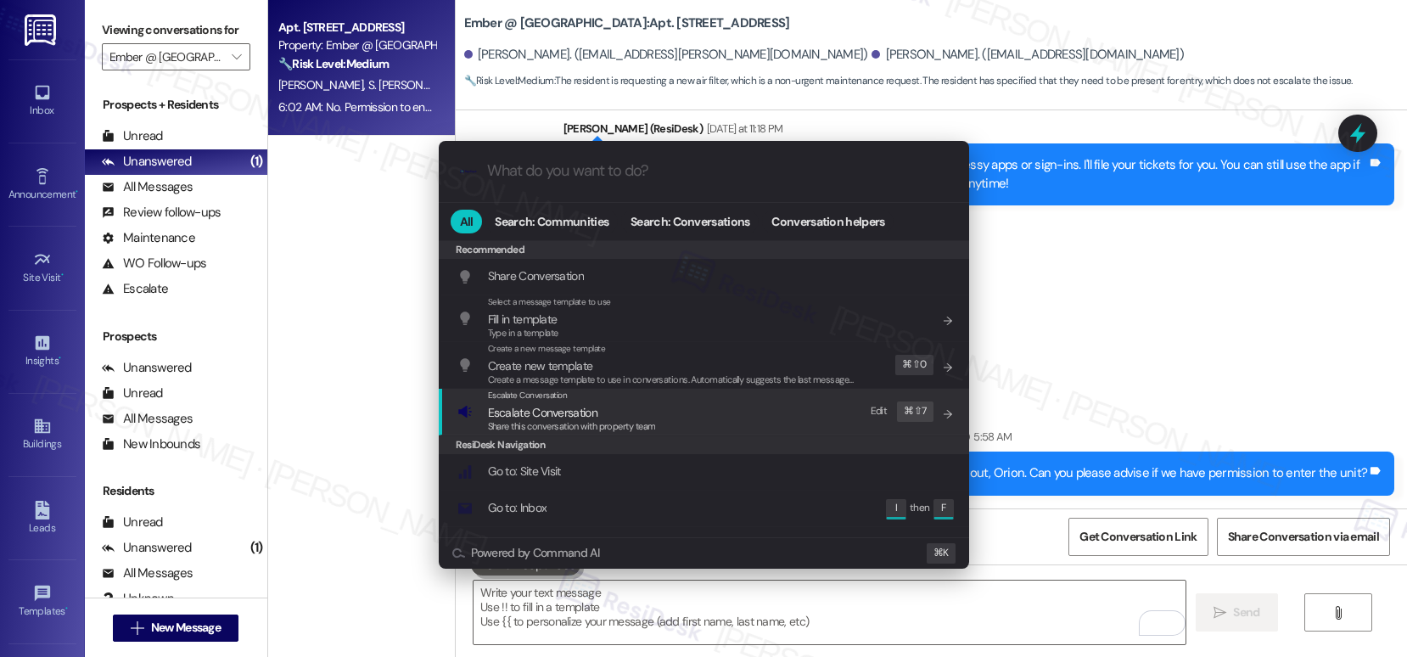
click at [670, 404] on div "Escalate Conversation Escalate Conversation Share this conversation with proper…" at bounding box center [705, 412] width 496 height 46
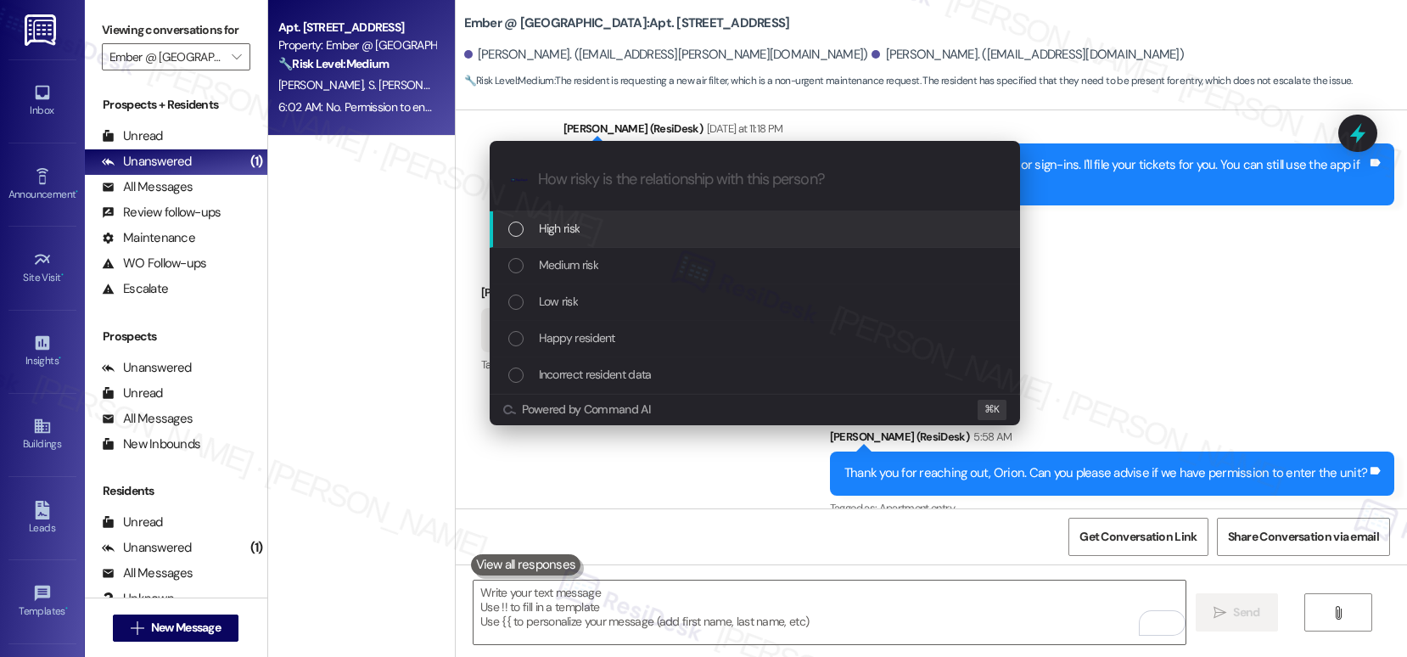
click at [652, 227] on div "High risk" at bounding box center [756, 228] width 496 height 19
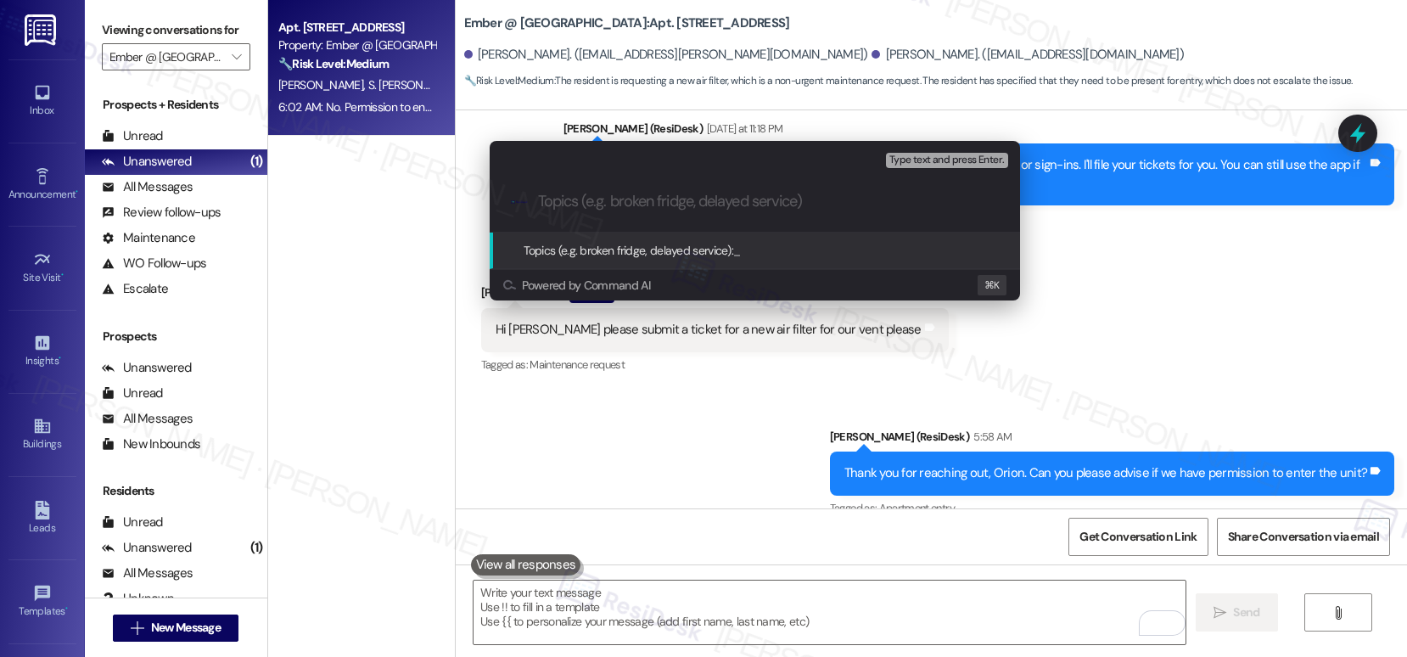
paste input "Work order submitted by Residesk | Work order #4034-1 - Replace Filter"
type input "Work order submitted by Residesk | Work order #4034-1 - Replace Filter"
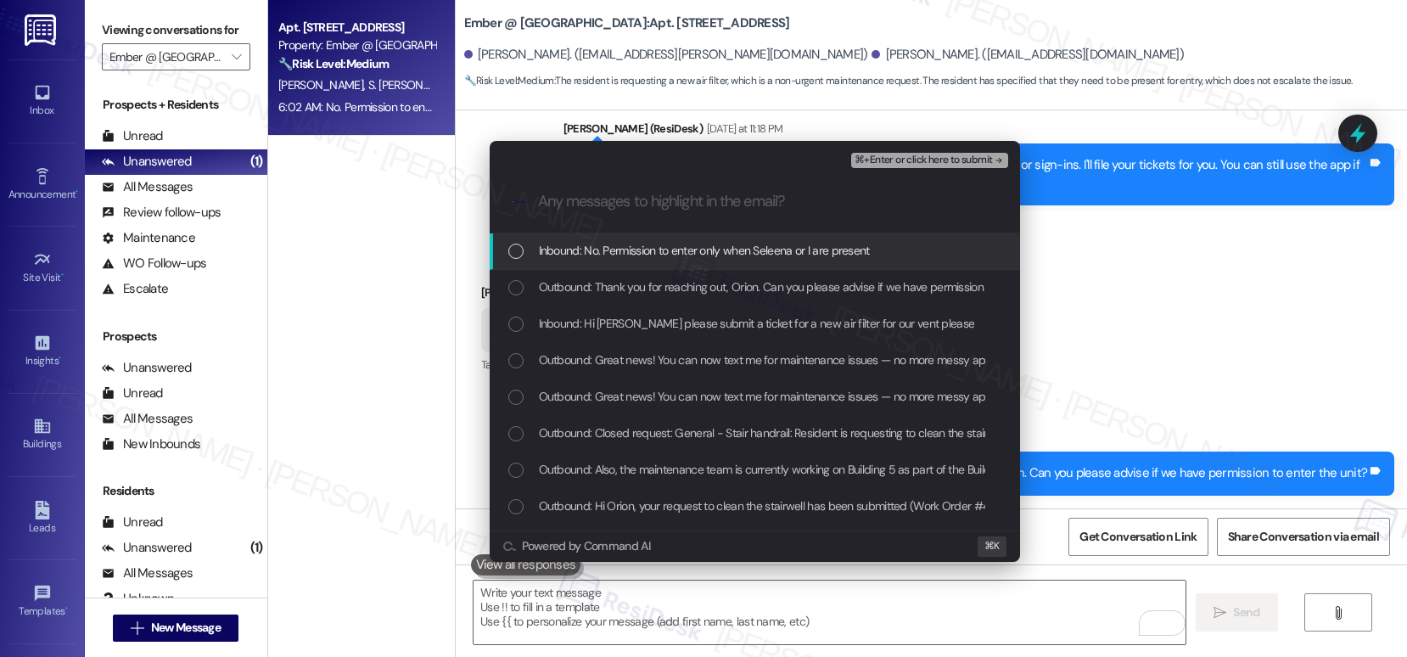
click at [646, 249] on span "Inbound: No. Permission to enter only when Seleena or I are present" at bounding box center [704, 250] width 331 height 19
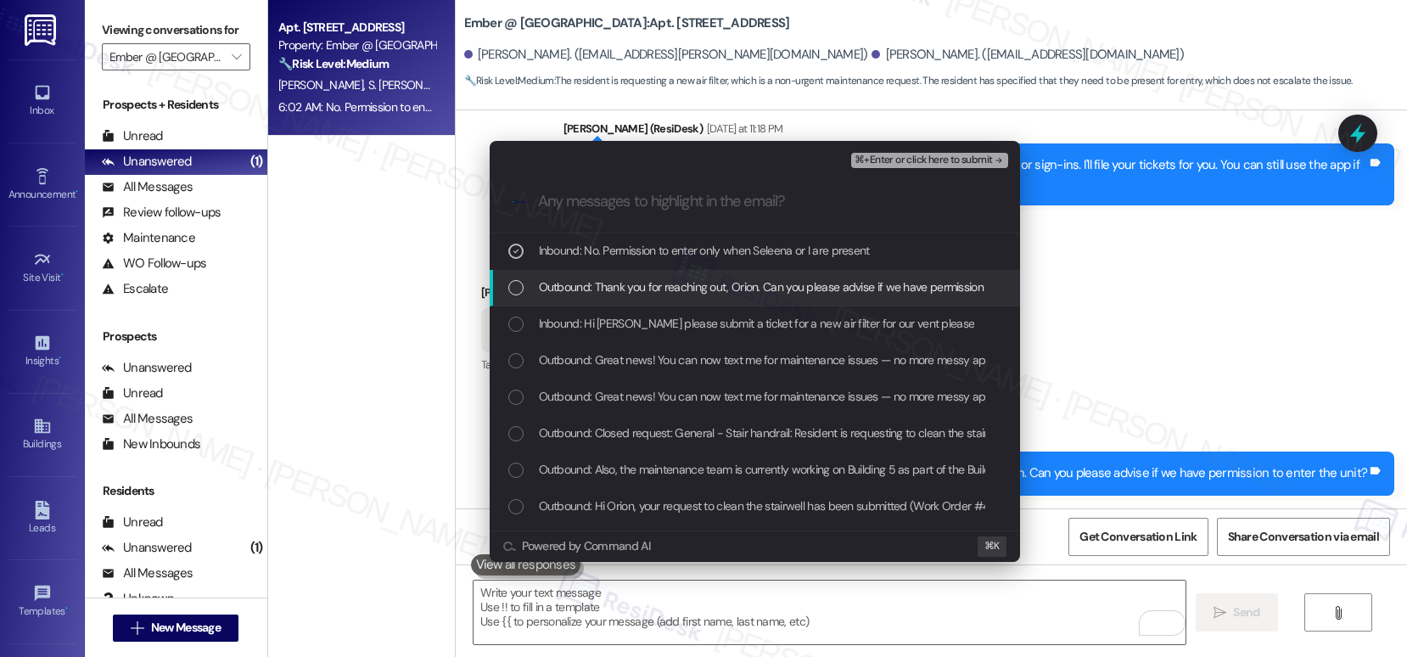
click at [639, 286] on span "Outbound: Thank you for reaching out, Orion. Can you please advise if we have p…" at bounding box center [804, 286] width 531 height 19
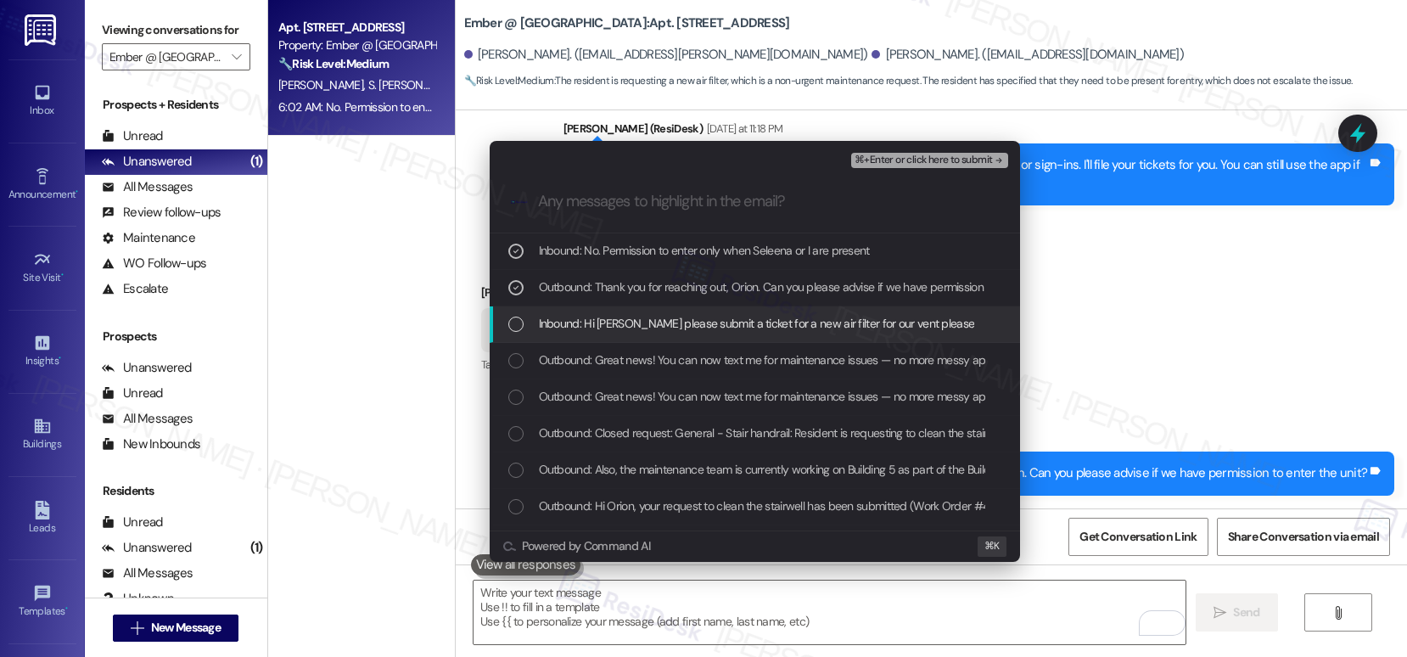
click at [634, 319] on span "Inbound: Hi Sarah please submit a ticket for a new air filter for our vent plea…" at bounding box center [757, 323] width 436 height 19
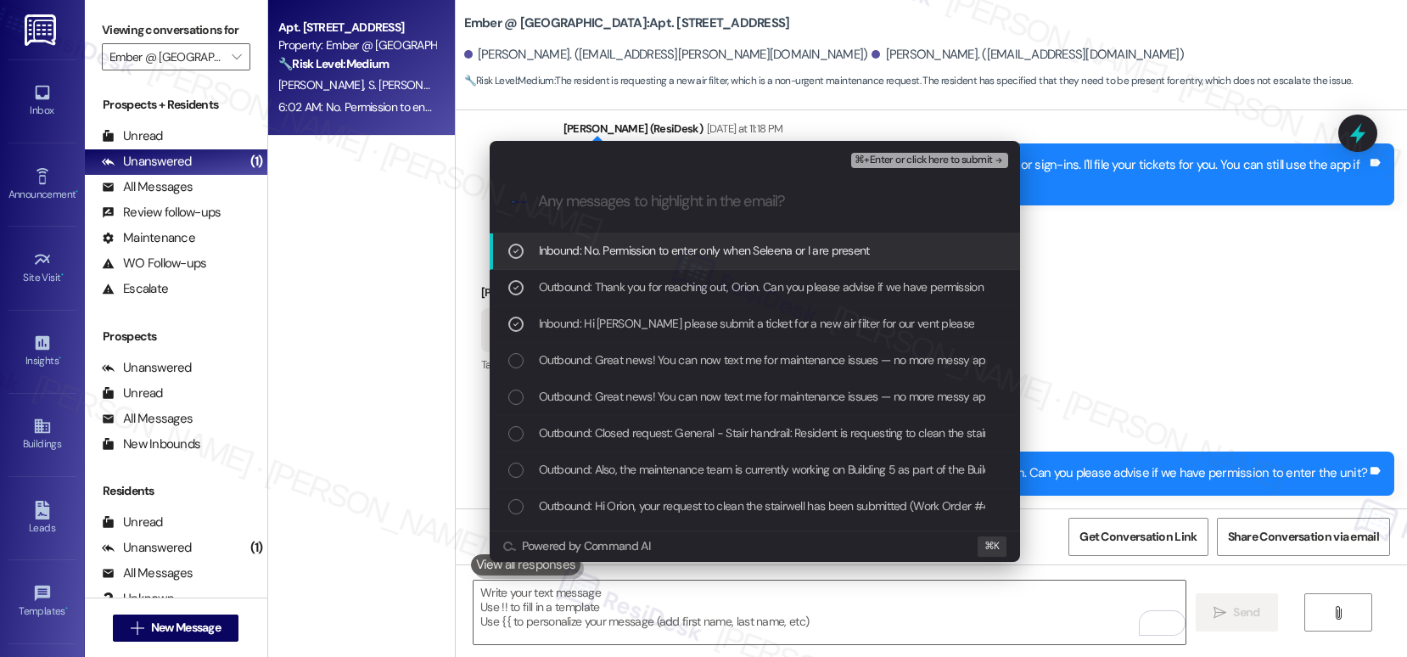
click at [926, 160] on span "⌘+Enter or click here to submit" at bounding box center [922, 160] width 137 height 12
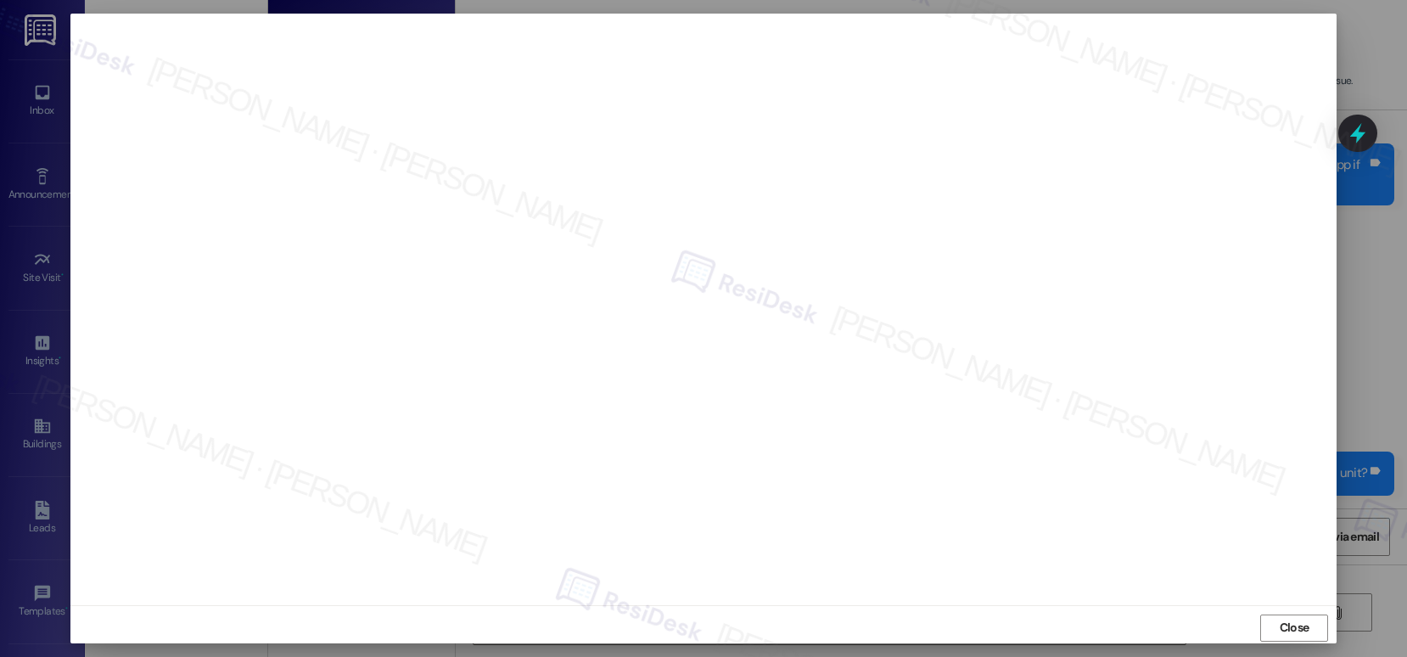
scroll to position [7, 0]
click at [1290, 620] on span "Close" at bounding box center [1294, 621] width 30 height 18
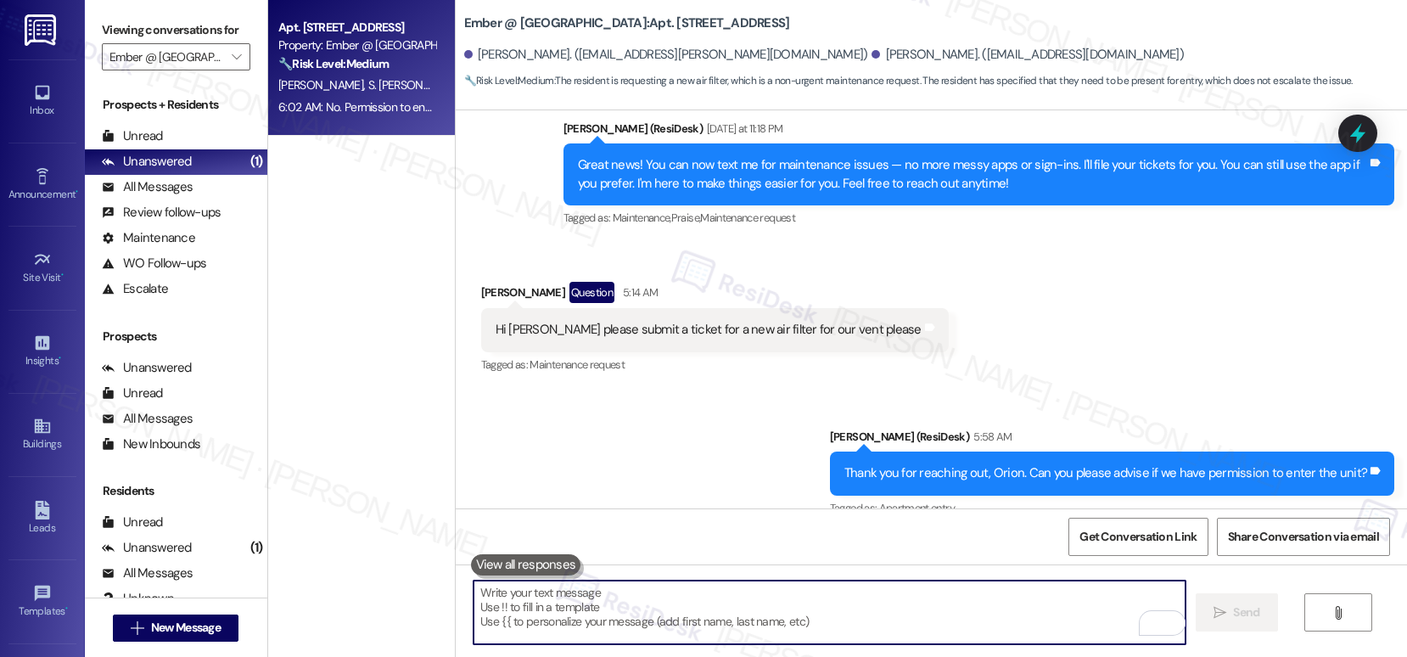
click at [902, 596] on textarea "To enrich screen reader interactions, please activate Accessibility in Grammarl…" at bounding box center [829, 612] width 712 height 64
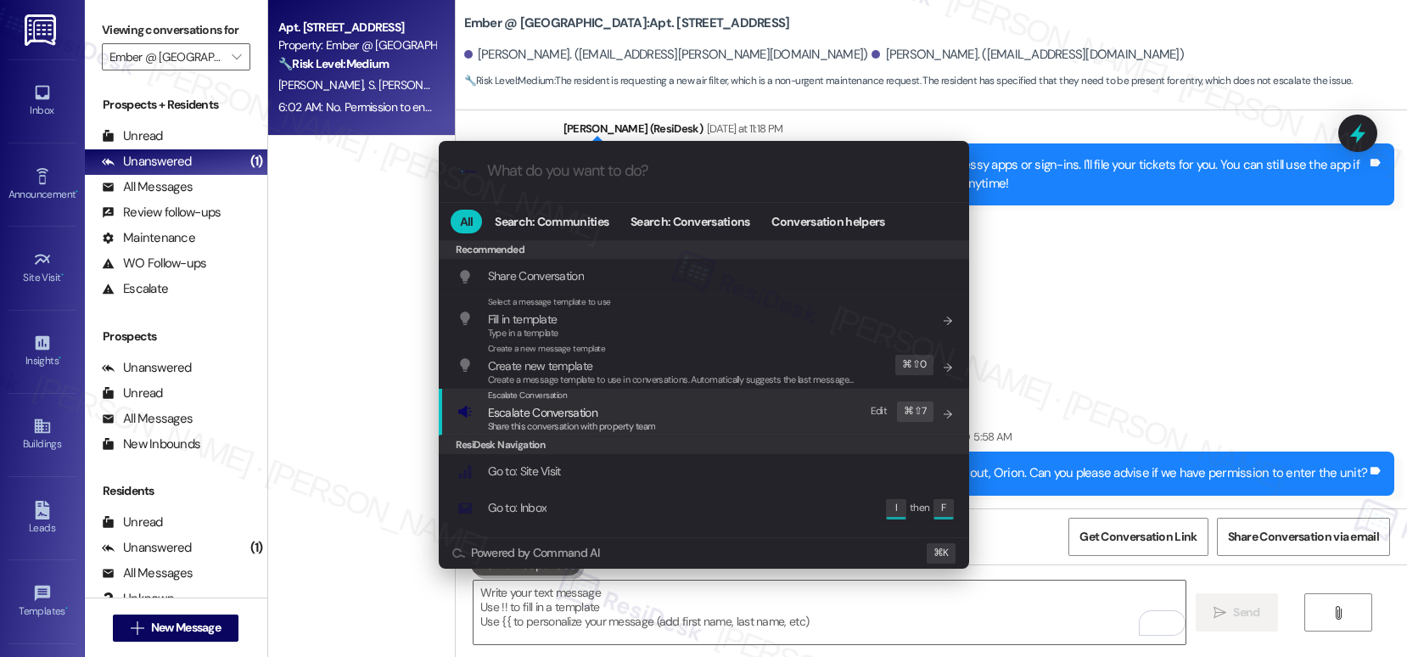
click at [725, 409] on div "Escalate Conversation Escalate Conversation Share this conversation with proper…" at bounding box center [705, 412] width 496 height 46
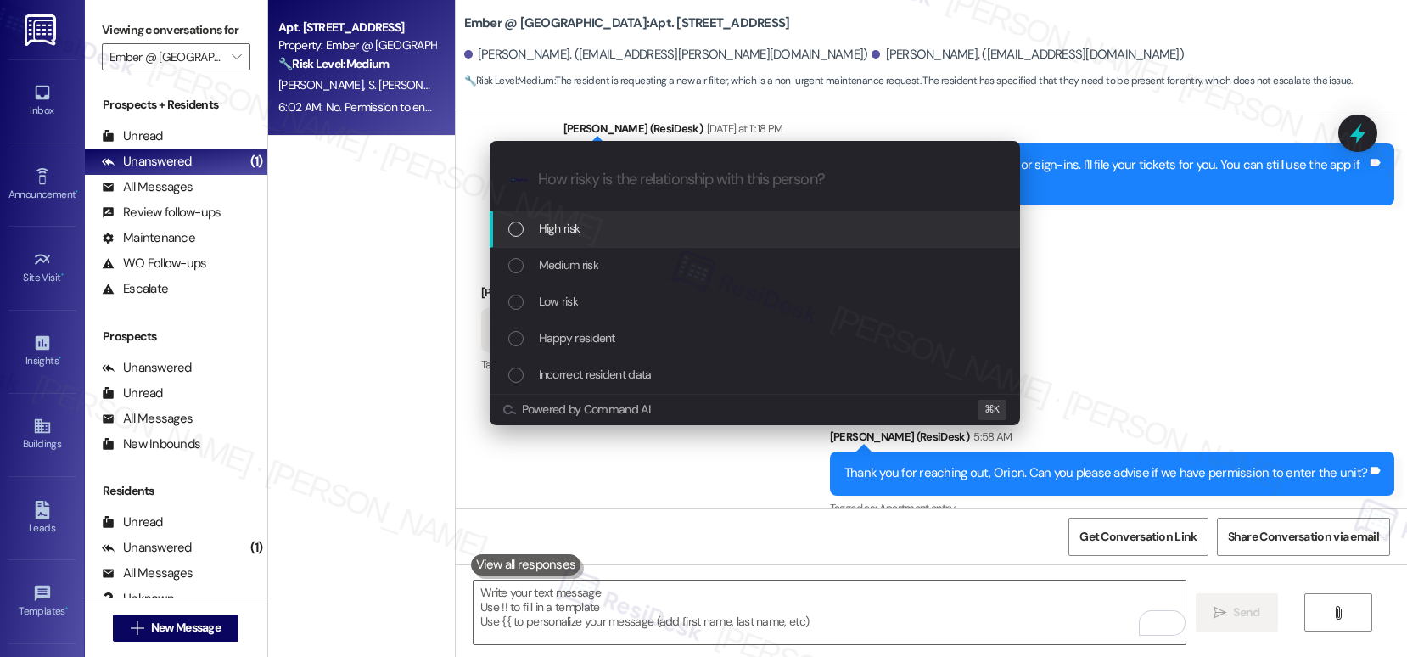
click at [713, 234] on div "High risk" at bounding box center [756, 228] width 496 height 19
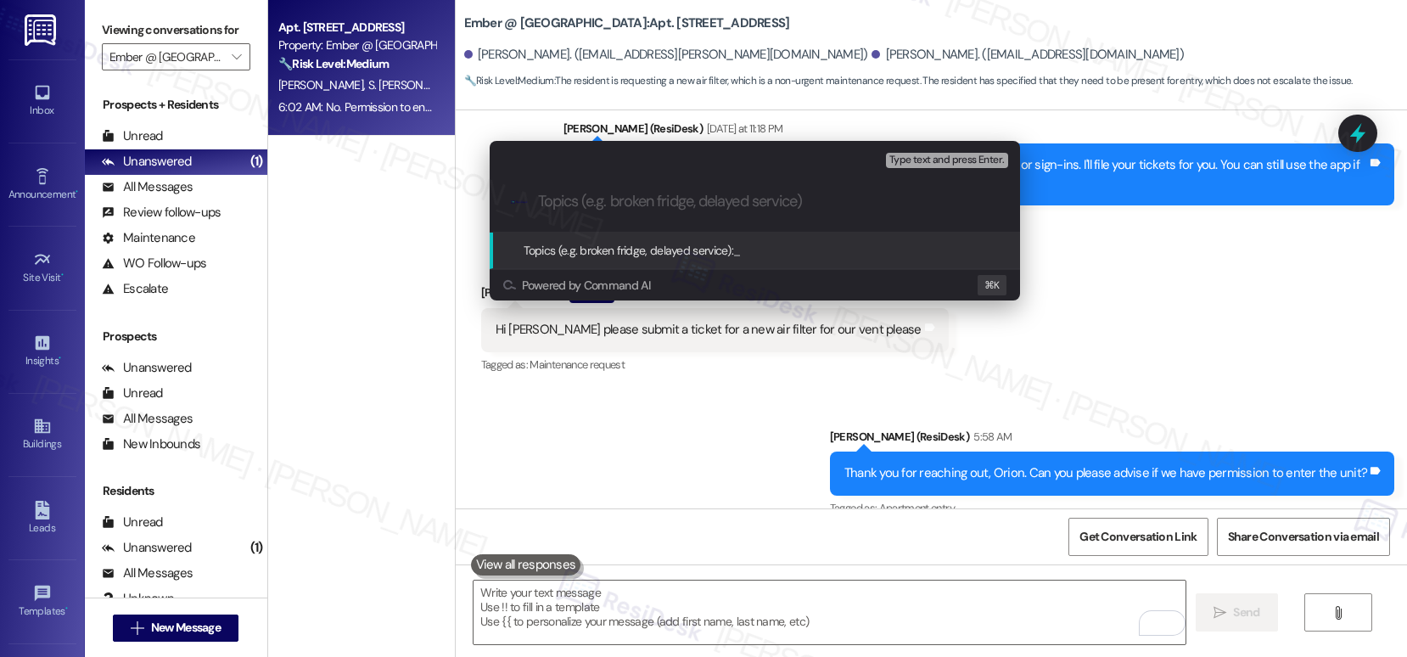
paste input "Work order submitted by Residesk | Work order #4034-1 - Replace Filter"
type input "Work order submitted by Residesk | Work order #4034-1 - Replace Filter"
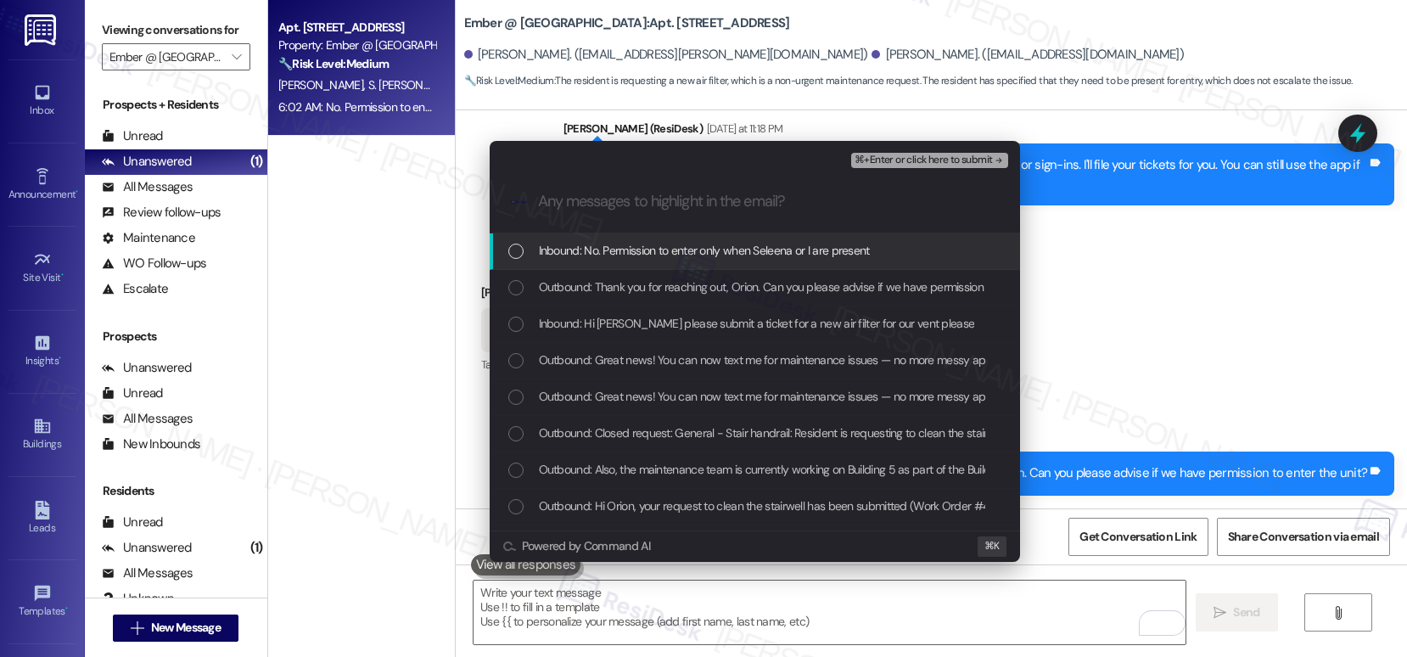
click at [711, 252] on span "Inbound: No. Permission to enter only when Seleena or I are present" at bounding box center [704, 250] width 331 height 19
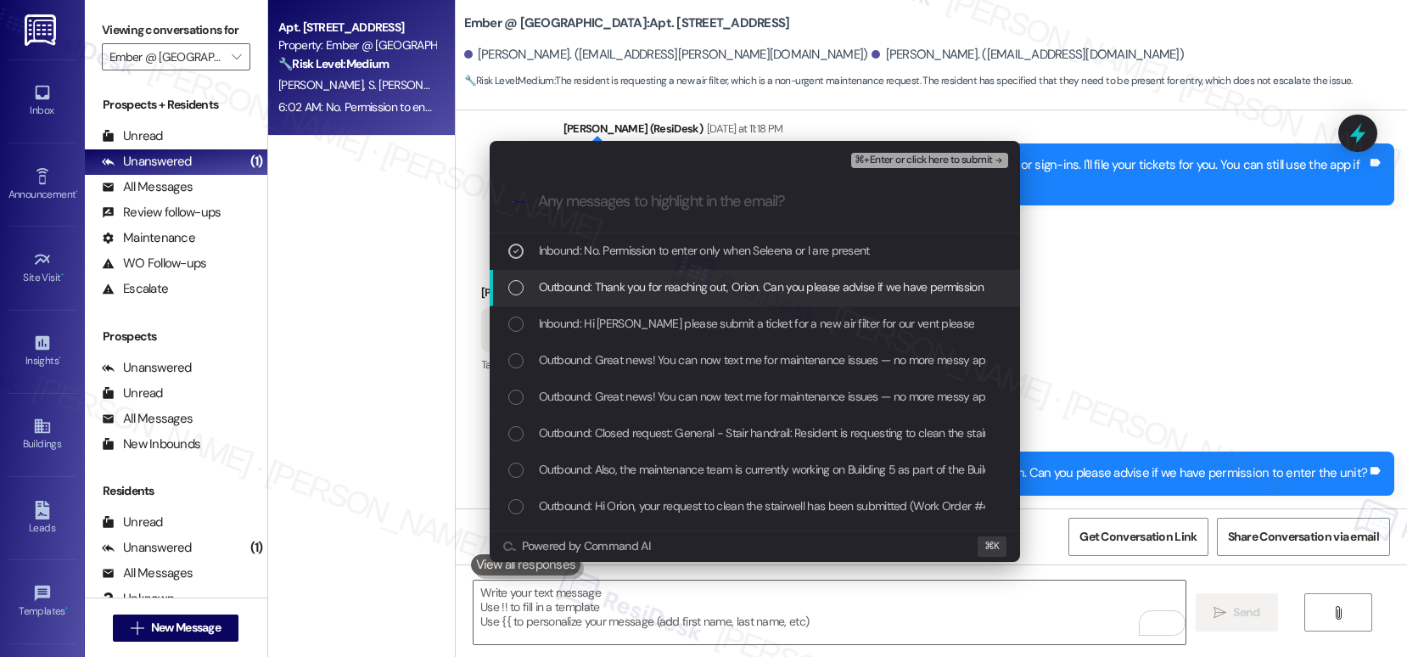
click at [707, 279] on span "Outbound: Thank you for reaching out, Orion. Can you please advise if we have p…" at bounding box center [804, 286] width 531 height 19
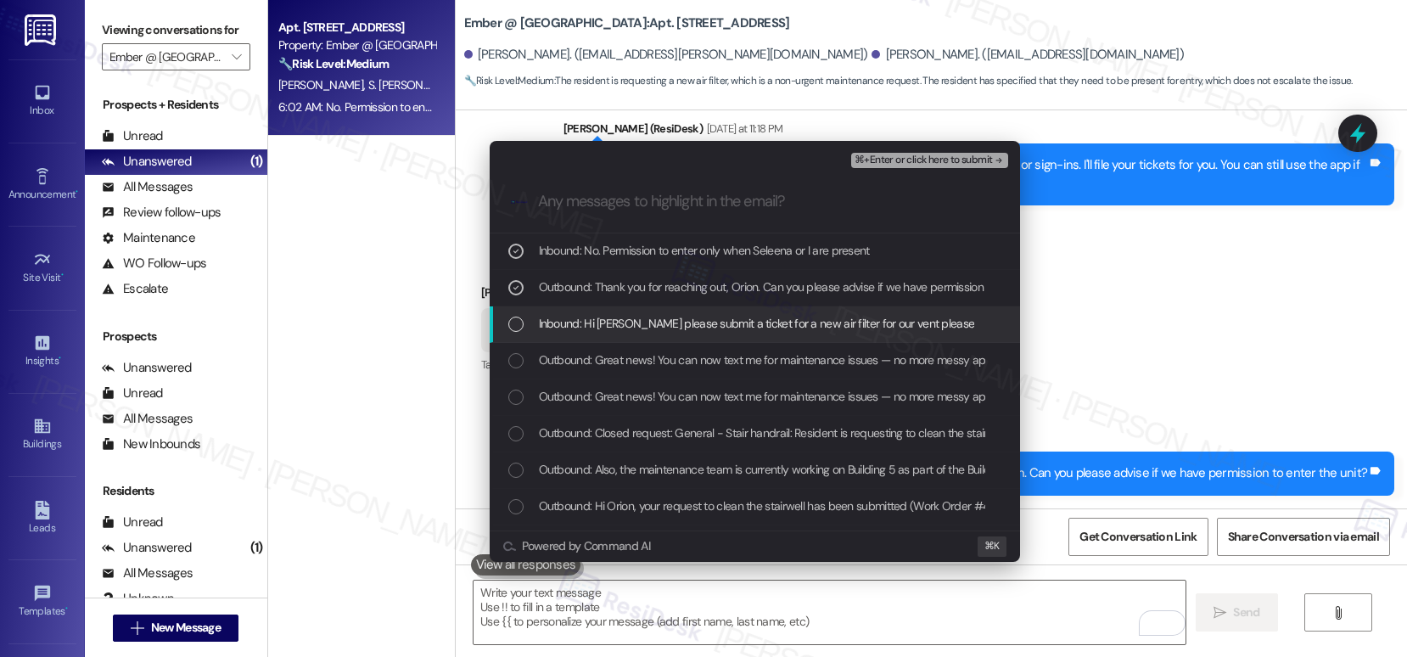
click at [696, 322] on span "Inbound: Hi Sarah please submit a ticket for a new air filter for our vent plea…" at bounding box center [757, 323] width 436 height 19
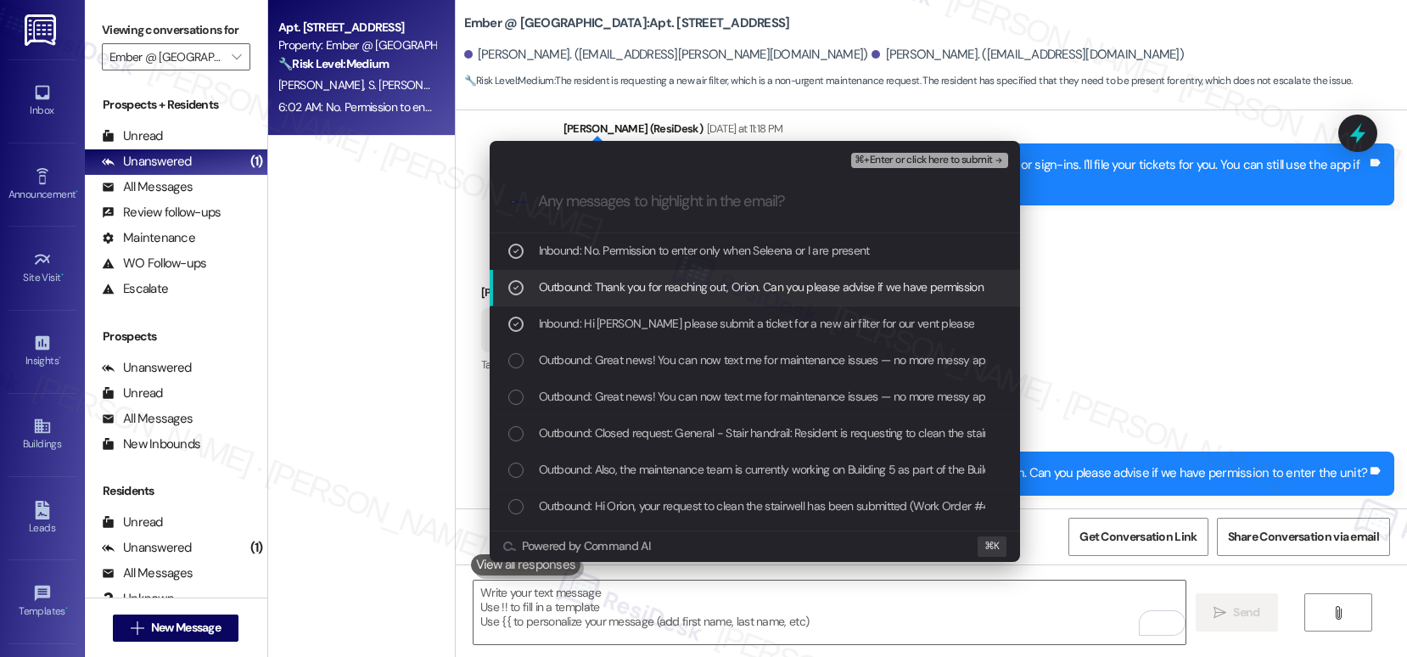
click at [933, 160] on span "⌘+Enter or click here to submit" at bounding box center [922, 160] width 137 height 12
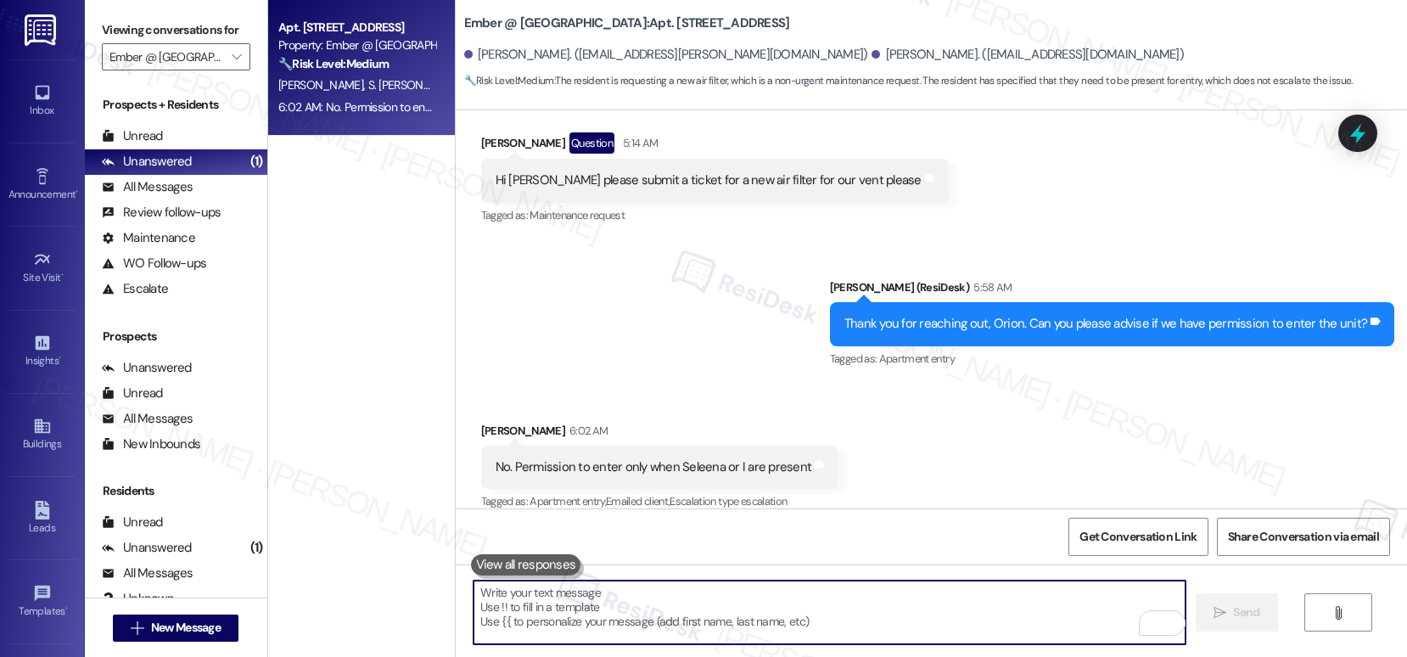
scroll to position [4627, 0]
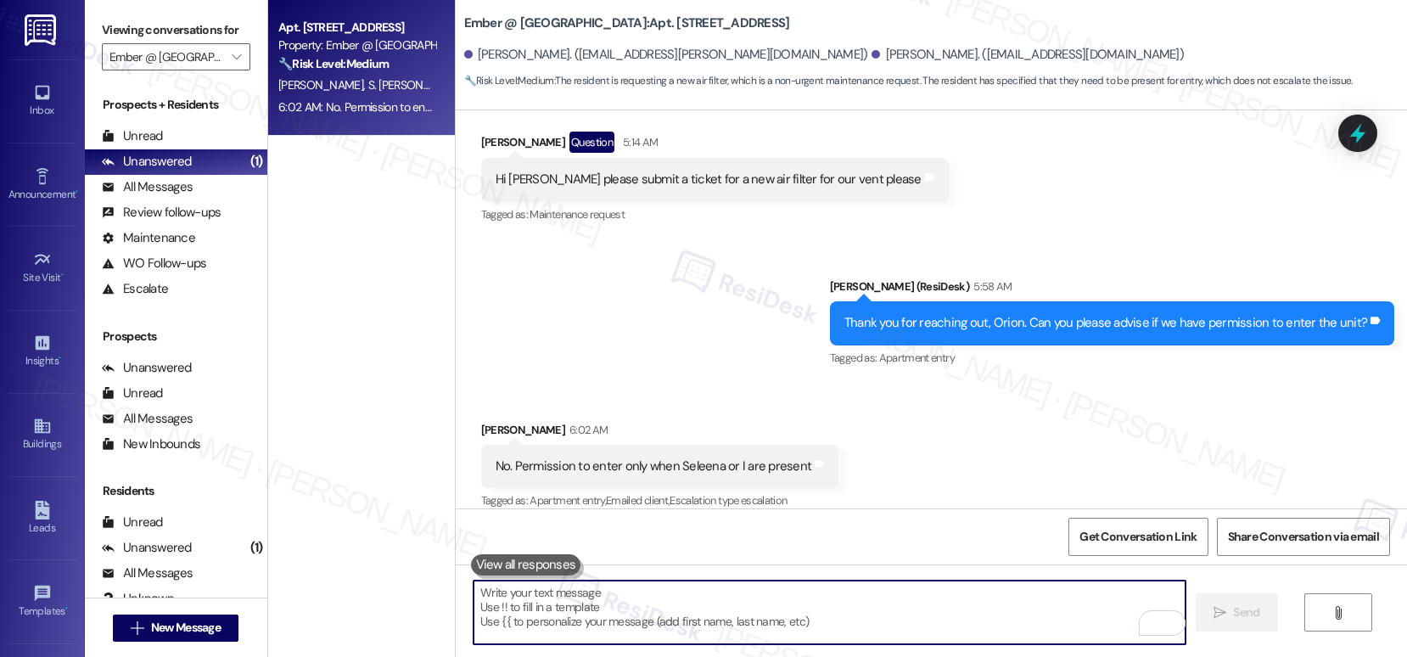
click at [842, 622] on textarea "To enrich screen reader interactions, please activate Accessibility in Grammarl…" at bounding box center [829, 612] width 712 height 64
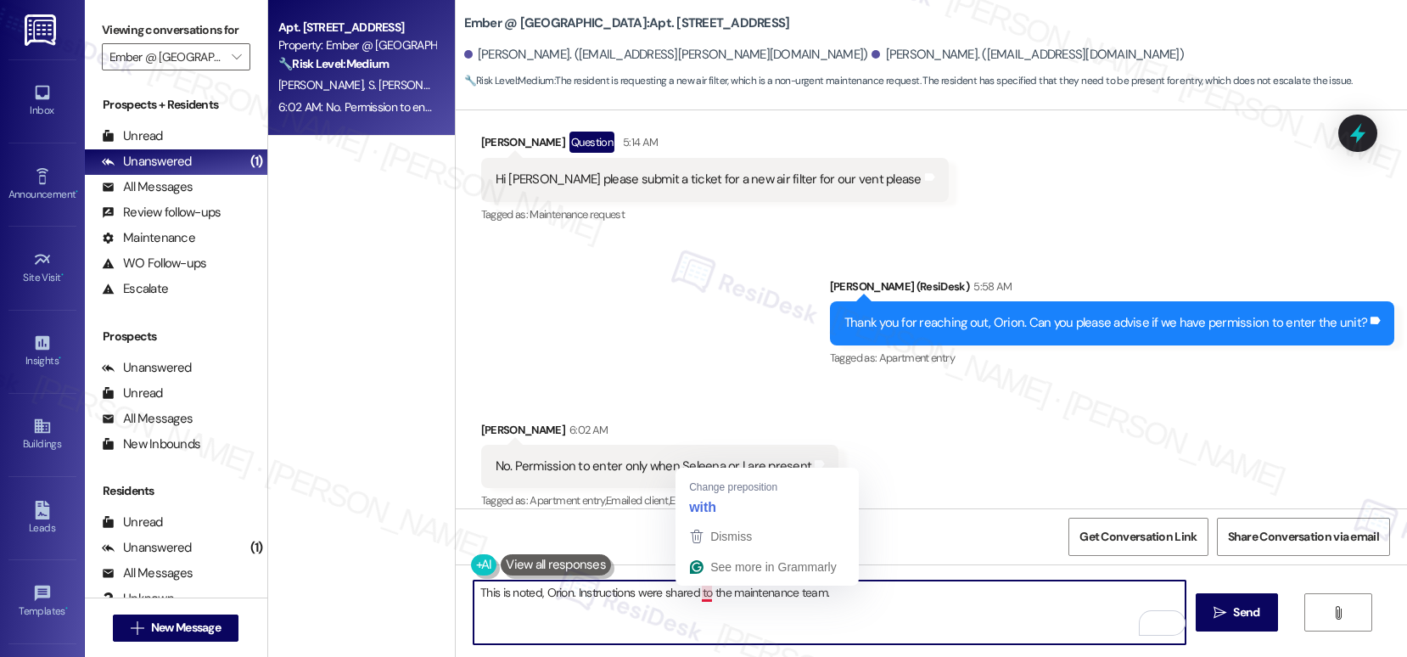
click at [692, 592] on textarea "This is noted, Orion. Instructions were shared to the maintenance team." at bounding box center [829, 612] width 712 height 64
type textarea "This is noted, Orion. Instructions were shared with the maintenance team."
click at [863, 588] on textarea "This is noted, Orion. Instructions were shared with the maintenance team." at bounding box center [829, 612] width 712 height 64
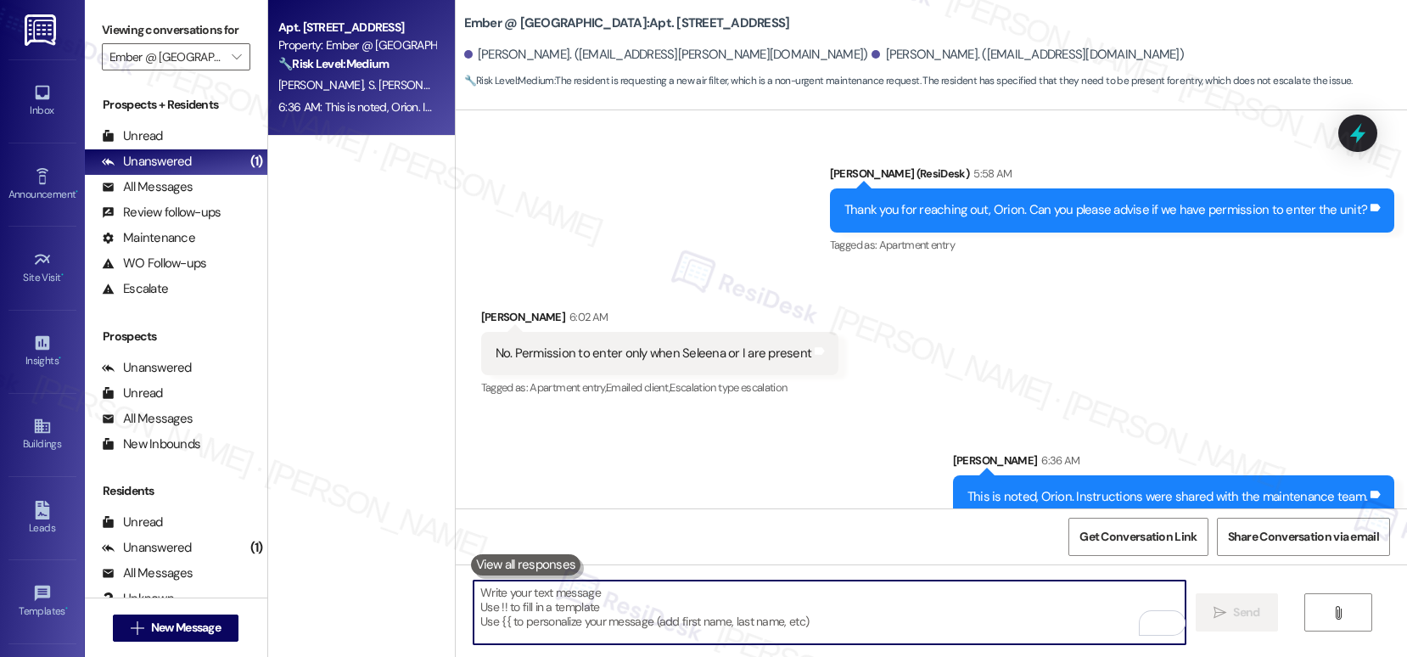
scroll to position [4745, 0]
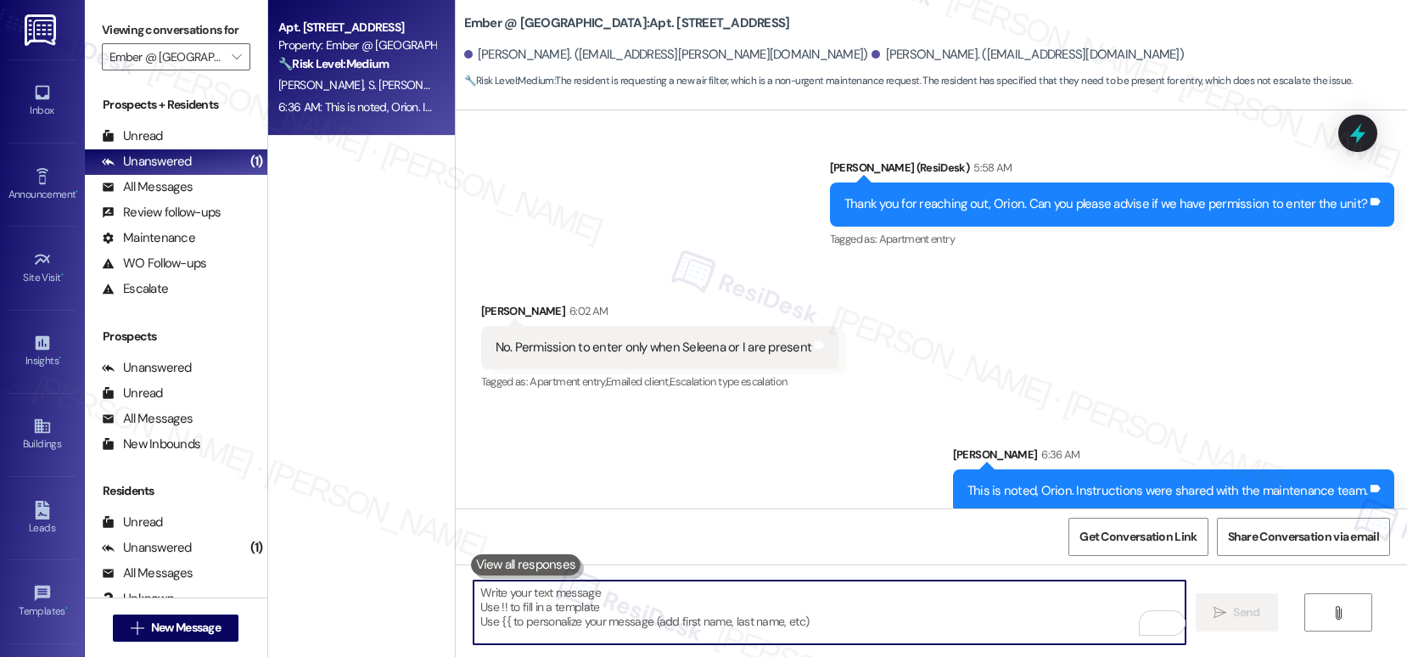
click at [663, 499] on div "Sent via SMS Sarah 6:36 AM This is noted, Orion. Instructions were shared with …" at bounding box center [931, 466] width 951 height 118
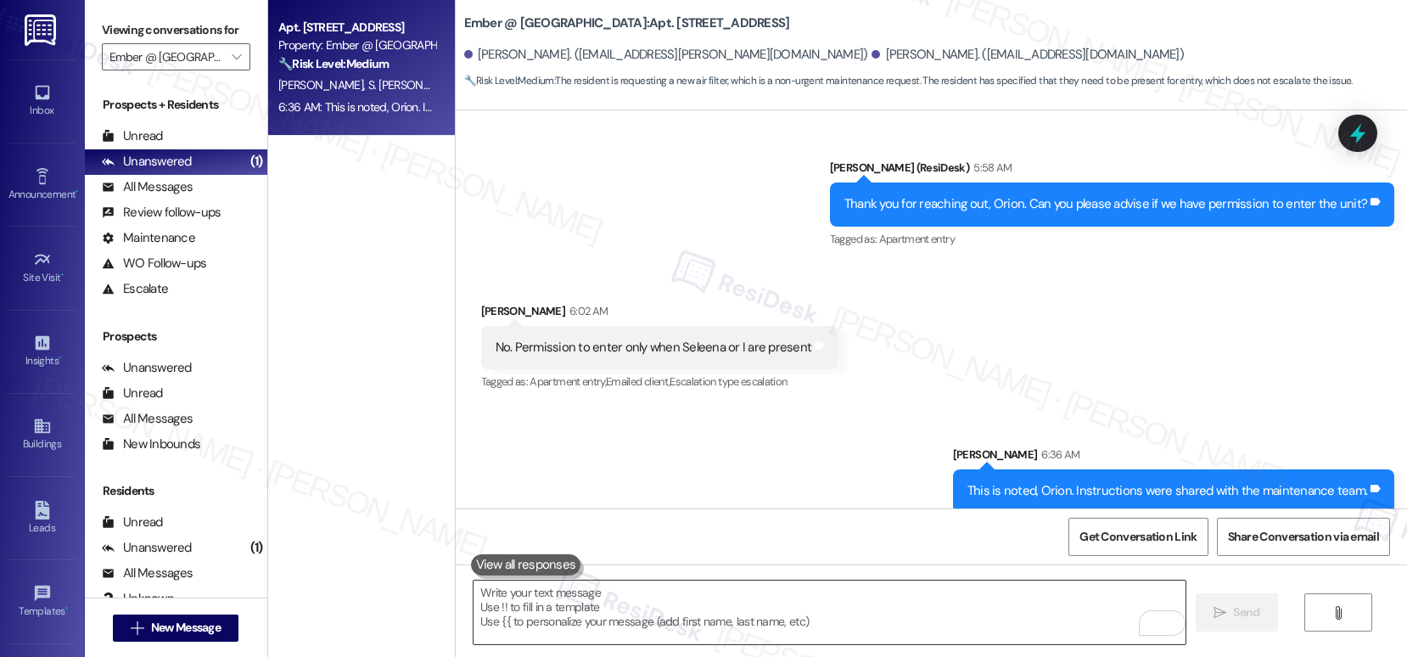
click at [629, 618] on textarea "To enrich screen reader interactions, please activate Accessibility in Grammarl…" at bounding box center [829, 612] width 712 height 64
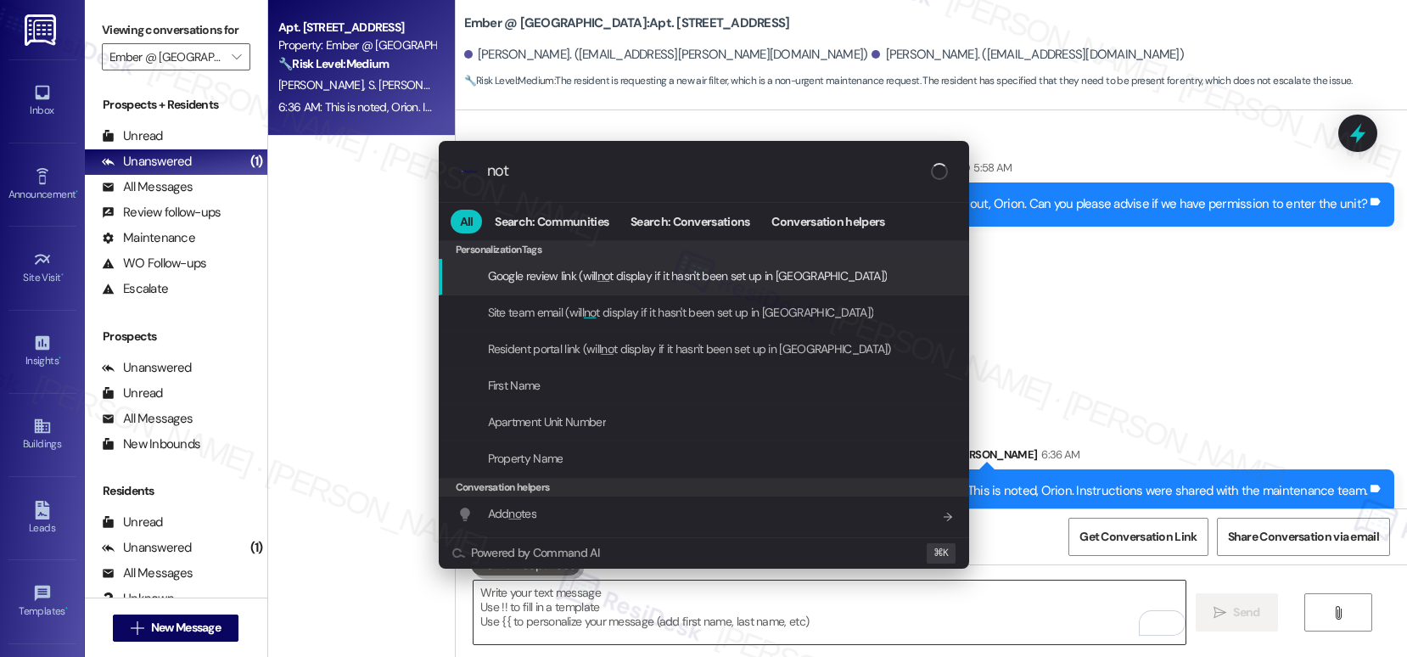
type input "note"
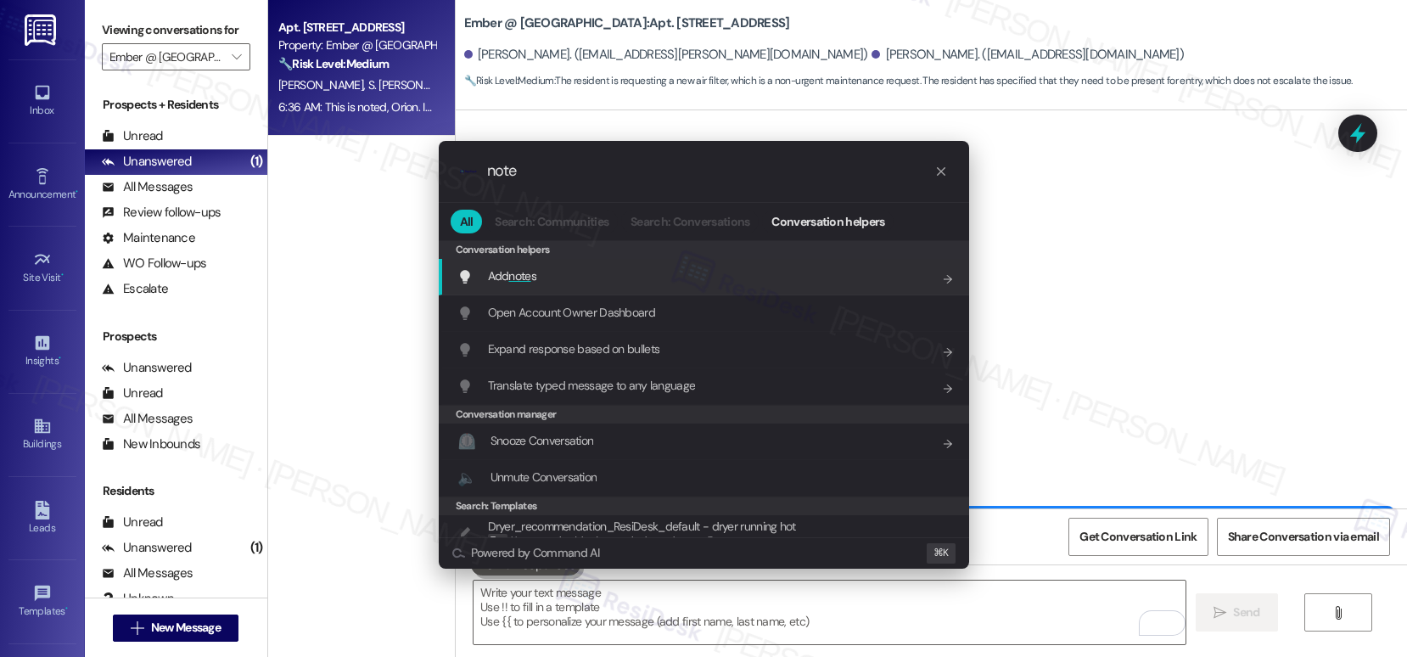
click at [708, 270] on div "Add note s Add shortcut" at bounding box center [705, 275] width 496 height 19
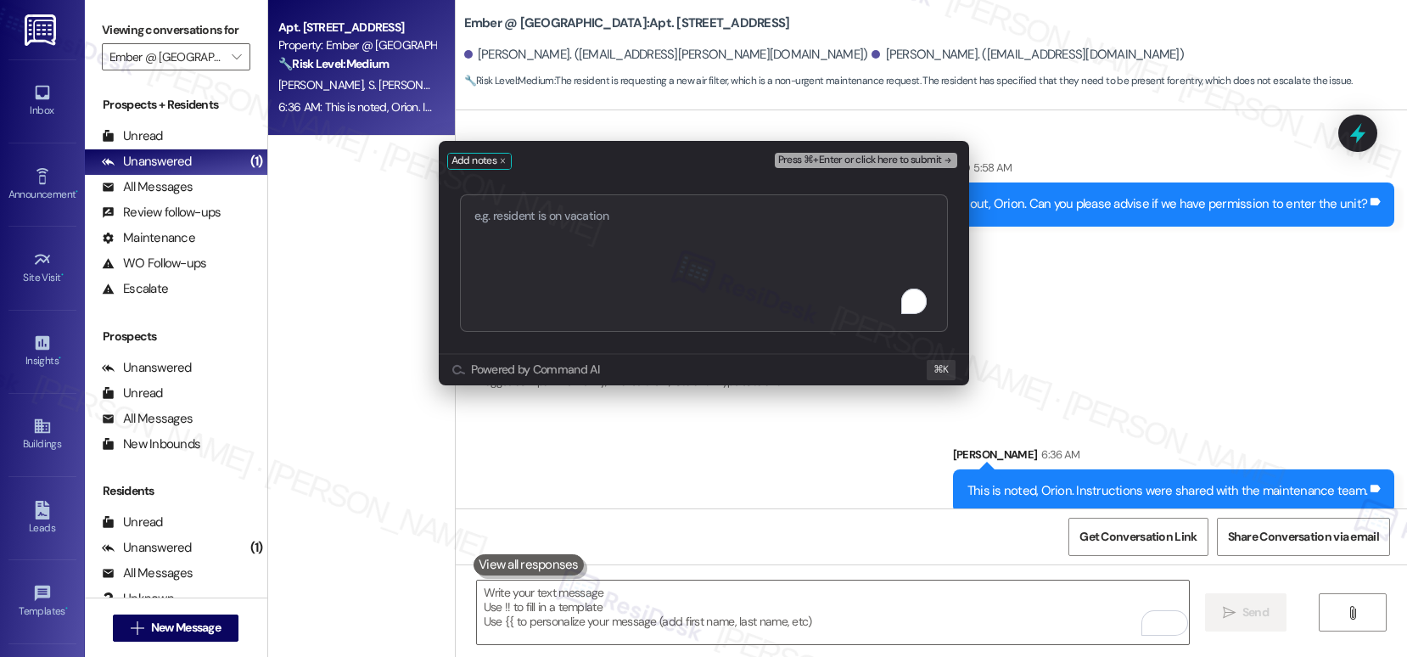
type textarea "Work order submitted by Residesk | Work order #4034-1 - Replace Filter"
click at [836, 156] on span "Press ⌘+Enter or click here to submit" at bounding box center [860, 160] width 164 height 12
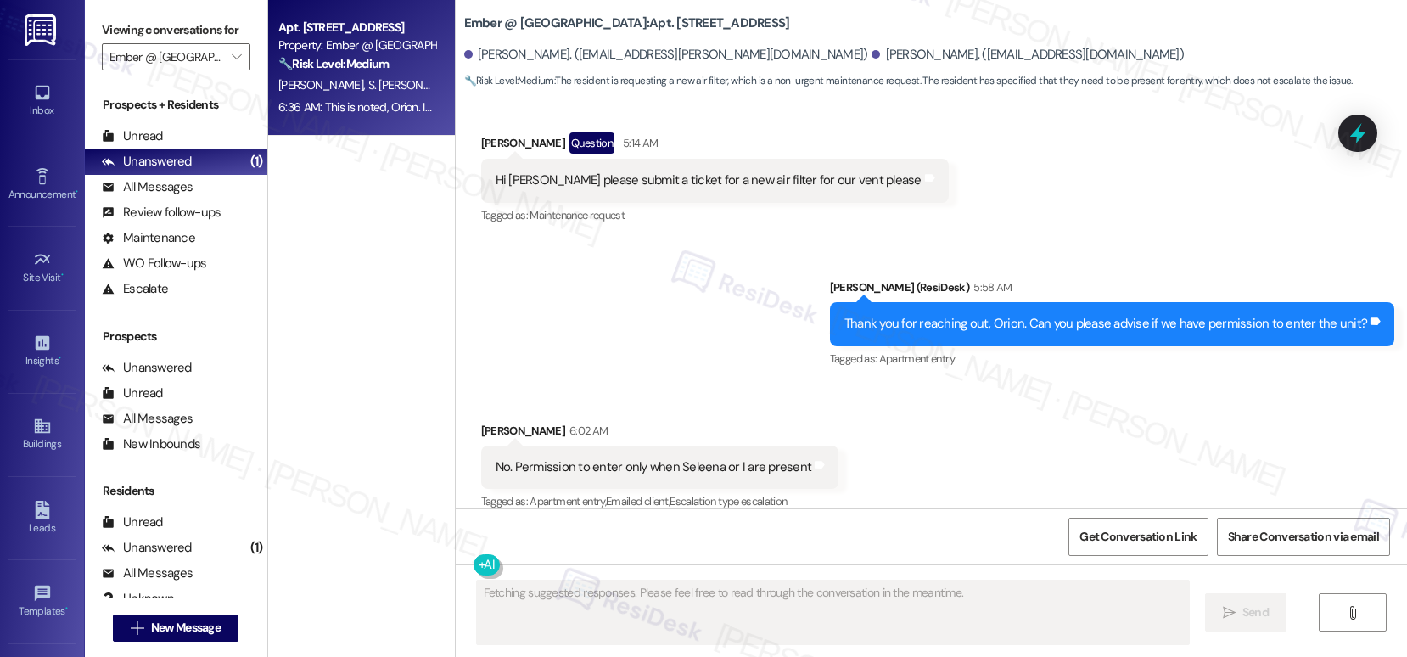
scroll to position [5123, 0]
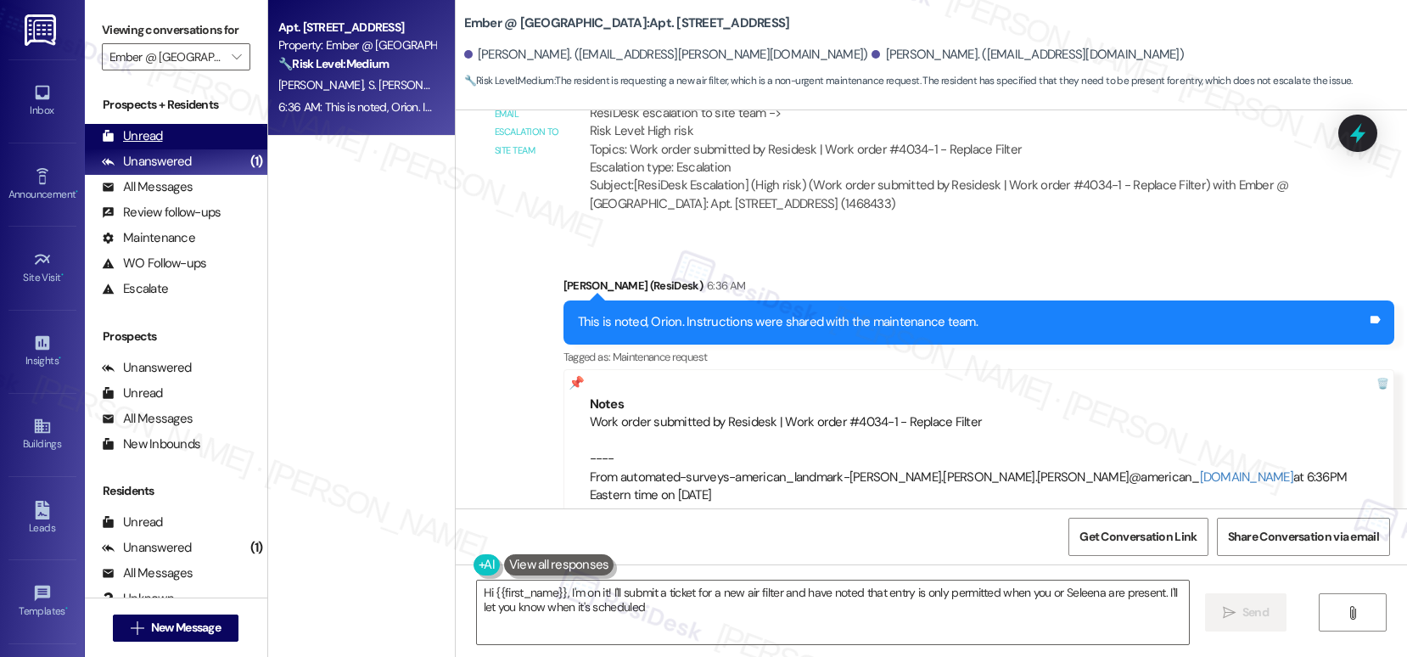
type textarea "Hi {{first_name}}, I'm on it! I'll submit a ticket for a new air filter and hav…"
click at [232, 64] on icon "" at bounding box center [236, 57] width 9 height 14
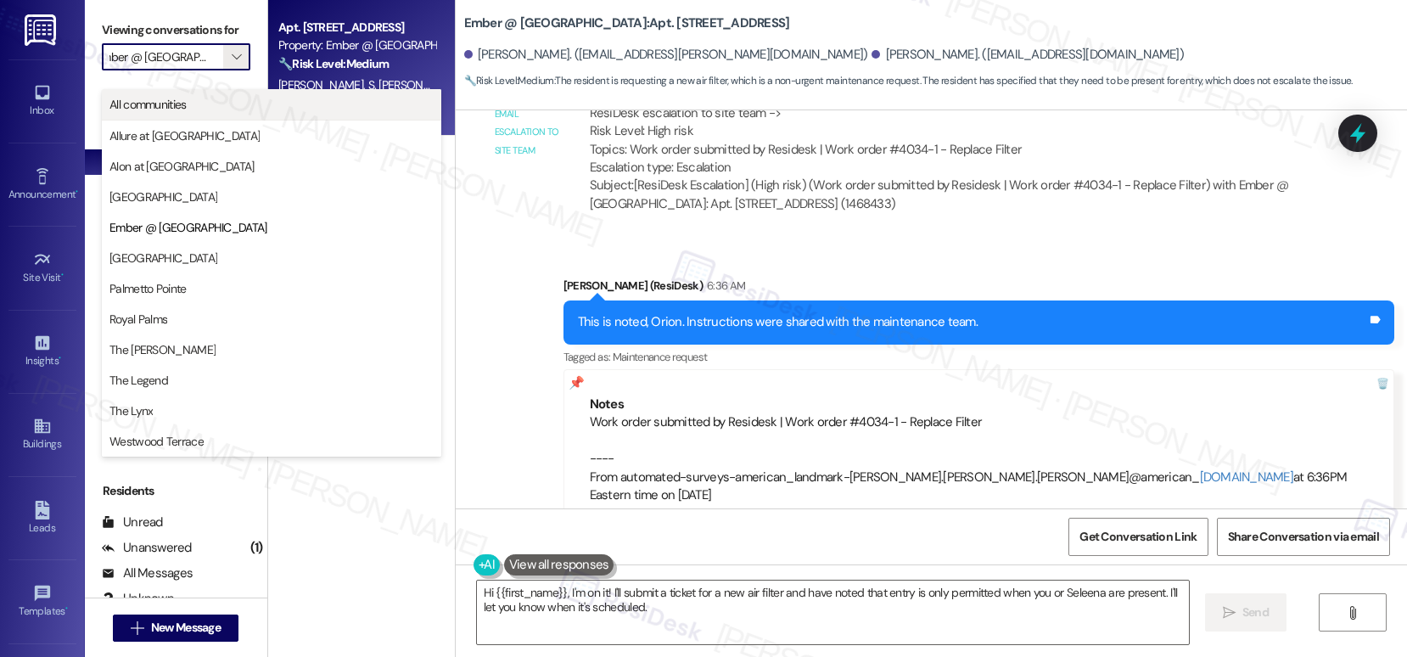
click at [213, 111] on span "All communities" at bounding box center [271, 104] width 324 height 17
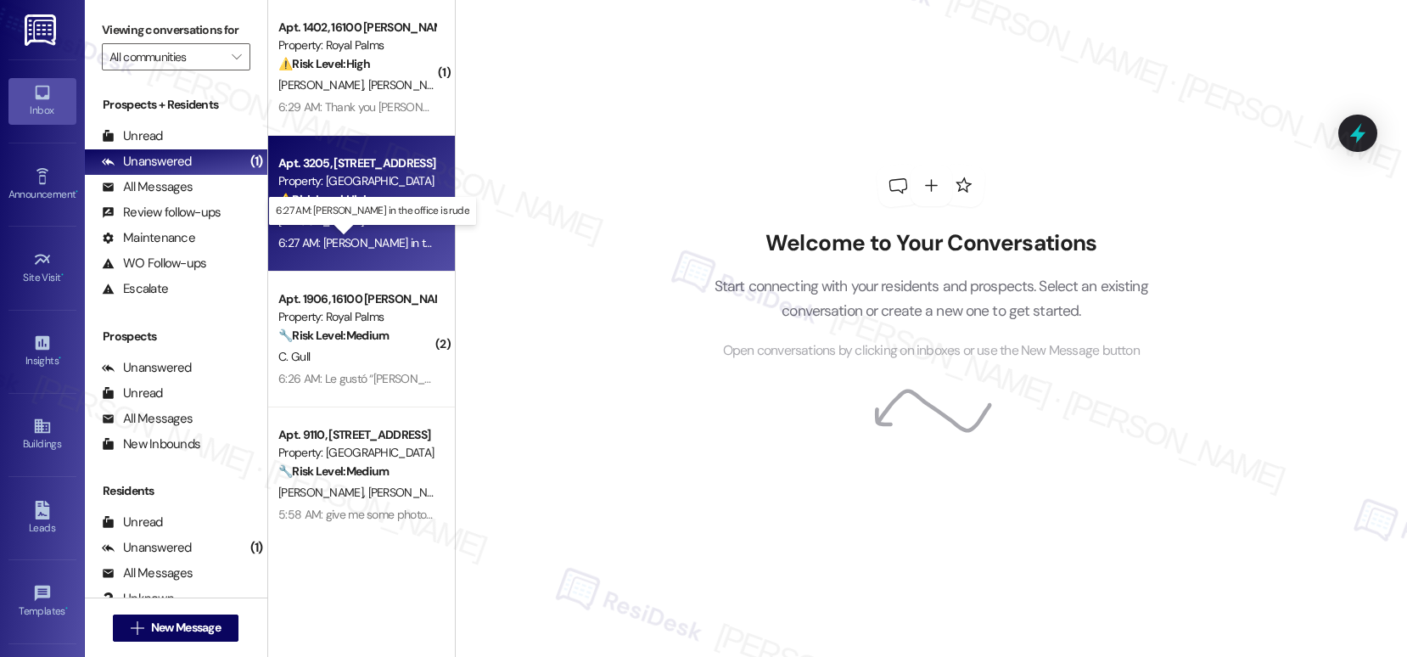
click at [361, 246] on div "6:27 AM: Jen in the office is rude 6:27 AM: Jen in the office is rude" at bounding box center [391, 242] width 226 height 15
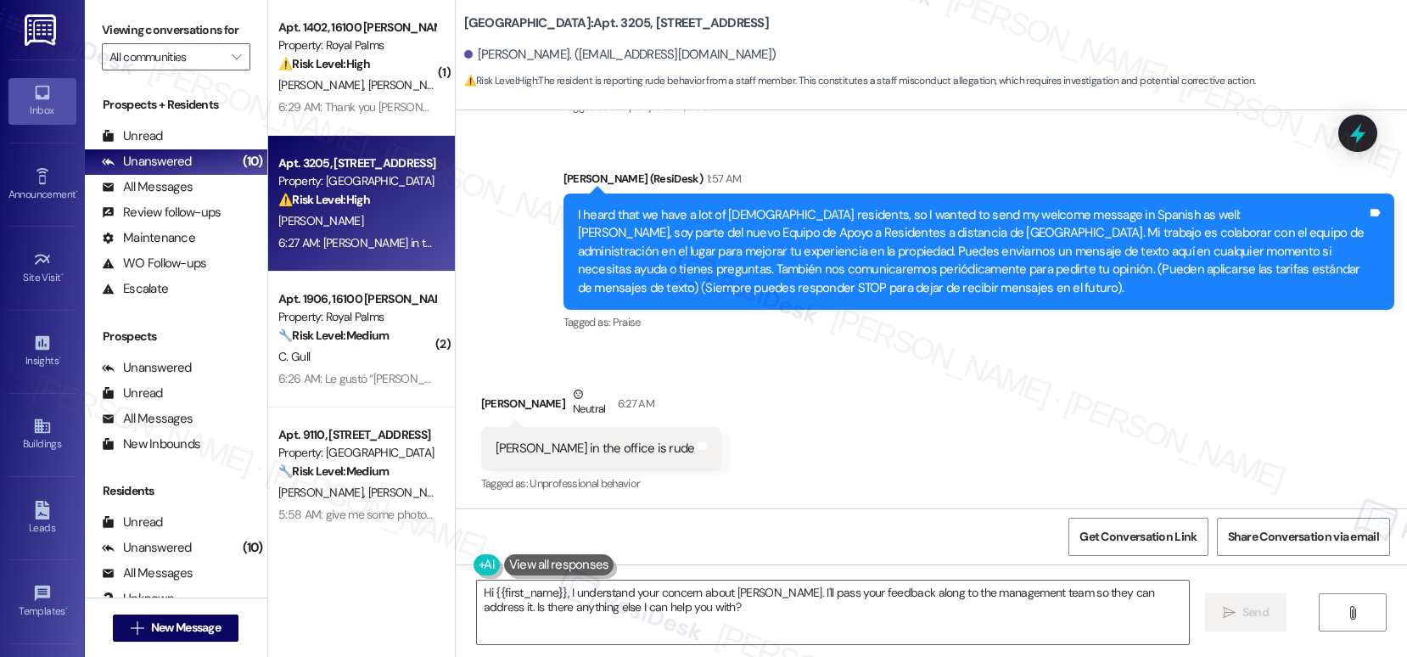
scroll to position [306, 0]
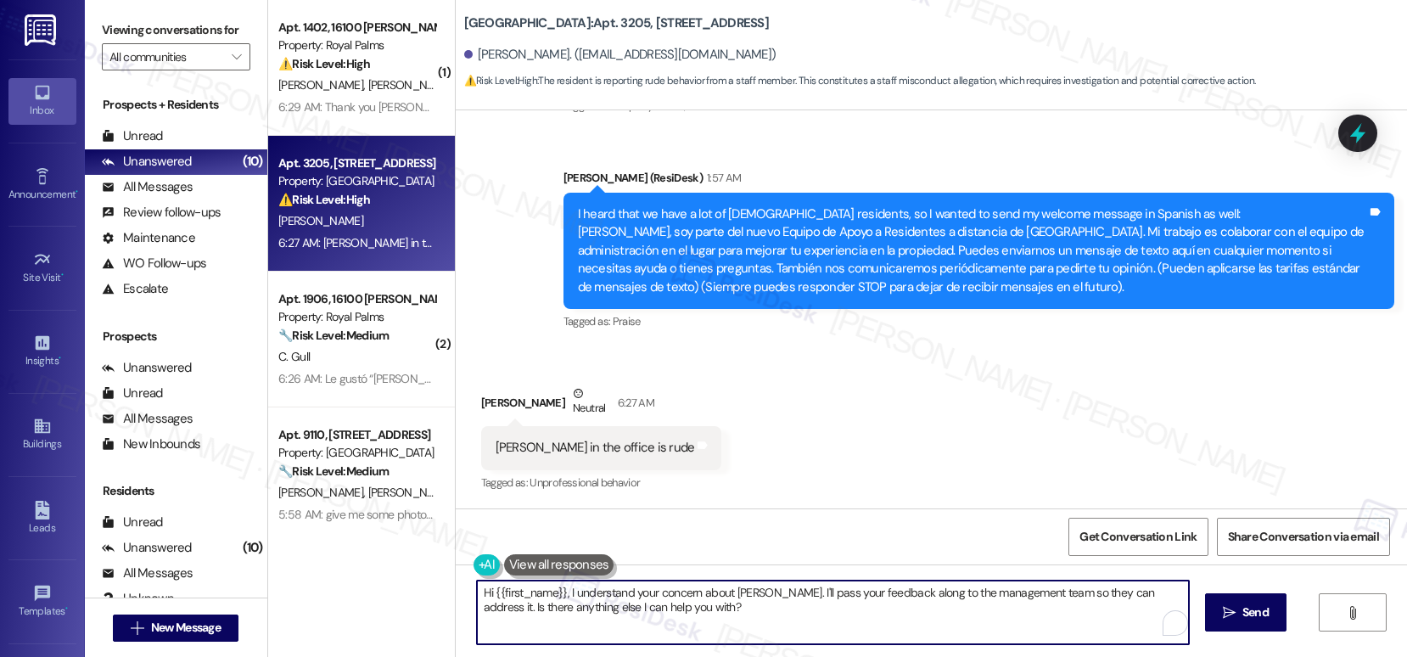
drag, startPoint x: 626, startPoint y: 596, endPoint x: 881, endPoint y: 602, distance: 255.4
click at [881, 602] on textarea "Hi {{first_name}}, I understand your concern about Jen. I'll pass your feedback…" at bounding box center [833, 612] width 712 height 64
click at [882, 601] on textarea "Hi {{first_name}}, I understand your concern about Jen. I'll pass your feedback…" at bounding box center [829, 612] width 712 height 64
drag, startPoint x: 1122, startPoint y: 590, endPoint x: 1126, endPoint y: 608, distance: 19.0
click at [1126, 608] on textarea "Hi {{first_name}}, I understand your concern about Jen. I'll pass your feedback…" at bounding box center [829, 612] width 712 height 64
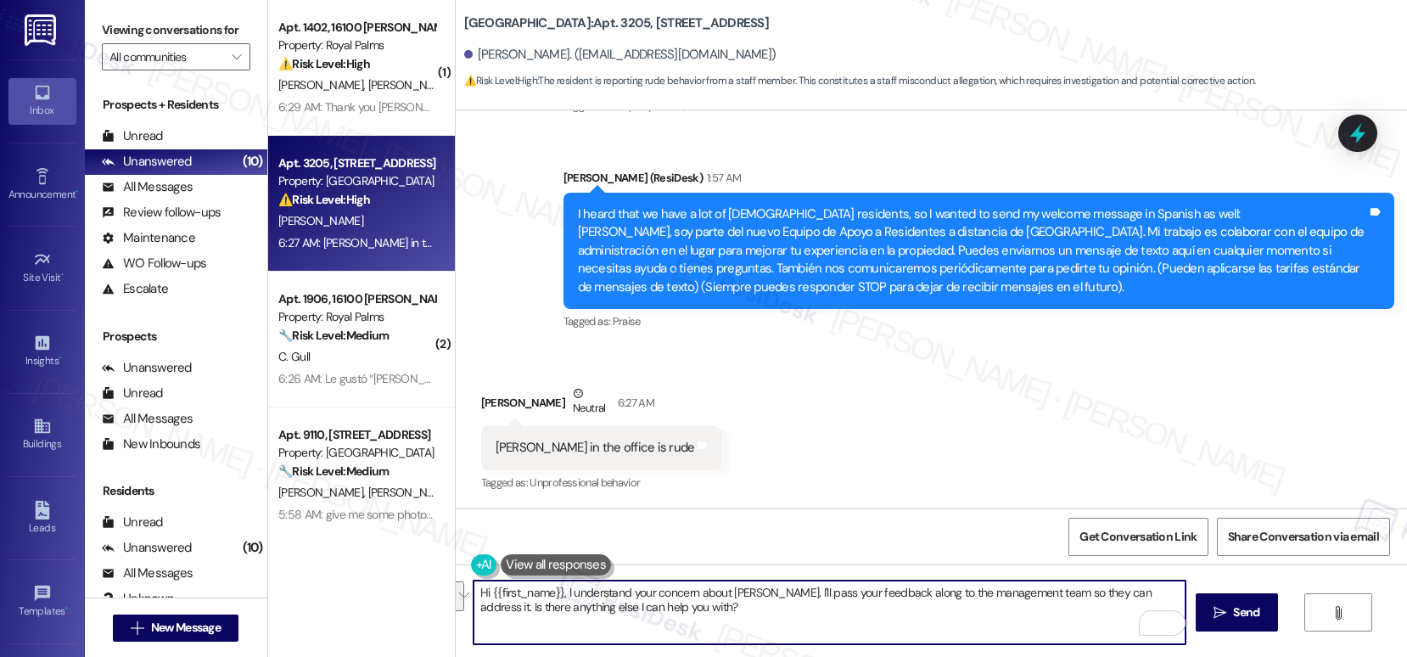
drag, startPoint x: 1123, startPoint y: 590, endPoint x: 1125, endPoint y: 602, distance: 12.0
click at [1125, 602] on textarea "Hi {{first_name}}, I understand your concern about Jen. I'll pass your feedback…" at bounding box center [829, 612] width 712 height 64
type textarea "Hi {{first_name}}, I understand your concern about Jen. I'll pass your feedback…"
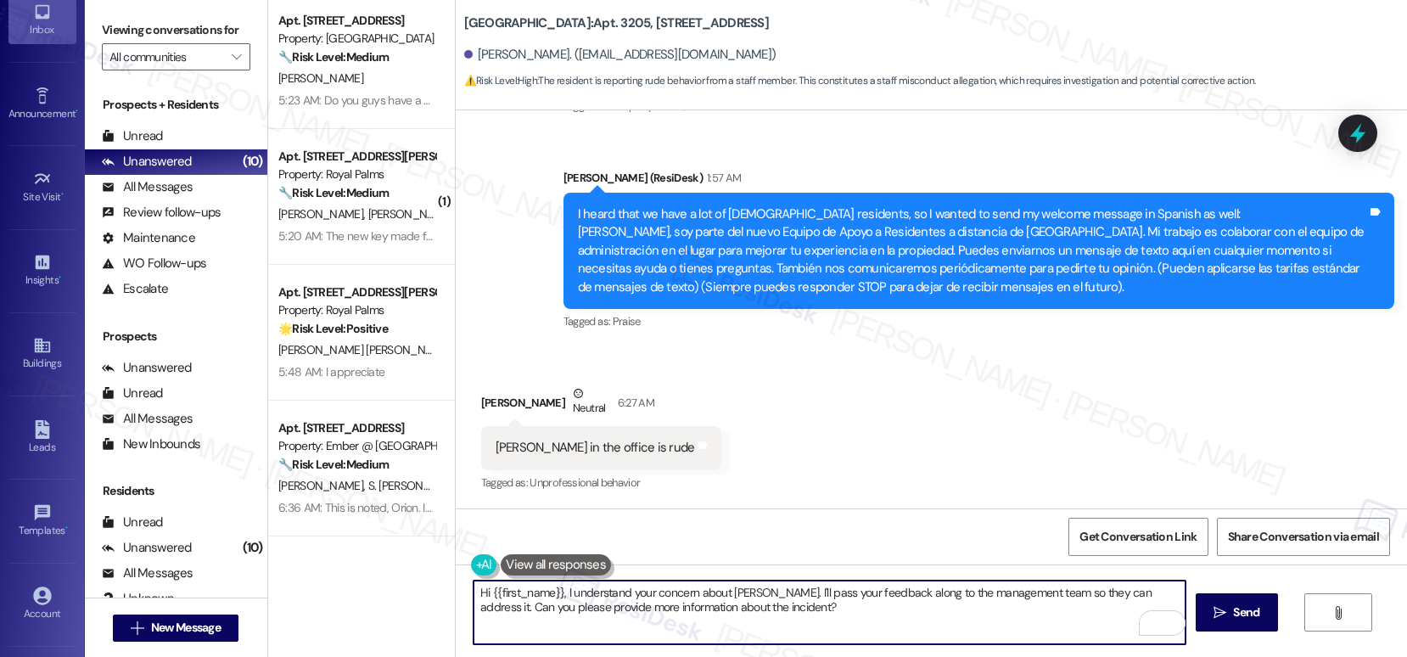
scroll to position [153, 0]
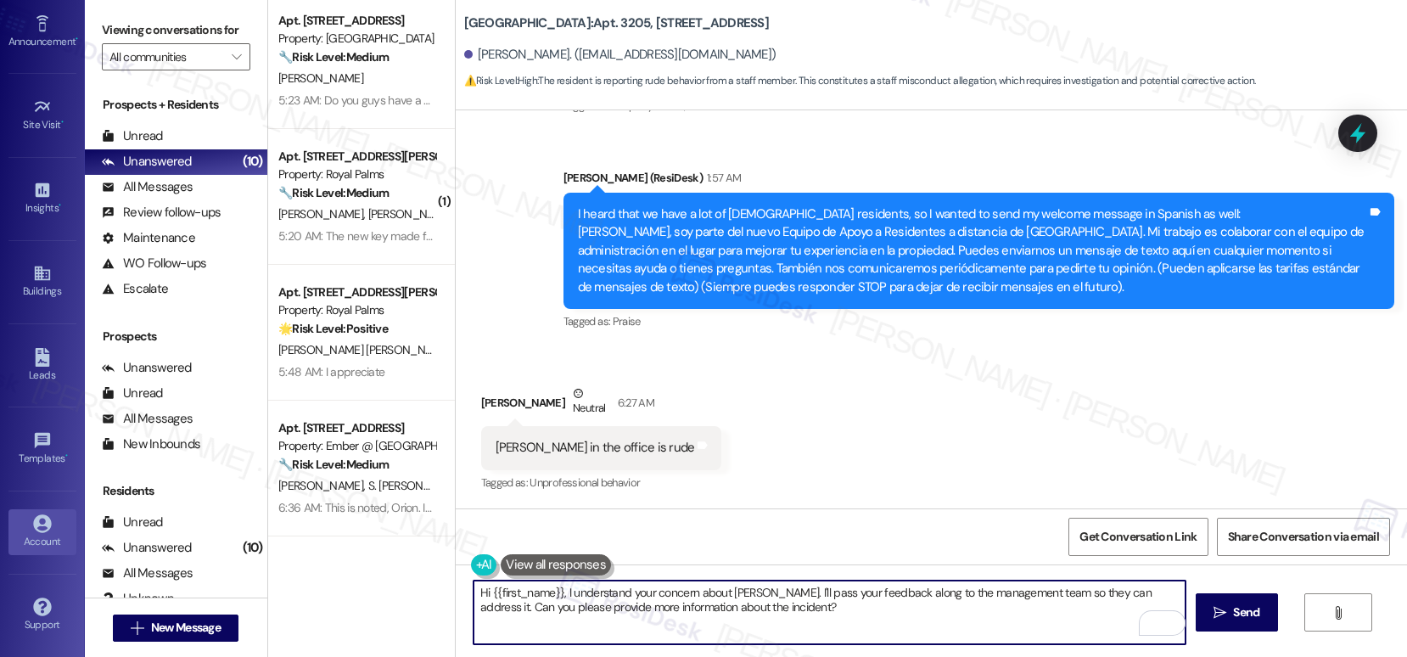
click at [20, 551] on link "Account" at bounding box center [42, 532] width 68 height 46
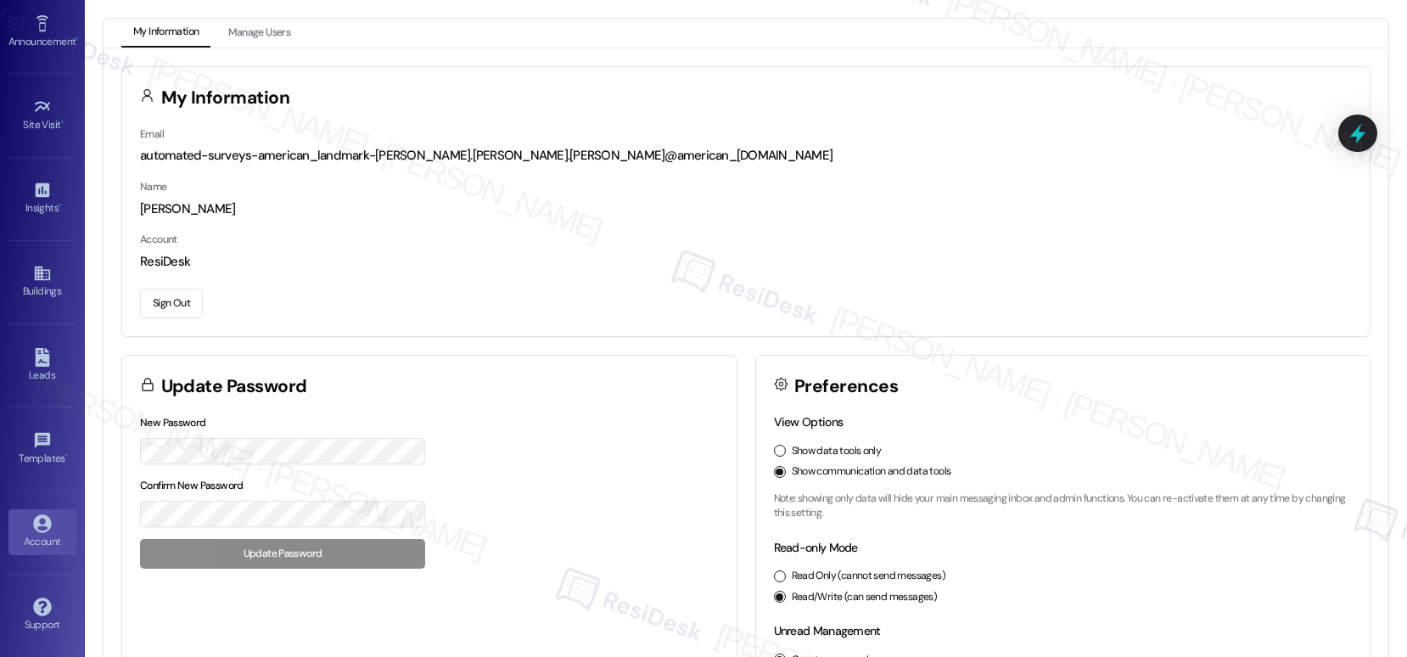
click at [183, 298] on button "Sign Out" at bounding box center [171, 303] width 63 height 30
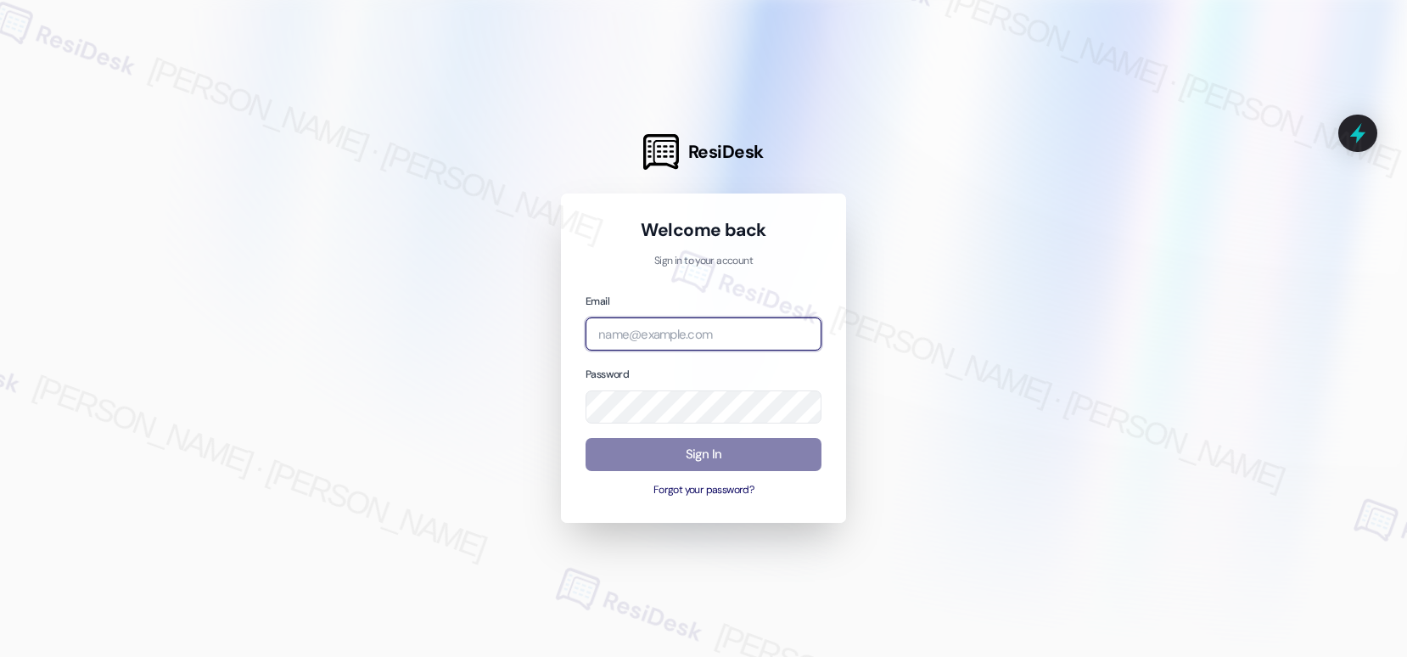
click at [667, 339] on input "email" at bounding box center [703, 333] width 236 height 33
type input "automated-surveys-birchstone_residential-mary.grace.tingson@birchstone_resident…"
